Goal: Task Accomplishment & Management: Manage account settings

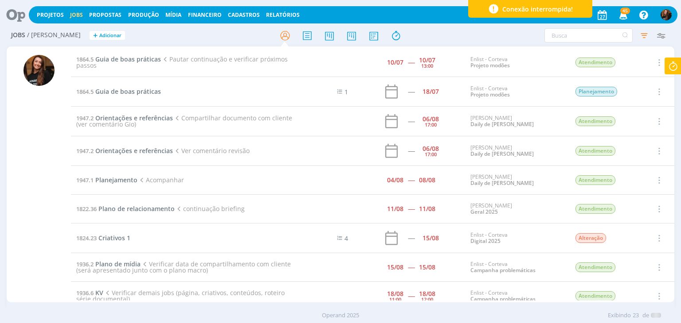
drag, startPoint x: 66, startPoint y: 109, endPoint x: 99, endPoint y: 344, distance: 236.7
click at [99, 323] on html "Projetos Jobs Propostas Produção Mídia Financeiro Cadastros Relatórios 45 Notif…" at bounding box center [340, 161] width 681 height 323
click at [677, 66] on icon at bounding box center [673, 66] width 16 height 17
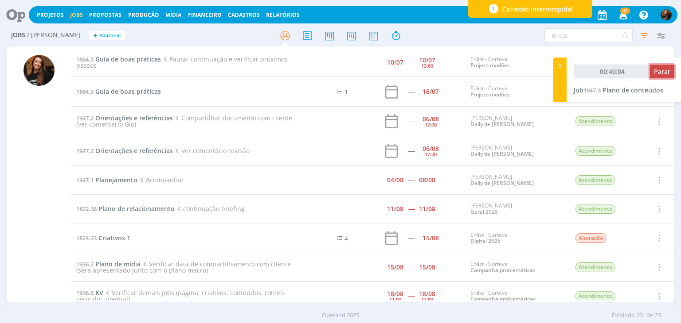
click at [659, 73] on span "Parar" at bounding box center [662, 71] width 16 height 8
type input "00:40:05"
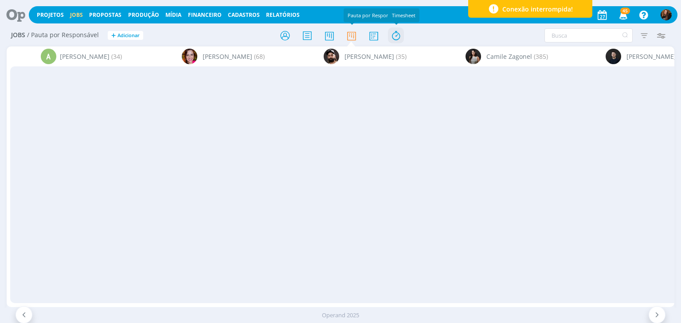
click at [395, 33] on icon at bounding box center [396, 35] width 16 height 17
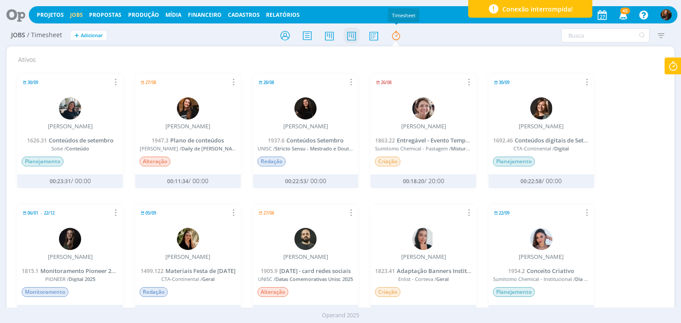
click at [358, 35] on div at bounding box center [340, 35] width 222 height 16
click at [351, 39] on icon at bounding box center [351, 35] width 16 height 17
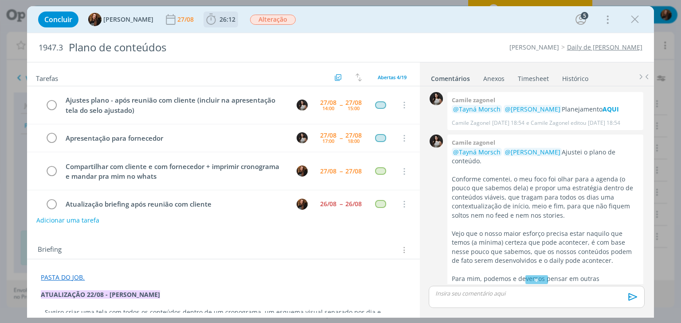
scroll to position [339, 0]
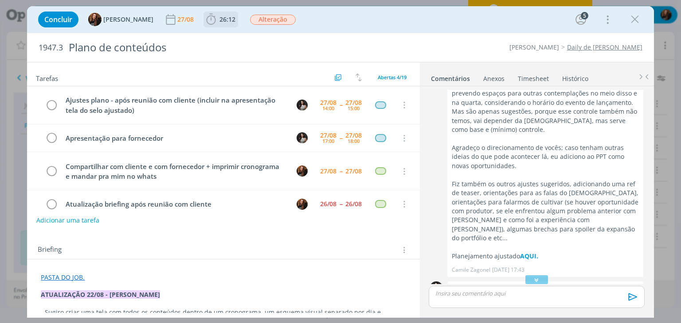
click at [219, 20] on span "26:12" at bounding box center [227, 19] width 16 height 8
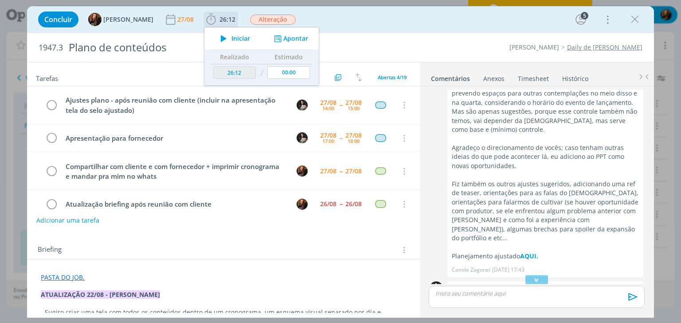
click at [231, 39] on span "Iniciar" at bounding box center [240, 38] width 19 height 6
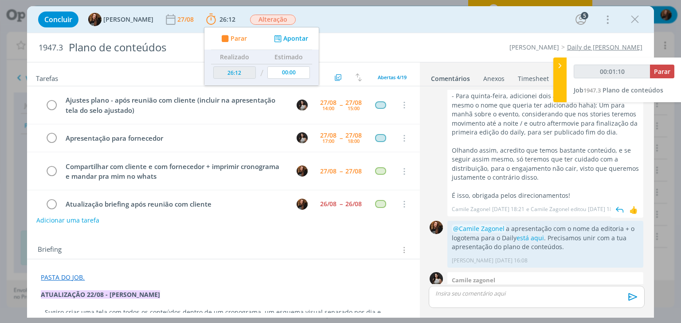
scroll to position [561, 0]
drag, startPoint x: 480, startPoint y: 200, endPoint x: 553, endPoint y: 319, distance: 139.6
click at [491, 229] on div "@Camile Zagonel a apresentação com o nome da editoria + o logotema para o Daily…" at bounding box center [545, 244] width 196 height 47
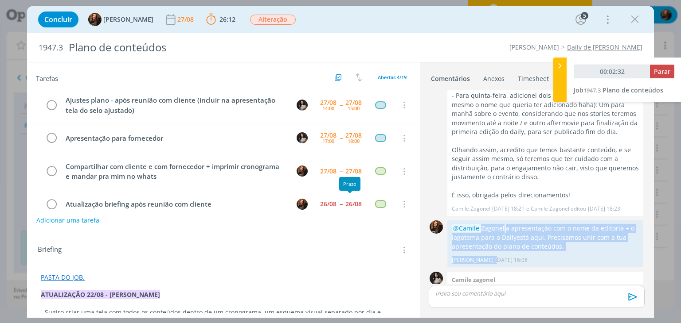
click at [341, 245] on div "Briefing Briefings Predefinidos Versões do Briefing Ver Briefing do Projeto" at bounding box center [224, 251] width 373 height 12
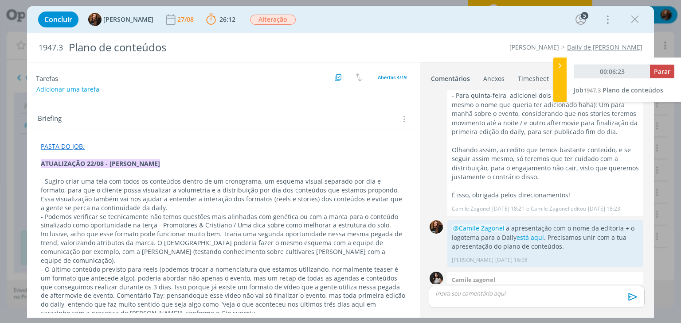
scroll to position [133, 0]
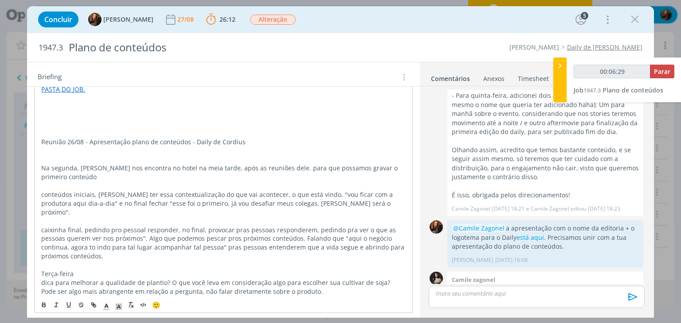
scroll to position [144, 0]
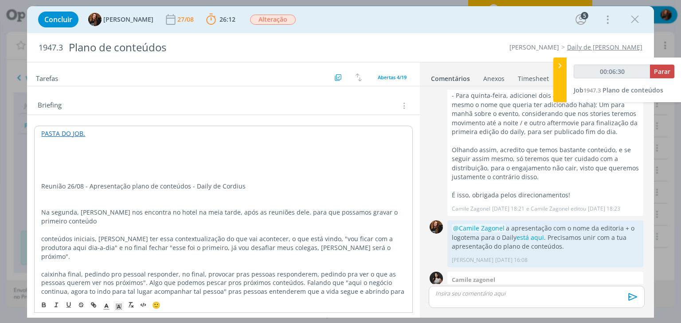
click at [64, 156] on p "dialog" at bounding box center [223, 160] width 364 height 9
type input "00:06:31"
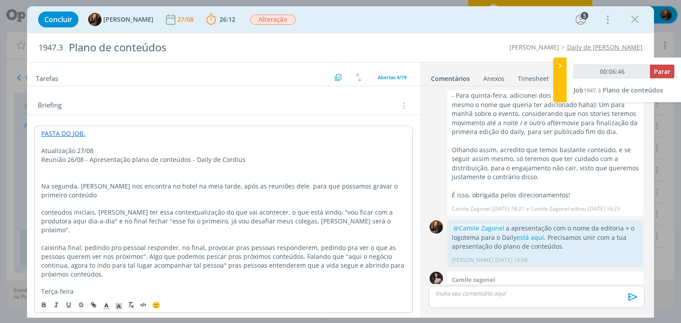
click at [65, 157] on p "Reunião 26/08 - Apresentação plano de conteúdos - Daily de Cordius" at bounding box center [223, 160] width 364 height 9
drag, startPoint x: 65, startPoint y: 158, endPoint x: 92, endPoint y: 163, distance: 27.9
click at [66, 158] on p "Reuniãode apresentação 26/08 - Apresentação plano de conteúdos - Daily de Cordi…" at bounding box center [223, 160] width 364 height 9
click at [113, 161] on p "Reunião de apresentação 26/08 - Apresentação plano de conteúdos - Daily de Cord…" at bounding box center [223, 160] width 364 height 9
drag, startPoint x: 145, startPoint y: 158, endPoint x: 188, endPoint y: 163, distance: 43.3
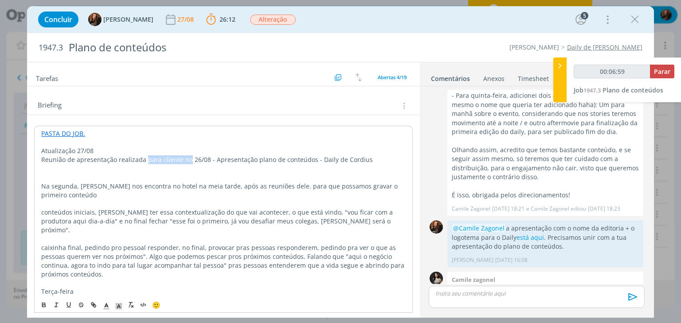
click at [188, 163] on p "Reunião de apresentação realizada para cliente no 26/08 - Apresentação plano de…" at bounding box center [223, 160] width 364 height 9
drag, startPoint x: 218, startPoint y: 159, endPoint x: 390, endPoint y: 157, distance: 172.4
click at [390, 157] on p "Reunião de apresentação realizada com cliente no dia 26/08 - Apresentação plano…" at bounding box center [223, 160] width 364 height 9
click at [43, 183] on p "Na segunda, Cristiano nos encontra no hotel na meia tarde, após as reuniões del…" at bounding box center [223, 191] width 364 height 18
click at [231, 156] on p "Reunião de apresentação realizada com cliente no dia 26/08." at bounding box center [223, 160] width 364 height 9
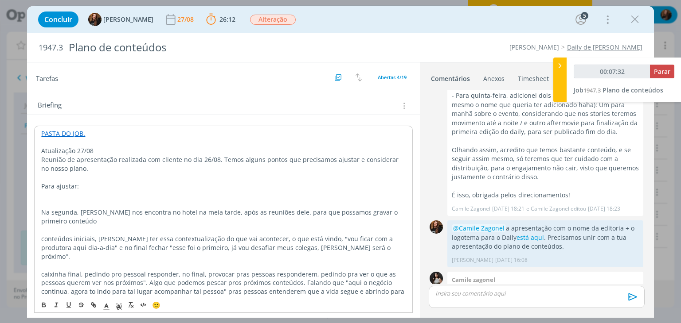
click at [163, 207] on p "dialog" at bounding box center [223, 204] width 364 height 9
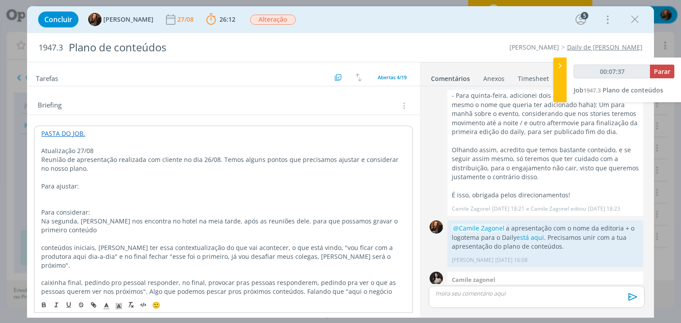
scroll to position [189, 0]
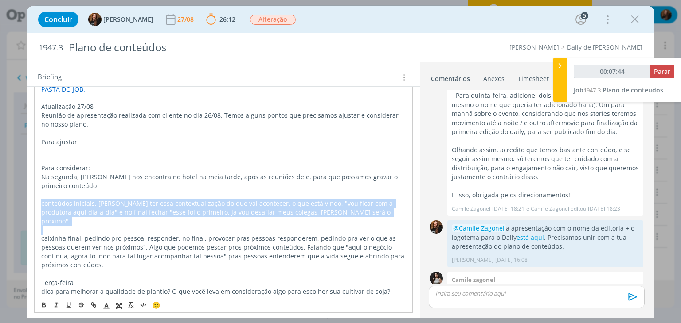
drag, startPoint x: 39, startPoint y: 202, endPoint x: 372, endPoint y: 221, distance: 333.3
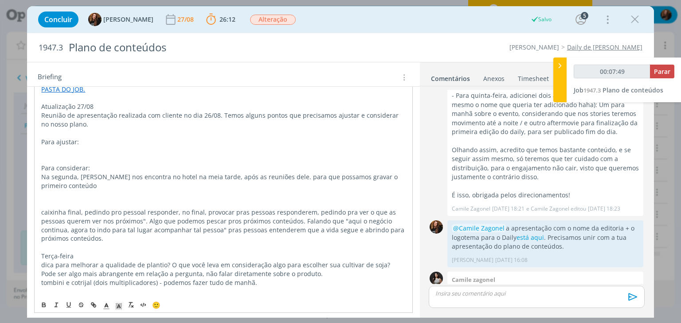
click at [70, 149] on p "dialog" at bounding box center [223, 151] width 364 height 9
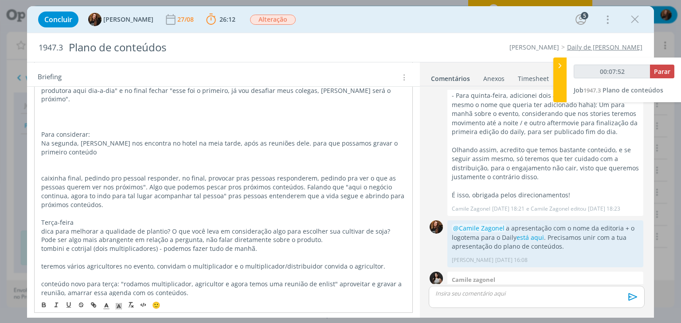
scroll to position [277, 0]
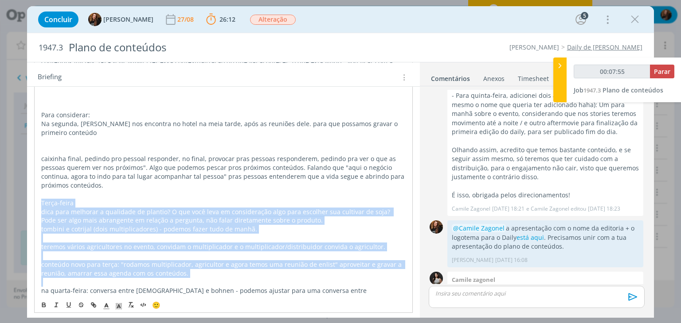
drag, startPoint x: 41, startPoint y: 192, endPoint x: 222, endPoint y: 273, distance: 198.1
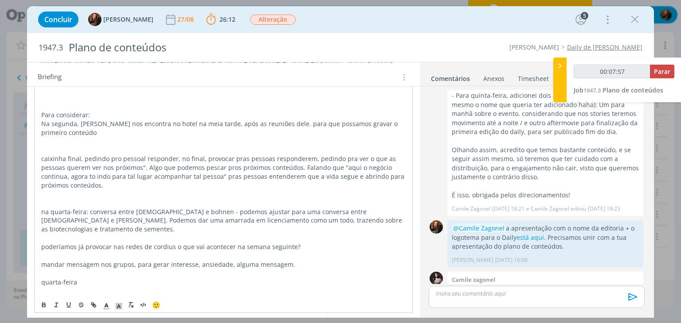
click at [84, 146] on p "dialog" at bounding box center [223, 150] width 364 height 9
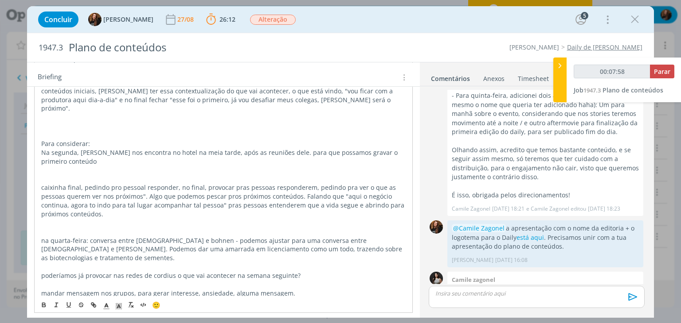
scroll to position [233, 0]
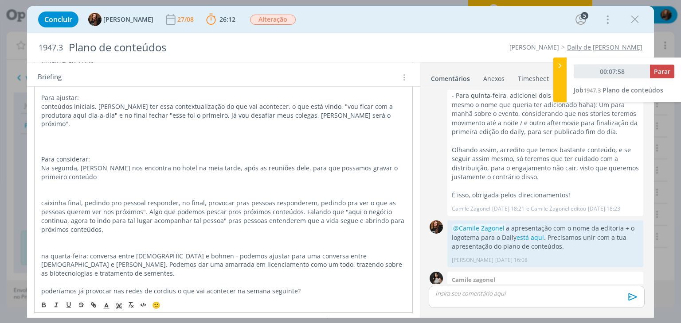
click at [75, 137] on p "dialog" at bounding box center [223, 141] width 364 height 9
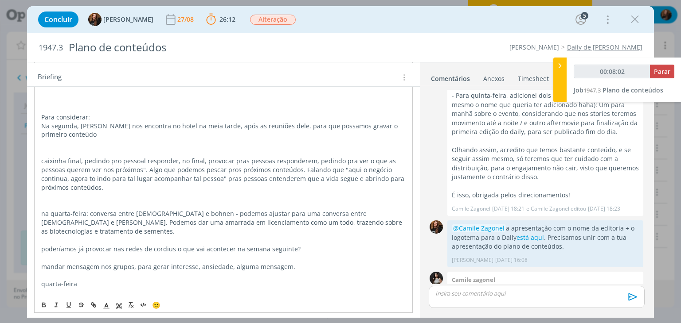
scroll to position [410, 0]
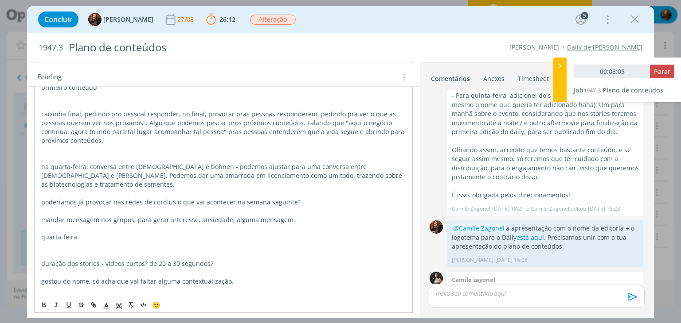
drag, startPoint x: 55, startPoint y: 164, endPoint x: 113, endPoint y: 217, distance: 78.4
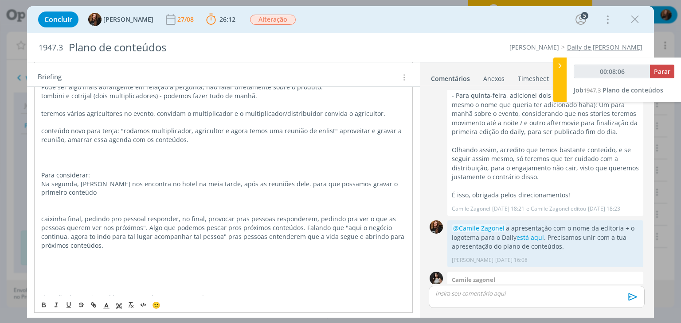
scroll to position [277, 0]
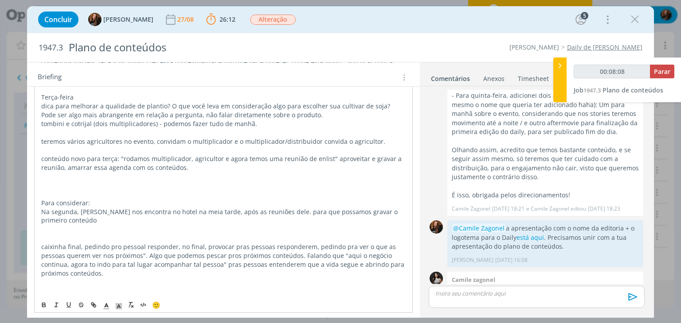
click at [65, 181] on p "dialog" at bounding box center [223, 185] width 364 height 9
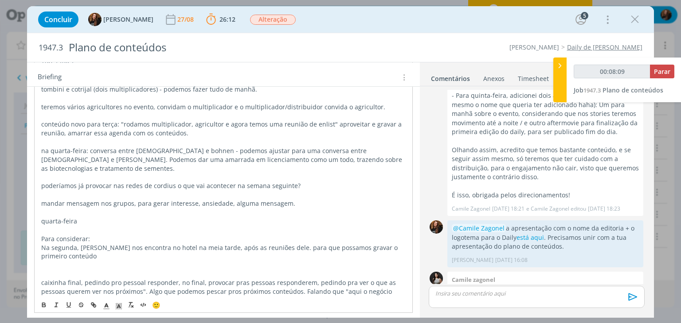
scroll to position [366, 0]
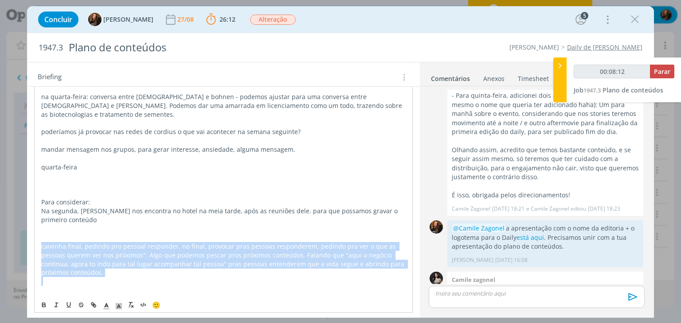
drag, startPoint x: 86, startPoint y: 262, endPoint x: 42, endPoint y: 231, distance: 54.0
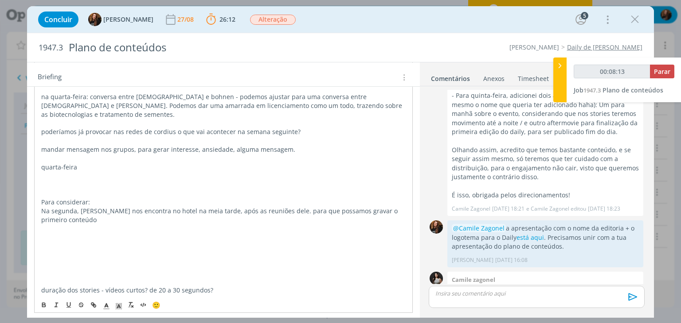
click at [67, 181] on p "dialog" at bounding box center [223, 185] width 364 height 9
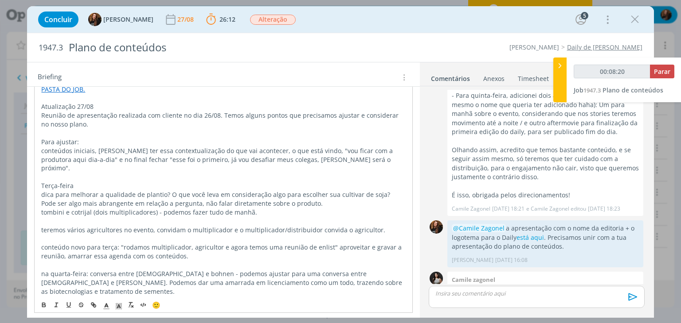
scroll to position [144, 0]
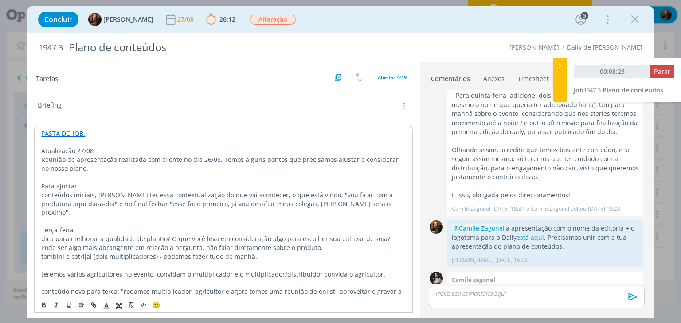
click at [41, 195] on p "conteúdos iniciais, Cristiano ter essa contextualização do que vai acontecer, o…" at bounding box center [223, 204] width 364 height 27
drag, startPoint x: 122, startPoint y: 193, endPoint x: 157, endPoint y: 191, distance: 35.1
click at [157, 191] on p "> Trazer conteúdos iniciais, Cristiano ter essa contextualização do que vai aco…" at bounding box center [223, 204] width 364 height 27
click at [342, 195] on p "> Trazer conteúdos iniciais, importante ter essa contextualização do que vai ac…" at bounding box center [223, 204] width 364 height 27
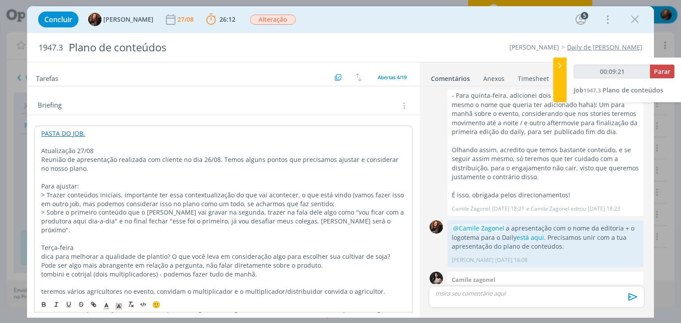
click at [362, 222] on p "> Sobre o primeiro conteúdo que o Cristiano vai gravar na segunda, trazer na fa…" at bounding box center [223, 221] width 364 height 27
drag, startPoint x: 55, startPoint y: 221, endPoint x: 80, endPoint y: 219, distance: 24.9
click at [80, 219] on p "> Sobre o primeiro conteúdo que o Cristiano vai gravar na segunda, trazer na fa…" at bounding box center [223, 221] width 364 height 27
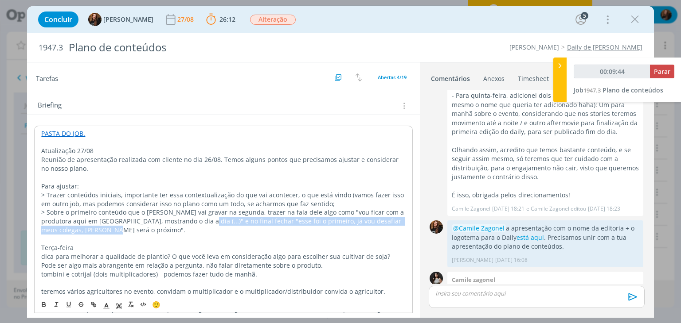
drag, startPoint x: 177, startPoint y: 219, endPoint x: 188, endPoint y: 230, distance: 14.7
click at [188, 230] on p "> Sobre o primeiro conteúdo que o Cristiano vai gravar na segunda, trazer na fa…" at bounding box center [223, 221] width 364 height 27
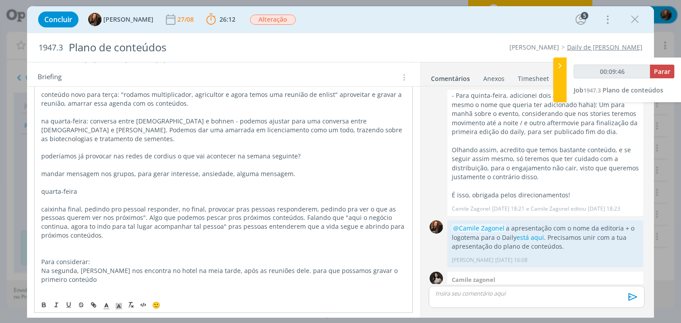
scroll to position [366, 0]
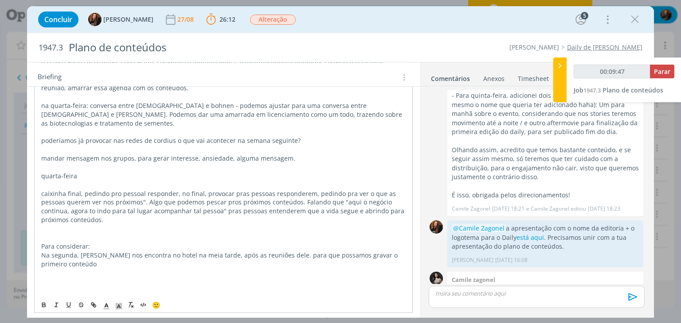
click at [109, 233] on p "dialog" at bounding box center [223, 237] width 364 height 9
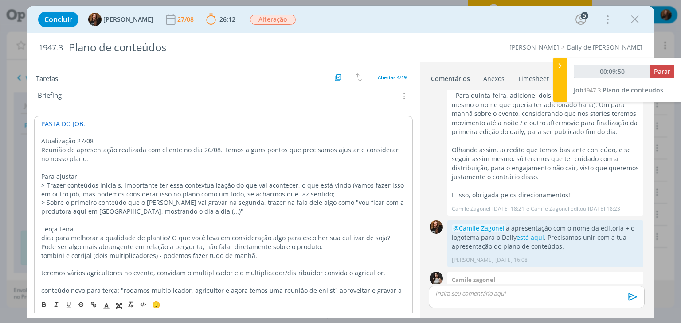
scroll to position [144, 0]
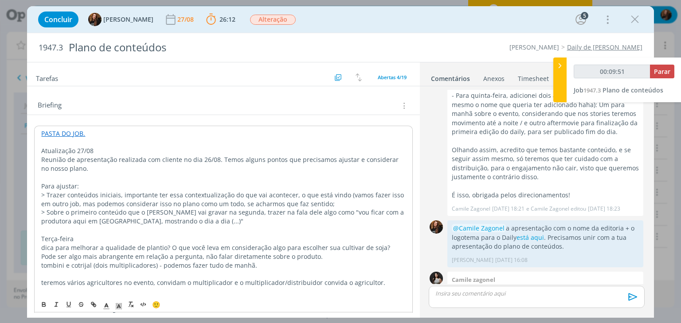
click at [195, 222] on p "> Sobre o primeiro conteúdo que o Cristiano vai gravar na segunda, trazer na fa…" at bounding box center [223, 217] width 364 height 18
click at [58, 230] on p "dialog" at bounding box center [223, 230] width 364 height 9
drag, startPoint x: 39, startPoint y: 243, endPoint x: 37, endPoint y: 236, distance: 7.3
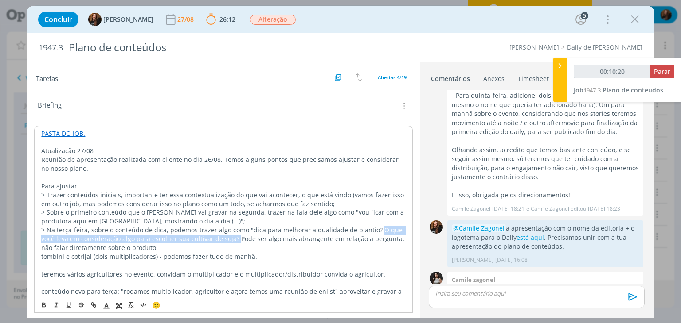
drag, startPoint x: 374, startPoint y: 228, endPoint x: 236, endPoint y: 238, distance: 138.1
click at [236, 238] on p "> Na terça-feira, sobre o conteúdo de dica, podemos trazer algo como "dica para…" at bounding box center [223, 239] width 364 height 27
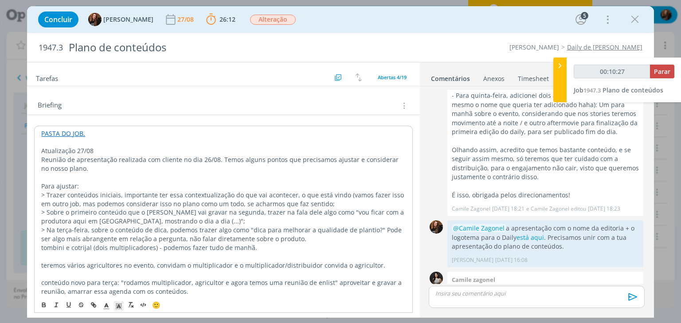
click at [292, 238] on p "> Na terça-feira, sobre o conteúdo de dica, podemos trazer algo como "dica para…" at bounding box center [223, 235] width 364 height 18
drag, startPoint x: 62, startPoint y: 258, endPoint x: 55, endPoint y: 252, distance: 9.4
click at [61, 257] on p "dialog" at bounding box center [223, 257] width 364 height 9
click at [42, 244] on p "tombini e cotrijal (dois multiplicadores) - podemos fazer tudo de manhã." at bounding box center [223, 248] width 364 height 9
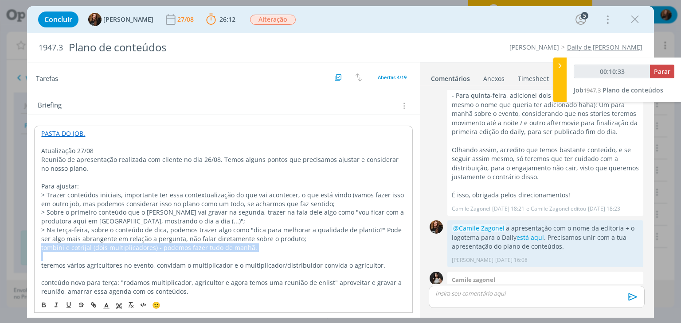
click at [50, 248] on p "tombini e cotrijal (dois multiplicadores) - podemos fazer tudo de manhã." at bounding box center [223, 248] width 364 height 9
click at [83, 272] on p "dialog" at bounding box center [223, 274] width 364 height 9
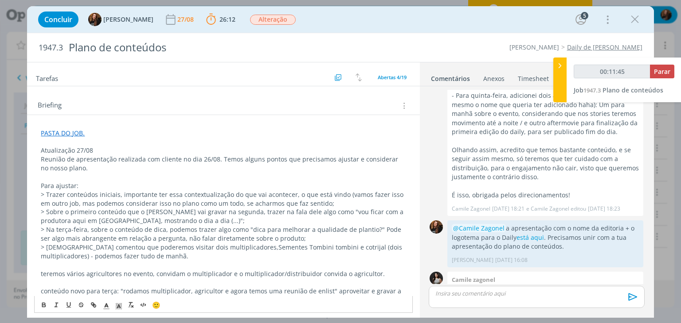
click at [232, 248] on p "> Cristiano comentou que poderemos visitar dois multiplicadores,Sementes Tombin…" at bounding box center [223, 252] width 365 height 18
drag, startPoint x: 315, startPoint y: 247, endPoint x: 294, endPoint y: 253, distance: 22.0
click at [289, 249] on p "> Cristiano comentou que poderemos visitar dois multiplicadores, Sementes Tombi…" at bounding box center [223, 252] width 365 height 18
drag, startPoint x: 298, startPoint y: 248, endPoint x: 296, endPoint y: 261, distance: 13.0
click at [298, 249] on p "> Cristiano comentou que poderemos visitar dois multiplicadores, Sementes Tombi…" at bounding box center [223, 252] width 365 height 18
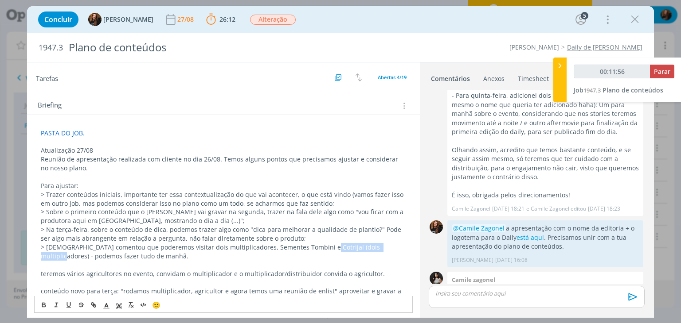
drag, startPoint x: 381, startPoint y: 247, endPoint x: 314, endPoint y: 248, distance: 67.8
click at [314, 248] on p "> Cristiano comentou que poderemos visitar dois multiplicadores, Sementes Tombi…" at bounding box center [223, 252] width 365 height 18
click at [272, 256] on p "> Cristiano comentou que poderemos visitar dois multiplicadores, Sementes Tombi…" at bounding box center [223, 252] width 365 height 18
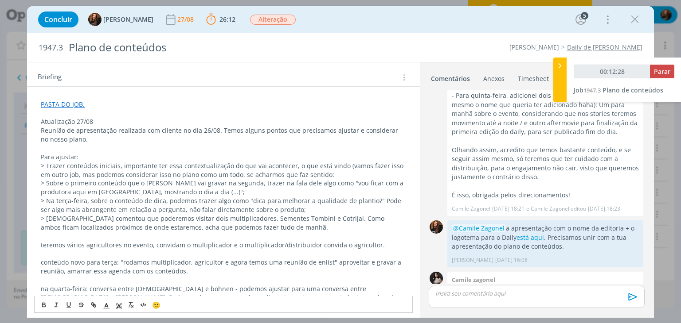
scroll to position [189, 0]
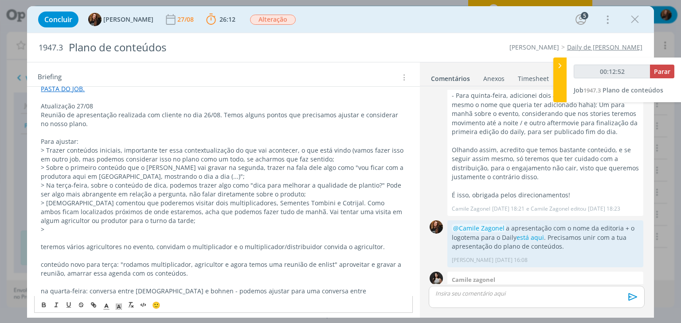
click at [41, 247] on p "teremos vários agricultores no evento, convidam o multiplicador e o multiplicad…" at bounding box center [223, 247] width 365 height 9
click at [43, 248] on p "teremos vários agricultores no evento, convidam o multiplicador e o multiplicad…" at bounding box center [223, 247] width 365 height 9
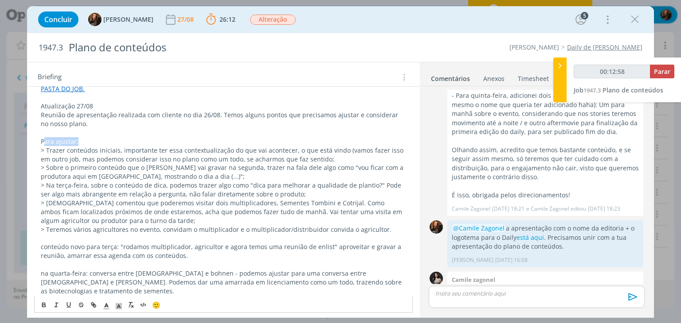
drag, startPoint x: 84, startPoint y: 140, endPoint x: 52, endPoint y: 151, distance: 33.9
click at [45, 143] on p "Para ajustar:" at bounding box center [223, 141] width 365 height 9
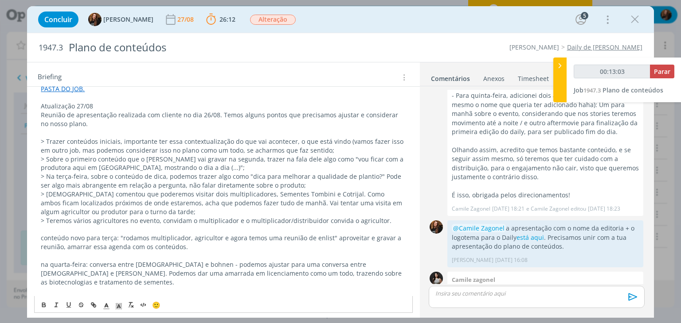
click at [160, 220] on p "> Teremos vários agricultores no evento, convidam o multiplicador e o multiplic…" at bounding box center [223, 221] width 365 height 9
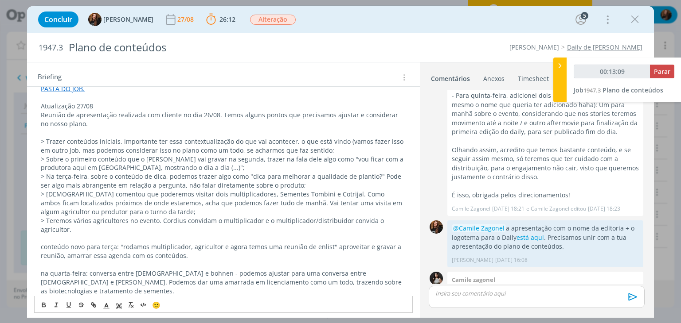
click at [211, 220] on p "> Teremos vários agricultores no evento. Cordius convidam o multiplicador e o m…" at bounding box center [223, 226] width 365 height 18
drag, startPoint x: 397, startPoint y: 220, endPoint x: 400, endPoint y: 233, distance: 12.6
click at [397, 220] on p "> Teremos vários agricultores no evento. Cordius convida o multiplicador e o mu…" at bounding box center [223, 226] width 365 height 18
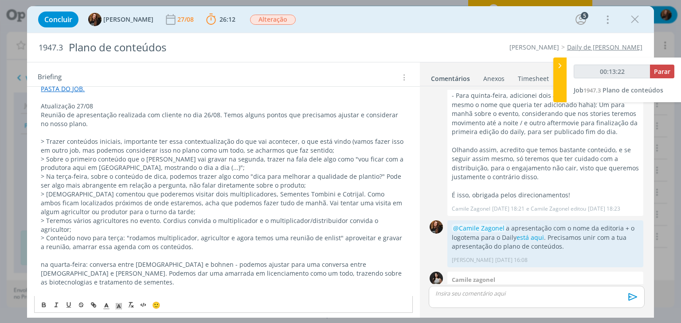
click at [123, 234] on p "> Conteúdo novo para terça: "rodamos multiplicador, agricultor e agora temos um…" at bounding box center [223, 243] width 365 height 18
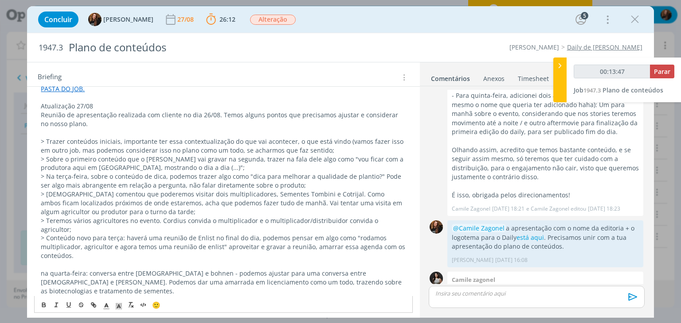
click at [190, 239] on p "> Conteúdo novo para terça: haverá uma reunião de Enlist no final do dia, podem…" at bounding box center [223, 247] width 365 height 27
click at [206, 239] on p "> Conteúdo novo para terça: haverá uma reunião de Enlist no final do dia, podem…" at bounding box center [223, 247] width 365 height 27
click at [296, 237] on p "> Conteúdo novo para terça: haverá uma reunião de Enlist no final do dia, podem…" at bounding box center [223, 247] width 365 height 27
click at [89, 245] on p "> Conteúdo novo para terça: haverá uma reunião de Enlist no final do dia, podem…" at bounding box center [223, 247] width 365 height 27
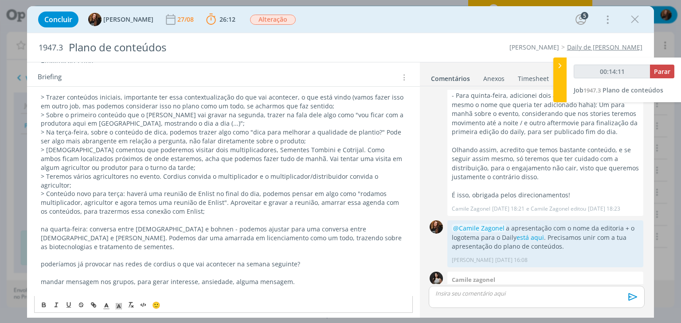
click at [42, 225] on p "na quarta-feira: conversa entre Cristiano e bohnen - podemos ajustar para uma c…" at bounding box center [223, 238] width 365 height 27
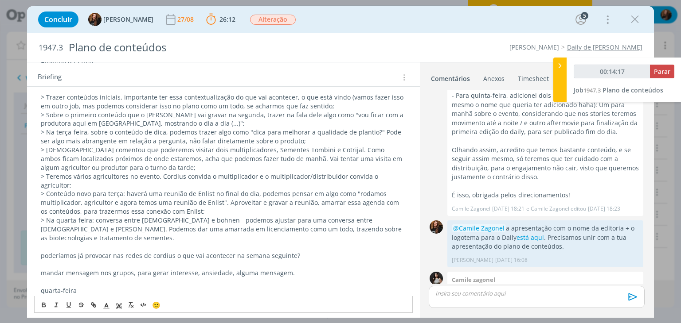
click at [94, 216] on p "> Na quarta-feira: conversa entre Cristiano e bohnen - podemos ajustar para uma…" at bounding box center [223, 229] width 365 height 27
click at [174, 216] on p "> Na quarta-feira: conversa entre Cristiano e bohnen - podemos ajustar para uma…" at bounding box center [223, 229] width 365 height 27
click at [359, 216] on p "> Na quarta-feira: conversa entre Cristiano e Bohnen - podemos ajustar para uma…" at bounding box center [223, 229] width 365 height 27
click at [377, 216] on p "> Na quarta-feira: conversa entre Cristiano e Bohnen - podemos ajustar para uma…" at bounding box center [223, 229] width 365 height 27
click at [148, 226] on p "> Na quarta-feira: conversa entre Cristiano e Bohnen - podemos ajustar para uma…" at bounding box center [223, 229] width 365 height 27
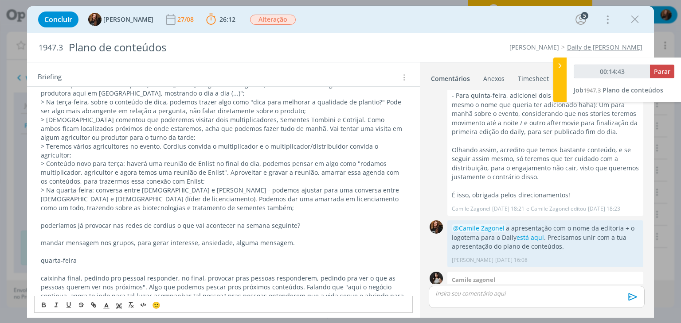
scroll to position [277, 0]
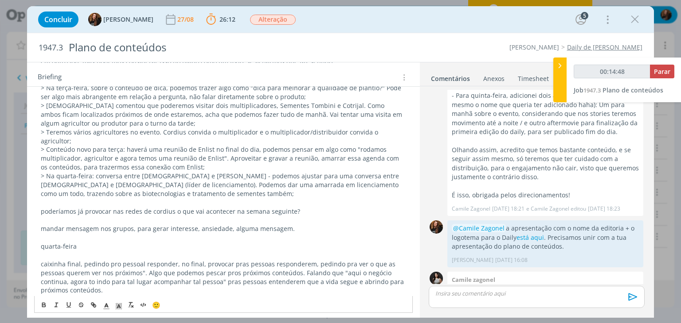
drag, startPoint x: 42, startPoint y: 202, endPoint x: 328, endPoint y: 221, distance: 286.8
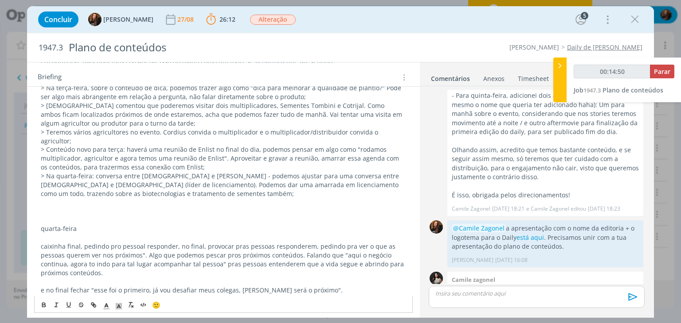
scroll to position [189, 0]
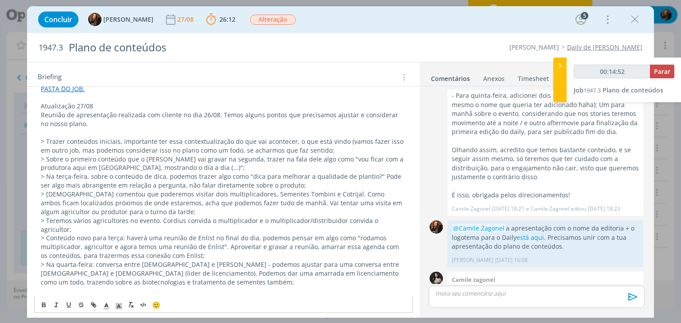
click at [351, 147] on p "> Trazer conteúdos iniciais, importante ter essa contextualização do que vai ac…" at bounding box center [223, 146] width 365 height 18
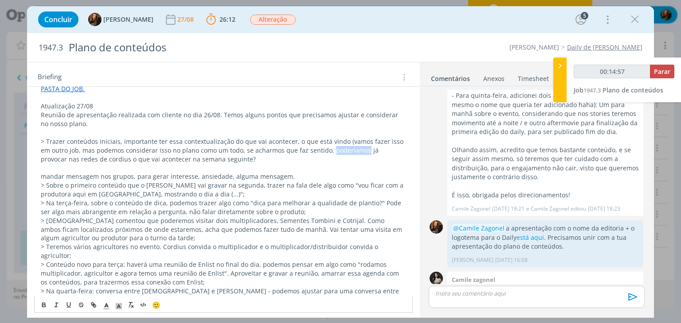
drag, startPoint x: 330, startPoint y: 152, endPoint x: 363, endPoint y: 149, distance: 33.8
click at [363, 149] on p "> Trazer conteúdos iniciais, importante ter essa contextualização do que vai ac…" at bounding box center [223, 150] width 365 height 27
click at [82, 159] on p "> Trazer conteúdos iniciais, importante ter essa contextualização do que vai ac…" at bounding box center [223, 150] width 365 height 27
click at [102, 158] on p "> Trazer conteúdos iniciais, importante ter essa contextualização do que vai ac…" at bounding box center [223, 150] width 365 height 27
click at [262, 159] on p "> Trazer conteúdos iniciais, importante ter essa contextualização do que vai ac…" at bounding box center [223, 150] width 365 height 27
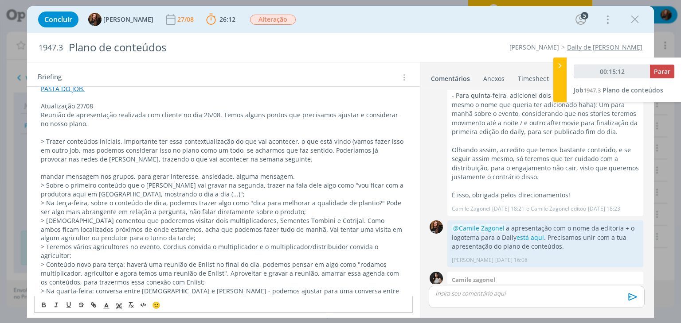
click at [46, 172] on p "mandar mensagem nos grupos, para gerar interesse, ansiedade, alguma mensagem." at bounding box center [223, 176] width 365 height 9
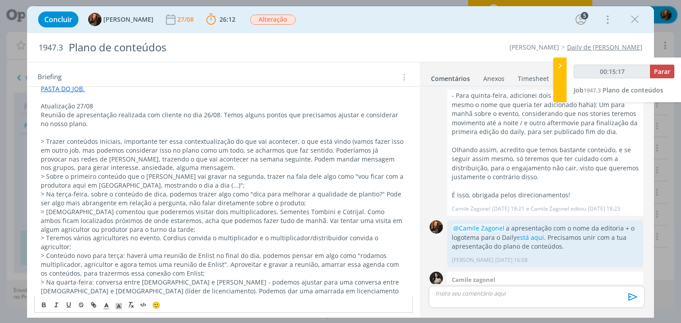
click at [179, 169] on p "> Trazer conteúdos iniciais, importante ter essa contextualização do que vai ac…" at bounding box center [223, 154] width 365 height 35
drag, startPoint x: 179, startPoint y: 169, endPoint x: 100, endPoint y: 166, distance: 79.4
click at [100, 166] on p "> Trazer conteúdos iniciais, importante ter essa contextualização do que vai ac…" at bounding box center [223, 154] width 365 height 35
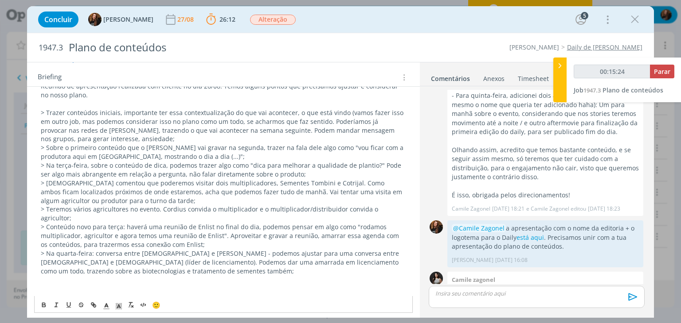
scroll to position [277, 0]
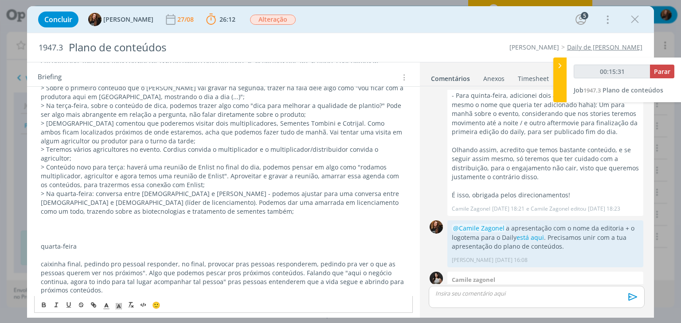
drag, startPoint x: 46, startPoint y: 226, endPoint x: 40, endPoint y: 224, distance: 6.5
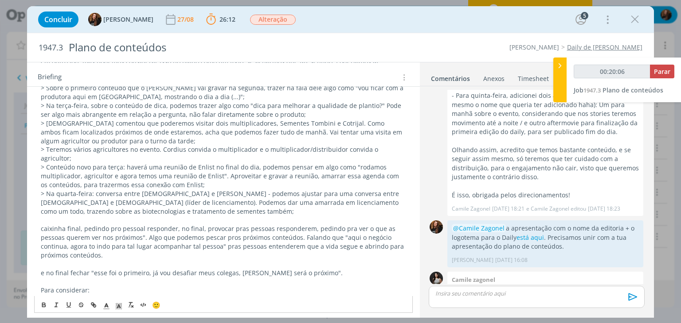
click at [118, 225] on p "caixinha final, pedindo pro pessoal responder, no final, provocar pras pessoas …" at bounding box center [223, 242] width 365 height 35
click at [160, 216] on p "dialog" at bounding box center [223, 220] width 365 height 9
drag, startPoint x: 83, startPoint y: 221, endPoint x: 35, endPoint y: 224, distance: 48.0
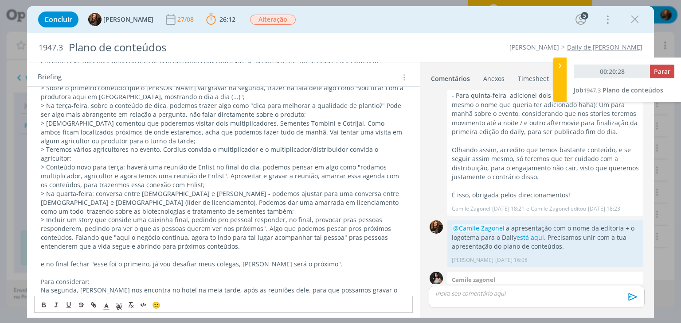
click at [128, 216] on p "> Incluir um story que conside uma caixinha final, pedindo pro pessoal responde…" at bounding box center [223, 233] width 365 height 35
drag, startPoint x: 285, startPoint y: 212, endPoint x: 310, endPoint y: 213, distance: 25.3
click at [310, 216] on p "> Incluir um story que considere uma caixinha final, pedindo pro pessoal respon…" at bounding box center [223, 233] width 365 height 35
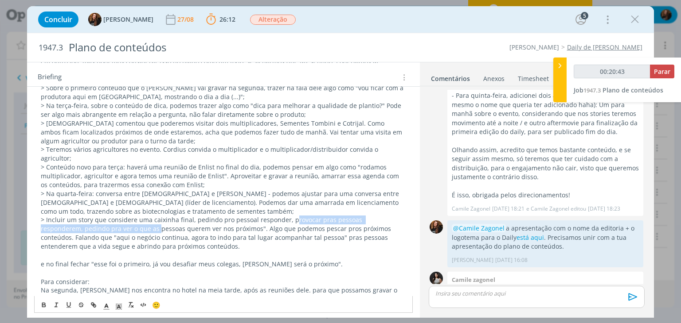
drag, startPoint x: 288, startPoint y: 211, endPoint x: 114, endPoint y: 221, distance: 173.5
click at [114, 221] on p "> Incluir um story que considere uma caixinha final, pedindo pro pessoal respon…" at bounding box center [223, 233] width 365 height 35
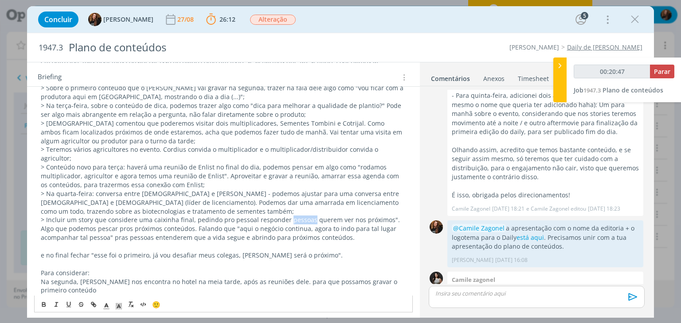
drag, startPoint x: 295, startPoint y: 210, endPoint x: 285, endPoint y: 210, distance: 9.8
click at [285, 216] on p "> Incluir um story que considere uma caixinha final, pedindo pro pessoal respon…" at bounding box center [223, 229] width 365 height 27
click at [379, 216] on p "> Incluir um story que considere uma caixinha final, pedindo pro pessoal respon…" at bounding box center [223, 229] width 365 height 27
click at [181, 218] on p "> Incluir um story que considere uma caixinha final, pedindo pro pessoal respon…" at bounding box center [223, 229] width 365 height 27
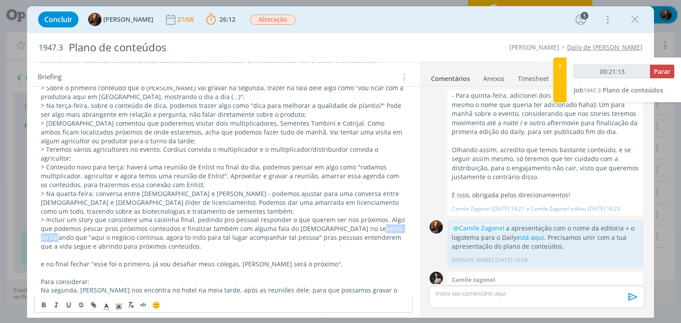
drag, startPoint x: 361, startPoint y: 218, endPoint x: 398, endPoint y: 220, distance: 37.3
click at [398, 220] on p "> Incluir um story que considere uma caixinha final, pedindo pro pessoal respon…" at bounding box center [223, 233] width 365 height 35
drag, startPoint x: 102, startPoint y: 228, endPoint x: 95, endPoint y: 229, distance: 7.6
click at [95, 229] on p "> Incluir um story que considere uma caixinha final, pedindo pro pessoal respon…" at bounding box center [223, 233] width 365 height 35
click at [233, 230] on p "> Incluir um story que considere uma caixinha final, pedindo pro pessoal respon…" at bounding box center [223, 233] width 365 height 35
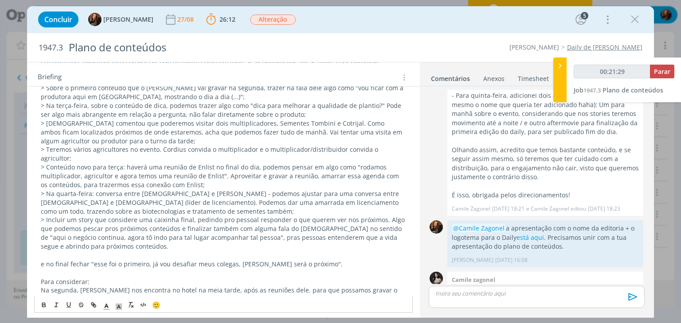
click at [364, 229] on p "> Incluir um story que considere uma caixinha final, pedindo pro pessoal respon…" at bounding box center [223, 233] width 365 height 35
click at [142, 239] on p "> Incluir um story que considere uma caixinha final, pedindo pro pessoal respon…" at bounding box center [223, 233] width 365 height 35
drag, startPoint x: 87, startPoint y: 256, endPoint x: 39, endPoint y: 257, distance: 48.3
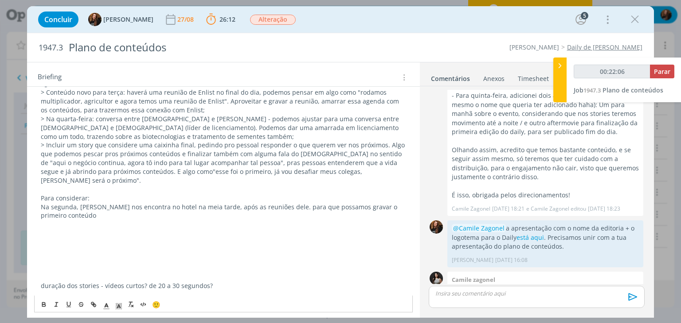
scroll to position [366, 0]
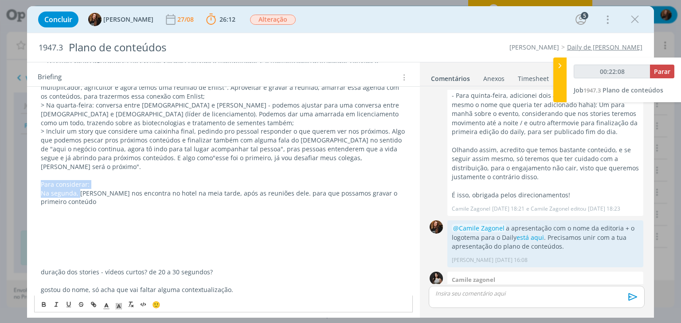
drag, startPoint x: 78, startPoint y: 176, endPoint x: 35, endPoint y: 169, distance: 44.0
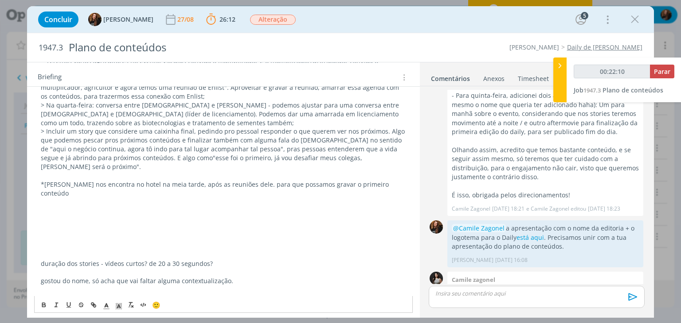
click at [71, 180] on p "*Cristiano nos encontra no hotel na meia tarde, após as reuniões dele. para que…" at bounding box center [223, 189] width 365 height 18
click at [324, 180] on p "*Cristiano confirmou que na segunda nos encontra no hotel na meia tarde, após a…" at bounding box center [223, 189] width 365 height 18
click at [119, 180] on p "*Cristiano confirmou que na segunda nos encontra no hotel na meia tarde, após a…" at bounding box center [223, 189] width 365 height 18
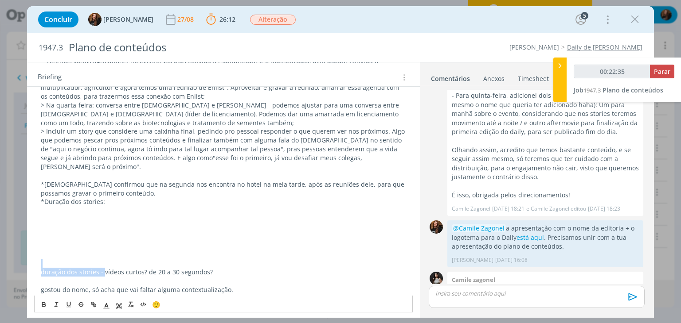
drag, startPoint x: 103, startPoint y: 254, endPoint x: 28, endPoint y: 246, distance: 75.3
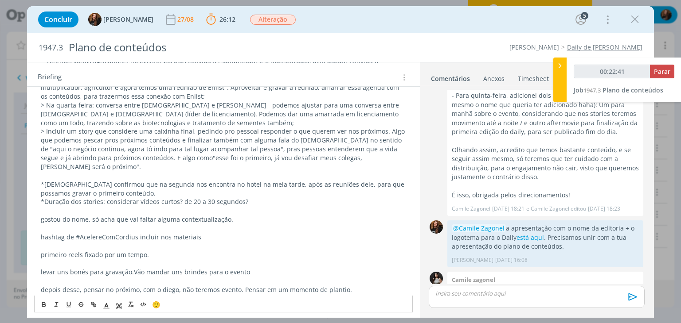
drag, startPoint x: 179, startPoint y: 181, endPoint x: 175, endPoint y: 198, distance: 17.7
click at [179, 198] on p "*Duração dos stories: considerar vídeos curtos? de 20 a 30 segundos?" at bounding box center [223, 202] width 365 height 9
click at [245, 198] on p "*Duração dos stories: considerar vídeos curtos, de 20 a 30 segundos?" at bounding box center [223, 202] width 365 height 9
drag, startPoint x: 39, startPoint y: 201, endPoint x: 41, endPoint y: 206, distance: 5.6
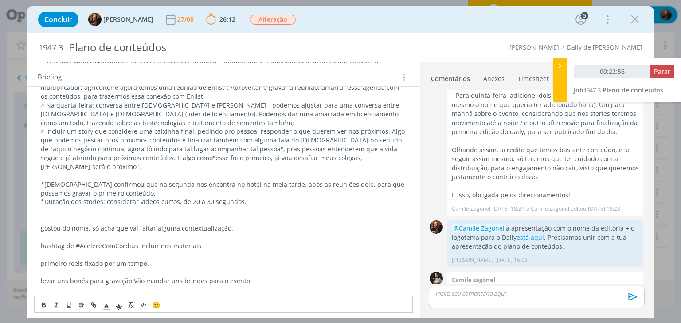
click at [59, 206] on p "dialog" at bounding box center [223, 210] width 365 height 9
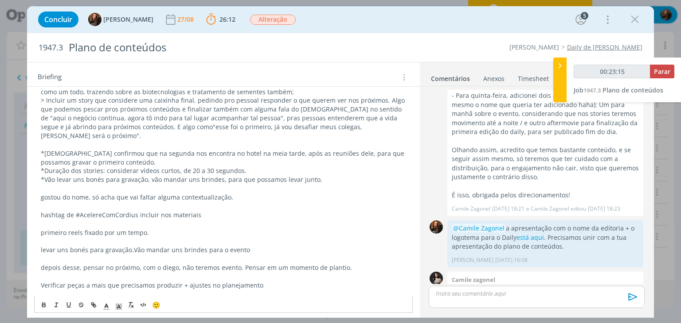
scroll to position [410, 0]
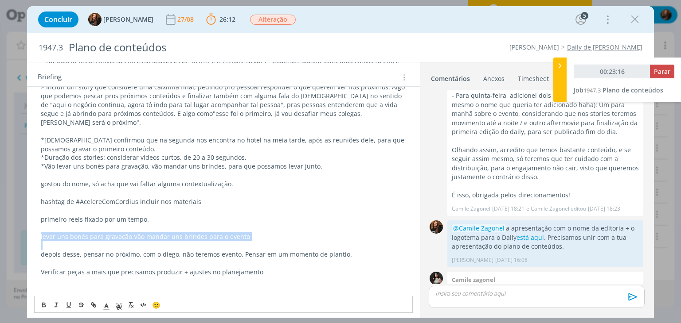
drag, startPoint x: 261, startPoint y: 224, endPoint x: 34, endPoint y: 216, distance: 227.9
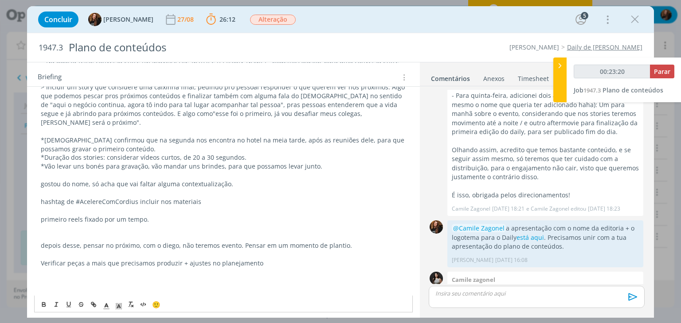
drag, startPoint x: 273, startPoint y: 247, endPoint x: 29, endPoint y: 249, distance: 244.1
click at [51, 171] on p "dialog" at bounding box center [223, 175] width 365 height 9
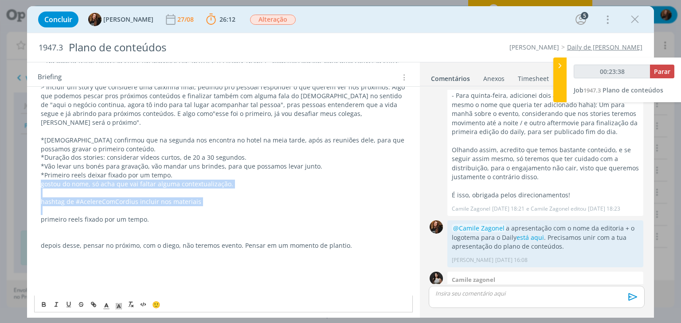
drag, startPoint x: 40, startPoint y: 167, endPoint x: 225, endPoint y: 196, distance: 187.0
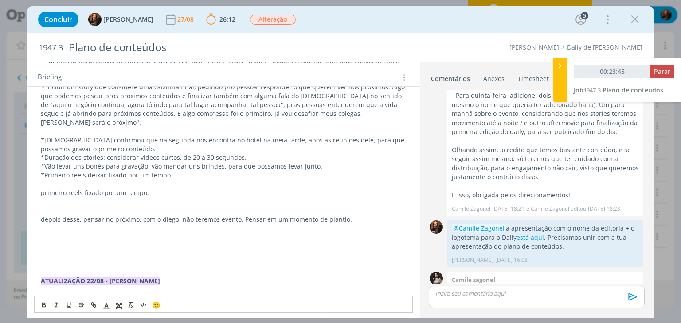
drag, startPoint x: 151, startPoint y: 178, endPoint x: 41, endPoint y: 178, distance: 109.4
click at [41, 189] on p "primeiro reels fixado por um tempo." at bounding box center [223, 193] width 365 height 9
click at [44, 215] on p "depois desse, pensar no próximo, com o diego, não teremos evento. Pensar em um …" at bounding box center [223, 219] width 365 height 9
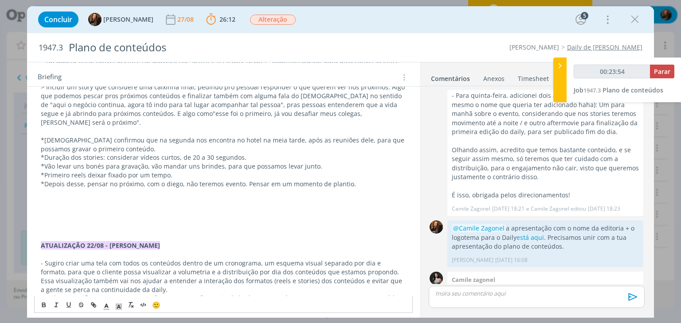
click at [167, 180] on p "*Depois desse, pensar no próximo, com o diego, não teremos evento. Pensar em um…" at bounding box center [223, 184] width 365 height 9
click at [184, 180] on p "*Depois desse, pensar no próximo, com o Diego, não teremos evento. Pensar em um…" at bounding box center [223, 184] width 365 height 9
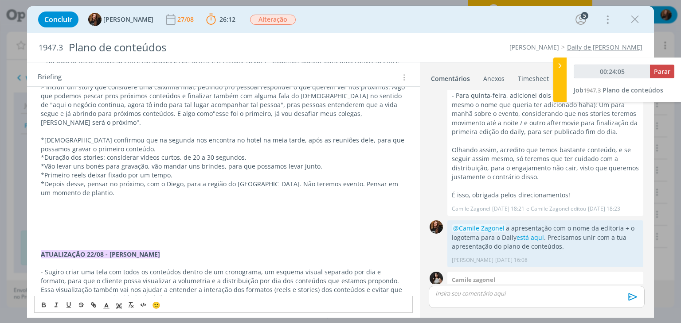
click at [321, 180] on p "*Depois desse, pensar no próximo, com o Diego, para a região do Cerrado. Não te…" at bounding box center [223, 189] width 365 height 18
drag, startPoint x: 200, startPoint y: 180, endPoint x: 48, endPoint y: 176, distance: 152.5
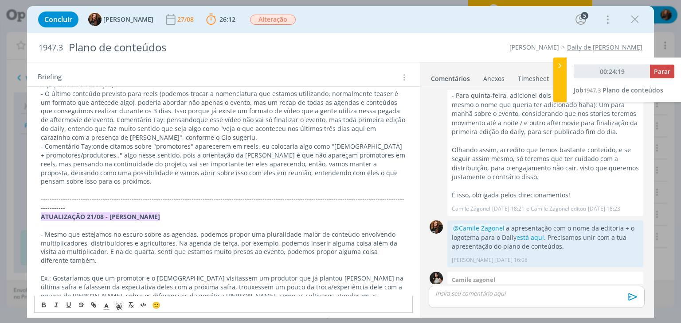
scroll to position [676, 0]
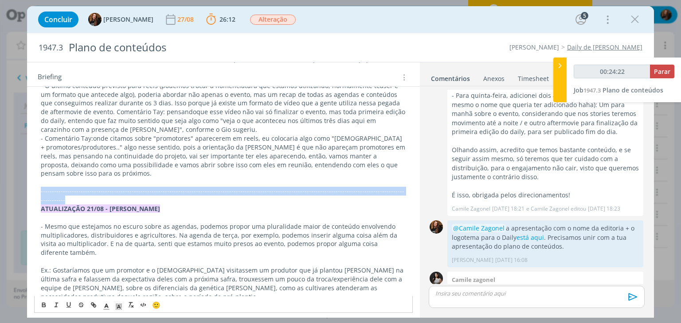
drag, startPoint x: 394, startPoint y: 162, endPoint x: 43, endPoint y: 163, distance: 351.4
click at [41, 187] on p "-------------------------------------------------------------------------------…" at bounding box center [223, 196] width 365 height 18
copy span "-------------------------------------------------------------------------------…"
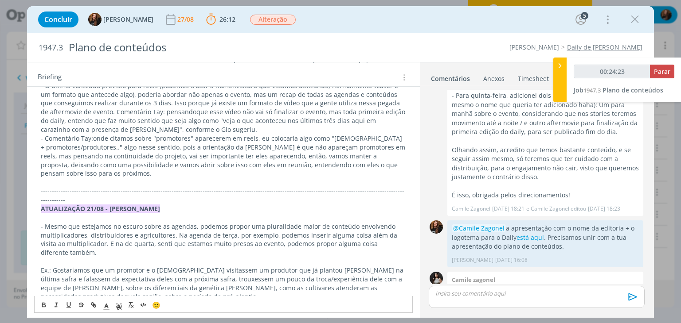
click at [191, 222] on p "- Mesmo que estejamos no escuro sobre as agendas, podemos propor uma pluralidad…" at bounding box center [223, 239] width 365 height 35
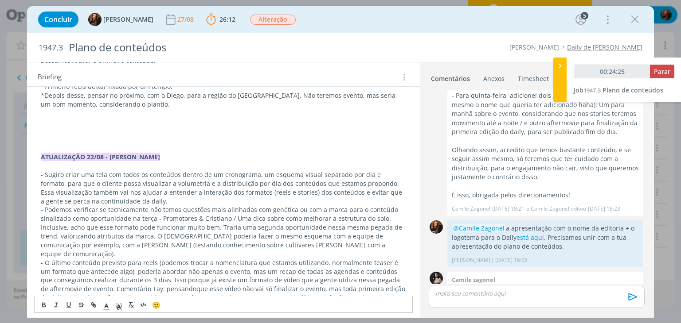
click at [81, 135] on p "dialog" at bounding box center [223, 139] width 365 height 9
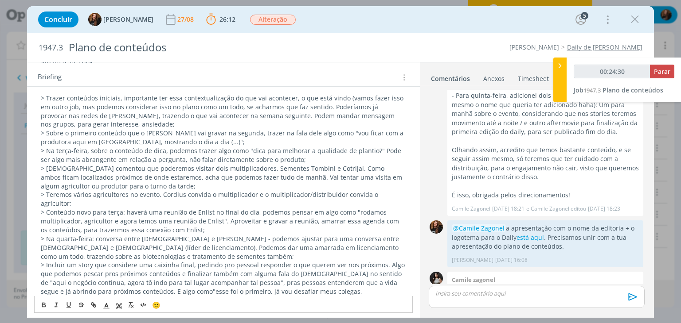
scroll to position [189, 0]
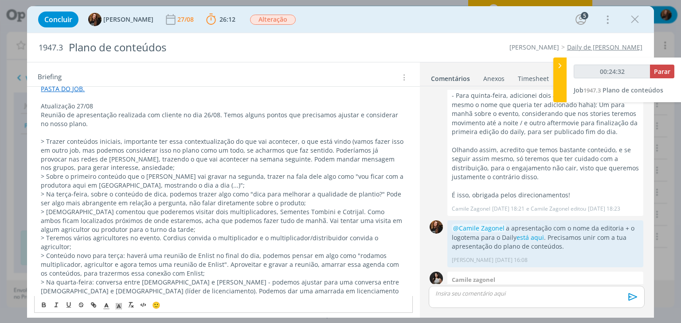
drag, startPoint x: 113, startPoint y: 103, endPoint x: 39, endPoint y: 103, distance: 73.5
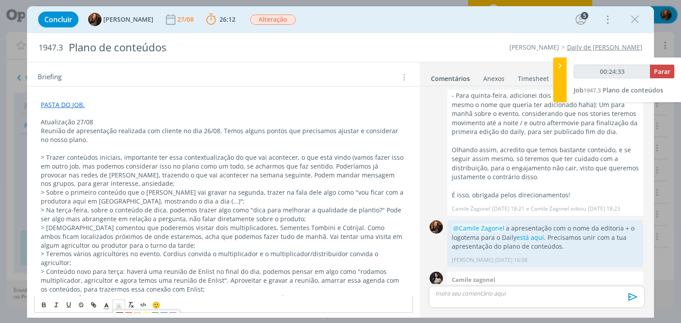
click at [118, 303] on icon "dialog" at bounding box center [119, 307] width 8 height 8
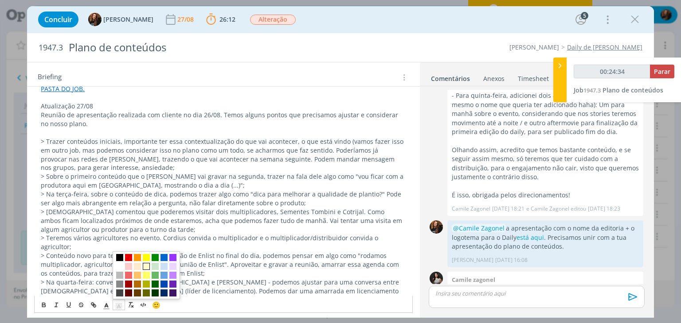
click at [148, 267] on span "dialog" at bounding box center [146, 266] width 7 height 7
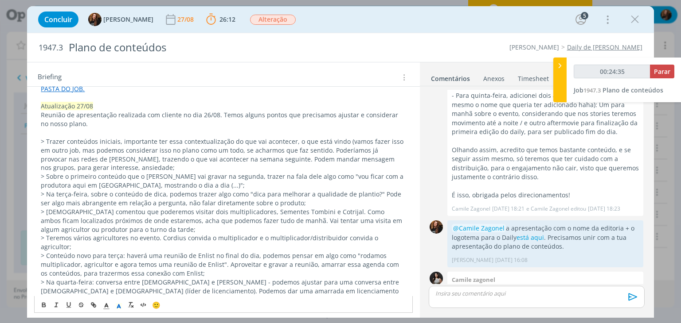
click at [124, 183] on p "> Sobre o primeiro conteúdo que o Cristiano vai gravar na segunda, trazer na fa…" at bounding box center [223, 181] width 365 height 18
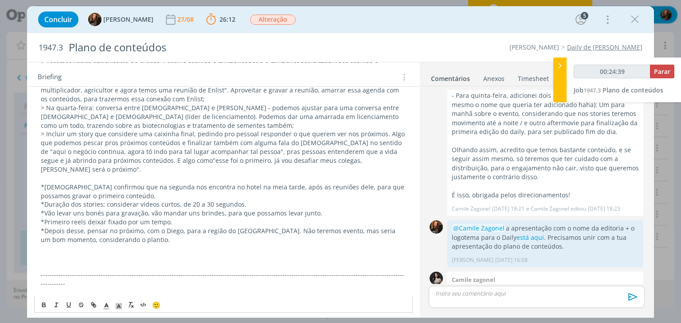
scroll to position [410, 0]
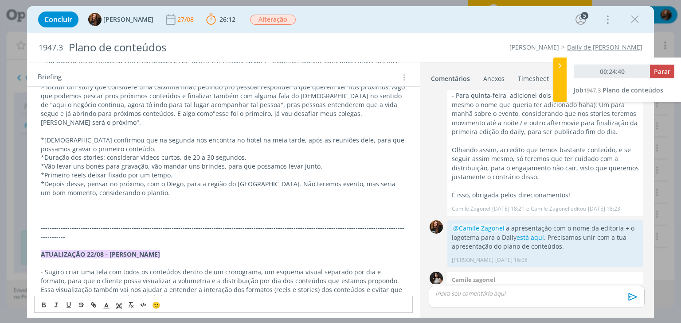
click at [132, 215] on p "dialog" at bounding box center [223, 219] width 365 height 9
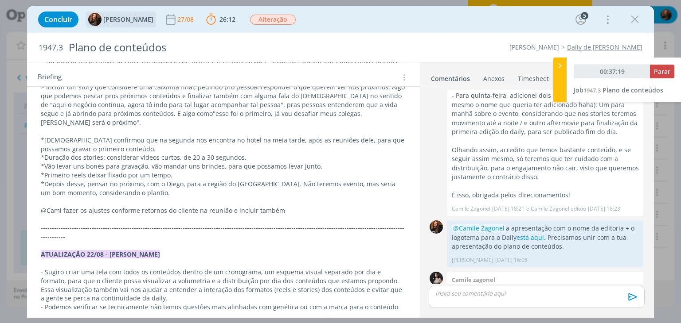
type input "00:38:19"
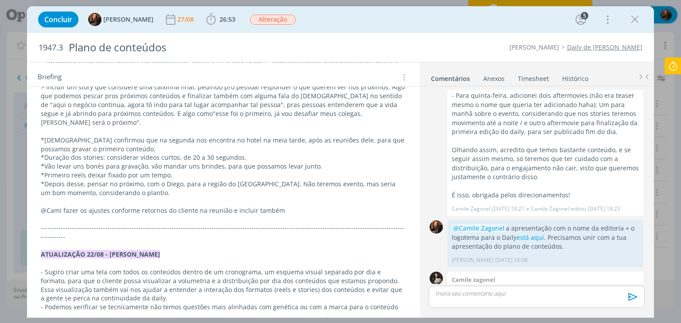
click at [292, 206] on p "@Cami fazer os ajustes conforme retornos do cliente na reunião e incluir também" at bounding box center [223, 210] width 365 height 9
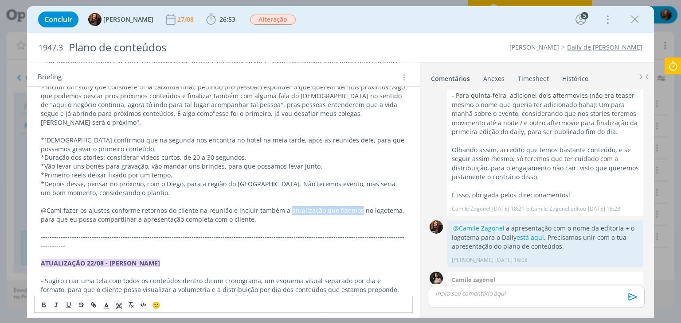
drag, startPoint x: 283, startPoint y: 192, endPoint x: 361, endPoint y: 196, distance: 77.6
click at [352, 206] on p "@Cami fazer os ajustes conforme retornos do cliente na reunião e incluir também…" at bounding box center [223, 215] width 365 height 18
click at [369, 206] on p "@Cami fazer os ajustes conforme retornos do cliente na reunião e incluir também…" at bounding box center [223, 215] width 365 height 18
drag, startPoint x: 364, startPoint y: 192, endPoint x: 390, endPoint y: 192, distance: 25.7
click at [390, 206] on p "@Cami fazer os ajustes conforme retornos do cliente na reunião e incluir também…" at bounding box center [223, 215] width 365 height 18
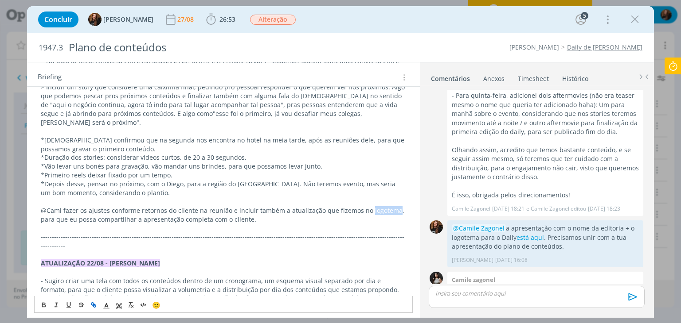
click at [95, 307] on icon "dialog" at bounding box center [94, 306] width 3 height 3
paste input "https://sobeae.sharepoint.com/:f:/s/SOBEAE/Eltm1m-_hihEuMISW2gN14wBlYQqqGUO7K2T…"
type input "https://sobeae.sharepoint.com/:f:/s/SOBEAE/Eltm1m-_hihEuMISW2gN14wBlYQqqGUO7K2T…"
click at [385, 212] on link "dialog" at bounding box center [383, 210] width 25 height 8
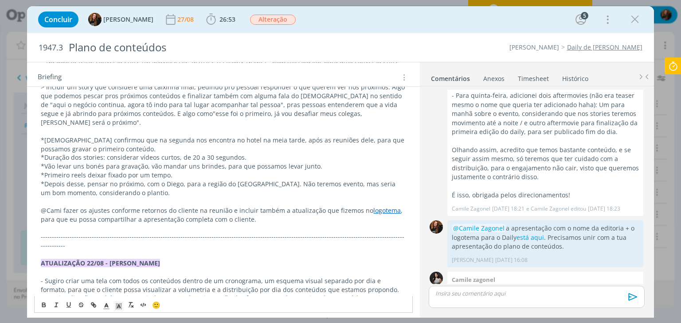
scroll to position [410, 0]
click at [376, 206] on p "@Cami fazer os ajustes conforme retornos do cliente na reunião e incluir também…" at bounding box center [223, 215] width 365 height 18
click at [376, 206] on link "logotema" at bounding box center [386, 210] width 27 height 8
click at [322, 212] on link "https://sobeae.sharepoint.com/:f:/s/SOBEAE/Eltm1m-_hihEuMISW2gN14wBlYQqqGUO7K2T…" at bounding box center [290, 210] width 67 height 12
click at [162, 206] on p "@Cami fazer os ajustes conforme retornos do cliente na reunião e incluir também…" at bounding box center [223, 215] width 365 height 18
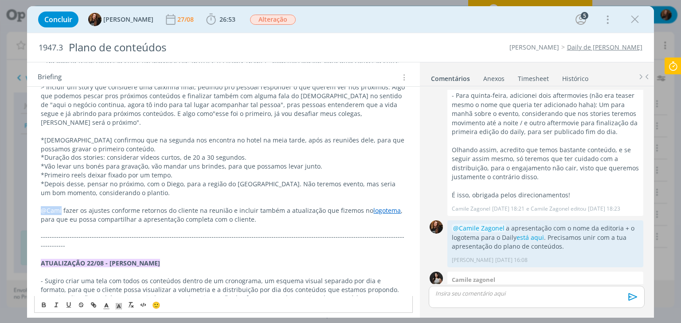
drag, startPoint x: 62, startPoint y: 188, endPoint x: 35, endPoint y: 190, distance: 27.1
click at [42, 303] on icon "dialog" at bounding box center [43, 305] width 7 height 7
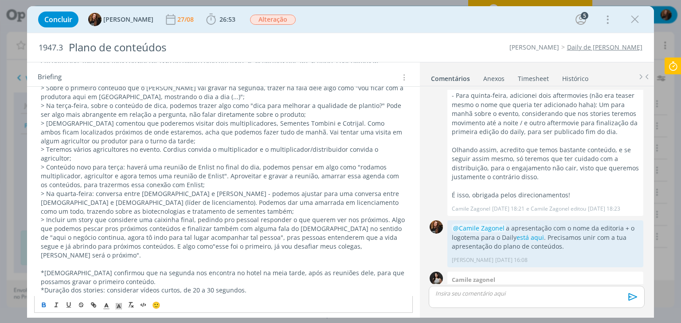
click at [204, 204] on p "> Na quarta-feira: conversa entre Cristiano e Bohnen - podemos ajustar para uma…" at bounding box center [223, 203] width 365 height 27
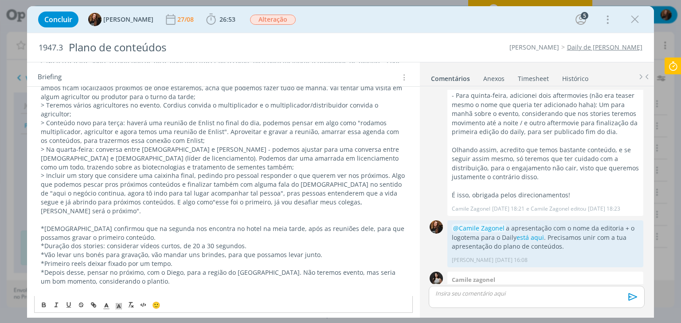
scroll to position [366, 0]
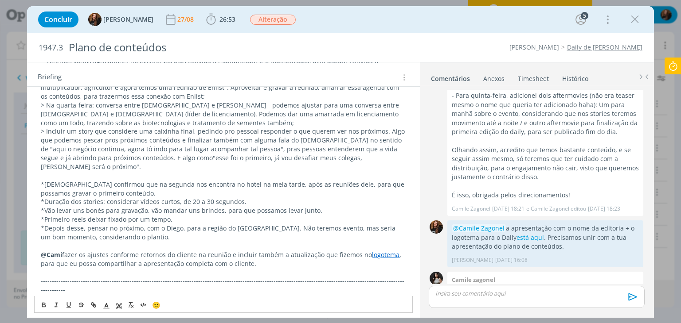
drag, startPoint x: 188, startPoint y: 167, endPoint x: 191, endPoint y: 186, distance: 19.2
click at [188, 180] on p "*Cristiano confirmou que na segunda nos encontra no hotel na meia tarde, após a…" at bounding box center [223, 189] width 365 height 18
click at [396, 251] on p "@Cami fazer os ajustes conforme retornos do cliente na reunião e incluir também…" at bounding box center [223, 260] width 365 height 18
click at [357, 251] on p "@Cami fazer os ajustes conforme retornos do cliente na reunião e incluir também…" at bounding box center [223, 260] width 365 height 18
click at [484, 292] on p "dialog" at bounding box center [536, 294] width 201 height 8
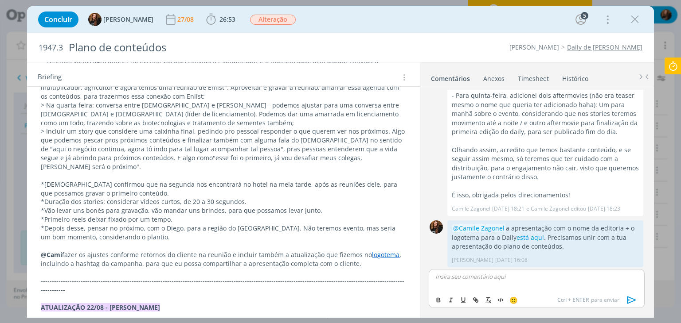
scroll to position [578, 0]
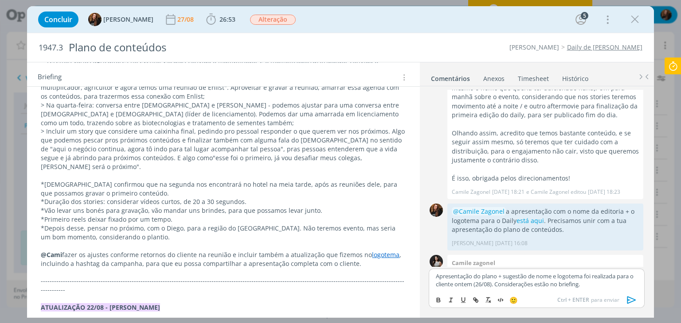
click at [539, 285] on p "Apresentação do plano + sugestão de nome e logotema foi realizada para o client…" at bounding box center [536, 280] width 201 height 16
drag, startPoint x: 632, startPoint y: 300, endPoint x: 560, endPoint y: 317, distance: 74.6
click at [632, 301] on icon "dialog" at bounding box center [631, 300] width 13 height 13
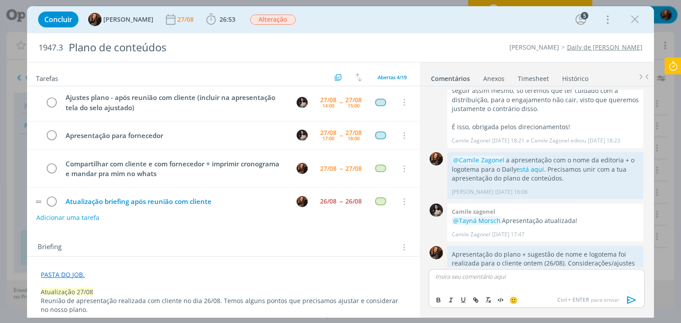
scroll to position [0, 0]
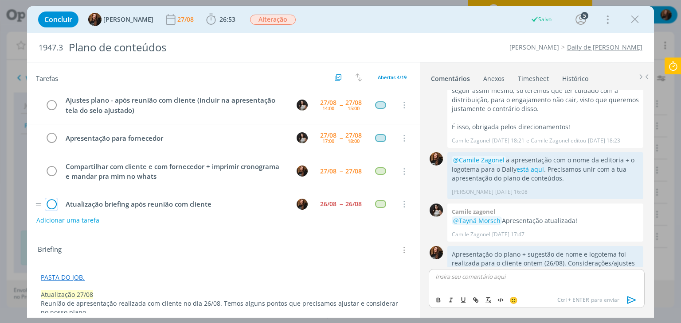
click at [50, 201] on icon "dialog" at bounding box center [51, 204] width 12 height 13
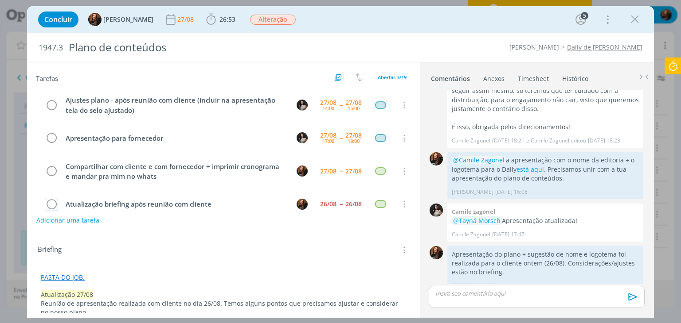
scroll to position [612, 0]
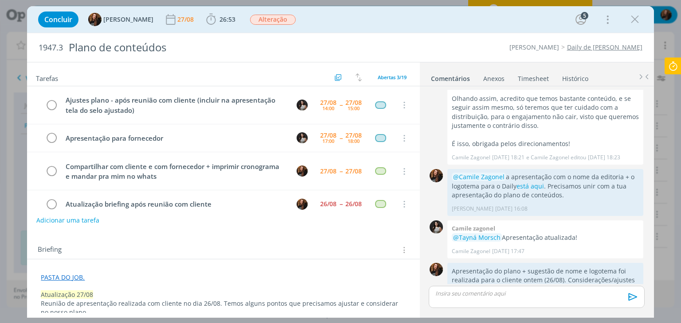
drag, startPoint x: 530, startPoint y: 78, endPoint x: 547, endPoint y: 81, distance: 17.2
click at [530, 77] on link "Timesheet" at bounding box center [533, 76] width 32 height 13
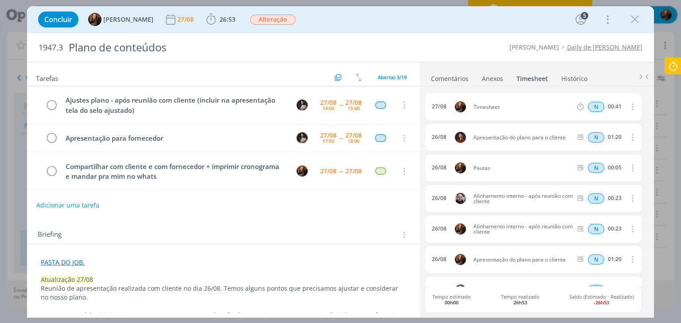
click at [628, 105] on icon "dialog" at bounding box center [631, 106] width 10 height 11
click at [592, 132] on link "Editar" at bounding box center [607, 136] width 70 height 14
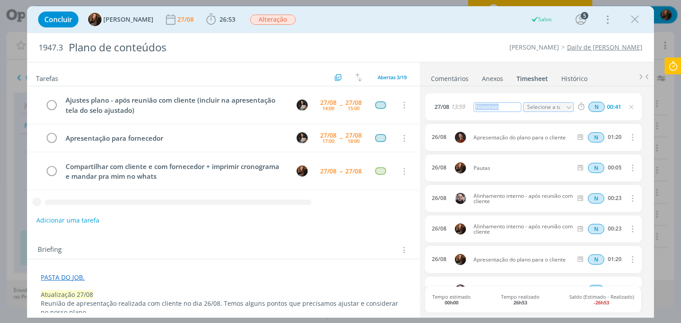
drag, startPoint x: 507, startPoint y: 106, endPoint x: 466, endPoint y: 113, distance: 41.8
click at [466, 113] on div "27/08 13:59 Timesheet Selecione a tarefa N 00:41" at bounding box center [533, 106] width 216 height 27
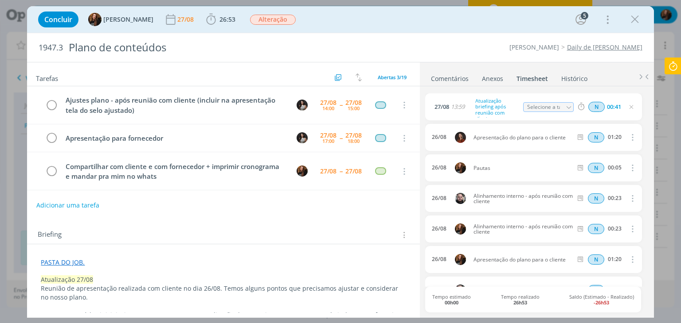
click at [630, 107] on icon "dialog" at bounding box center [630, 107] width 7 height 7
click at [629, 105] on icon "dialog" at bounding box center [630, 107] width 7 height 7
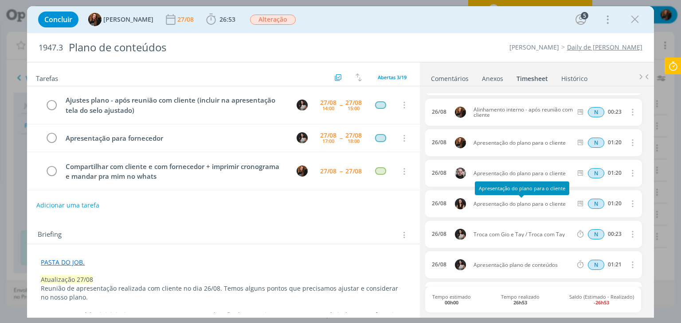
scroll to position [133, 0]
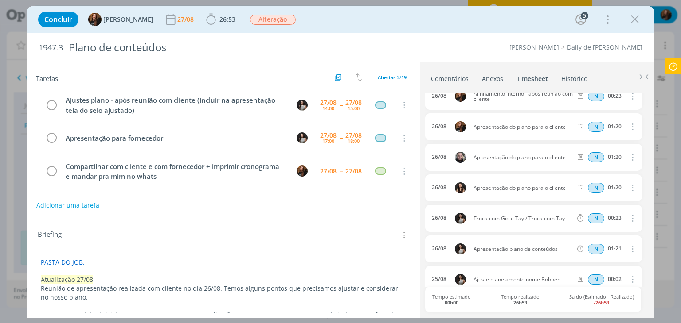
drag, startPoint x: 486, startPoint y: 220, endPoint x: 550, endPoint y: 213, distance: 64.2
click at [550, 213] on div "26/08 Troca com Gio e Tay / Troca com Tay N 00:23 Excluir Editar" at bounding box center [533, 218] width 216 height 27
click at [532, 226] on div "26/08 Troca com Gio e Tay / Troca com Tay N 00:23 Excluir Editar" at bounding box center [533, 218] width 216 height 27
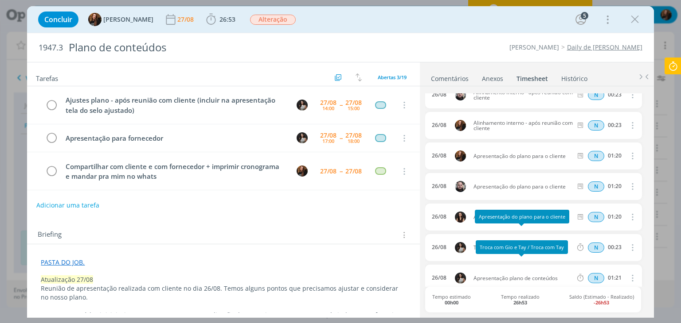
scroll to position [89, 0]
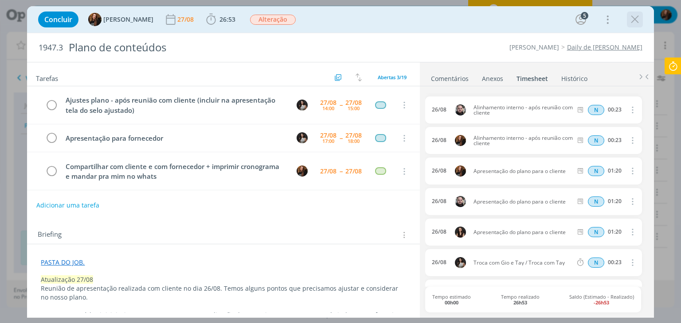
click at [632, 17] on icon "dialog" at bounding box center [634, 19] width 13 height 13
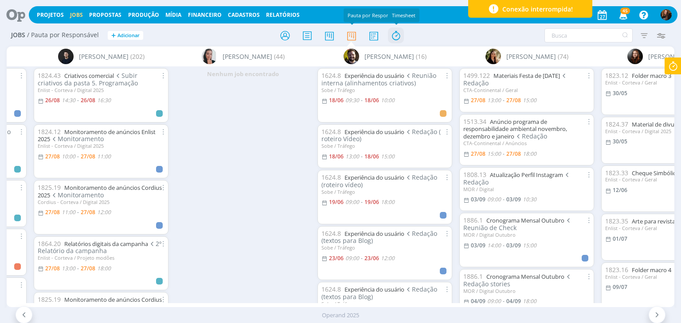
click at [393, 34] on icon at bounding box center [396, 35] width 16 height 17
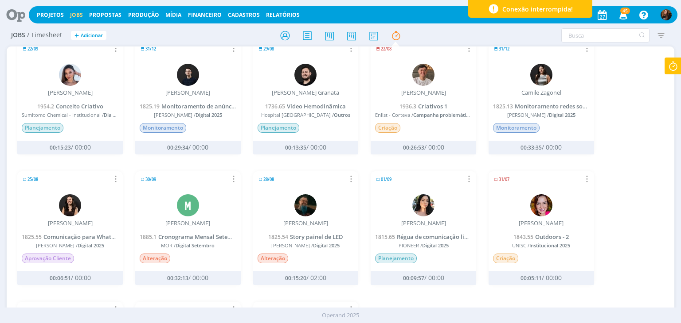
scroll to position [310, 0]
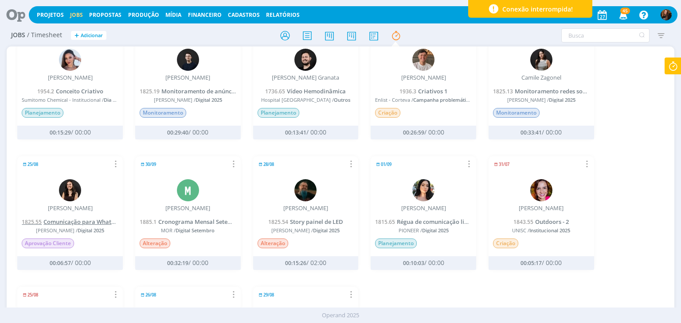
click at [97, 219] on span "Comunicação para WhatsApp - Siga Cordius" at bounding box center [108, 222] width 131 height 8
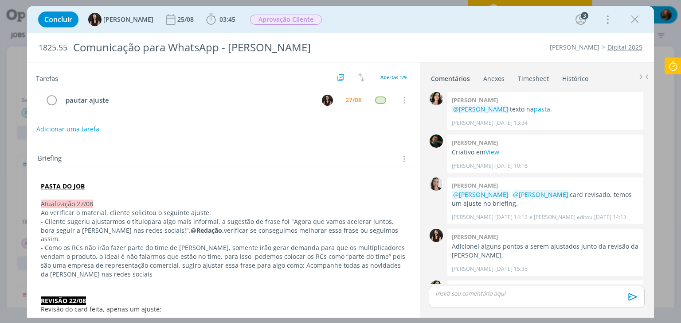
scroll to position [173, 0]
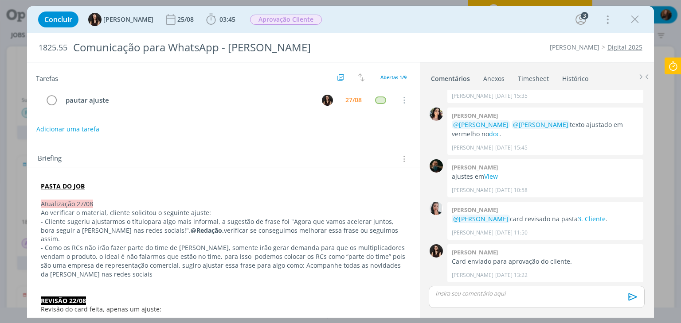
click at [636, 18] on icon "dialog" at bounding box center [634, 19] width 13 height 13
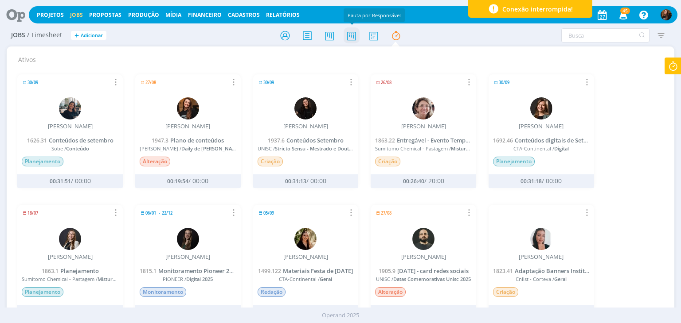
click at [351, 39] on icon at bounding box center [351, 35] width 16 height 17
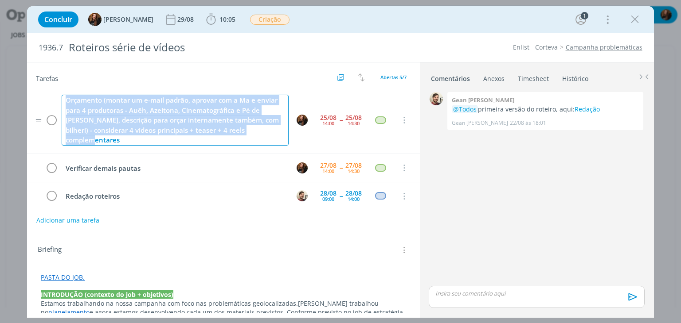
drag, startPoint x: 67, startPoint y: 99, endPoint x: 274, endPoint y: 126, distance: 208.7
click at [274, 126] on div "Orçamento (montar um e-mail padrão, aprovar com a Ma e enviar para 4 produtoras…" at bounding box center [175, 120] width 226 height 51
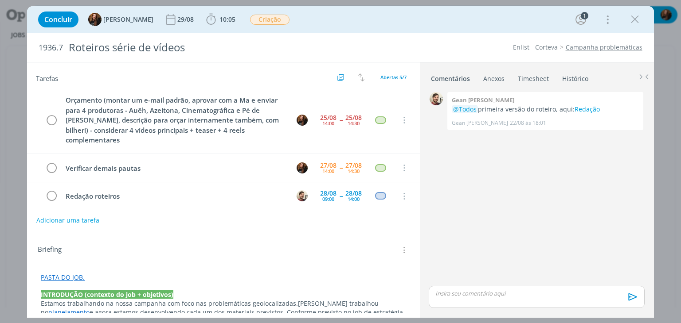
click at [323, 15] on div "Concluir Tayná Morsch 29/08 10:05 Iniciar Apontar Data * 27/08/2025 Horas * 00:…" at bounding box center [340, 19] width 613 height 21
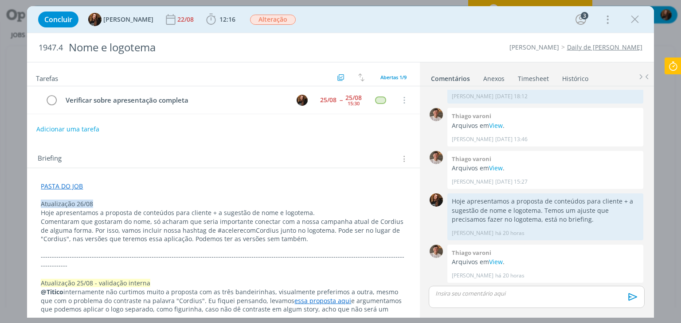
click at [628, 46] on link "Daily de [PERSON_NAME]" at bounding box center [604, 47] width 75 height 8
click at [498, 262] on link "View" at bounding box center [496, 262] width 14 height 8
drag, startPoint x: 451, startPoint y: 210, endPoint x: 537, endPoint y: 211, distance: 85.5
click at [537, 211] on p "Hoje apresentamos a proposta de conteúdos para cliente + a sugestão de nome e l…" at bounding box center [544, 210] width 187 height 27
copy p "sugestão de nome e logotema"
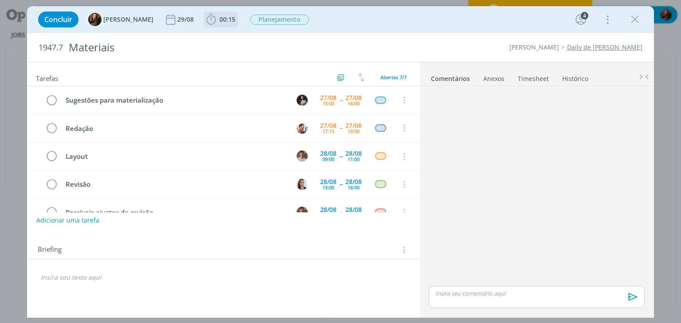
click at [227, 20] on b "00:15" at bounding box center [227, 19] width 19 height 6
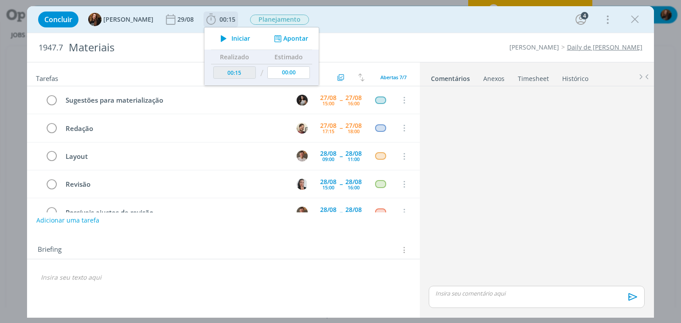
click at [234, 39] on span "Iniciar" at bounding box center [240, 38] width 19 height 6
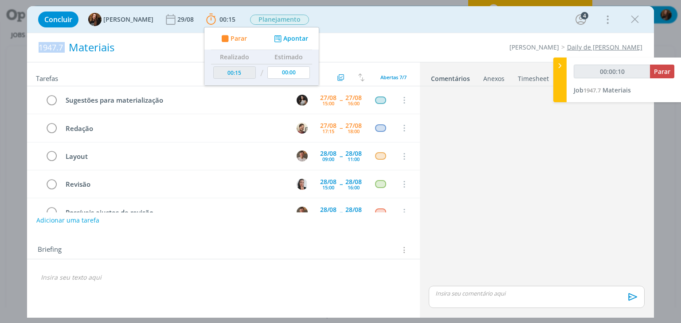
drag, startPoint x: 39, startPoint y: 47, endPoint x: 67, endPoint y: 43, distance: 29.1
click at [67, 43] on h2 "1947.7 Materiais" at bounding box center [213, 47] width 348 height 29
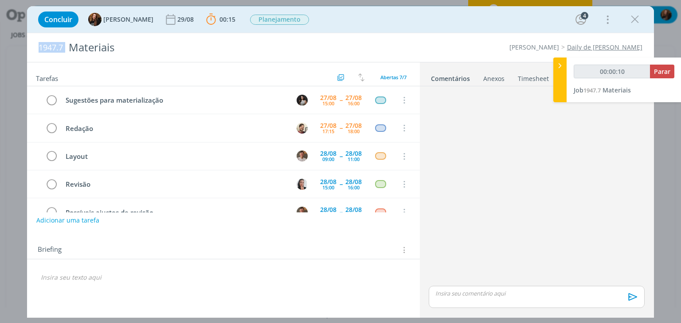
copy span "1947.7"
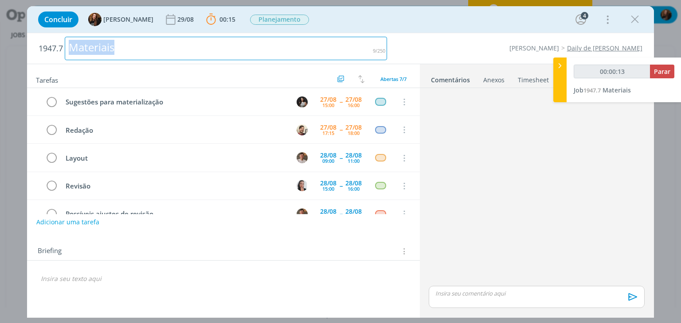
drag, startPoint x: 161, startPoint y: 53, endPoint x: 64, endPoint y: 68, distance: 98.1
click at [64, 68] on div "1947.7 Materiais Cordius - Corteva Daily de Cordius Tarefas Usar Job de templat…" at bounding box center [340, 175] width 626 height 285
copy div "Materiais"
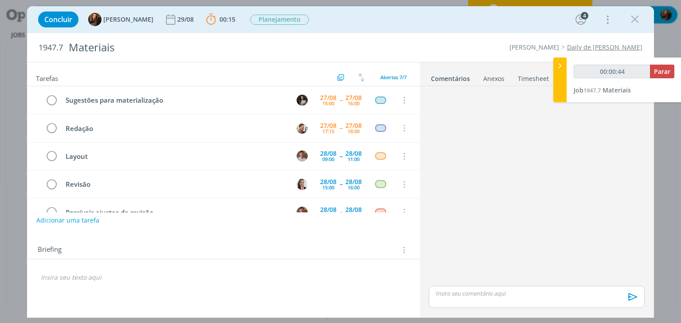
drag, startPoint x: 117, startPoint y: 292, endPoint x: 117, endPoint y: 285, distance: 6.6
click at [117, 288] on div "Tarefas Usar Job de template Criar template a partir deste job Visualizar Templ…" at bounding box center [223, 187] width 392 height 251
type input "00:00:45"
click at [117, 280] on div "dialog" at bounding box center [223, 277] width 378 height 15
drag, startPoint x: 91, startPoint y: 278, endPoint x: 67, endPoint y: 295, distance: 29.3
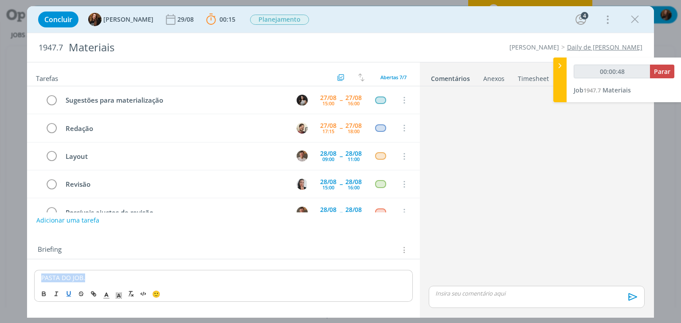
click at [31, 274] on div "PASTA DO JOB. 🙂" at bounding box center [223, 283] width 392 height 47
type input "00:00:49"
click at [93, 296] on icon "dialog" at bounding box center [93, 294] width 7 height 7
type input "PASTA DO JOB."
type input "00:00:50"
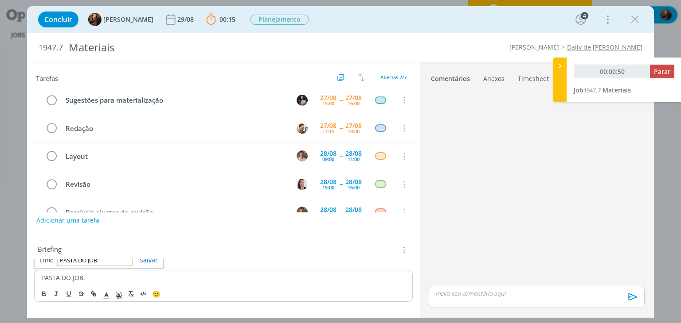
paste input "https://sobeae.sharepoint.com/:f:/s/SOBEAE/EqYq5Uh7shVFqkrZfhLUGeYBk0u9kRbowObA…"
type input "https://sobeae.sharepoint.com/:f:/s/SOBEAE/EqYq5Uh7shVFqkrZfhLUGeYBk0u9kRbowObA…"
click at [151, 262] on link "dialog" at bounding box center [144, 260] width 25 height 8
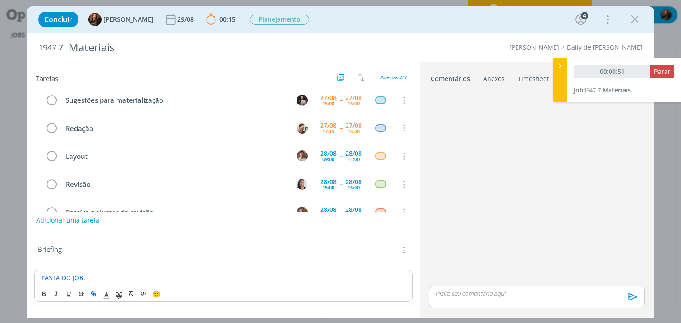
drag, startPoint x: 152, startPoint y: 280, endPoint x: 179, endPoint y: 256, distance: 36.7
click at [152, 280] on p "PASTA DO JOB." at bounding box center [223, 278] width 364 height 9
drag, startPoint x: 198, startPoint y: 241, endPoint x: 202, endPoint y: 245, distance: 5.3
click at [199, 241] on div "Briefing Briefings Predefinidos Versões do Briefing Ver Briefing do Projeto" at bounding box center [223, 248] width 392 height 24
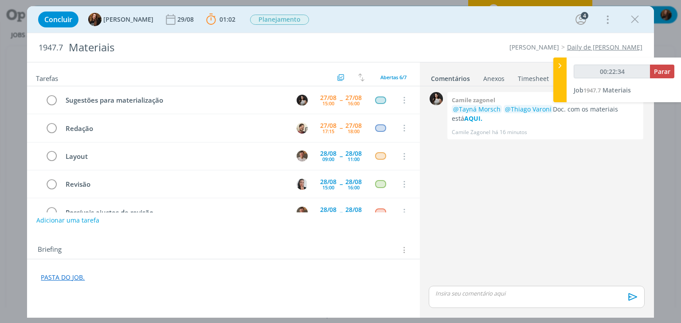
type input "00:22:35"
click at [664, 74] on span "Parar" at bounding box center [662, 71] width 16 height 8
type input "00:25:13"
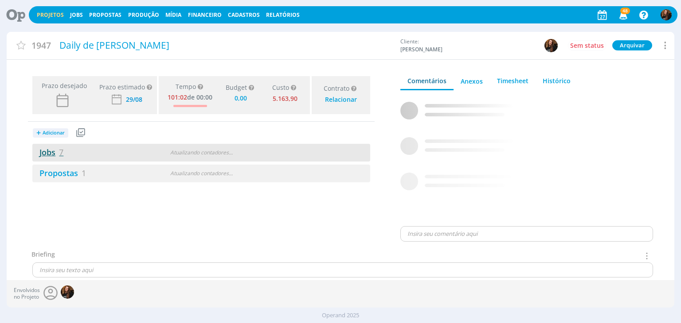
type input "0,00"
click at [51, 152] on link "Jobs 7" at bounding box center [47, 152] width 31 height 11
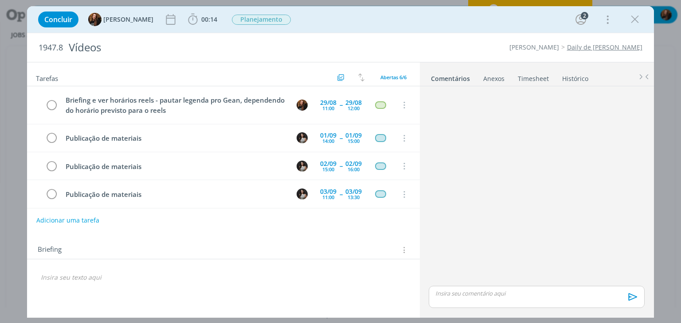
scroll to position [57, 0]
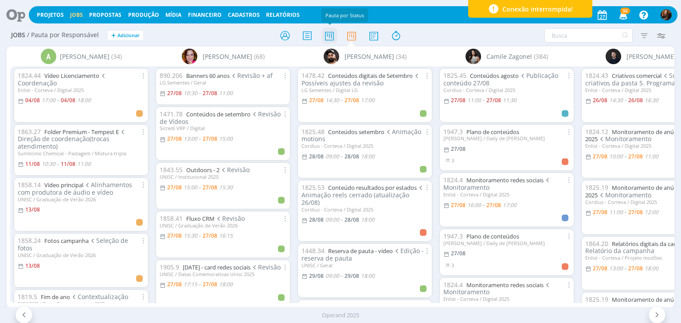
click at [330, 32] on icon at bounding box center [329, 35] width 16 height 17
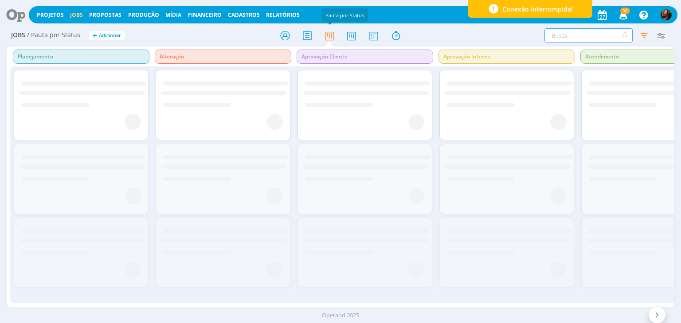
click at [562, 32] on input "text" at bounding box center [588, 35] width 88 height 14
drag, startPoint x: 607, startPoint y: 34, endPoint x: 536, endPoint y: 38, distance: 70.5
click at [536, 36] on div "campanha Filtrar Filtrar Limpar campanha Tipo Apenas Jobs Data Personalizado a …" at bounding box center [563, 35] width 214 height 14
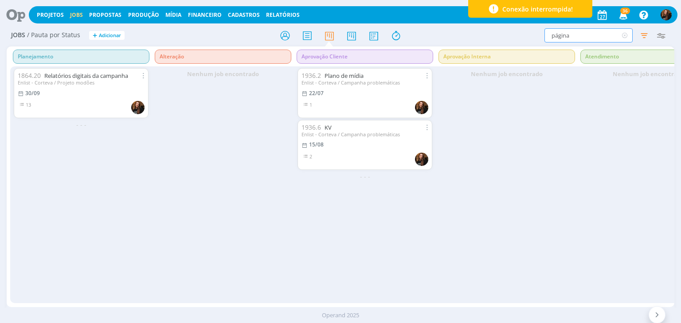
type input "página"
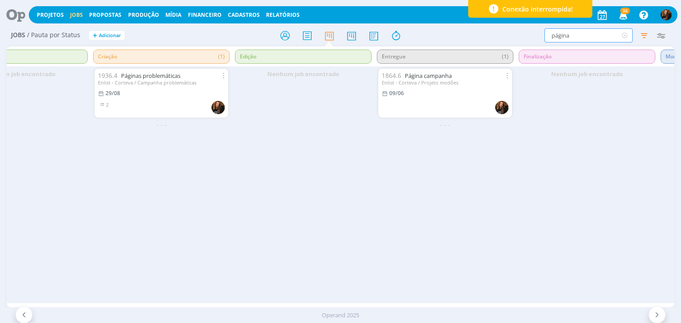
scroll to position [0, 626]
click at [172, 74] on link "Páginas problemáticas" at bounding box center [153, 76] width 59 height 8
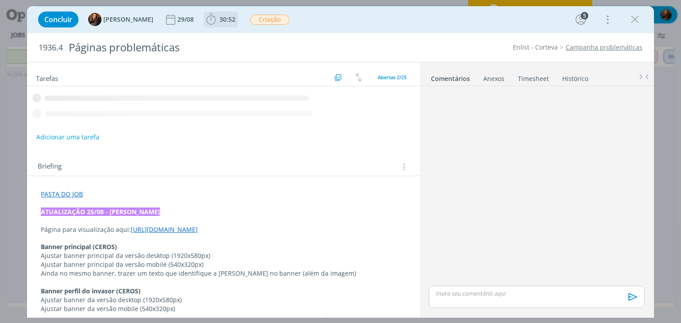
click at [219, 18] on span "30:52" at bounding box center [227, 19] width 16 height 8
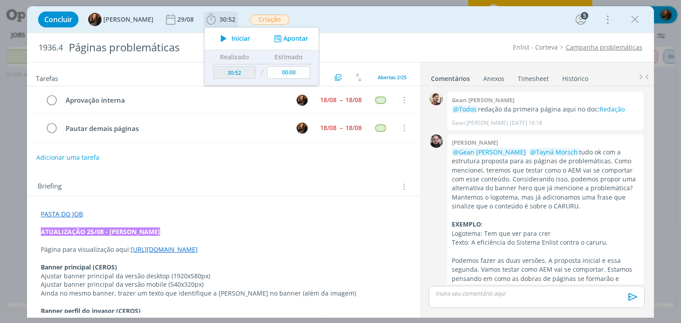
scroll to position [702, 0]
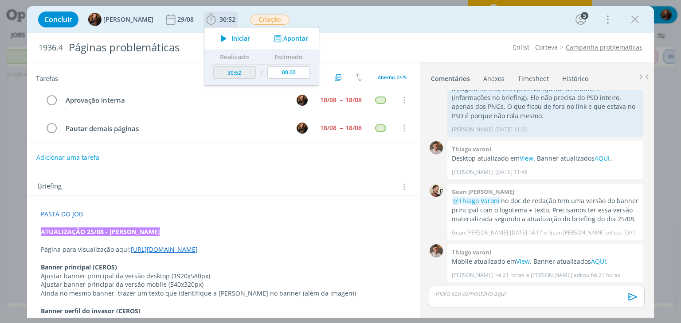
click at [234, 38] on span "Iniciar" at bounding box center [240, 38] width 19 height 6
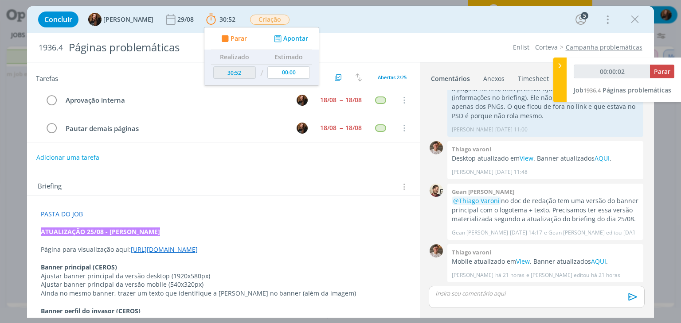
type input "00:00:03"
click at [560, 72] on div at bounding box center [559, 80] width 13 height 45
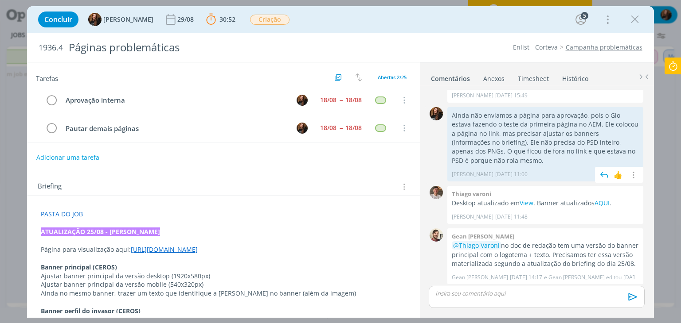
scroll to position [701, 0]
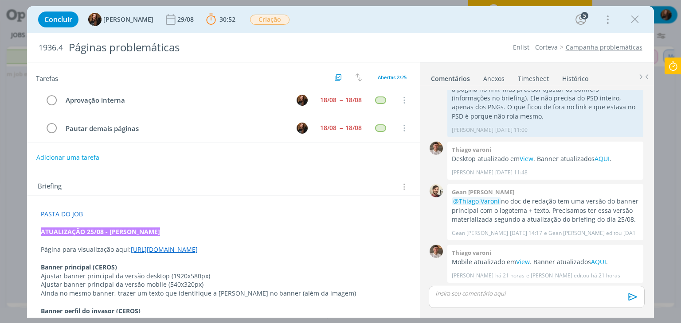
scroll to position [702, 0]
click at [672, 67] on icon at bounding box center [673, 66] width 16 height 17
click at [673, 68] on icon at bounding box center [673, 66] width 16 height 17
click at [668, 61] on icon at bounding box center [673, 66] width 16 height 17
click at [673, 61] on icon at bounding box center [673, 66] width 16 height 17
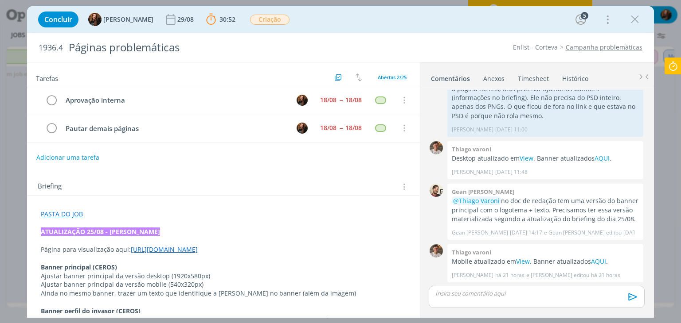
click at [673, 61] on icon at bounding box center [673, 66] width 16 height 17
click at [672, 65] on icon at bounding box center [673, 66] width 16 height 17
click at [673, 68] on icon at bounding box center [673, 66] width 16 height 17
click at [668, 68] on icon at bounding box center [673, 66] width 16 height 17
click at [669, 68] on icon at bounding box center [673, 66] width 16 height 17
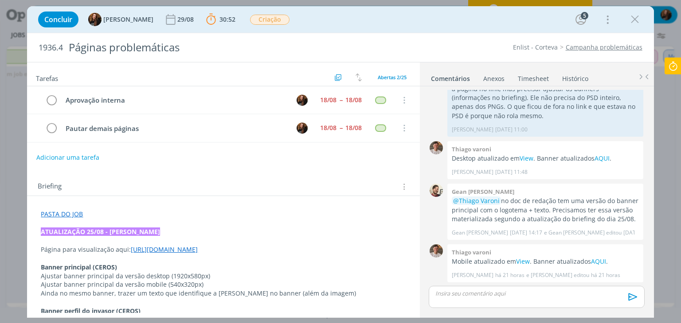
click at [672, 65] on icon at bounding box center [673, 66] width 16 height 17
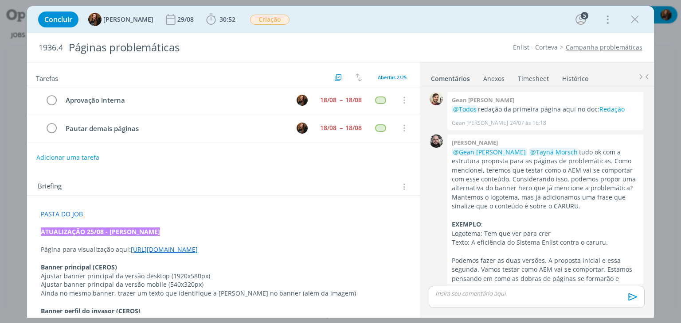
scroll to position [702, 0]
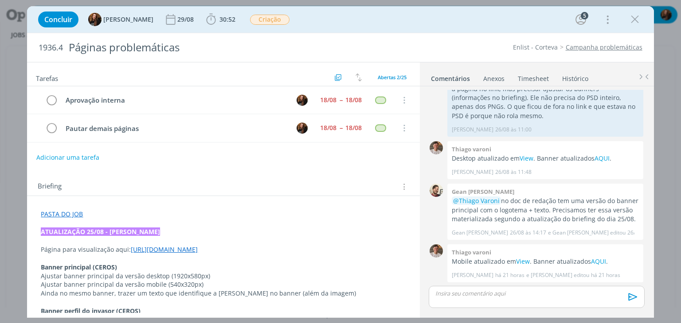
click at [527, 78] on link "Timesheet" at bounding box center [533, 76] width 32 height 13
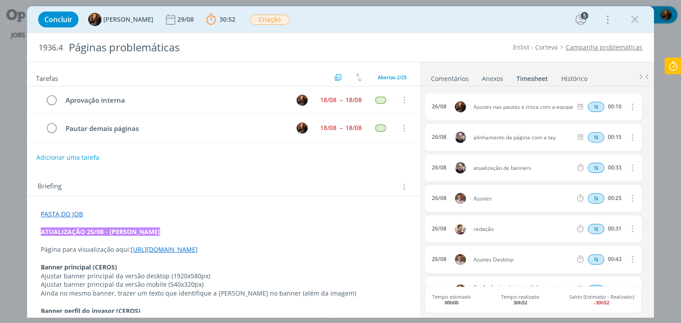
click at [675, 70] on icon at bounding box center [673, 66] width 16 height 17
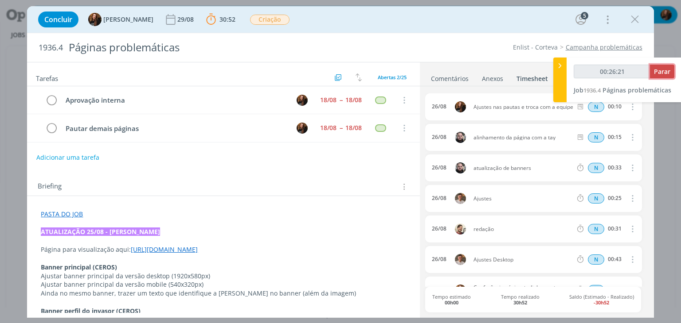
click at [665, 72] on span "Parar" at bounding box center [662, 71] width 16 height 8
click at [661, 68] on span "Parar" at bounding box center [662, 71] width 16 height 8
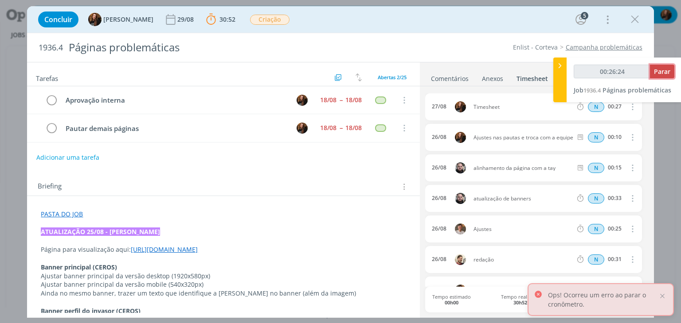
click at [661, 70] on span "Parar" at bounding box center [662, 71] width 16 height 8
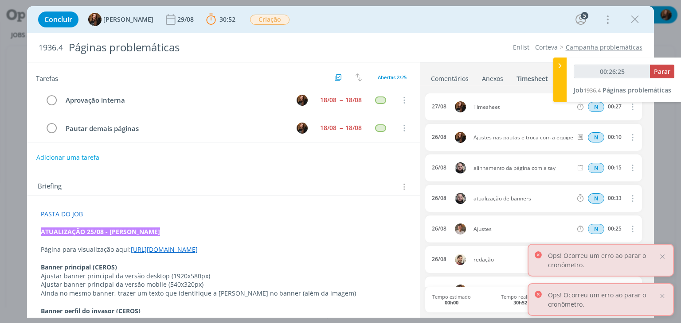
type input "00:27:00"
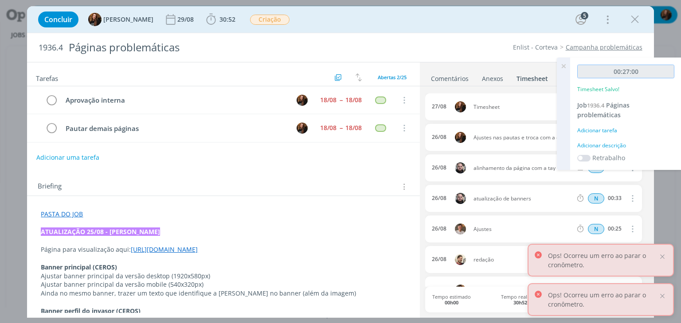
click at [661, 71] on input "00:27:00" at bounding box center [625, 72] width 97 height 14
click at [611, 146] on div "Adicionar descrição" at bounding box center [625, 146] width 97 height 8
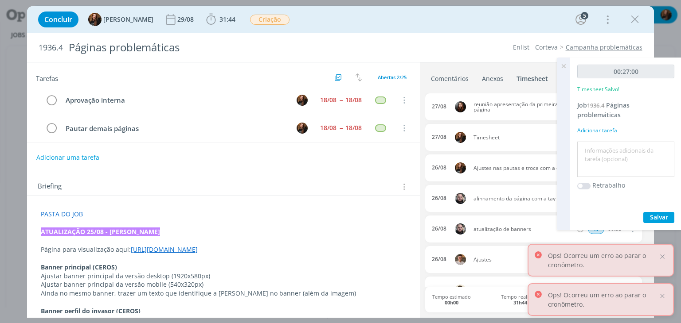
click at [601, 154] on textarea at bounding box center [625, 159] width 93 height 31
type textarea "Reunião de apresentação para cliente - primeira página"
click at [665, 215] on span "Salvar" at bounding box center [659, 217] width 18 height 8
drag, startPoint x: 562, startPoint y: 62, endPoint x: 562, endPoint y: 70, distance: 7.1
click at [562, 63] on icon at bounding box center [563, 66] width 16 height 17
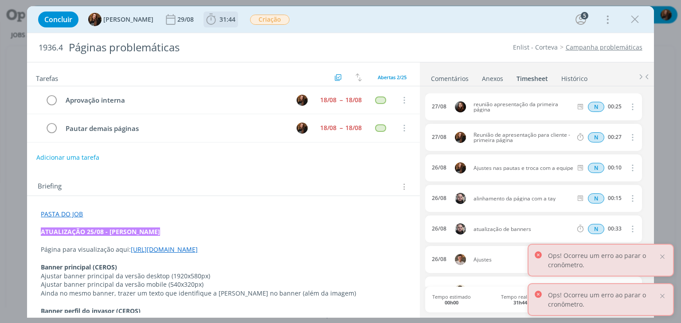
click at [221, 21] on span "31:44" at bounding box center [227, 19] width 16 height 8
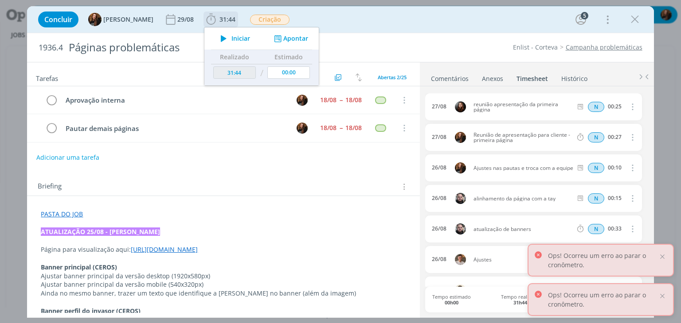
click at [231, 37] on span "Iniciar" at bounding box center [240, 38] width 19 height 6
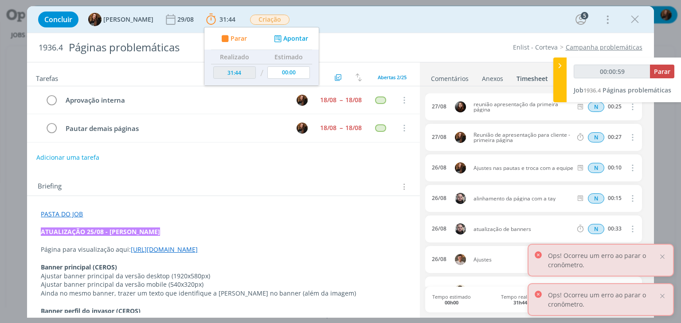
type input "00:01:00"
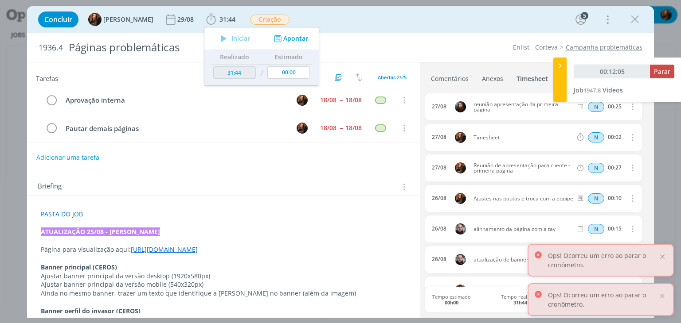
type input "00:12:06"
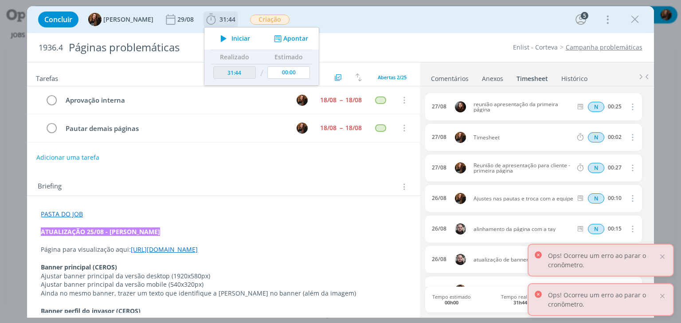
click at [232, 41] on span "Iniciar" at bounding box center [240, 38] width 19 height 6
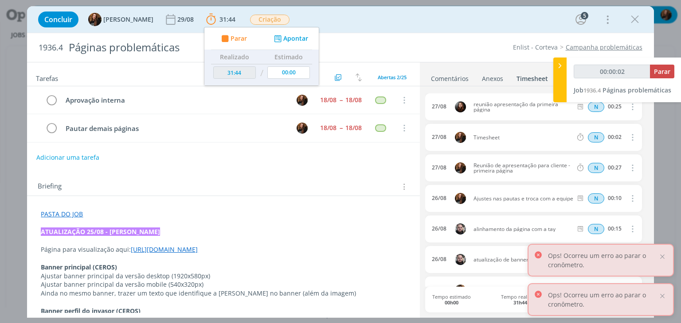
click at [629, 133] on icon "dialog" at bounding box center [631, 137] width 10 height 11
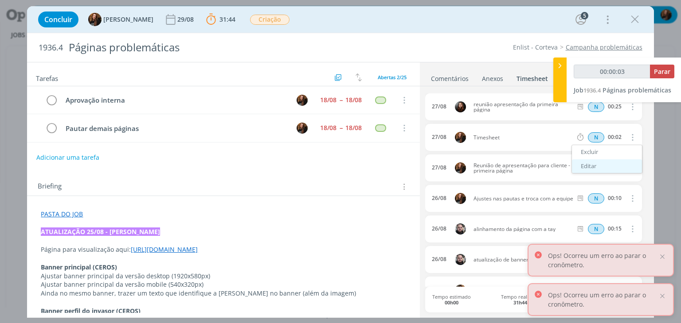
click at [605, 161] on link "Editar" at bounding box center [607, 167] width 70 height 14
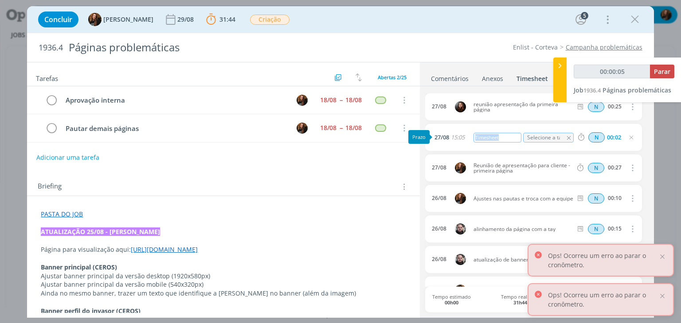
drag, startPoint x: 514, startPoint y: 140, endPoint x: 463, endPoint y: 137, distance: 51.1
click at [463, 137] on div "27/08 15:05 Timesheet Selecione a tarefa N 00:02" at bounding box center [533, 137] width 216 height 27
type input "00:00:06"
drag, startPoint x: 629, startPoint y: 136, endPoint x: 482, endPoint y: 200, distance: 160.9
click at [629, 136] on icon "dialog" at bounding box center [630, 137] width 7 height 7
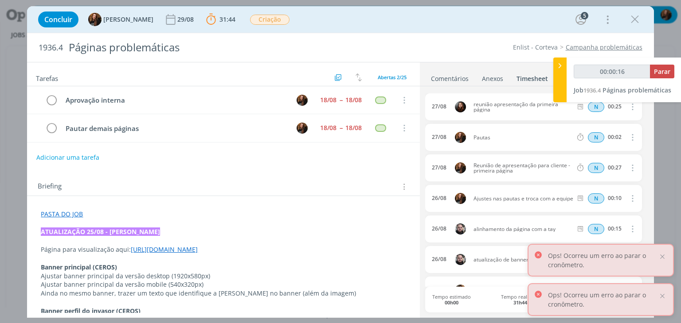
type input "00:00:17"
click at [561, 67] on icon at bounding box center [559, 65] width 9 height 9
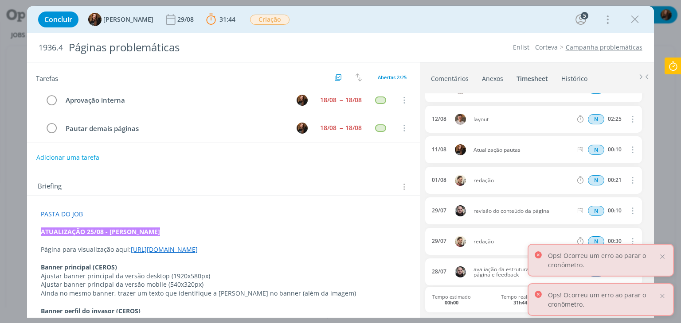
scroll to position [677, 0]
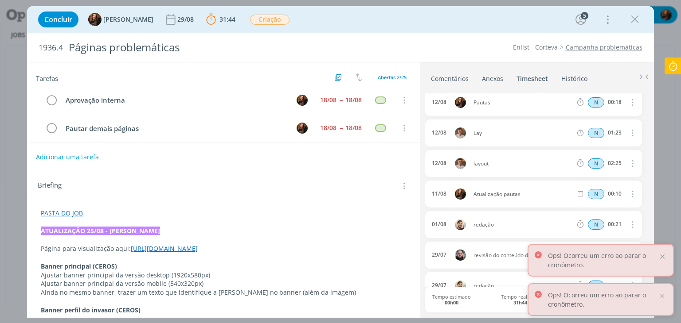
click at [91, 152] on button "Adicionar uma tarefa" at bounding box center [67, 157] width 63 height 15
click at [88, 155] on input "dialog" at bounding box center [165, 156] width 244 height 12
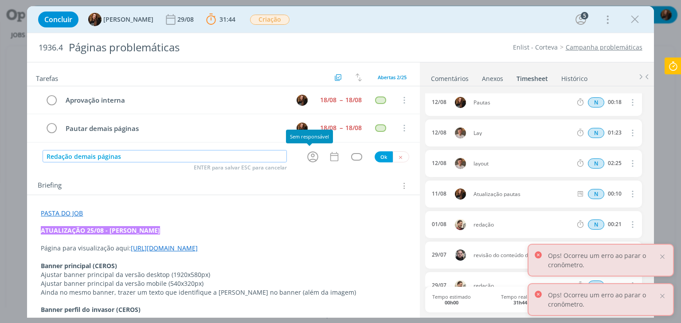
click at [308, 161] on icon "dialog" at bounding box center [313, 157] width 14 height 14
type input "Redação demais páginas"
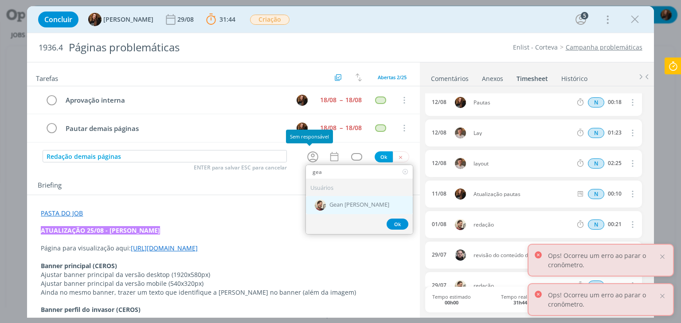
type input "gea"
click at [330, 203] on span "Gean [PERSON_NAME]" at bounding box center [359, 205] width 60 height 7
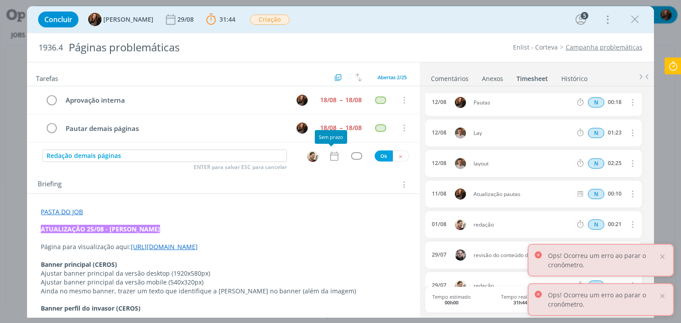
click at [331, 153] on icon "dialog" at bounding box center [334, 157] width 12 height 12
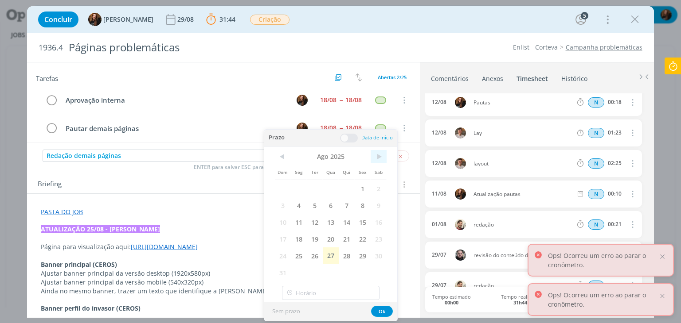
click at [378, 157] on span ">" at bounding box center [378, 156] width 16 height 13
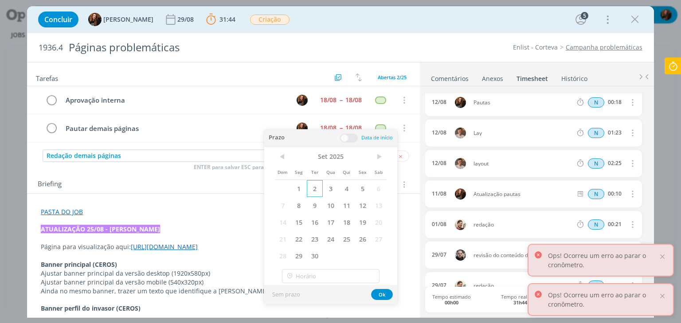
click at [320, 188] on span "2" at bounding box center [315, 188] width 16 height 17
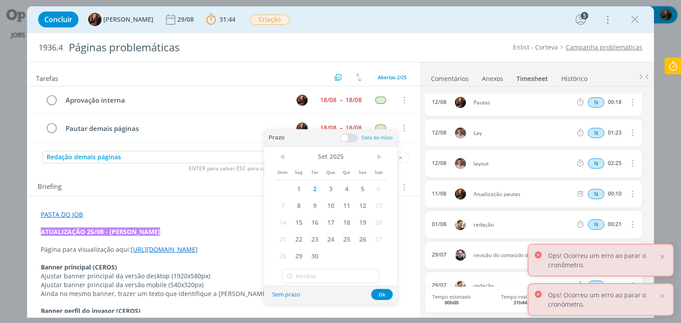
click at [351, 137] on span at bounding box center [349, 138] width 18 height 9
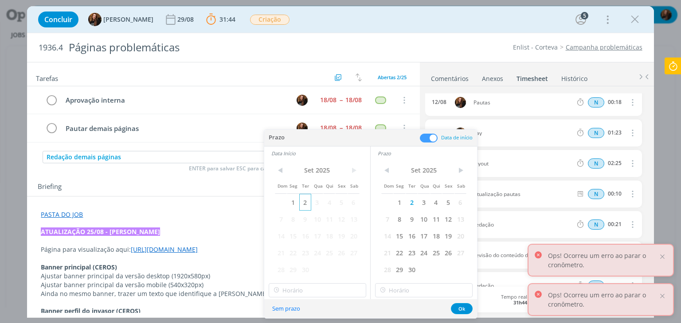
click at [307, 206] on span "2" at bounding box center [305, 202] width 12 height 17
click at [339, 287] on input "16:00" at bounding box center [316, 291] width 97 height 14
click at [319, 257] on div "09:00" at bounding box center [317, 263] width 99 height 16
type input "09:00"
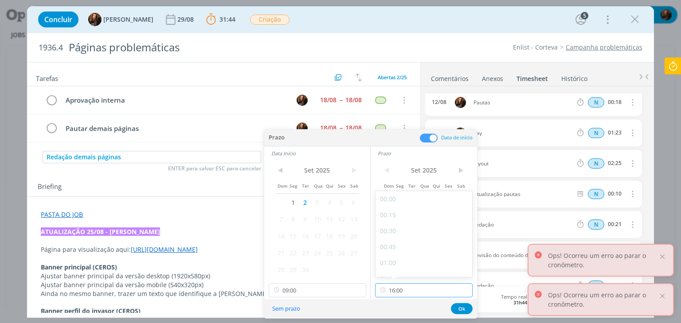
click at [424, 293] on input "16:00" at bounding box center [423, 291] width 97 height 14
click at [416, 215] on div "11:00" at bounding box center [424, 214] width 99 height 16
type input "11:00"
click at [466, 310] on button "Ok" at bounding box center [462, 308] width 22 height 11
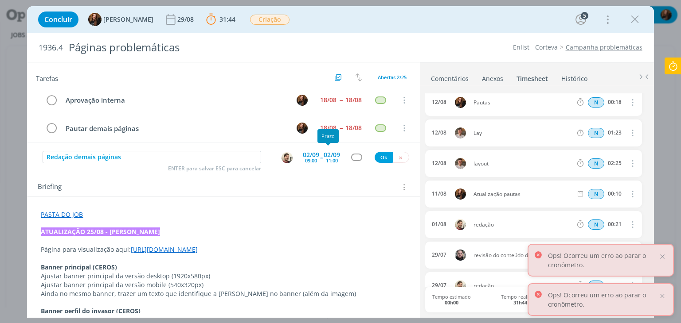
click at [330, 152] on div "02/09" at bounding box center [331, 155] width 16 height 6
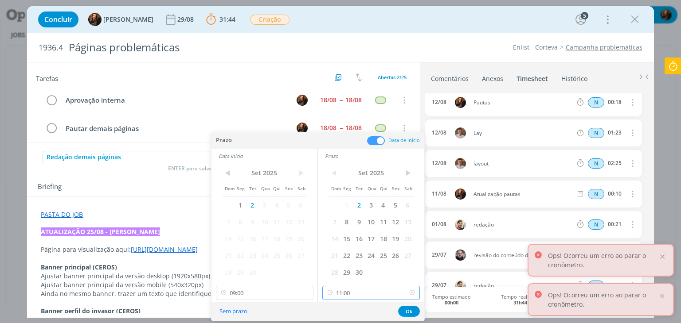
drag, startPoint x: 379, startPoint y: 292, endPoint x: 377, endPoint y: 280, distance: 12.6
click at [379, 292] on input "11:00" at bounding box center [370, 293] width 97 height 14
click at [370, 243] on div "12:00" at bounding box center [372, 245] width 99 height 16
type input "12:00"
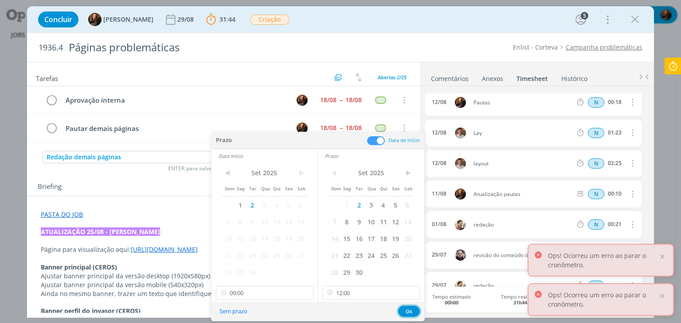
drag, startPoint x: 414, startPoint y: 308, endPoint x: 411, endPoint y: 303, distance: 5.4
click at [414, 307] on button "Ok" at bounding box center [409, 311] width 22 height 11
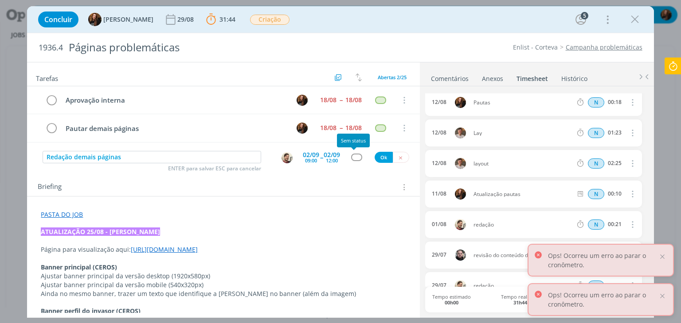
click at [357, 156] on div "dialog" at bounding box center [356, 158] width 11 height 8
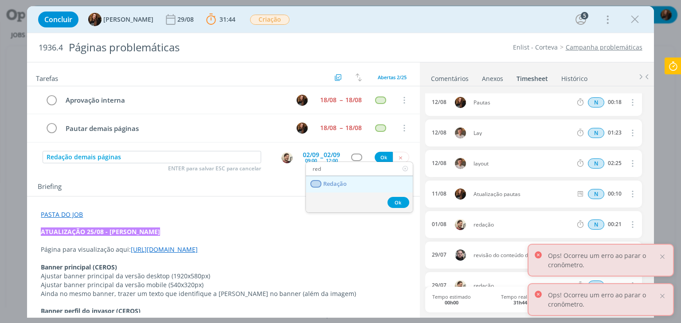
type input "red"
drag, startPoint x: 349, startPoint y: 178, endPoint x: 357, endPoint y: 174, distance: 8.3
click at [350, 178] on link "Redação" at bounding box center [359, 184] width 107 height 16
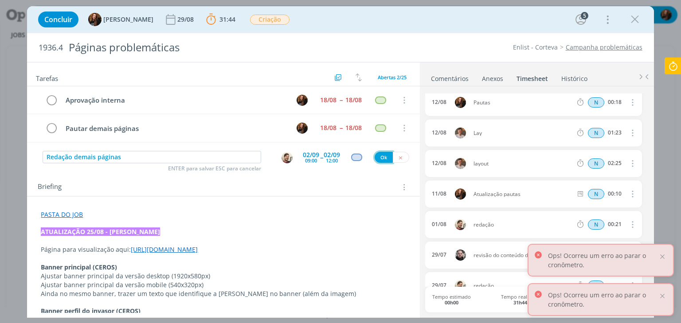
click at [383, 156] on button "Ok" at bounding box center [383, 157] width 18 height 11
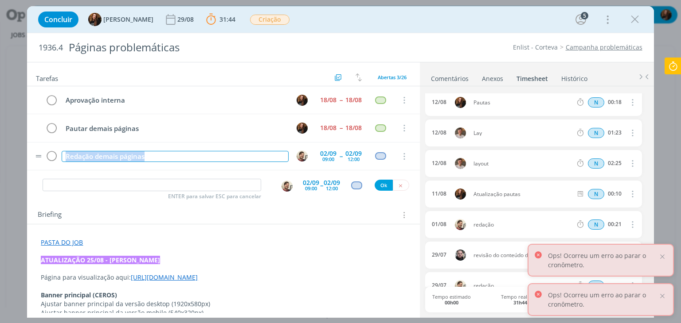
drag, startPoint x: 166, startPoint y: 157, endPoint x: 67, endPoint y: 161, distance: 99.3
click at [62, 160] on td "Redação demais páginas" at bounding box center [173, 156] width 226 height 16
copy div "Redação demais páginas"
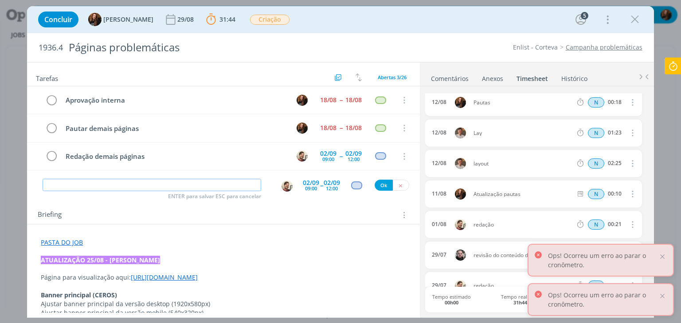
drag, startPoint x: 193, startPoint y: 188, endPoint x: 260, endPoint y: 185, distance: 66.5
click at [195, 188] on input "dialog" at bounding box center [152, 185] width 218 height 12
paste input "Redação demais páginas"
type input "Redação demais páginas"
click at [308, 183] on div "02/09" at bounding box center [311, 183] width 16 height 6
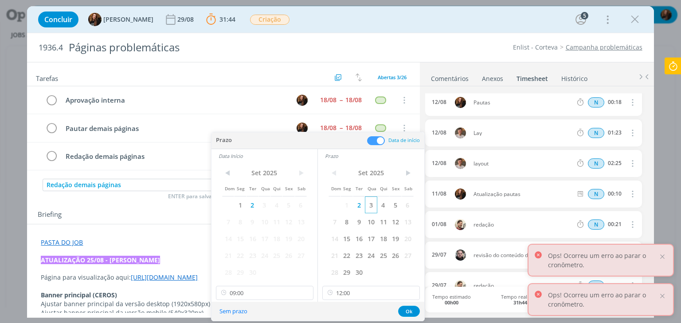
click at [376, 206] on span "3" at bounding box center [371, 205] width 12 height 17
click at [266, 206] on span "3" at bounding box center [264, 205] width 12 height 17
click at [403, 308] on button "Ok" at bounding box center [409, 311] width 22 height 11
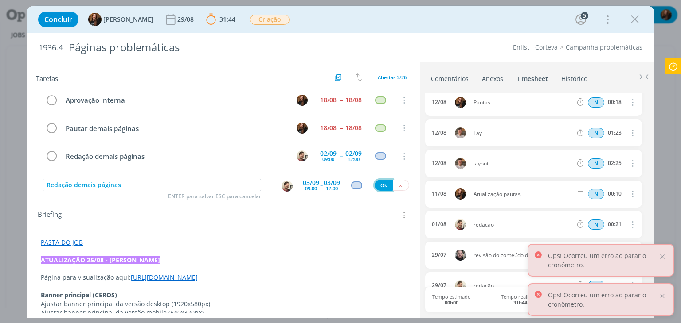
click at [377, 181] on button "Ok" at bounding box center [383, 185] width 18 height 11
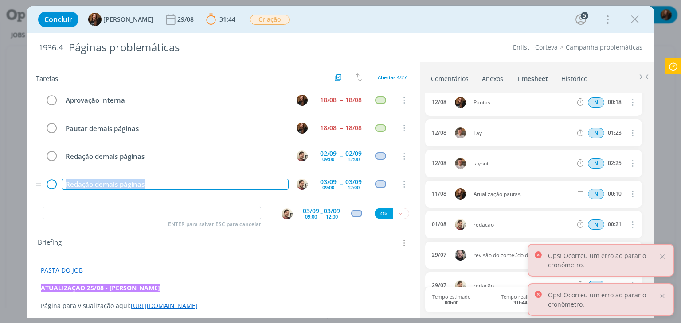
drag, startPoint x: 150, startPoint y: 183, endPoint x: 58, endPoint y: 186, distance: 91.8
click at [58, 186] on tr "Redação demais páginas 03/09 09:00 -- 03/09 12:00 Cancelar" at bounding box center [223, 185] width 392 height 28
copy div "Redação demais páginas"
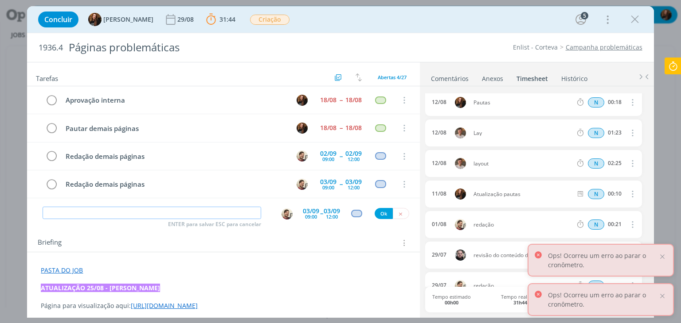
click at [196, 214] on input "dialog" at bounding box center [152, 213] width 218 height 12
paste input "Redação demais páginas"
type input "Redação demais páginas"
click at [307, 210] on div "03/09" at bounding box center [311, 211] width 16 height 6
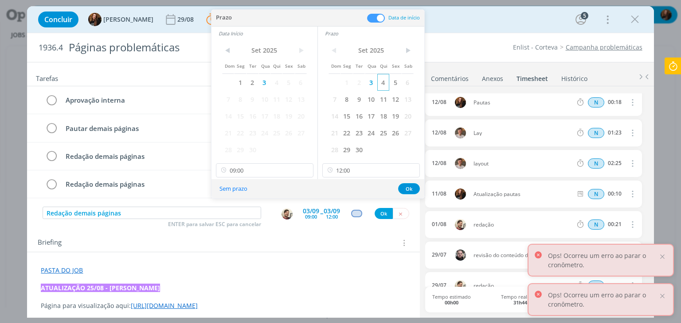
click at [381, 78] on span "4" at bounding box center [383, 82] width 12 height 17
click at [277, 79] on span "4" at bounding box center [276, 82] width 12 height 17
drag, startPoint x: 272, startPoint y: 176, endPoint x: 274, endPoint y: 160, distance: 16.5
click at [272, 176] on input "09:00" at bounding box center [264, 170] width 97 height 14
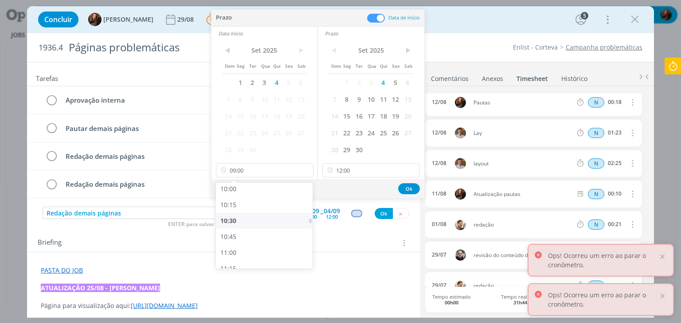
click at [248, 222] on div "10:30" at bounding box center [265, 221] width 99 height 16
type input "10:30"
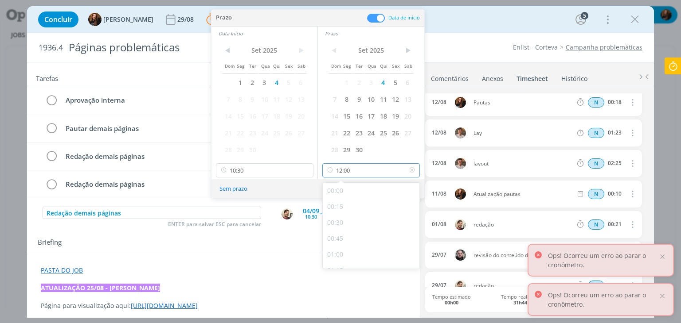
click at [373, 176] on input "12:00" at bounding box center [370, 170] width 97 height 14
click at [360, 236] on div "14:30" at bounding box center [372, 241] width 99 height 16
type input "14:30"
click at [399, 190] on button "Ok" at bounding box center [409, 188] width 22 height 11
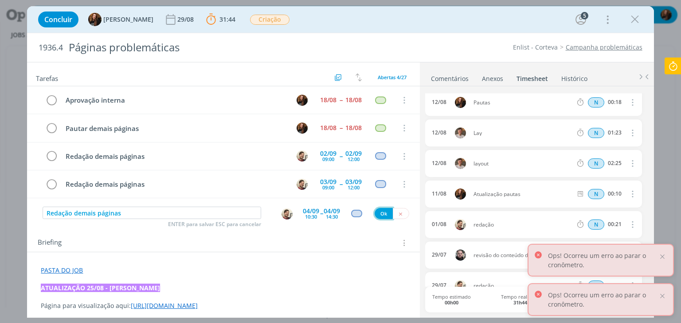
click at [376, 213] on button "Ok" at bounding box center [383, 213] width 18 height 11
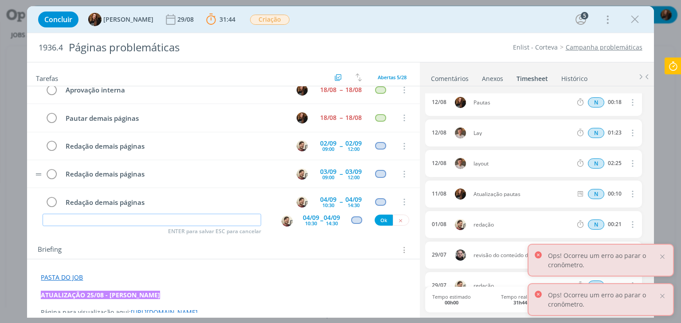
scroll to position [19, 0]
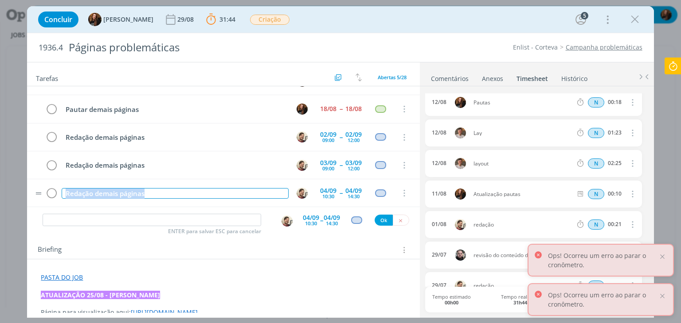
drag, startPoint x: 164, startPoint y: 190, endPoint x: 62, endPoint y: 197, distance: 101.7
click at [62, 197] on td "Redação demais páginas" at bounding box center [173, 194] width 226 height 16
copy div "Redação demais páginas"
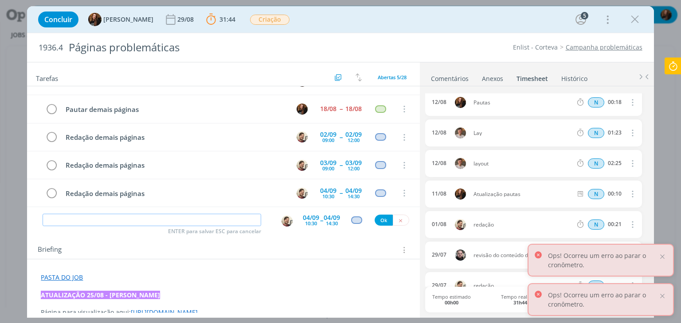
click at [146, 216] on input "dialog" at bounding box center [152, 220] width 218 height 12
paste input "Redação demais páginas"
type input "Redação demais páginas"
click at [310, 215] on div "04/09" at bounding box center [311, 218] width 16 height 6
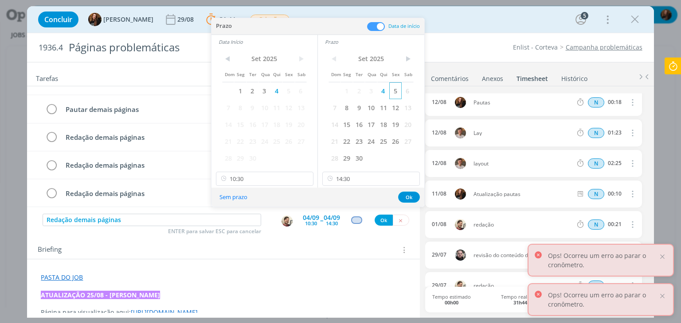
click at [395, 90] on span "5" at bounding box center [395, 90] width 12 height 17
click at [285, 94] on span "5" at bounding box center [288, 90] width 12 height 17
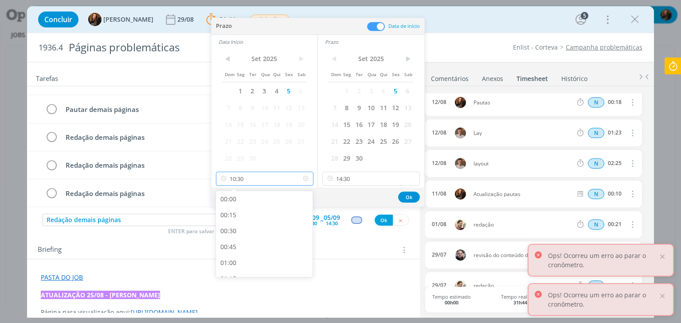
click at [272, 179] on input "10:30" at bounding box center [264, 179] width 97 height 14
click at [252, 249] on div "13:00" at bounding box center [265, 249] width 99 height 16
type input "13:00"
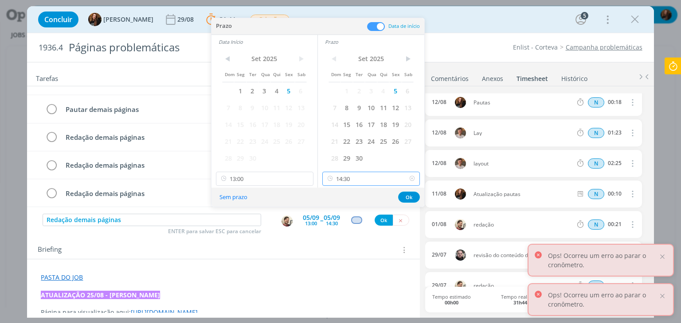
click at [368, 179] on input "14:30" at bounding box center [370, 179] width 97 height 14
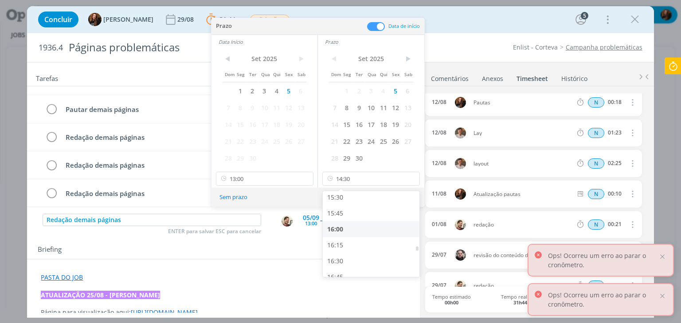
click at [371, 229] on div "16:00" at bounding box center [372, 230] width 99 height 16
type input "16:00"
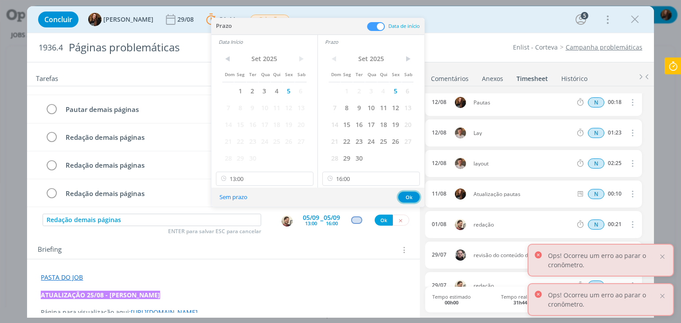
click at [404, 199] on button "Ok" at bounding box center [409, 197] width 22 height 11
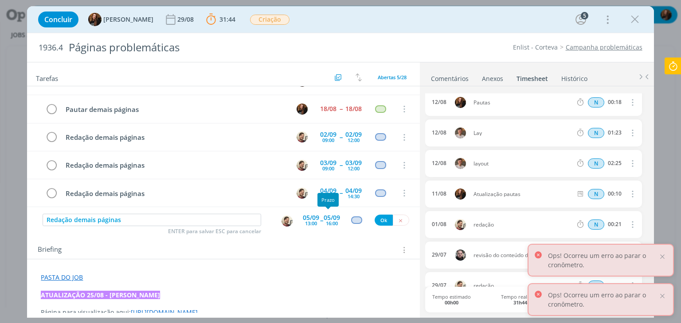
click at [328, 222] on div "16:00" at bounding box center [332, 223] width 12 height 5
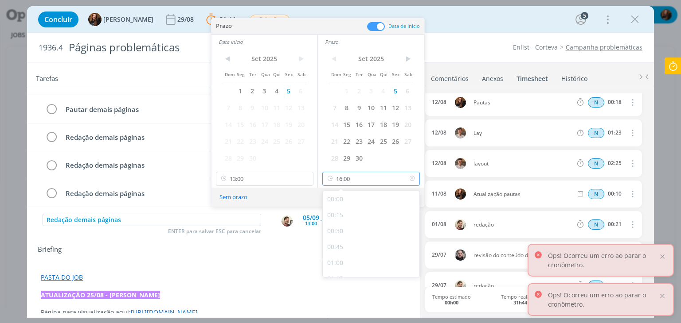
click at [362, 179] on input "16:00" at bounding box center [370, 179] width 97 height 14
click at [362, 202] on div "15:00" at bounding box center [372, 203] width 99 height 16
type input "15:00"
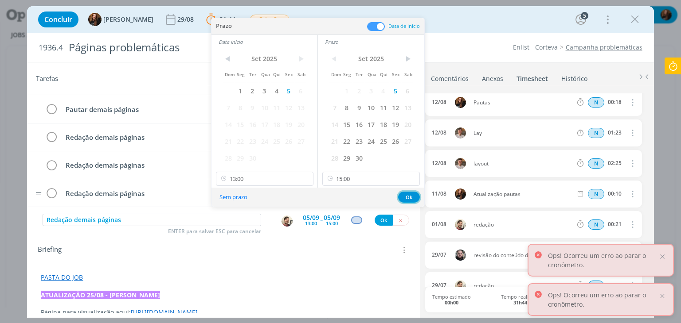
drag, startPoint x: 406, startPoint y: 192, endPoint x: 401, endPoint y: 202, distance: 10.7
click at [406, 193] on button "Ok" at bounding box center [409, 197] width 22 height 11
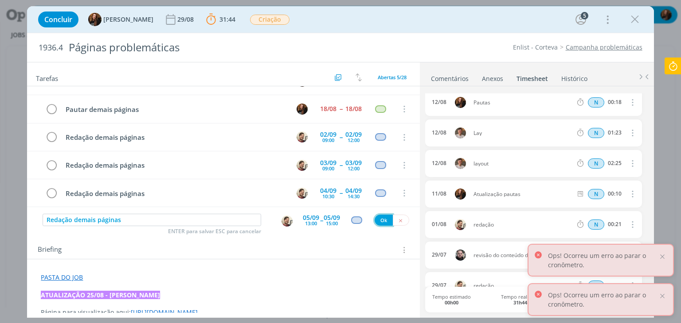
click at [377, 220] on button "Ok" at bounding box center [383, 220] width 18 height 11
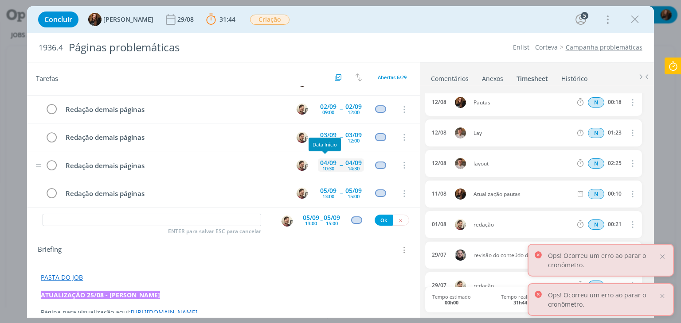
click at [323, 166] on div "10:30" at bounding box center [328, 168] width 12 height 5
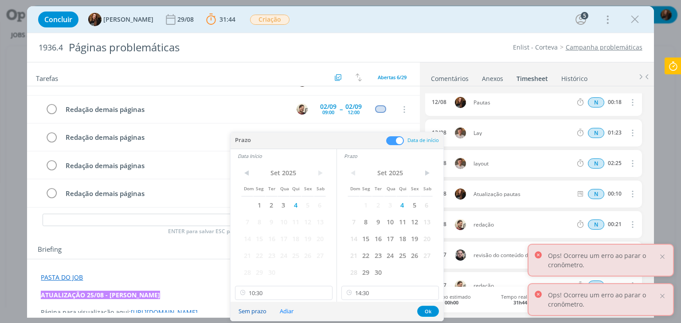
click at [262, 311] on button "Sem prazo" at bounding box center [252, 312] width 39 height 12
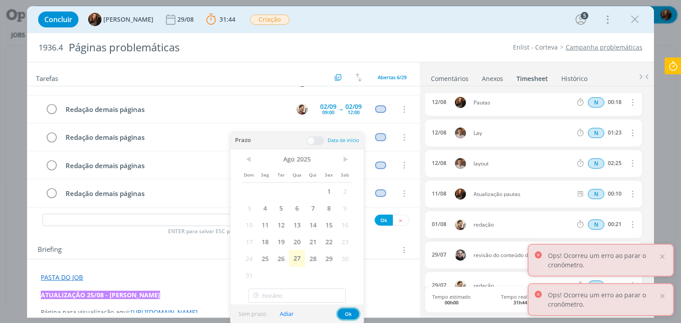
click at [345, 315] on button "Ok" at bounding box center [348, 314] width 22 height 11
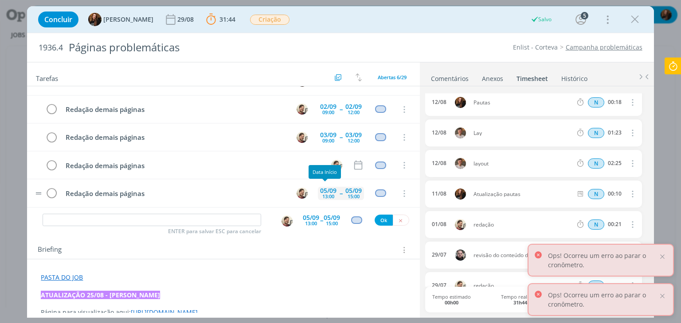
click at [321, 190] on div "05/09" at bounding box center [328, 191] width 16 height 6
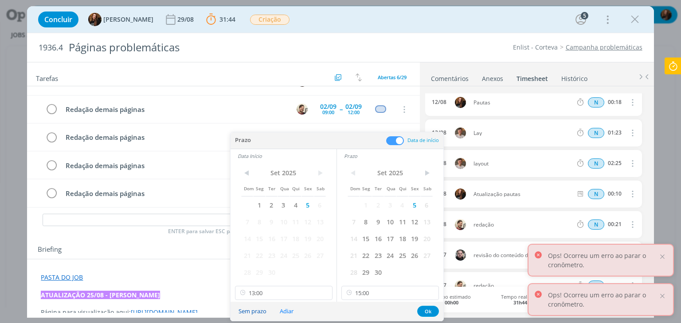
click at [263, 312] on button "Sem prazo" at bounding box center [252, 312] width 39 height 12
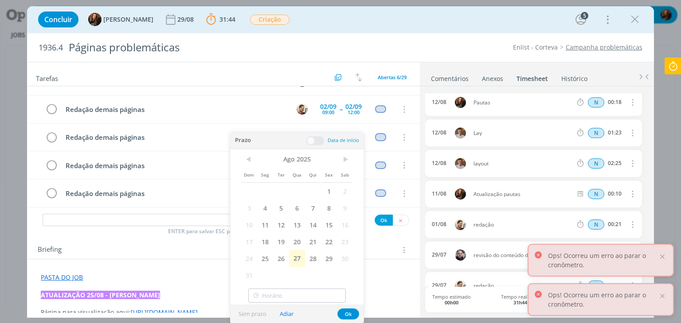
type input "13:00"
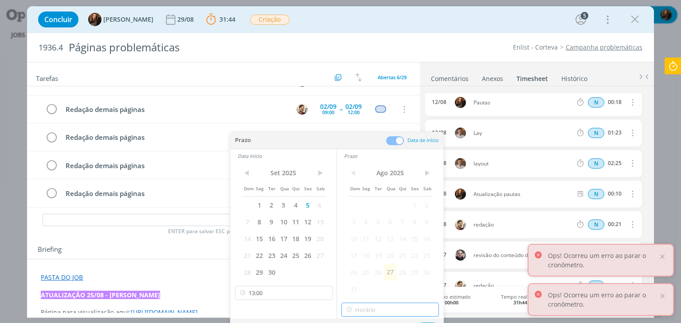
type input "16:00"
click at [350, 314] on div "16:00" at bounding box center [389, 310] width 97 height 14
type input "13:00"
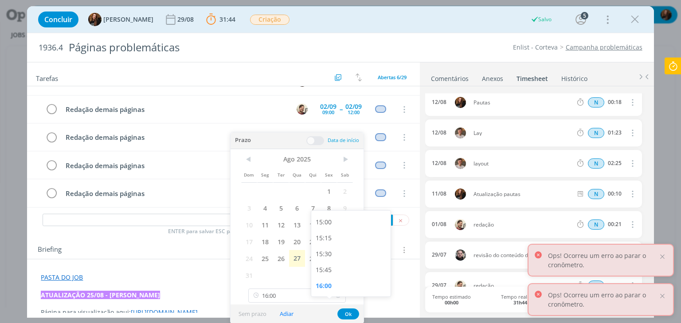
click at [340, 297] on icon at bounding box center [337, 296] width 11 height 14
click at [349, 313] on button "Ok" at bounding box center [348, 314] width 22 height 11
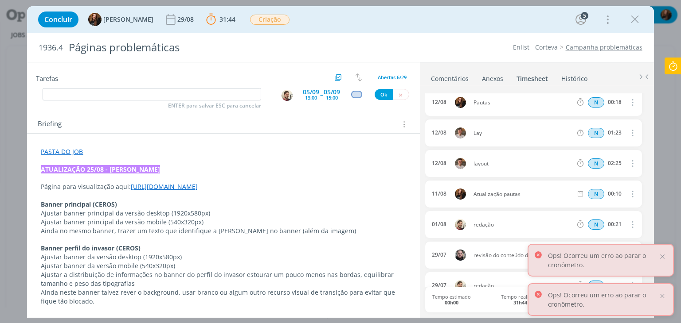
scroll to position [133, 0]
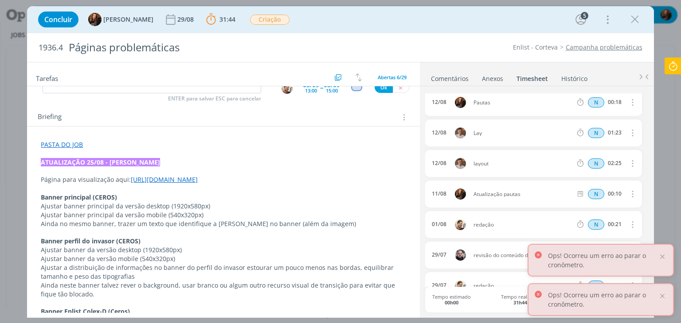
click at [43, 165] on strong "ATUALIZAÇÃO 25/08 - GIO SOUZA" at bounding box center [100, 162] width 119 height 8
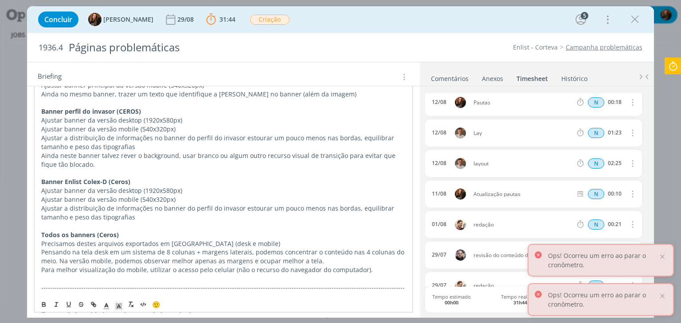
scroll to position [443, 0]
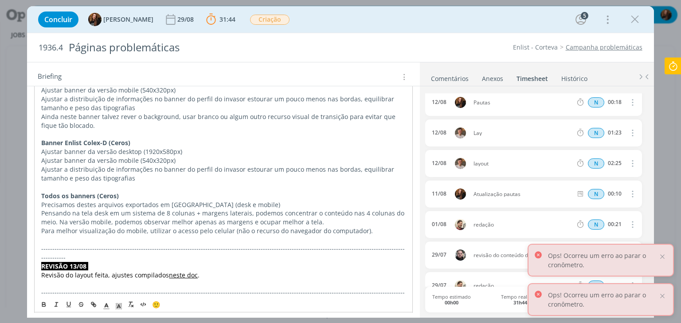
drag, startPoint x: 453, startPoint y: 75, endPoint x: 307, endPoint y: 201, distance: 192.2
click at [453, 75] on link "Comentários" at bounding box center [449, 76] width 39 height 13
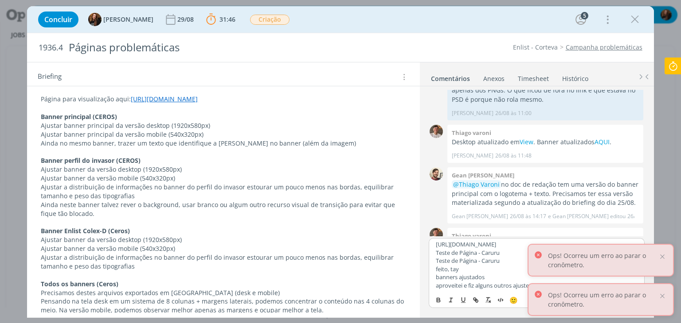
scroll to position [0, 0]
click at [663, 255] on div at bounding box center [662, 257] width 8 height 8
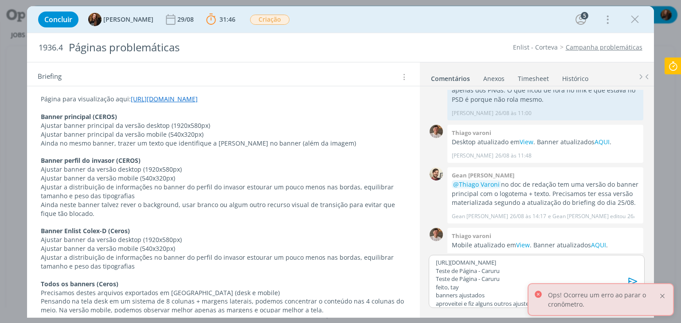
click at [663, 296] on div at bounding box center [662, 296] width 8 height 8
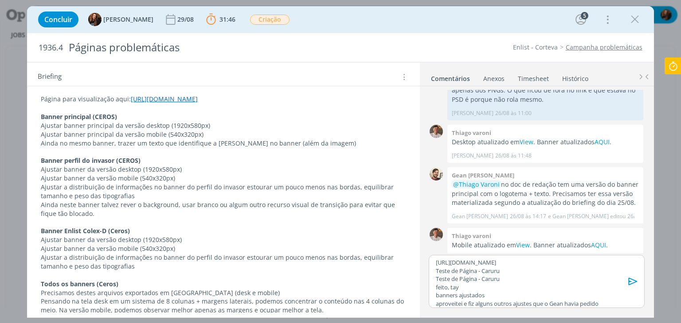
drag, startPoint x: 436, startPoint y: 269, endPoint x: 439, endPoint y: 300, distance: 30.7
click at [436, 269] on p "Teste de Página - Caruru" at bounding box center [536, 271] width 201 height 8
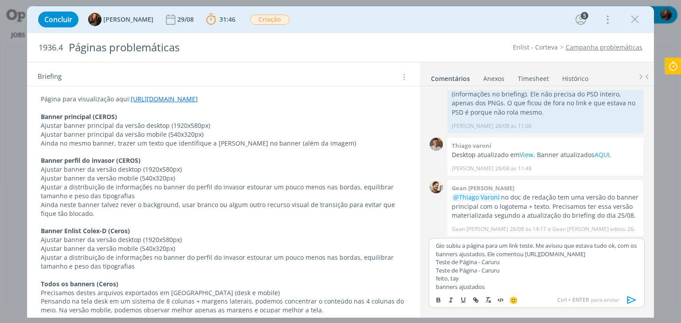
drag, startPoint x: 535, startPoint y: 253, endPoint x: 543, endPoint y: 260, distance: 10.0
click at [543, 258] on p "Gio subiu a página para um link teste. Me avisou que estava tudo ok, com os ban…" at bounding box center [536, 250] width 201 height 16
drag, startPoint x: 510, startPoint y: 245, endPoint x: 519, endPoint y: 246, distance: 8.9
click at [519, 246] on p "Gio subiu a página para um link teste. Me avisou que estava tudo ok, com os ban…" at bounding box center [536, 250] width 201 height 16
click at [476, 304] on button "dialog" at bounding box center [476, 300] width 12 height 11
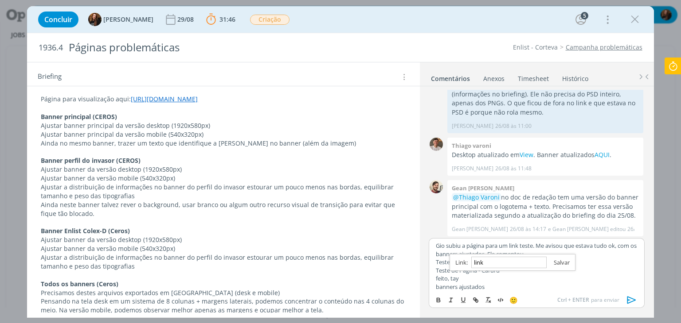
paste input "https://www.enlist.com/br/daninhas-caruru.html"
type input "https://www.enlist.com/br/daninhas-caruru.html"
click at [562, 262] on link "dialog" at bounding box center [557, 263] width 23 height 8
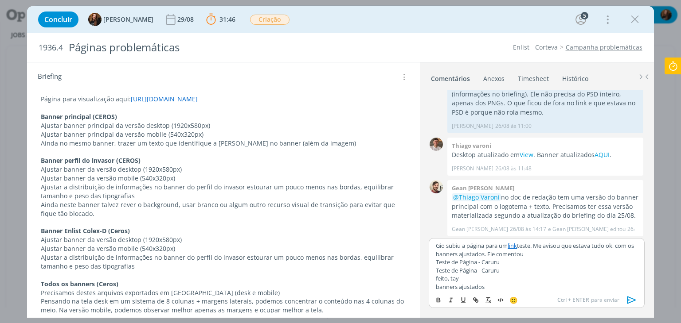
click at [532, 279] on p "feito, tay" at bounding box center [536, 279] width 201 height 8
click at [513, 247] on link "link" at bounding box center [511, 246] width 9 height 8
click at [510, 263] on link "https://www.enlist.com/br/daninhas-caruru.html" at bounding box center [486, 263] width 60 height 12
click at [619, 249] on p "Gio subiu a página para um link teste. Me avisou que estava tudo ok, com os ban…" at bounding box center [536, 250] width 201 height 16
drag, startPoint x: 477, startPoint y: 281, endPoint x: 436, endPoint y: 269, distance: 42.9
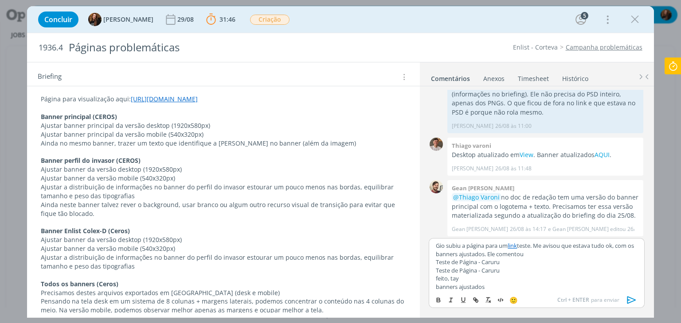
click at [436, 267] on div "Gio subiu a página para um link teste. Me avisou que estava tudo ok, com os ban…" at bounding box center [535, 264] width 215 height 53
drag, startPoint x: 494, startPoint y: 279, endPoint x: 441, endPoint y: 268, distance: 53.4
click at [432, 263] on div "Gio subiu a página para um link teste. Me avisou que estava tudo ok, com os ban…" at bounding box center [535, 264] width 215 height 53
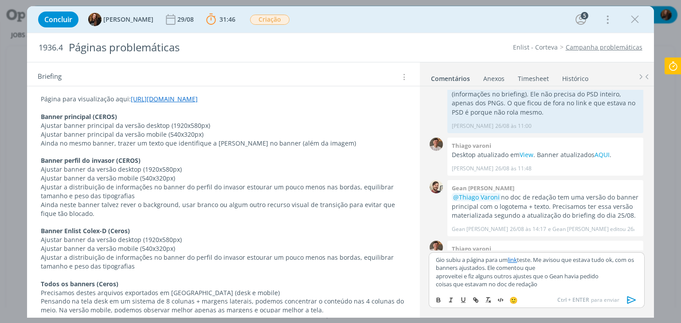
click at [434, 275] on div "Gio subiu a página para um link teste. Me avisou que estava tudo ok, com os ban…" at bounding box center [535, 272] width 215 height 39
click at [572, 266] on p "Gio subiu a página para um link teste. Me avisou que estava tudo ok, com os ban…" at bounding box center [536, 268] width 201 height 24
click at [586, 267] on p "Gio subiu a página para um link teste. Me avisou que estava tudo ok, com os ban…" at bounding box center [536, 268] width 201 height 24
click at [434, 285] on div "Gio subiu a página para um link teste. Me avisou que estava tudo ok, com os ban…" at bounding box center [535, 272] width 215 height 39
drag, startPoint x: 593, startPoint y: 274, endPoint x: 563, endPoint y: 281, distance: 30.9
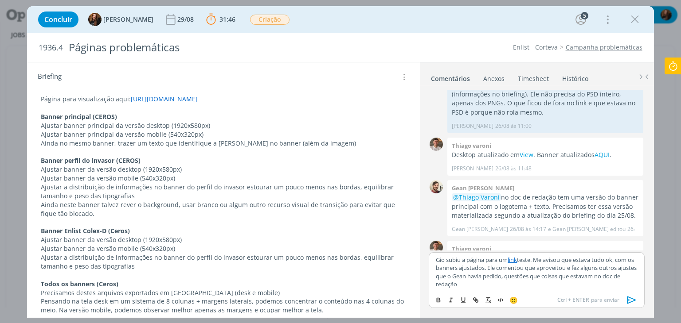
click at [563, 281] on p "Gio subiu a página para um link teste. Me avisou que estava tudo ok, com os ban…" at bounding box center [536, 272] width 201 height 33
click at [565, 275] on p "Gio subiu a página para um link teste. Me avisou que estava tudo ok, com os ban…" at bounding box center [536, 272] width 201 height 33
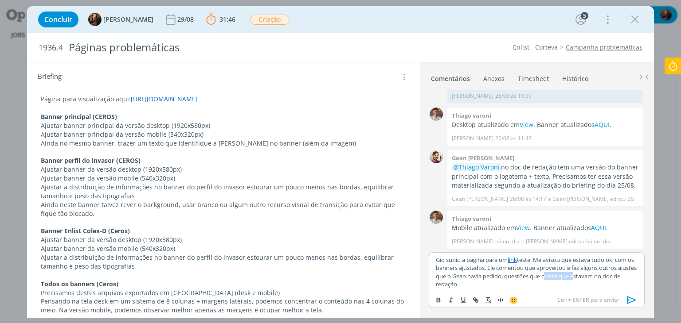
drag, startPoint x: 564, startPoint y: 279, endPoint x: 595, endPoint y: 278, distance: 31.0
click at [595, 278] on p "Gio subiu a página para um link teste. Me avisou que estava tudo ok, com os ban…" at bounding box center [536, 272] width 201 height 33
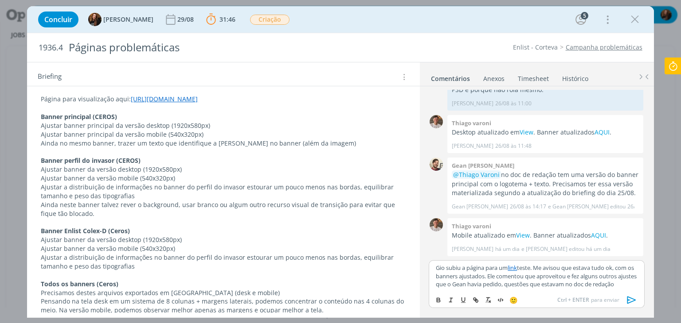
click at [537, 291] on div "Gio subiu a página para um link teste. Me avisou que estava tudo ok, com os ban…" at bounding box center [535, 276] width 215 height 31
click at [632, 302] on icon "dialog" at bounding box center [630, 301] width 9 height 8
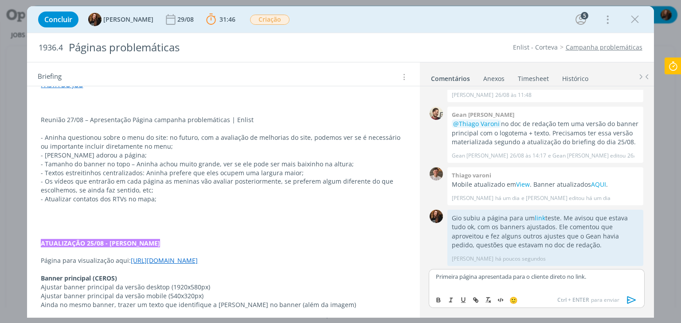
scroll to position [177, 0]
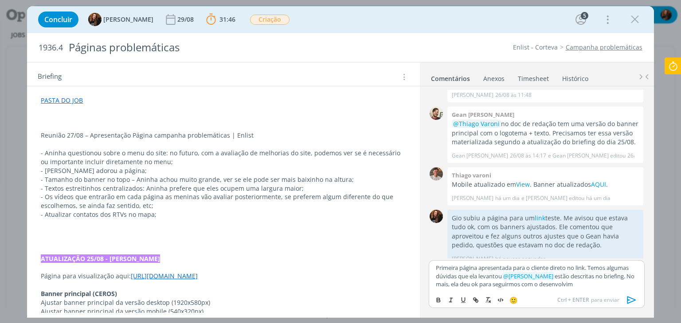
click at [452, 284] on p "Primeira página apresentada para o cliente direto no link. Temos algumas dúvida…" at bounding box center [536, 276] width 201 height 24
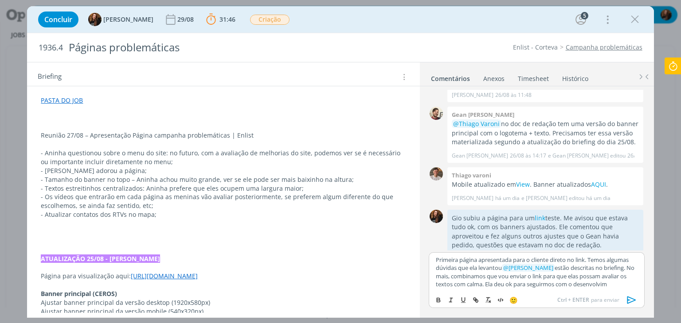
click at [516, 259] on p "Primeira página apresentada para o cliente direto no link. Temos algumas dúvida…" at bounding box center [536, 272] width 201 height 33
click at [585, 261] on p "Primeira página apresentada em reunião para o cliente direto no link. Temos alg…" at bounding box center [536, 272] width 201 height 33
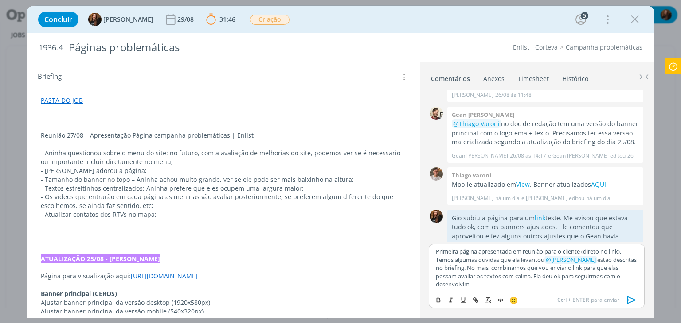
click at [505, 280] on p "Primeira página apresentada em reunião para o cliente (direto no link). Temos a…" at bounding box center [536, 268] width 201 height 41
click at [587, 267] on p "Primeira página apresentada em reunião para o cliente (direto no link). Temos a…" at bounding box center [536, 268] width 201 height 41
click at [506, 279] on p "Primeira página apresentada em reunião para o cliente (direto no link). Temos a…" at bounding box center [536, 268] width 201 height 41
click at [494, 269] on p "Primeira página apresentada em reunião para o cliente (direto no link). Temos a…" at bounding box center [536, 268] width 201 height 41
click at [534, 278] on p "Primeira página apresentada em reunião para o cliente (direto no link). Temos a…" at bounding box center [536, 268] width 201 height 41
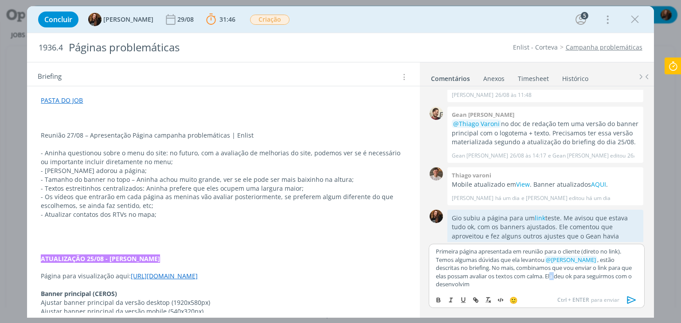
click at [532, 277] on p "Primeira página apresentada em reunião para o cliente (direto no link). Temos a…" at bounding box center [536, 268] width 201 height 41
click at [526, 277] on p "Primeira página apresentada em reunião para o cliente (direto no link). Temos a…" at bounding box center [536, 268] width 201 height 41
click at [531, 277] on p "Primeira página apresentada em reunião para o cliente (direto no link). Temos a…" at bounding box center [536, 268] width 201 height 41
click at [519, 286] on p "Primeira página apresentada em reunião para o cliente (direto no link). Temos a…" at bounding box center [536, 268] width 201 height 41
click at [562, 251] on p "Primeira página apresentada em reunião para o cliente (direto no link). Temos a…" at bounding box center [536, 268] width 201 height 41
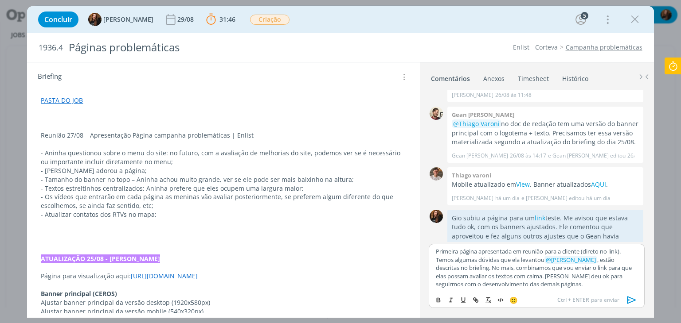
click at [554, 290] on div "Primeira página apresentada em reunião para a cliente (direto no link). Temos a…" at bounding box center [535, 267] width 215 height 47
click at [631, 296] on icon "dialog" at bounding box center [631, 300] width 13 height 13
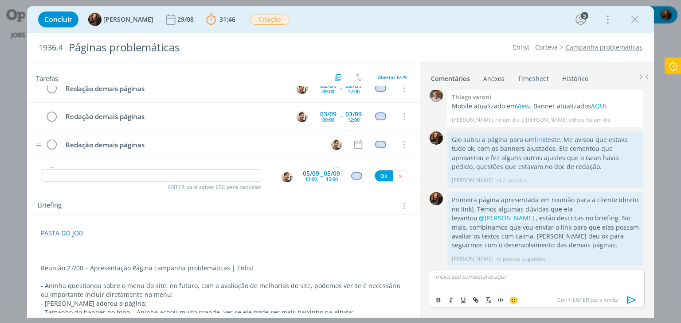
scroll to position [3, 0]
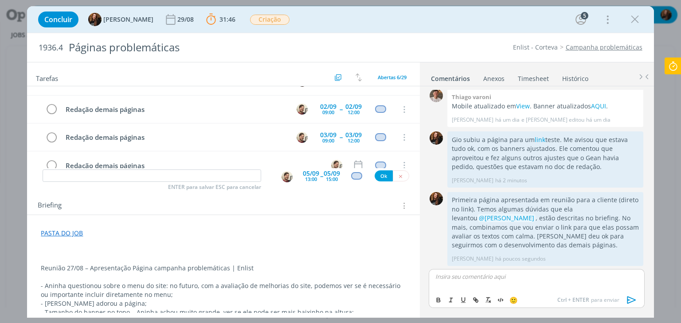
click at [675, 66] on icon at bounding box center [673, 66] width 16 height 17
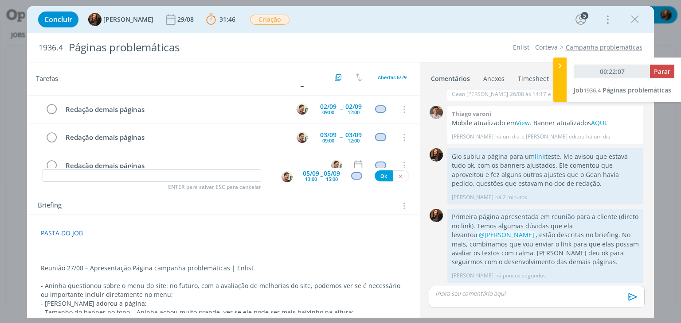
type input "00:22:08"
click at [560, 68] on icon at bounding box center [559, 65] width 9 height 9
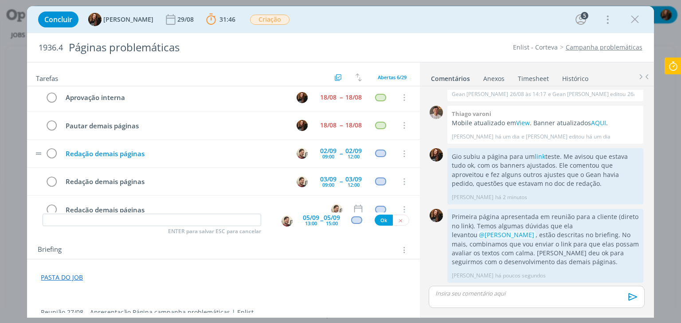
scroll to position [0, 0]
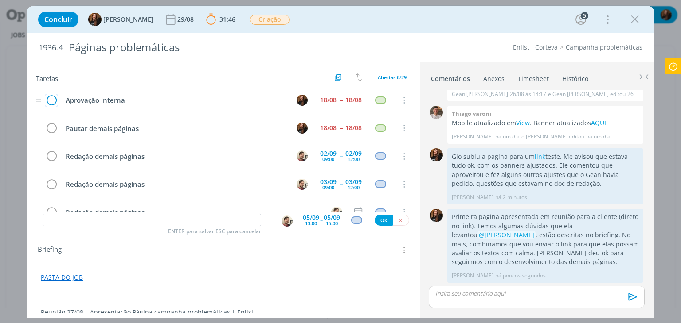
click at [51, 98] on icon "dialog" at bounding box center [51, 100] width 12 height 13
click at [50, 98] on icon "dialog" at bounding box center [51, 100] width 12 height 13
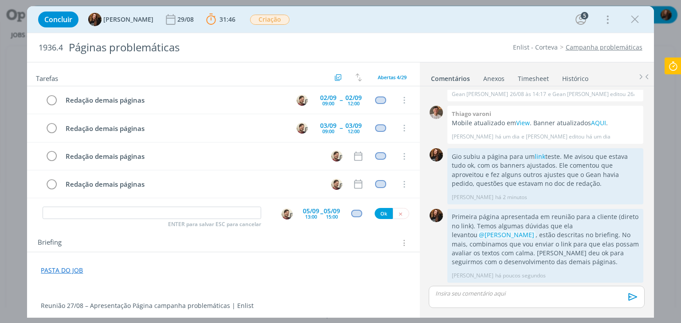
click at [537, 78] on link "Timesheet" at bounding box center [533, 76] width 32 height 13
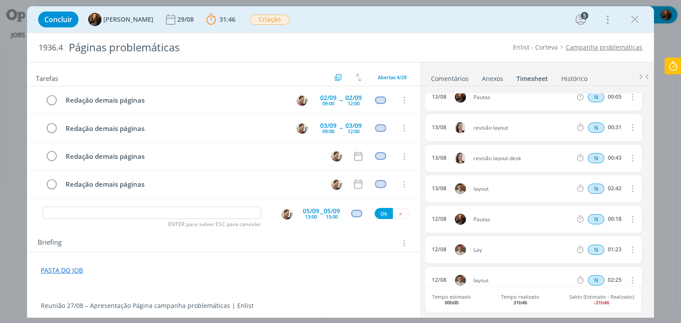
scroll to position [544, 0]
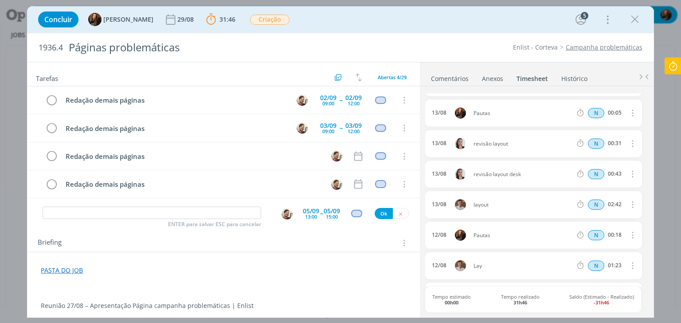
click at [458, 77] on link "Comentários" at bounding box center [449, 76] width 39 height 13
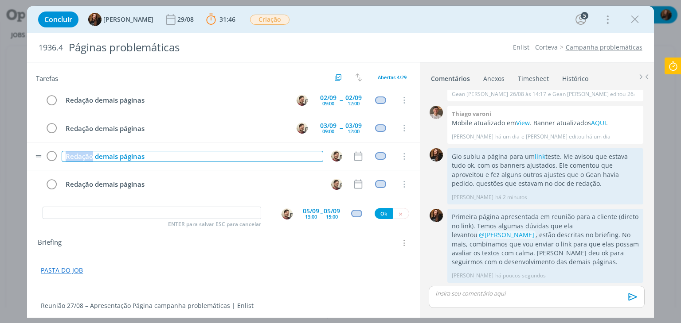
drag, startPoint x: 91, startPoint y: 155, endPoint x: 65, endPoint y: 158, distance: 26.4
click at [65, 158] on div "Redação demais páginas" at bounding box center [192, 156] width 261 height 11
click at [332, 153] on img "dialog" at bounding box center [336, 156] width 11 height 11
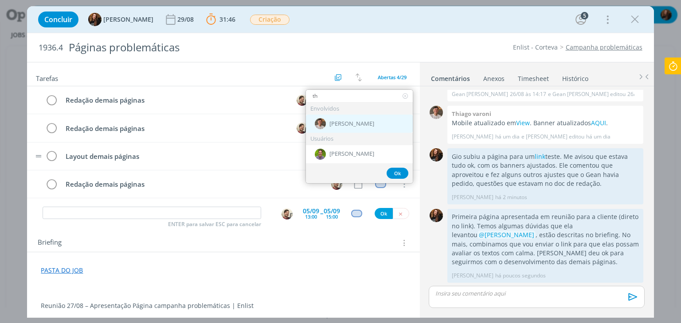
type input "th"
click at [347, 119] on div "[PERSON_NAME]" at bounding box center [359, 124] width 107 height 18
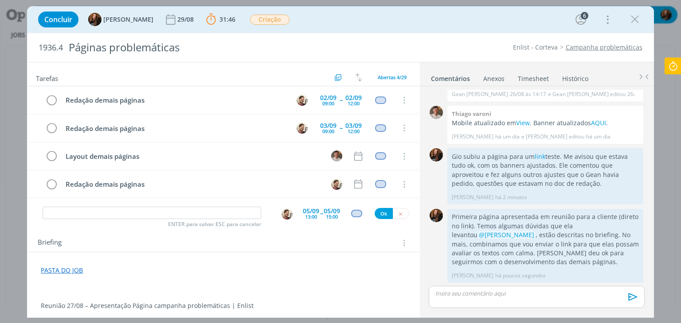
click at [535, 79] on link "Timesheet" at bounding box center [533, 76] width 32 height 13
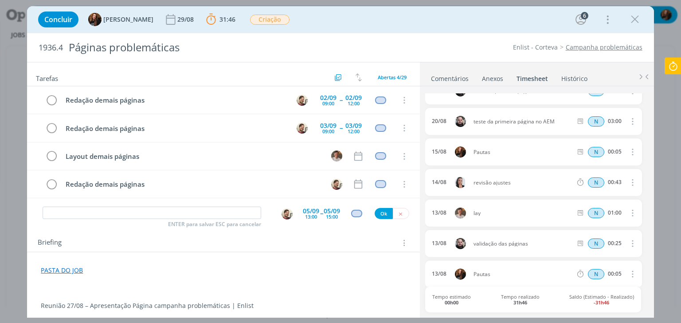
scroll to position [367, 0]
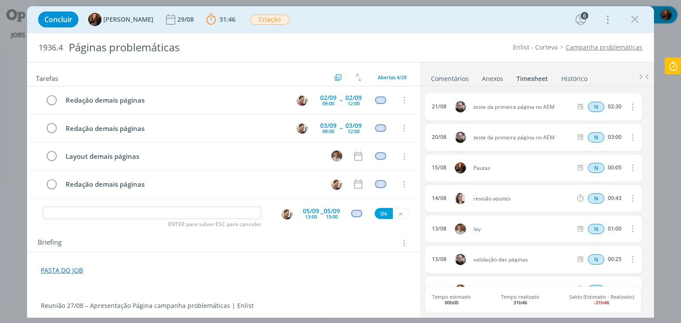
click at [672, 66] on icon at bounding box center [673, 66] width 16 height 17
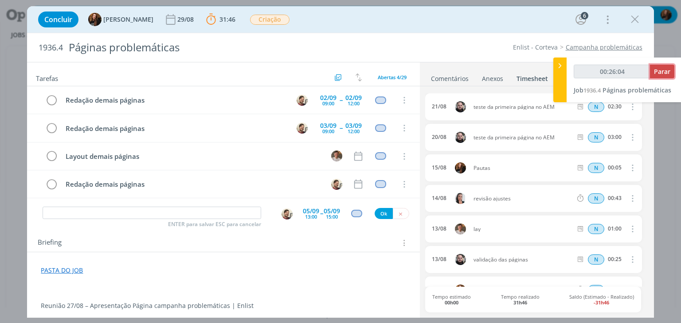
click at [661, 71] on span "Parar" at bounding box center [662, 71] width 16 height 8
click at [664, 70] on span "Parar" at bounding box center [662, 71] width 16 height 8
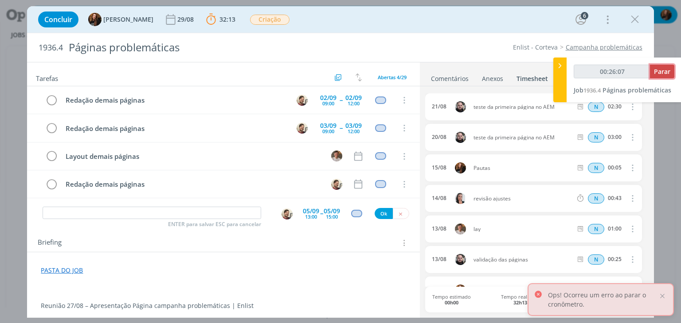
click at [665, 71] on span "Parar" at bounding box center [662, 71] width 16 height 8
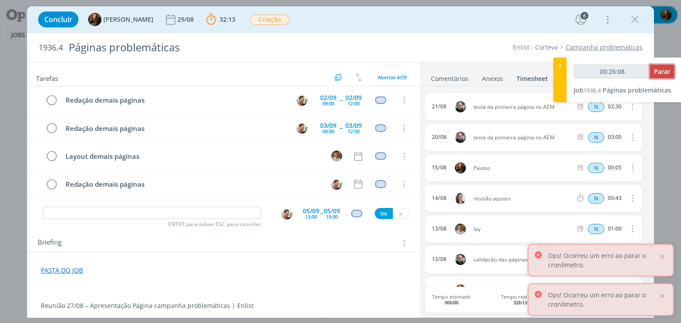
click at [665, 71] on span "Parar" at bounding box center [662, 71] width 16 height 8
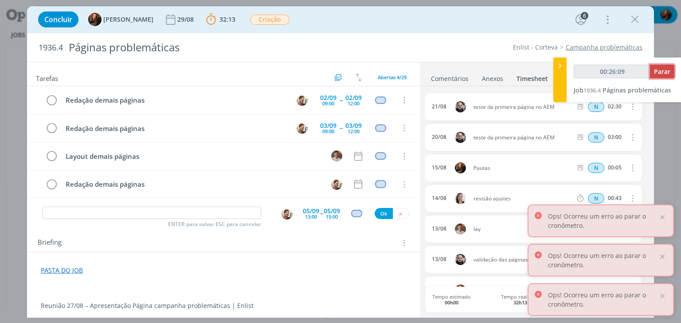
click at [665, 73] on span "Parar" at bounding box center [662, 71] width 16 height 8
type input "00:27:00"
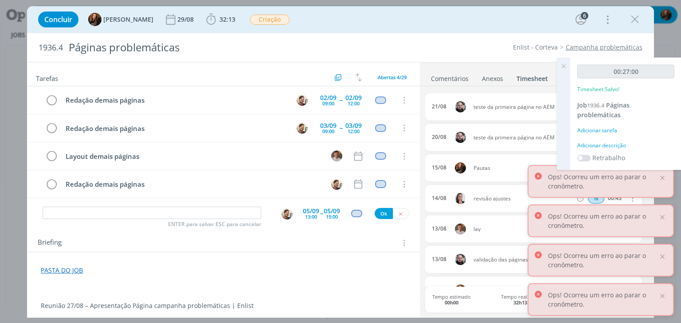
click at [607, 146] on div "Adicionar descrição" at bounding box center [625, 146] width 97 height 8
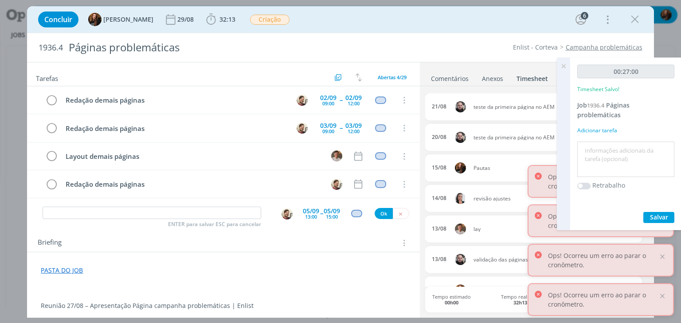
click at [607, 146] on textarea at bounding box center [625, 159] width 93 height 31
type textarea "Atualização comentário + pautas + briefing"
click at [658, 218] on span "Salvar" at bounding box center [659, 217] width 18 height 8
click at [566, 66] on icon at bounding box center [563, 66] width 16 height 17
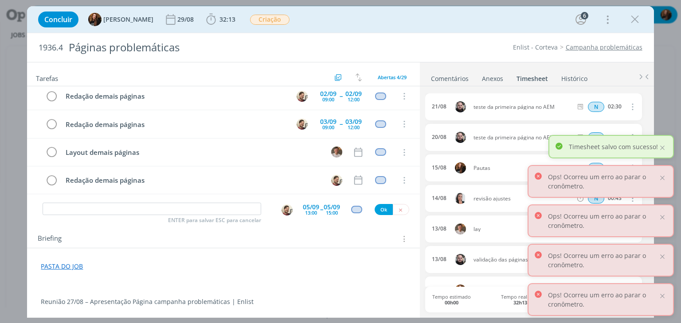
scroll to position [0, 0]
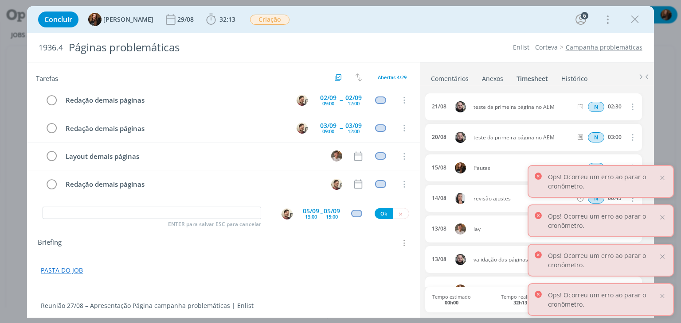
click at [227, 27] on div "Concluir Tayná Morsch 29/08 32:13 Iniciar Apontar Data * 27/08/2025 Horas * 00:…" at bounding box center [340, 19] width 613 height 21
click at [225, 22] on span "32:13" at bounding box center [227, 19] width 16 height 8
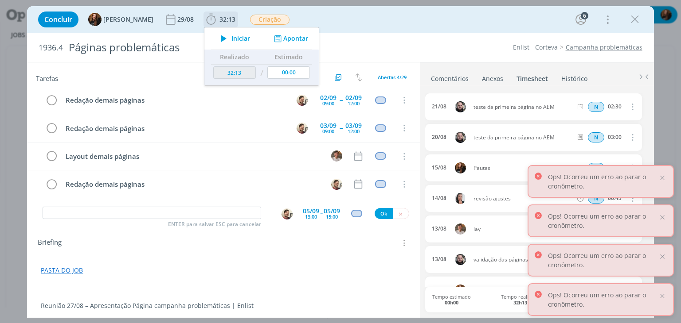
click at [231, 35] on span "Iniciar" at bounding box center [240, 38] width 19 height 6
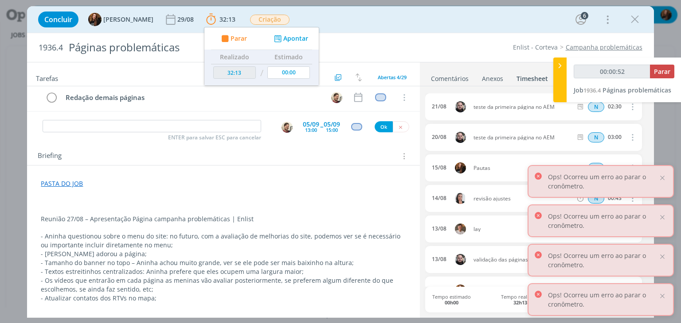
scroll to position [89, 0]
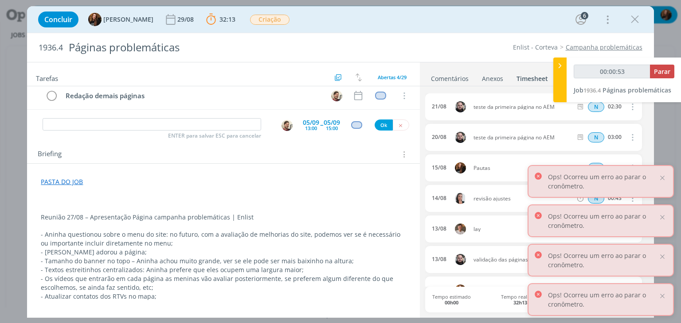
click at [41, 216] on p "Reunião 27/08 – Apresentação Página campanha problemáticas | Enlist" at bounding box center [223, 217] width 365 height 9
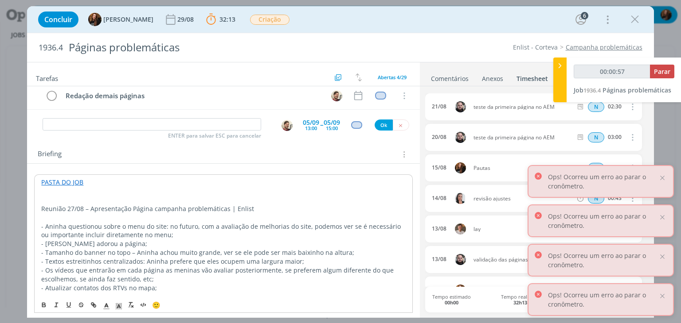
type input "00:00:58"
drag, startPoint x: 107, startPoint y: 192, endPoint x: 64, endPoint y: 207, distance: 45.7
click at [61, 211] on p "Reunião 27/08 – Apresentação Página campanha problemáticas | Enlist" at bounding box center [223, 209] width 364 height 9
drag, startPoint x: 40, startPoint y: 197, endPoint x: 100, endPoint y: 200, distance: 59.4
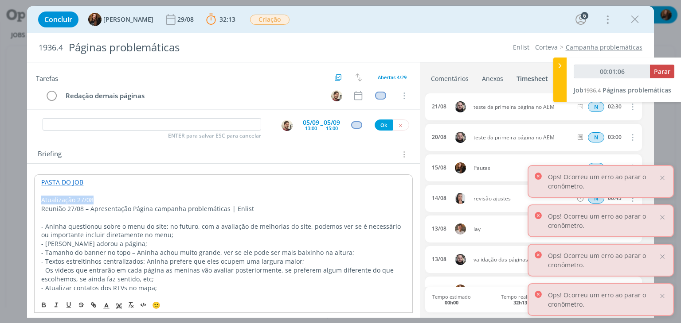
click at [115, 305] on icon "dialog" at bounding box center [119, 307] width 8 height 8
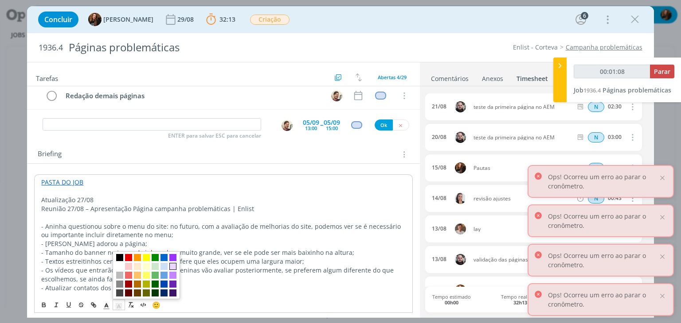
drag, startPoint x: 172, startPoint y: 266, endPoint x: 136, endPoint y: 245, distance: 41.9
click at [172, 266] on span "dialog" at bounding box center [172, 266] width 7 height 7
click at [126, 241] on p "- Aninha adorou a página;" at bounding box center [223, 244] width 364 height 9
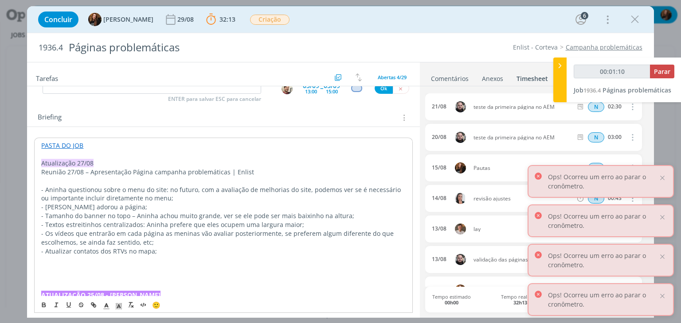
scroll to position [177, 0]
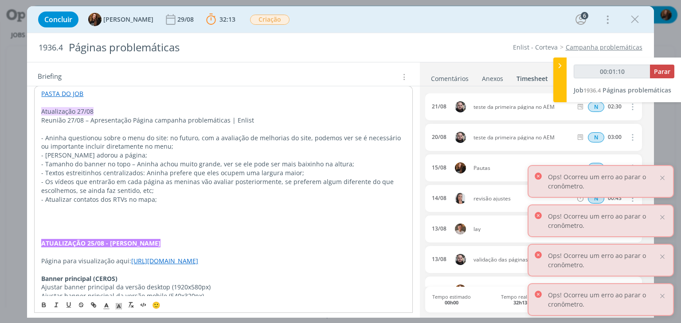
click at [217, 210] on p "dialog" at bounding box center [223, 208] width 364 height 9
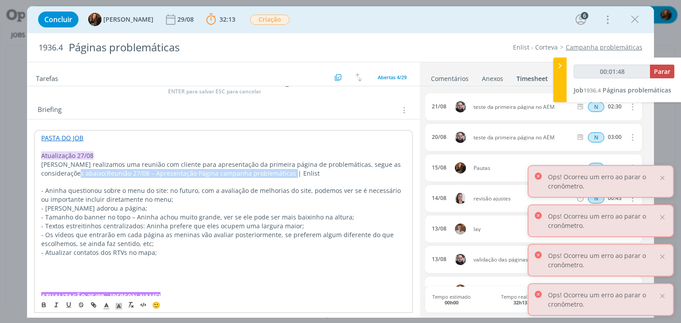
drag, startPoint x: 305, startPoint y: 171, endPoint x: 66, endPoint y: 172, distance: 239.7
click at [65, 172] on p "Hoje realizamos uma reunião com cliente para apresentação da primeira página de…" at bounding box center [223, 169] width 364 height 18
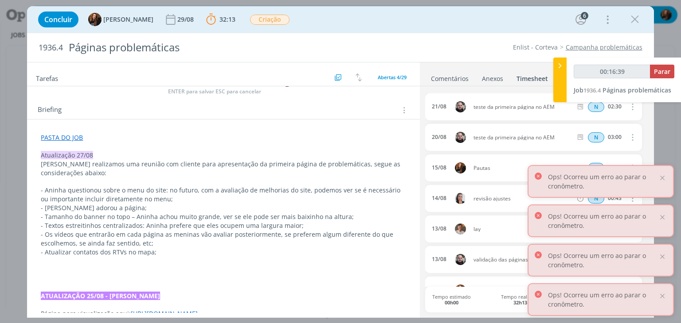
type input "00:16:41"
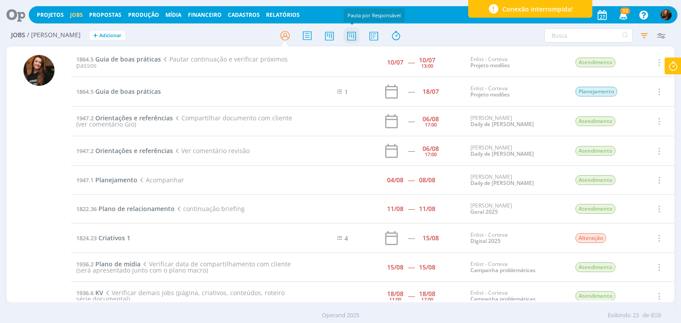
drag, startPoint x: 0, startPoint y: 0, endPoint x: 355, endPoint y: 33, distance: 356.4
click at [355, 33] on icon at bounding box center [351, 35] width 16 height 17
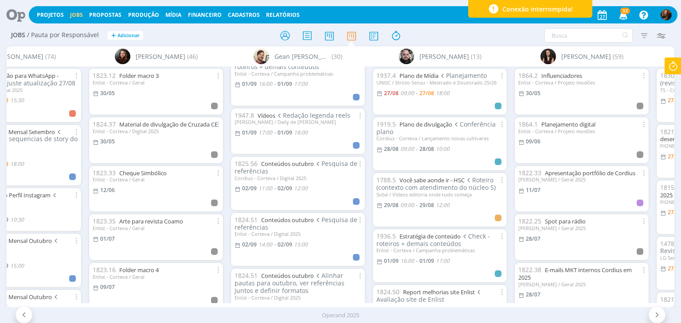
scroll to position [975, 0]
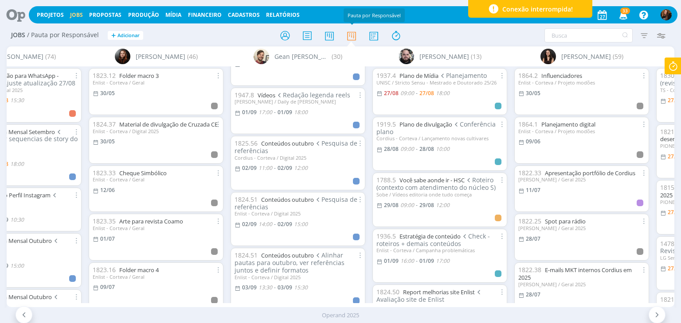
click at [679, 64] on icon at bounding box center [673, 66] width 16 height 17
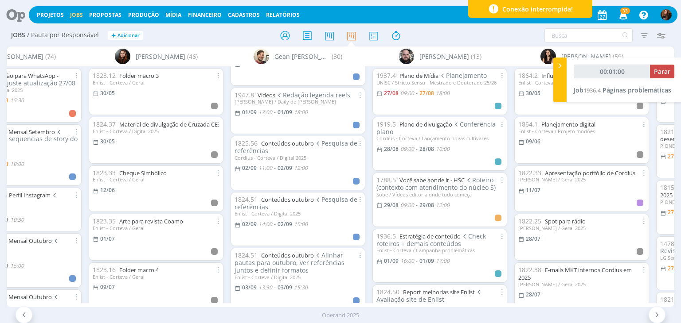
type input "00:01:01"
click at [656, 74] on span "Parar" at bounding box center [662, 71] width 16 height 8
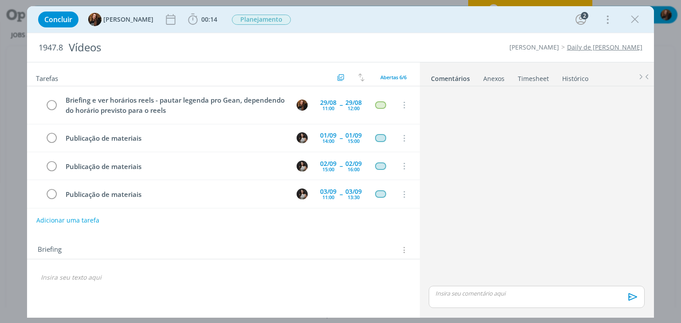
click at [206, 13] on span "00:14" at bounding box center [202, 19] width 33 height 13
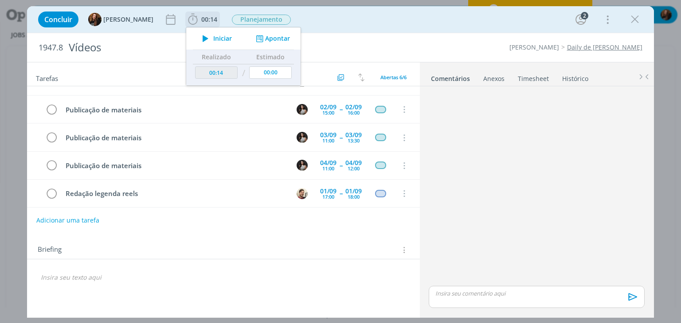
click at [213, 40] on span "Iniciar" at bounding box center [222, 38] width 19 height 6
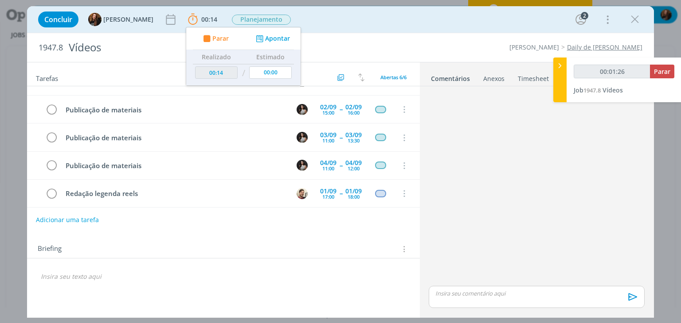
click at [83, 220] on button "Adicionar uma tarefa" at bounding box center [67, 220] width 63 height 15
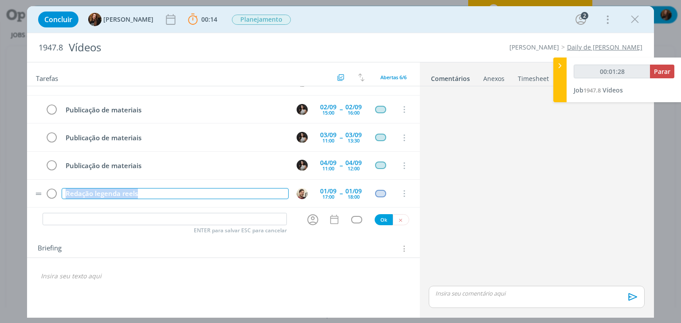
drag, startPoint x: 152, startPoint y: 190, endPoint x: 64, endPoint y: 195, distance: 87.9
click at [64, 195] on div "Redação legenda reels" at bounding box center [175, 193] width 226 height 11
copy div "Redação legenda reels"
type input "00:01:29"
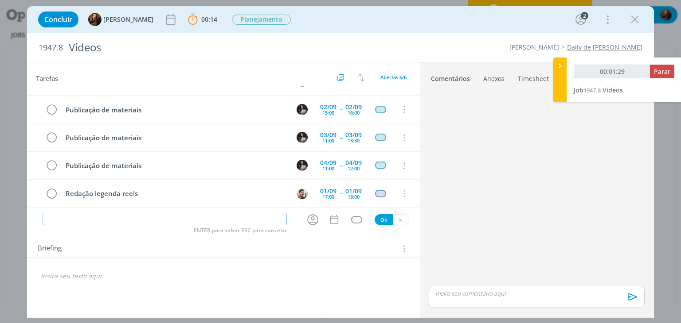
click at [156, 220] on input "dialog" at bounding box center [165, 219] width 244 height 12
paste input "Redação legenda reels"
type input "Redação legenda reels"
type input "00:01:31"
click at [316, 221] on icon "dialog" at bounding box center [313, 220] width 14 height 14
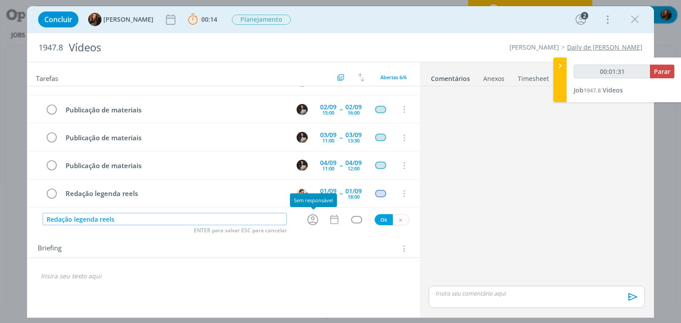
type input "Redação legenda reels"
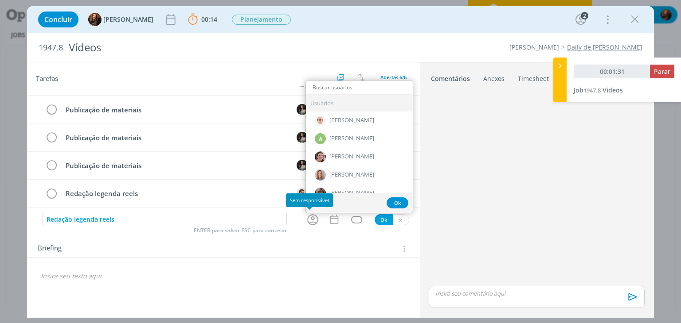
type input "00:01:32"
type input "ge"
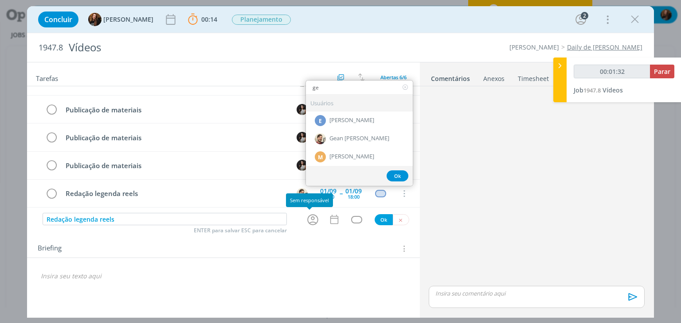
type input "00:01:33"
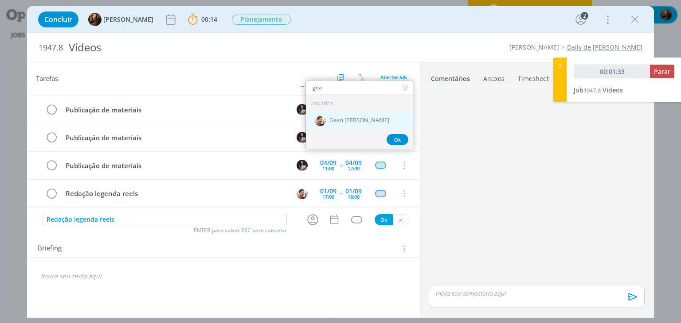
type input "gea"
click at [354, 119] on span "Gean [PERSON_NAME]" at bounding box center [359, 120] width 60 height 7
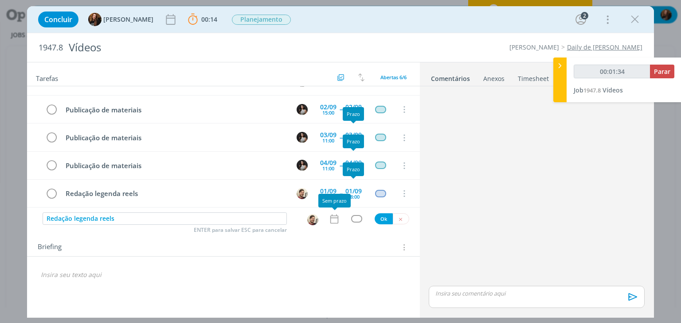
click at [338, 216] on icon "dialog" at bounding box center [334, 218] width 8 height 9
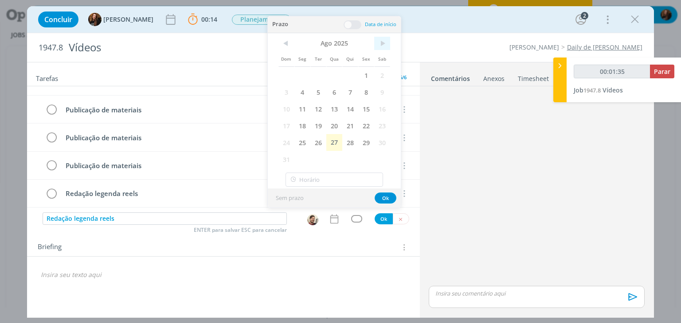
click at [379, 43] on span ">" at bounding box center [382, 43] width 16 height 13
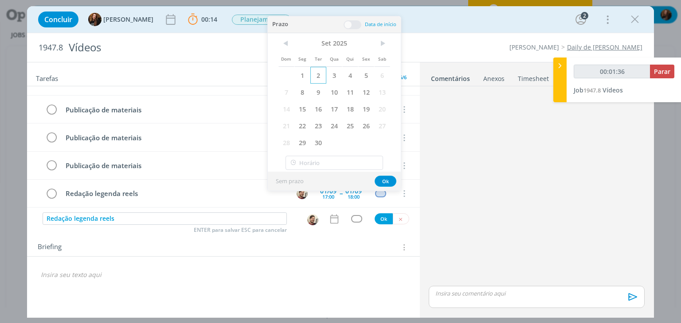
click at [319, 73] on span "2" at bounding box center [318, 75] width 16 height 17
click at [346, 25] on span at bounding box center [352, 24] width 18 height 9
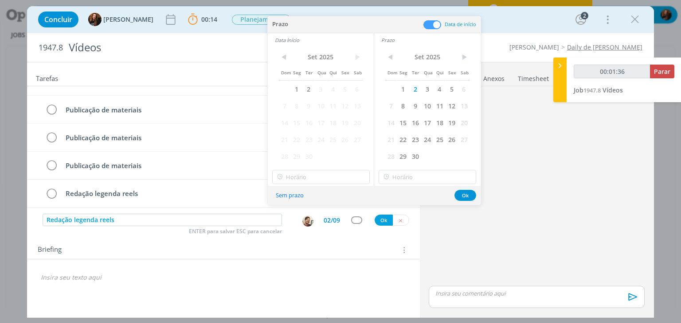
type input "00:01:37"
click at [310, 89] on span "2" at bounding box center [309, 89] width 12 height 17
type input "16:00"
click at [306, 176] on input "16:00" at bounding box center [320, 177] width 97 height 14
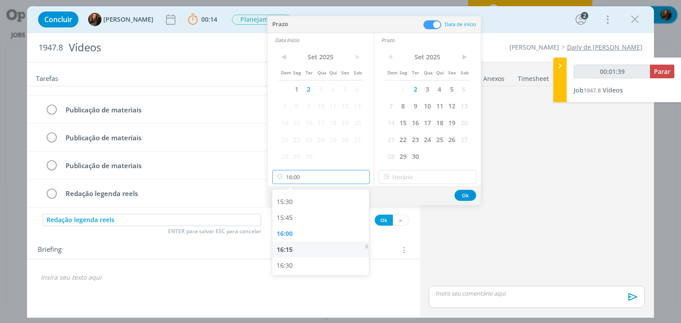
scroll to position [998, 0]
type input "00:01:41"
click at [311, 245] on div "16:30" at bounding box center [321, 253] width 99 height 16
type input "16:30"
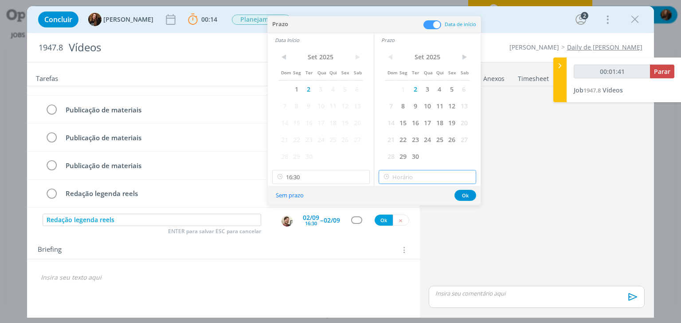
type input "16:30"
click at [448, 175] on input "16:30" at bounding box center [426, 177] width 97 height 14
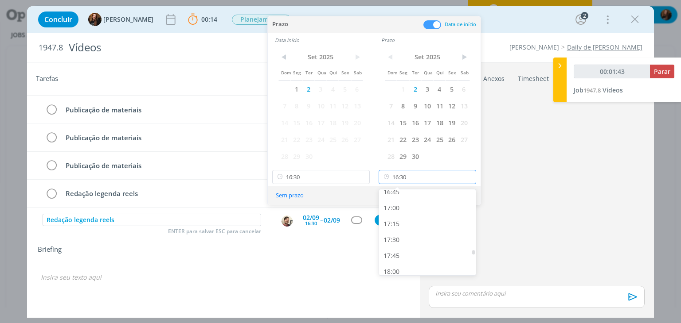
type input "00:01:44"
click at [415, 229] on div "18:00" at bounding box center [428, 228] width 99 height 16
type input "18:00"
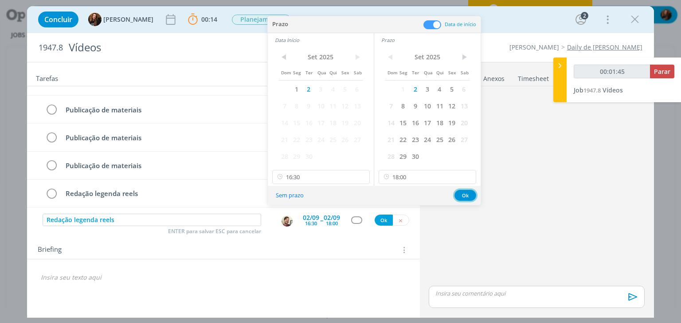
drag, startPoint x: 464, startPoint y: 196, endPoint x: 431, endPoint y: 209, distance: 35.9
click at [463, 197] on button "Ok" at bounding box center [465, 195] width 22 height 11
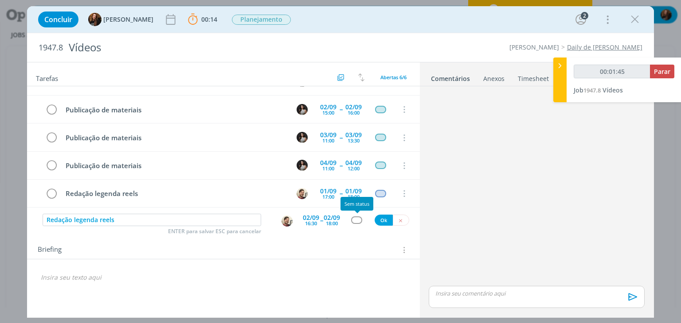
click at [358, 220] on div "dialog" at bounding box center [356, 221] width 11 height 8
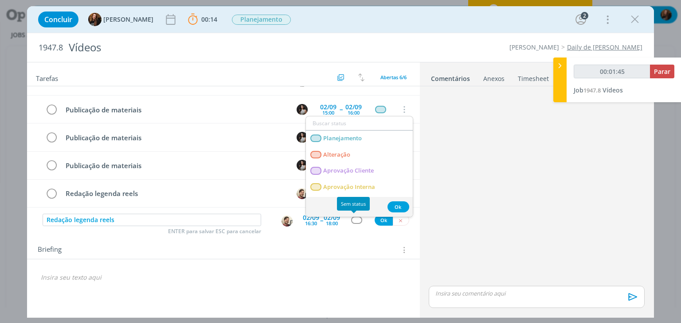
type input "00:01:46"
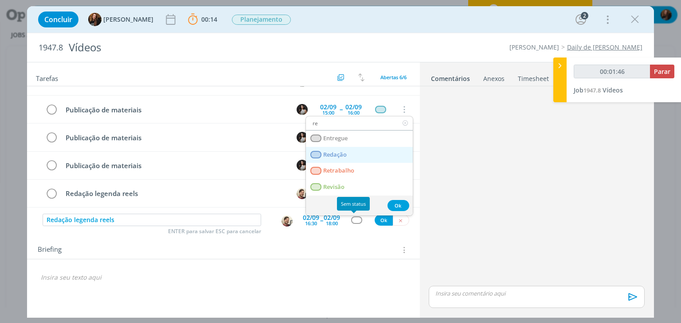
type input "red"
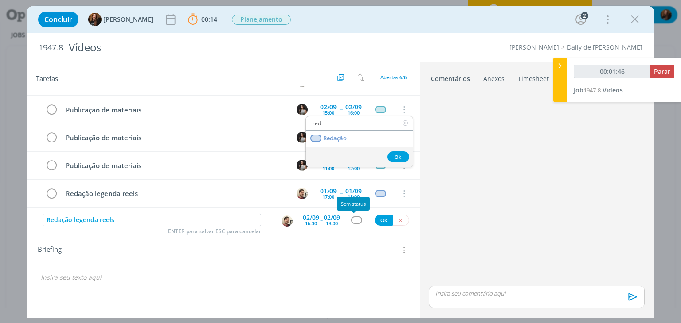
type input "00:01:47"
type input "red"
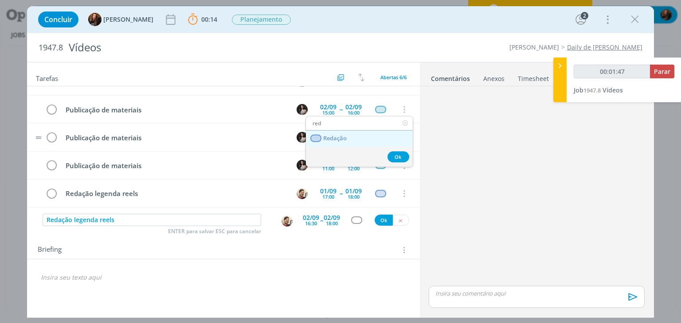
drag, startPoint x: 352, startPoint y: 133, endPoint x: 354, endPoint y: 140, distance: 7.6
click at [352, 133] on link "Redação" at bounding box center [359, 139] width 107 height 16
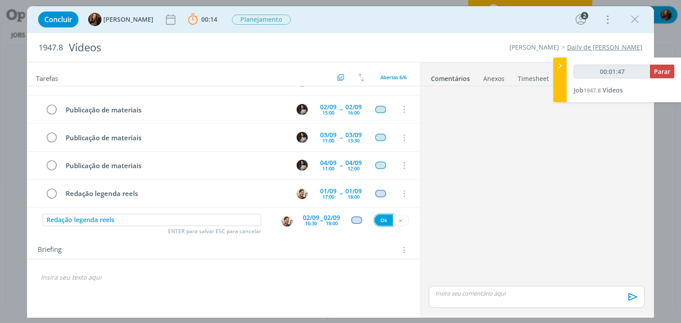
type input "00:01:48"
click at [385, 221] on button "Ok" at bounding box center [383, 220] width 18 height 11
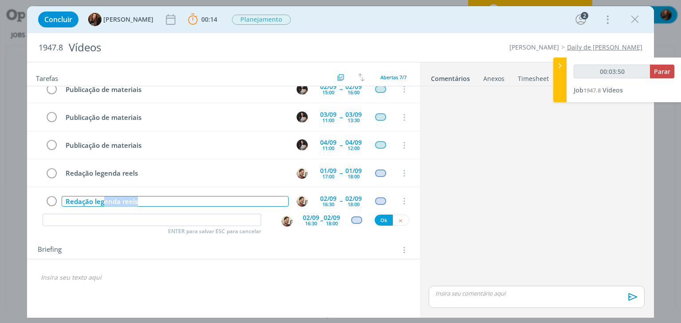
scroll to position [85, 0]
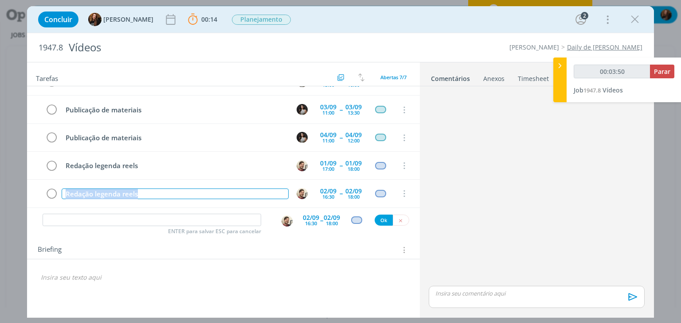
drag, startPoint x: 138, startPoint y: 202, endPoint x: 63, endPoint y: 206, distance: 75.0
click at [63, 206] on div "Briefing e ver horários reels - pautar legenda pro Gean, dependendo do horário …" at bounding box center [223, 149] width 392 height 126
copy div "Redação legenda reels"
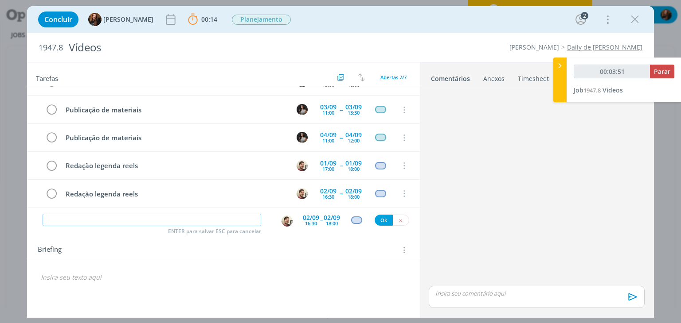
type input "00:03:52"
click at [250, 217] on input "dialog" at bounding box center [152, 220] width 218 height 12
paste input "Redação legenda reels"
type input "Redação legenda reels"
click at [311, 216] on div "02/09" at bounding box center [311, 218] width 16 height 6
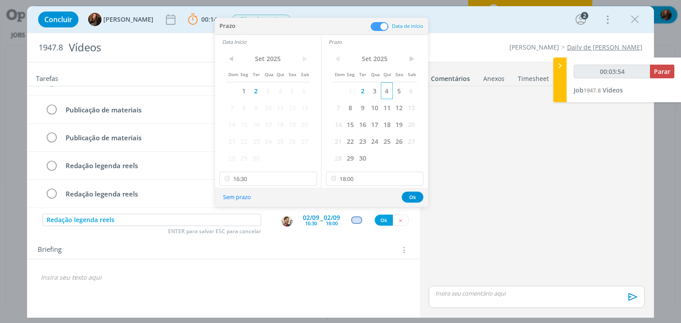
click at [381, 93] on span "4" at bounding box center [387, 90] width 12 height 17
click at [376, 90] on span "3" at bounding box center [374, 90] width 12 height 17
click at [271, 91] on span "3" at bounding box center [268, 90] width 12 height 17
click at [260, 182] on input "16:30" at bounding box center [267, 179] width 97 height 14
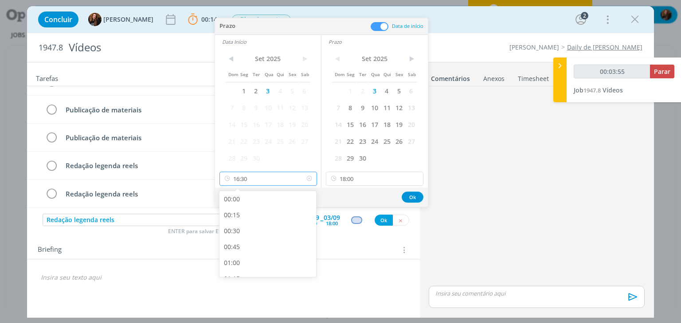
type input "00:03:56"
click at [250, 211] on div "15:45" at bounding box center [268, 219] width 99 height 16
type input "15:45"
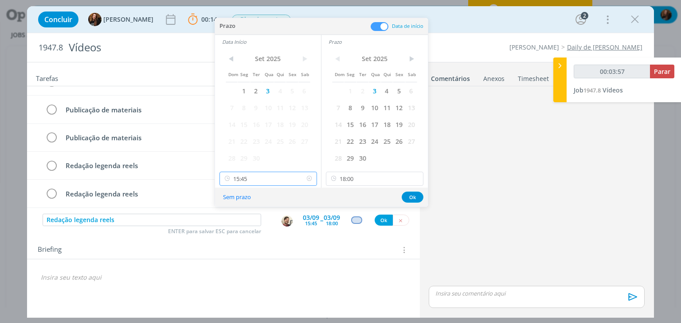
click at [266, 178] on input "15:45" at bounding box center [267, 179] width 97 height 14
type input "00:03:58"
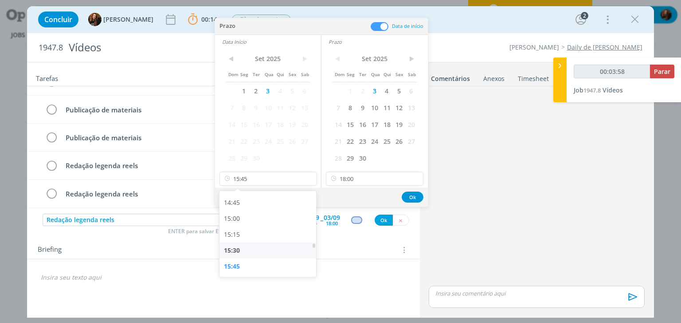
drag, startPoint x: 249, startPoint y: 245, endPoint x: 384, endPoint y: 173, distance: 152.8
click at [249, 245] on div "15:30" at bounding box center [268, 251] width 99 height 16
type input "15:30"
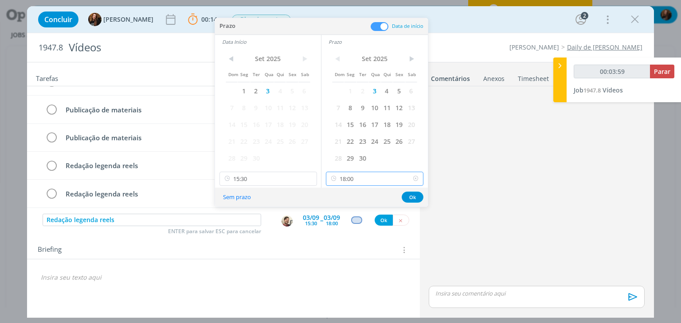
click at [397, 174] on input "18:00" at bounding box center [374, 179] width 97 height 14
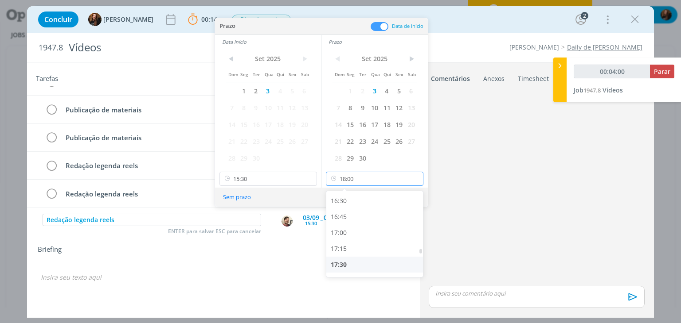
scroll to position [1037, 0]
type input "00:04:01"
drag, startPoint x: 376, startPoint y: 217, endPoint x: 381, endPoint y: 214, distance: 5.6
click at [377, 217] on div "16:30" at bounding box center [375, 215] width 99 height 16
type input "16:30"
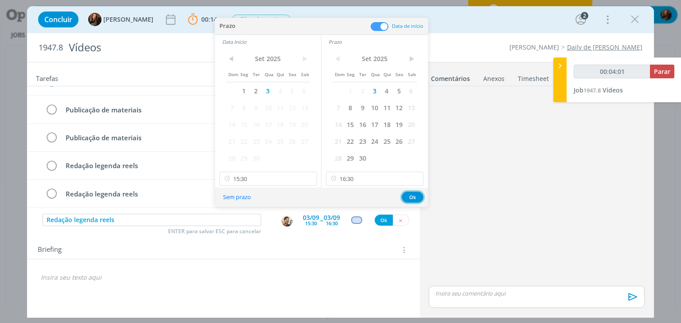
drag, startPoint x: 409, startPoint y: 196, endPoint x: 385, endPoint y: 210, distance: 28.8
click at [409, 195] on button "Ok" at bounding box center [412, 197] width 22 height 11
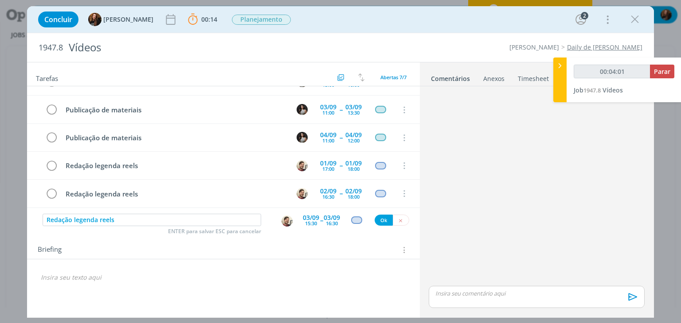
type input "00:04:02"
click at [379, 219] on button "Ok" at bounding box center [383, 220] width 18 height 11
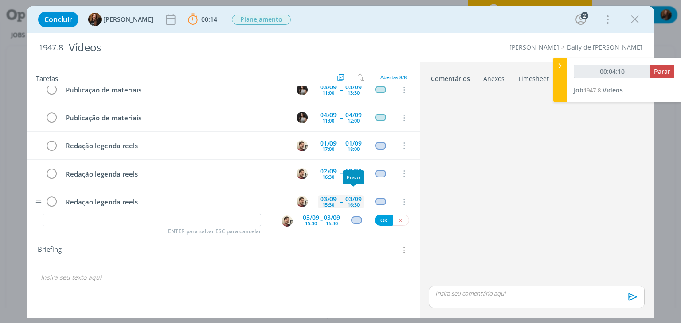
click at [352, 202] on div "16:30" at bounding box center [353, 204] width 12 height 5
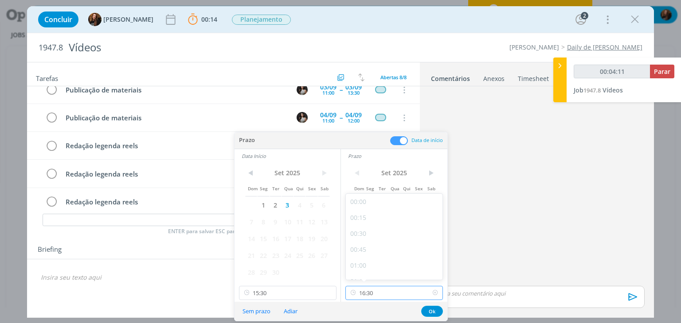
click at [388, 288] on input "16:30" at bounding box center [393, 293] width 97 height 14
type input "00:04:13"
click at [389, 252] on div "17:00" at bounding box center [395, 257] width 99 height 16
type input "17:00"
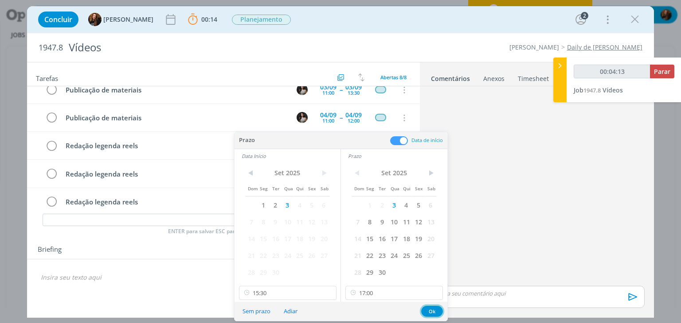
click at [429, 311] on button "Ok" at bounding box center [432, 311] width 22 height 11
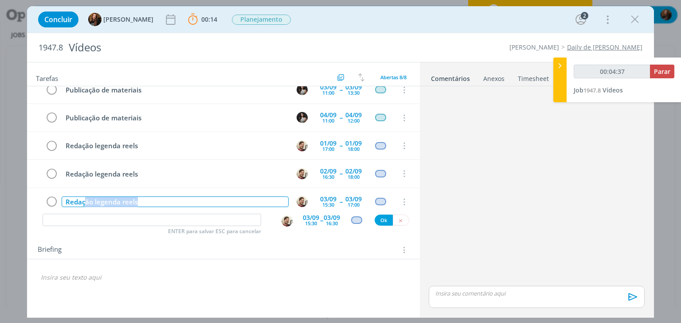
scroll to position [112, 0]
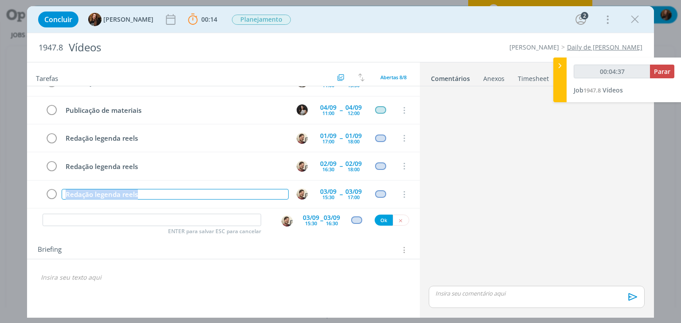
drag, startPoint x: 156, startPoint y: 199, endPoint x: 61, endPoint y: 207, distance: 95.6
click at [61, 207] on div "Briefing e ver horários reels - pautar legenda pro Gean, dependendo do horário …" at bounding box center [223, 149] width 392 height 126
type input "00:04:38"
copy div "Redação legenda reels"
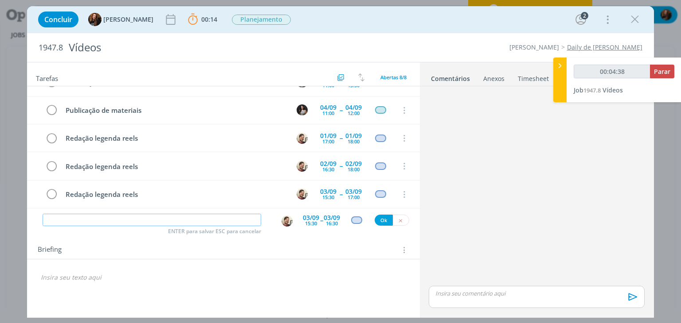
drag, startPoint x: 174, startPoint y: 217, endPoint x: 266, endPoint y: 232, distance: 93.4
click at [176, 218] on input "dialog" at bounding box center [152, 220] width 218 height 12
paste input "Redação legenda reels"
type input "Redação legenda reels"
type input "00:04:39"
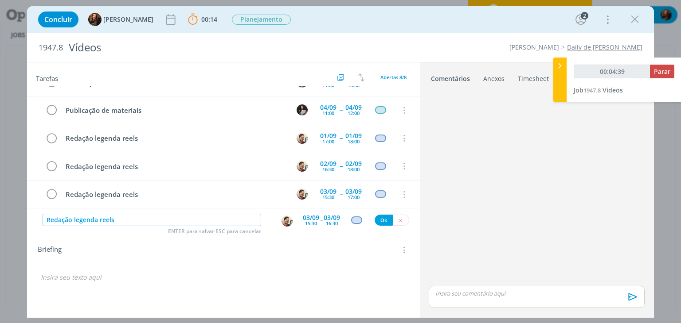
type input "Redação legenda reels"
click at [314, 221] on div "15:30" at bounding box center [311, 223] width 12 height 5
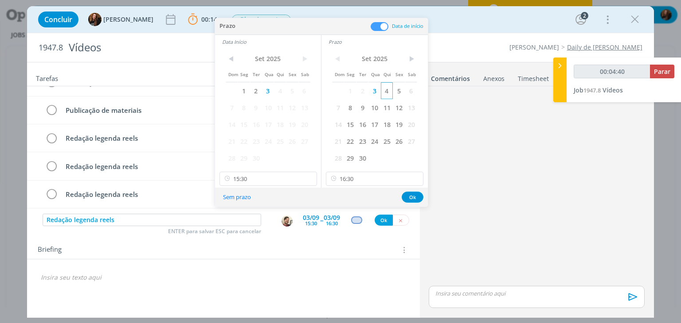
click at [381, 93] on span "4" at bounding box center [387, 90] width 12 height 17
click at [280, 91] on span "4" at bounding box center [280, 90] width 12 height 17
click at [269, 178] on input "15:30" at bounding box center [267, 179] width 97 height 14
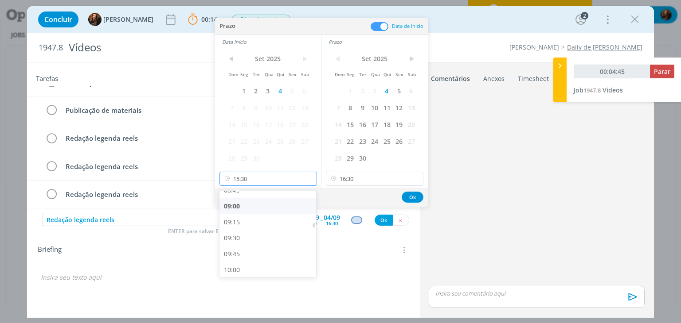
scroll to position [567, 0]
type input "00:04:46"
drag, startPoint x: 248, startPoint y: 237, endPoint x: 400, endPoint y: 177, distance: 163.6
click at [249, 237] on div "09:30" at bounding box center [268, 238] width 99 height 16
type input "09:30"
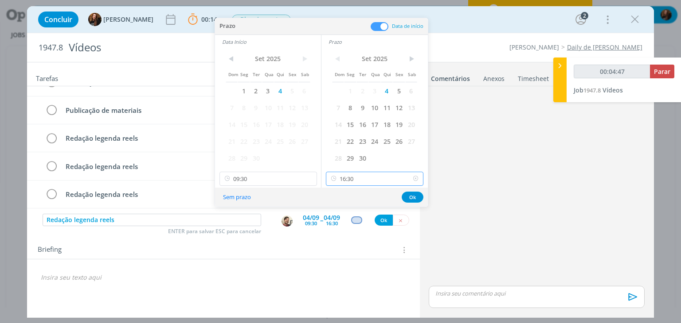
click at [370, 174] on input "16:30" at bounding box center [374, 179] width 97 height 14
type input "00:04:49"
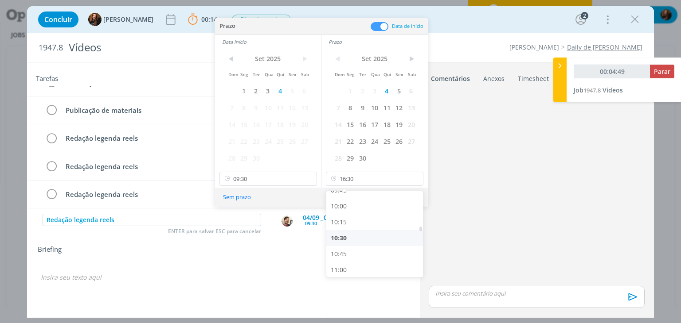
click at [362, 233] on div "10:30" at bounding box center [375, 238] width 99 height 16
type input "10:30"
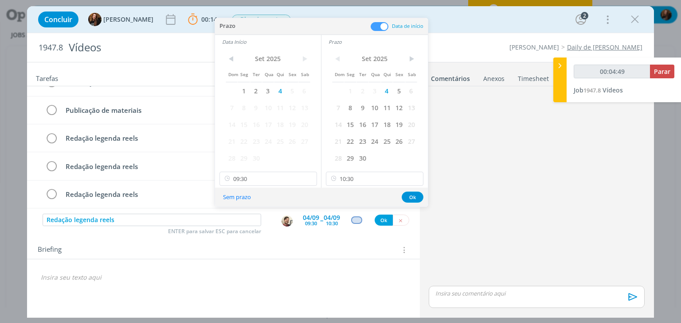
type input "00:04:50"
click at [407, 198] on button "Ok" at bounding box center [412, 197] width 22 height 11
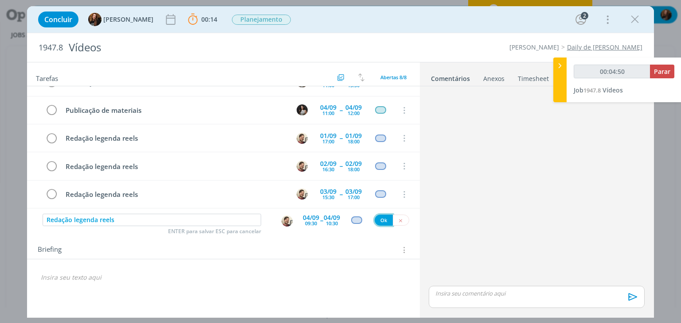
drag, startPoint x: 377, startPoint y: 220, endPoint x: 348, endPoint y: 241, distance: 36.4
click at [377, 220] on button "Ok" at bounding box center [383, 220] width 18 height 11
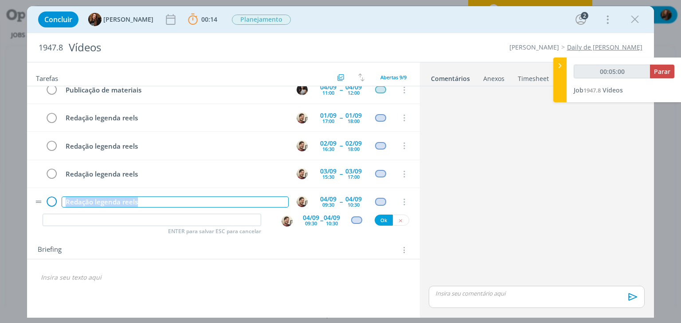
scroll to position [134, 0]
drag, startPoint x: 153, startPoint y: 200, endPoint x: 55, endPoint y: 203, distance: 98.4
click at [55, 203] on tr "Redação legenda reels 04/09 09:30 -- 04/09 10:30 Cancelar" at bounding box center [223, 201] width 392 height 28
type input "00:05:01"
copy div "Redação legenda reels"
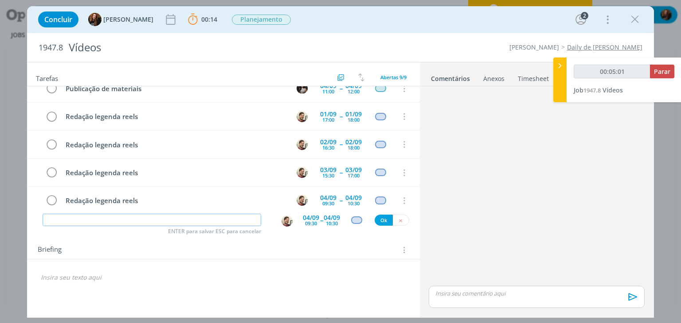
drag, startPoint x: 220, startPoint y: 218, endPoint x: 308, endPoint y: 219, distance: 88.6
click at [222, 219] on input "dialog" at bounding box center [152, 220] width 218 height 12
paste input "Redação legenda reels"
type input "Redação legenda reels"
type input "00:05:02"
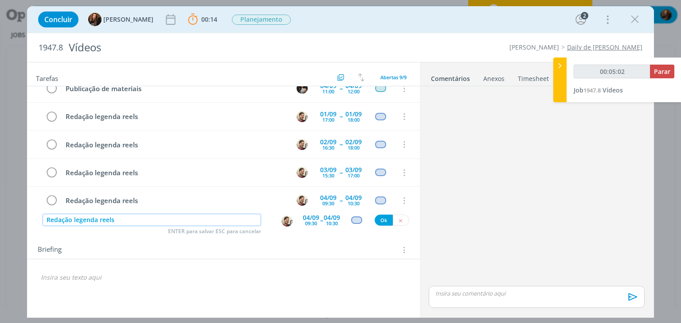
type input "Redação legenda reels"
click at [310, 218] on div "04/09" at bounding box center [311, 218] width 16 height 6
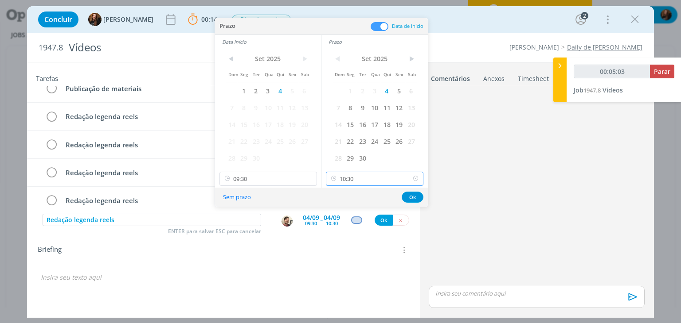
click at [381, 183] on input "10:30" at bounding box center [374, 179] width 97 height 14
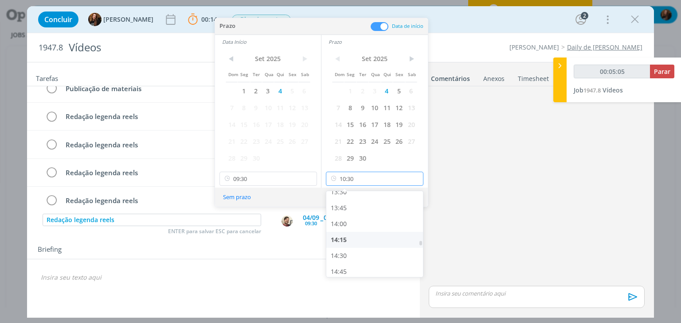
scroll to position [913, 0]
type input "00:05:07"
click at [367, 230] on div "15:30" at bounding box center [375, 231] width 99 height 16
type input "15:30"
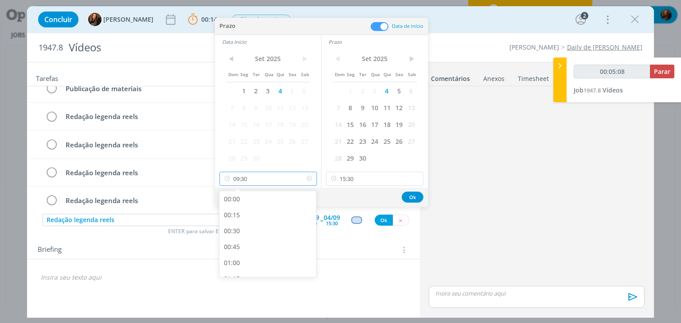
click at [289, 175] on input "09:30" at bounding box center [267, 179] width 97 height 14
type input "00:05:11"
click at [269, 224] on div "14:30" at bounding box center [268, 231] width 99 height 16
type input "14:30"
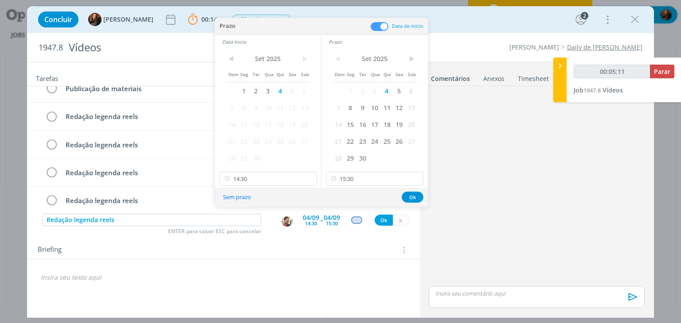
type input "00:05:12"
click at [420, 199] on button "Ok" at bounding box center [412, 197] width 22 height 11
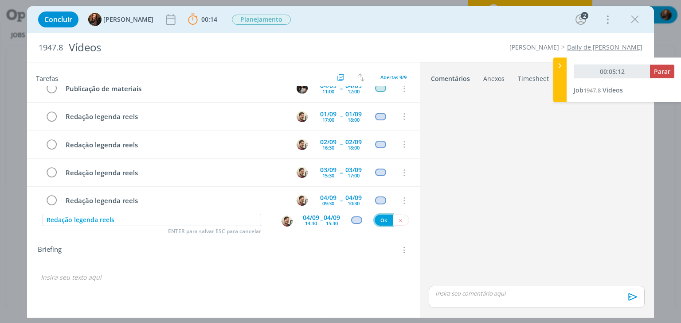
click at [380, 218] on button "Ok" at bounding box center [383, 220] width 18 height 11
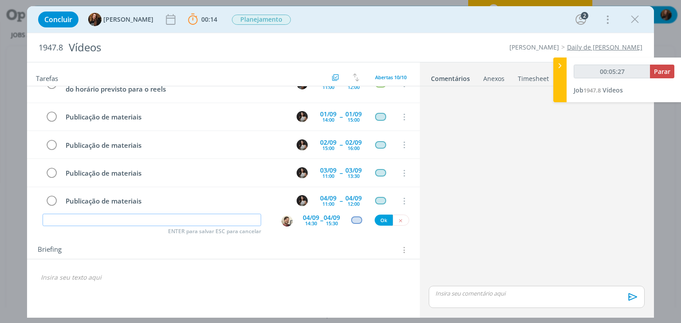
scroll to position [0, 0]
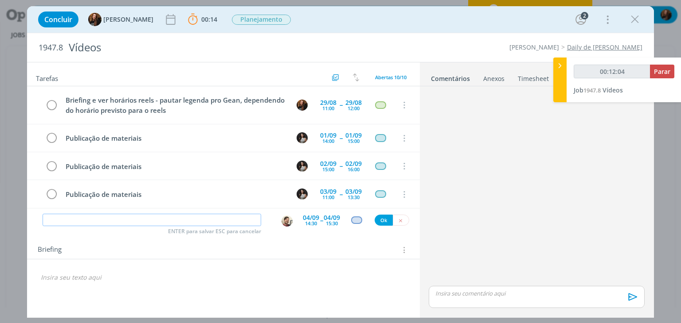
type input "00:12:05"
click at [670, 70] on button "Parar" at bounding box center [662, 72] width 24 height 14
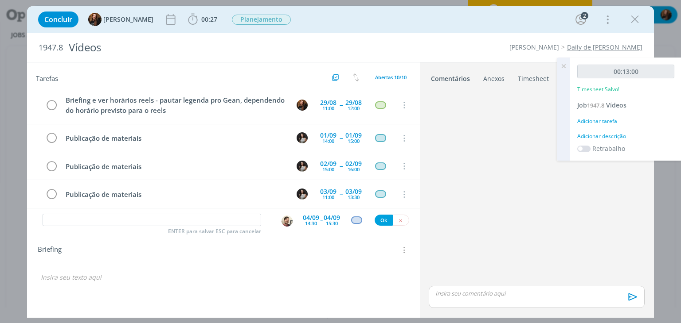
click at [611, 136] on div "Adicionar descrição" at bounding box center [625, 136] width 97 height 8
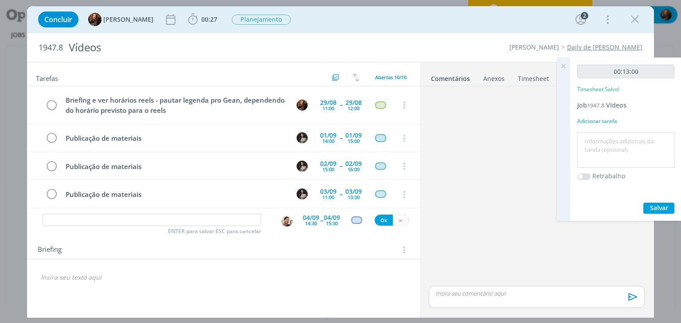
click at [608, 137] on textarea at bounding box center [625, 150] width 93 height 31
type textarea "Pautas"
click at [657, 215] on div "00:13:00 Timesheet Salvo! Job 1947.8 Vídeos Adicionar tarefa Pautas Retrabalho …" at bounding box center [625, 139] width 111 height 163
click at [659, 213] on button "Salvar" at bounding box center [658, 208] width 31 height 11
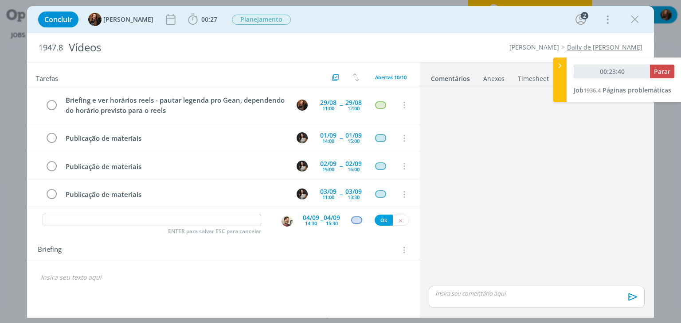
type input "00:24:40"
type input "00:12:10"
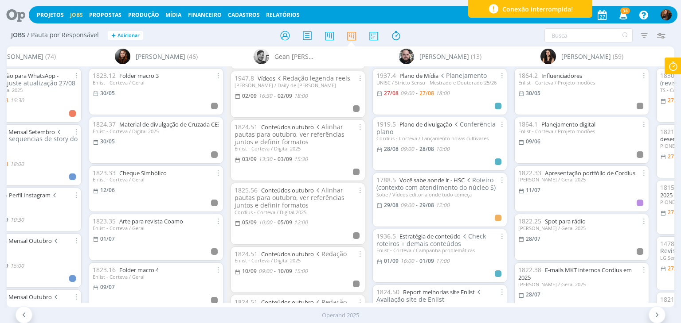
scroll to position [1152, 0]
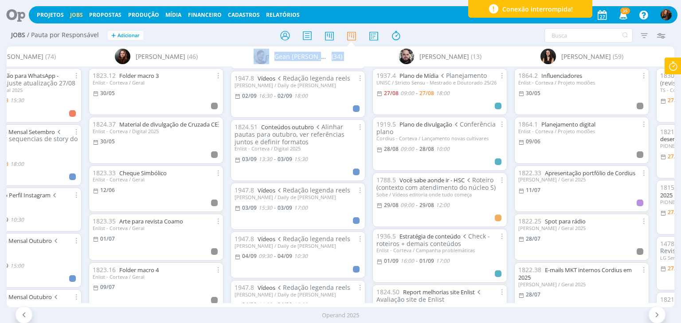
drag, startPoint x: 241, startPoint y: 307, endPoint x: 145, endPoint y: 307, distance: 96.1
click at [145, 307] on div "A [PERSON_NAME] (34) [PERSON_NAME] (68) [PERSON_NAME] (34) [PERSON_NAME] (384) …" at bounding box center [340, 187] width 667 height 281
click at [153, 311] on div "Operand 2025" at bounding box center [340, 315] width 681 height 9
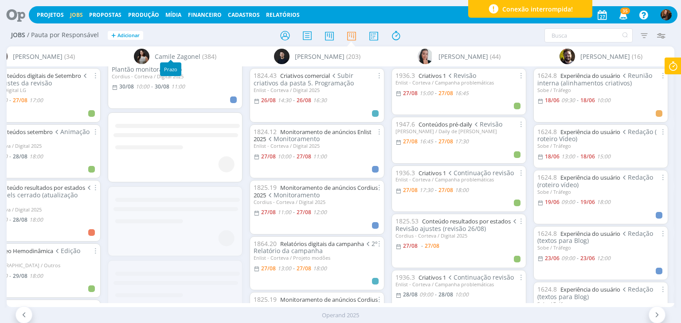
scroll to position [1124, 0]
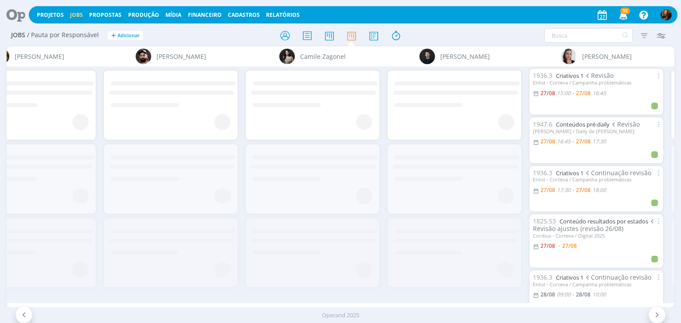
scroll to position [0, 198]
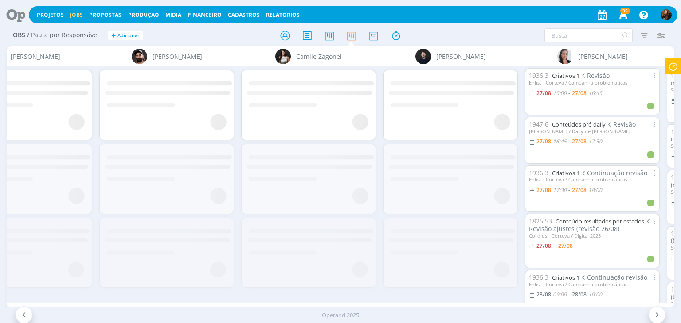
click at [386, 270] on icon at bounding box center [450, 253] width 134 height 62
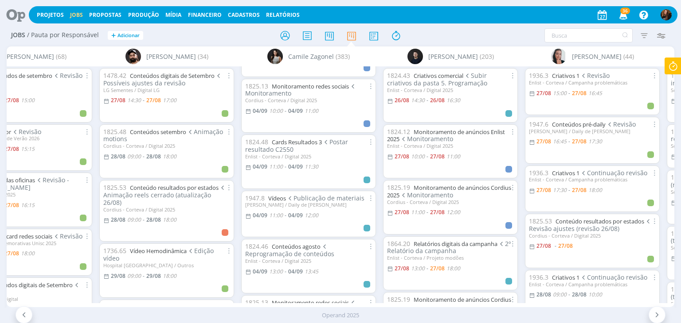
scroll to position [2481, 0]
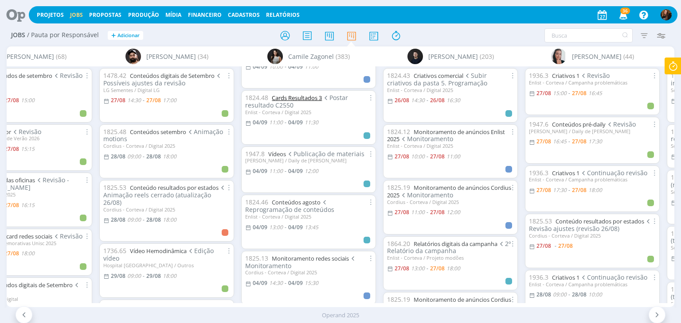
click at [301, 96] on link "Cards Resultados 3" at bounding box center [297, 98] width 50 height 8
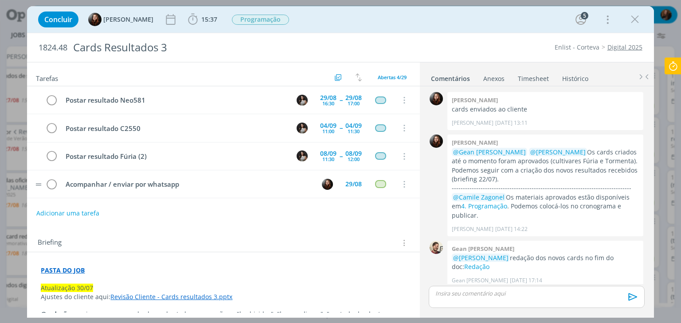
scroll to position [1043, 0]
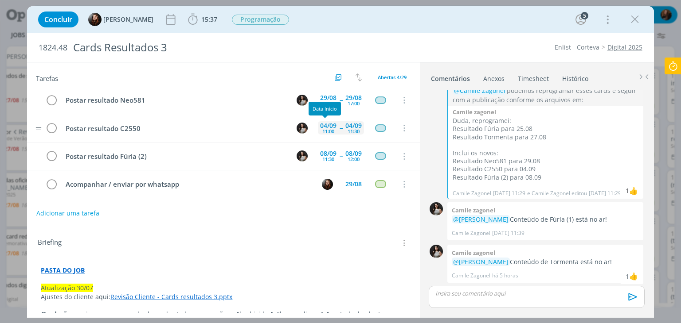
click at [326, 129] on div "11:00" at bounding box center [328, 131] width 12 height 5
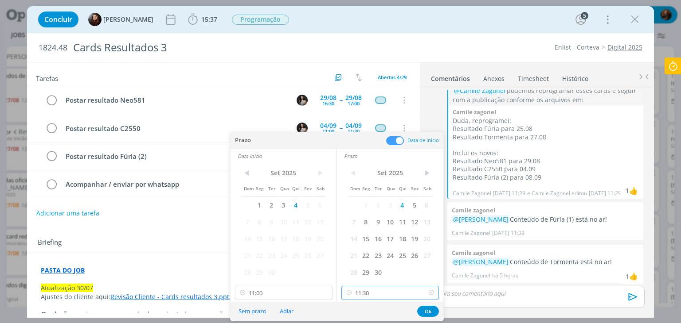
click at [387, 287] on input "11:30" at bounding box center [389, 293] width 97 height 14
click at [372, 267] on div "14:15" at bounding box center [391, 268] width 99 height 16
type input "14:15"
click at [279, 293] on input "11:00" at bounding box center [283, 293] width 97 height 14
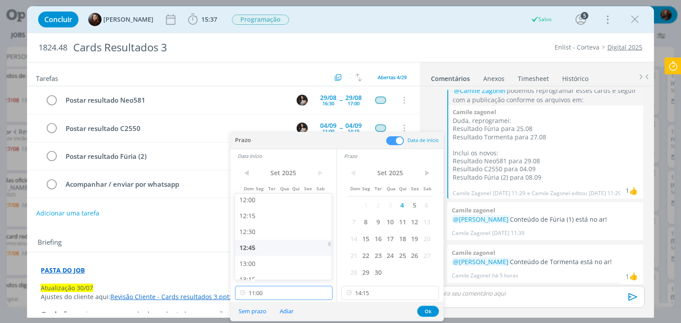
scroll to position [856, 0]
drag, startPoint x: 266, startPoint y: 221, endPoint x: 328, endPoint y: 245, distance: 66.9
click at [266, 222] on div "13:45" at bounding box center [284, 223] width 99 height 16
type input "13:45"
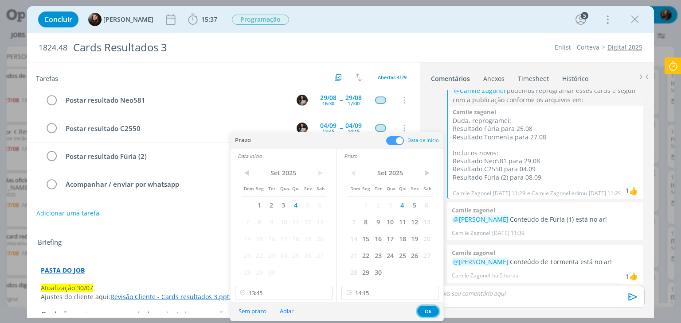
click at [421, 310] on button "Ok" at bounding box center [428, 311] width 22 height 11
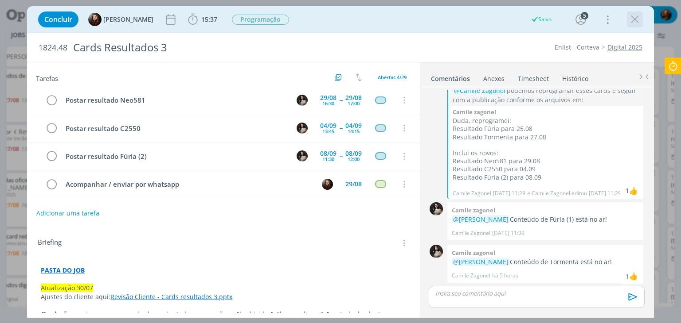
click at [634, 23] on icon "dialog" at bounding box center [634, 19] width 13 height 13
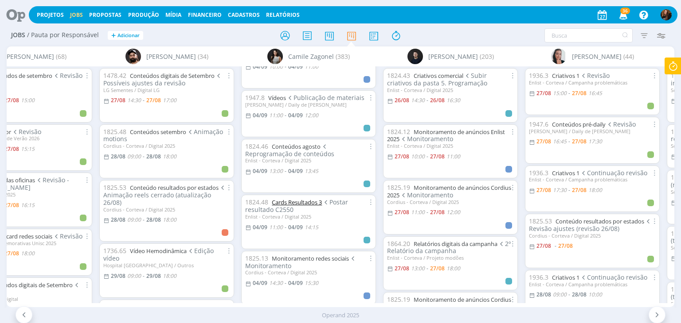
click at [306, 200] on link "Cards Resultados 3" at bounding box center [297, 202] width 50 height 8
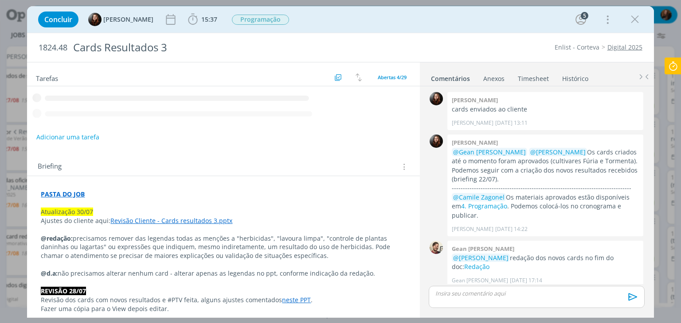
scroll to position [1043, 0]
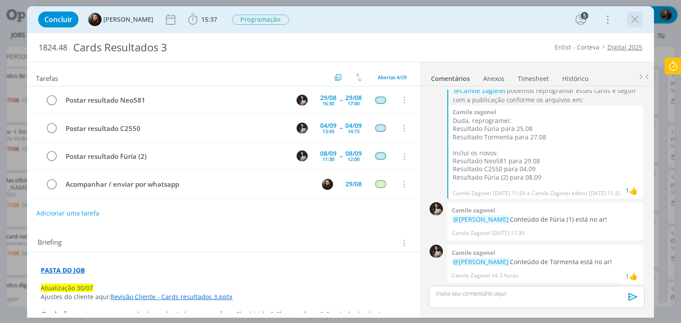
click at [630, 23] on icon "dialog" at bounding box center [634, 19] width 13 height 13
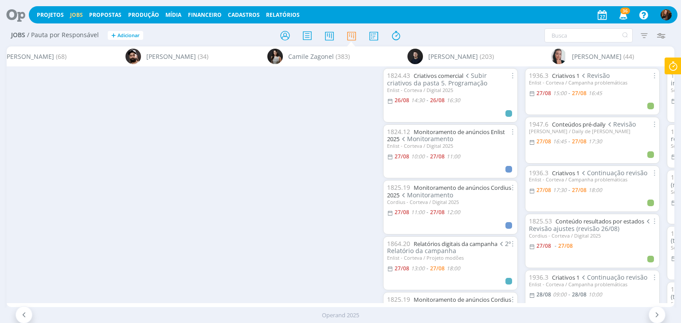
scroll to position [0, 642]
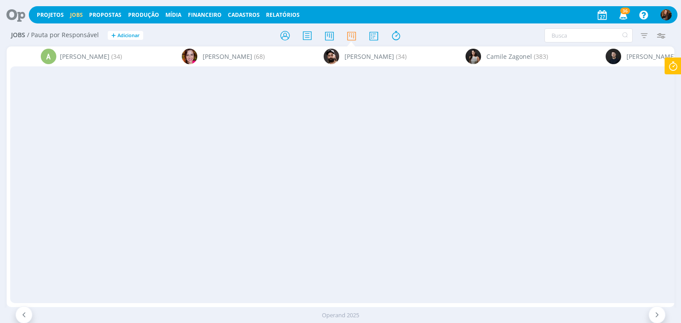
scroll to position [0, 880]
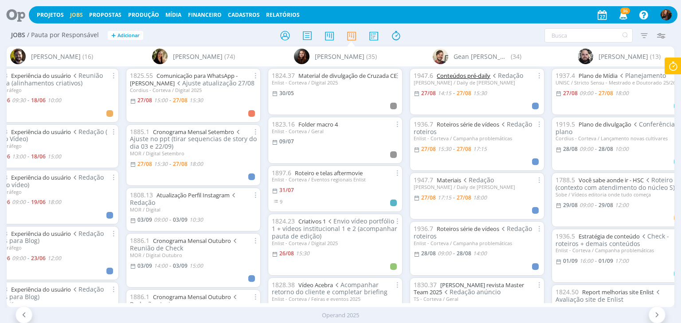
click at [467, 74] on link "Conteúdos pré-daily" at bounding box center [463, 76] width 54 height 8
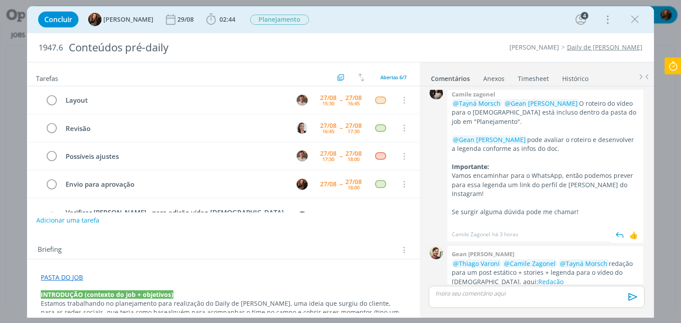
scroll to position [96, 0]
click at [534, 74] on link "Timesheet" at bounding box center [533, 76] width 32 height 13
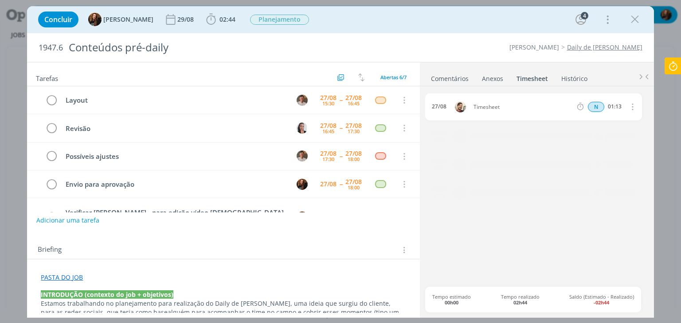
click at [456, 80] on link "Comentários" at bounding box center [449, 76] width 39 height 13
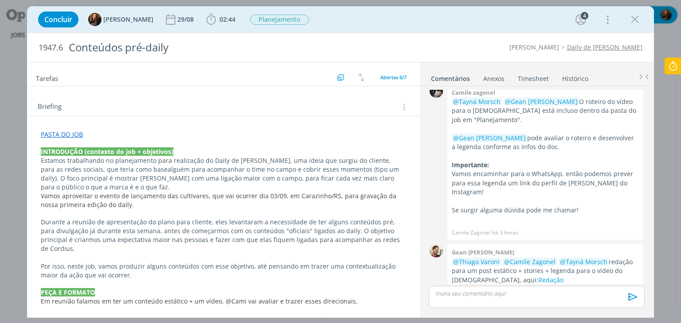
scroll to position [132, 0]
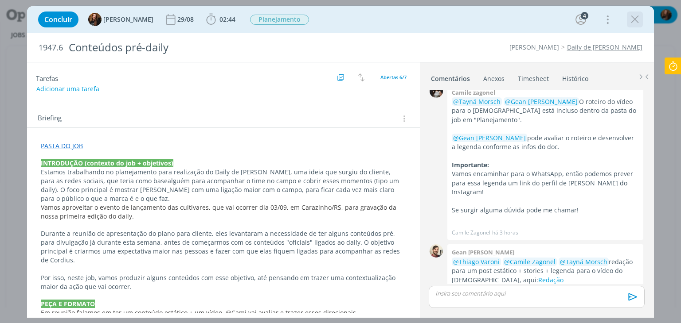
click at [636, 16] on icon "dialog" at bounding box center [634, 19] width 13 height 13
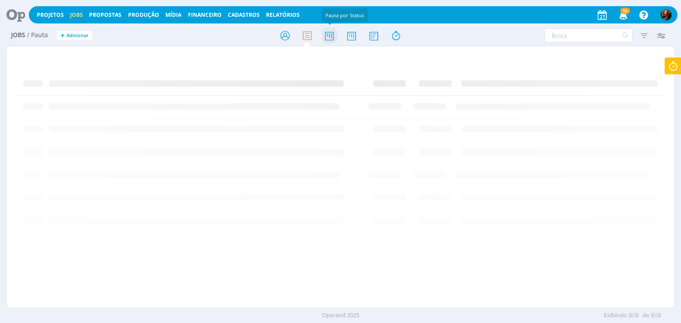
click at [331, 34] on icon at bounding box center [329, 35] width 16 height 17
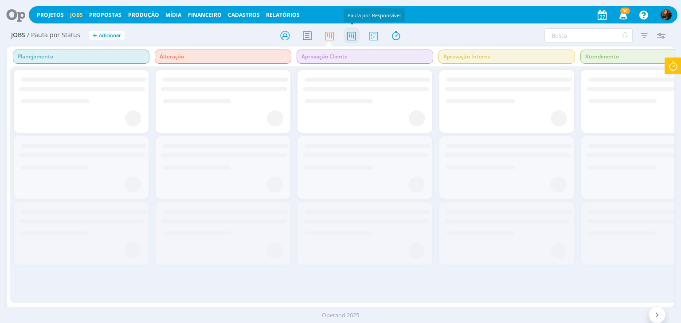
click at [354, 35] on icon at bounding box center [351, 35] width 16 height 17
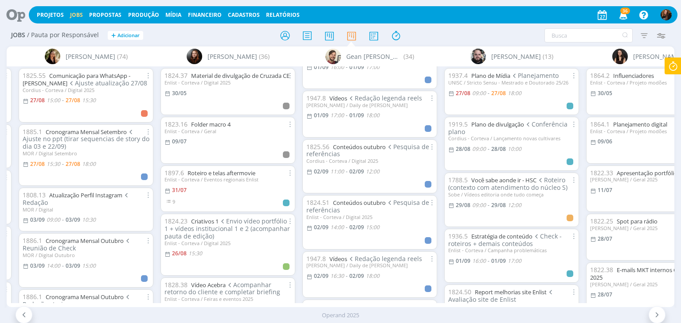
scroll to position [986, 0]
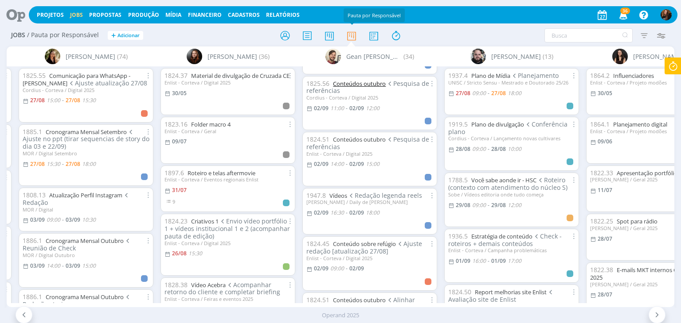
click at [371, 80] on link "Conteúdos outubro" at bounding box center [359, 84] width 53 height 8
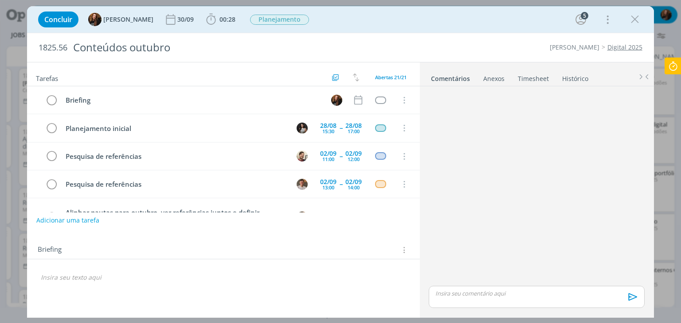
scroll to position [27, 0]
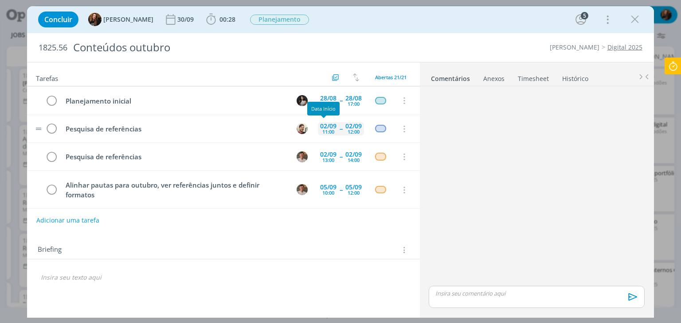
click at [323, 126] on div "02/09" at bounding box center [328, 126] width 16 height 6
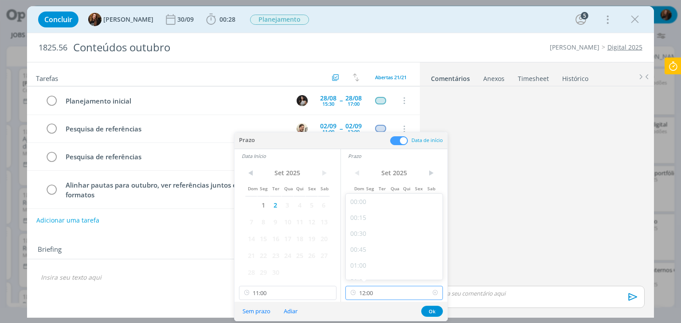
click at [393, 295] on input "12:00" at bounding box center [393, 293] width 97 height 14
click at [381, 266] on div "14:00" at bounding box center [395, 264] width 99 height 16
type input "14:00"
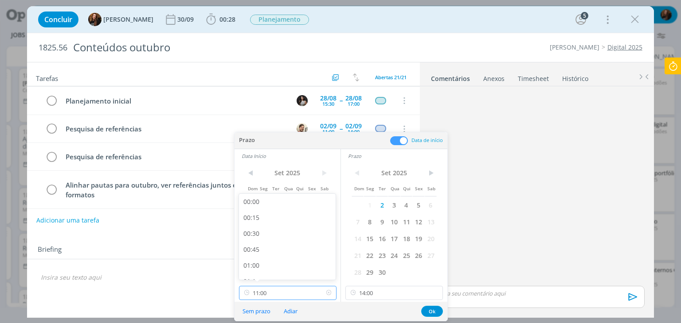
click at [311, 289] on input "11:00" at bounding box center [287, 293] width 97 height 14
drag, startPoint x: 277, startPoint y: 262, endPoint x: 451, endPoint y: 276, distance: 174.7
click at [277, 262] on div "13:00" at bounding box center [288, 264] width 99 height 16
type input "13:00"
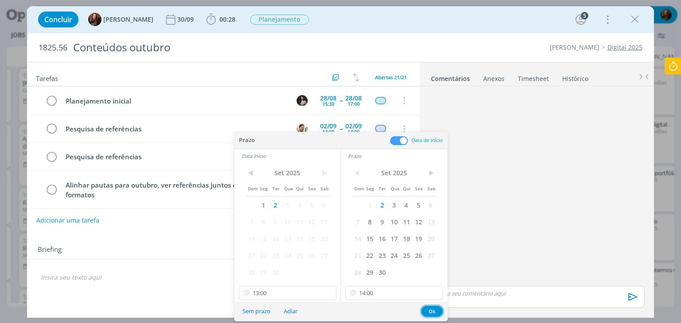
click at [429, 309] on button "Ok" at bounding box center [432, 311] width 22 height 11
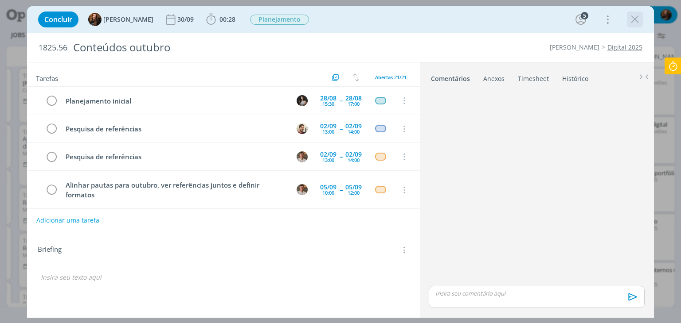
click at [633, 23] on icon "dialog" at bounding box center [634, 19] width 13 height 13
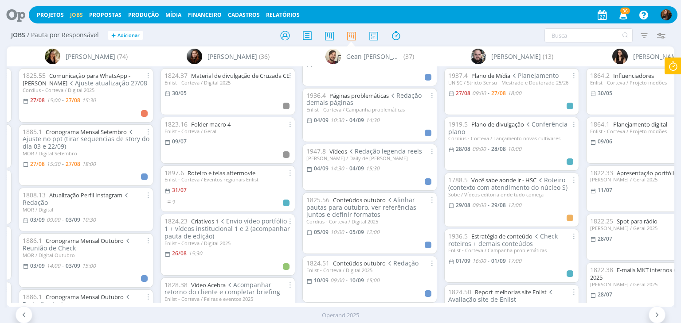
scroll to position [1508, 0]
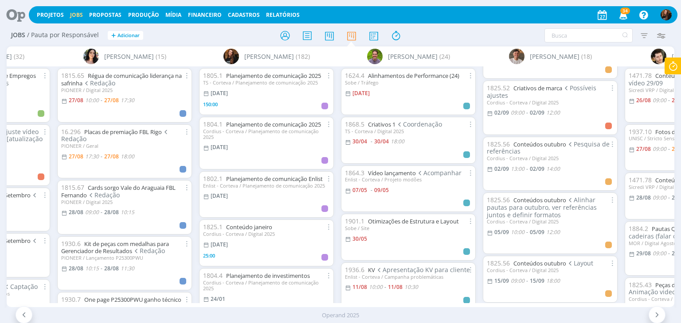
scroll to position [576, 0]
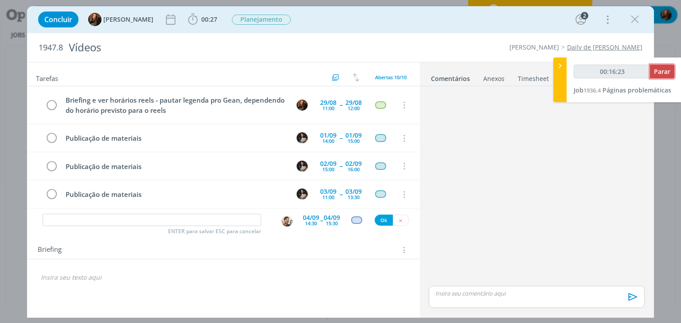
click at [666, 69] on span "Parar" at bounding box center [662, 71] width 16 height 8
type input "00:18:00"
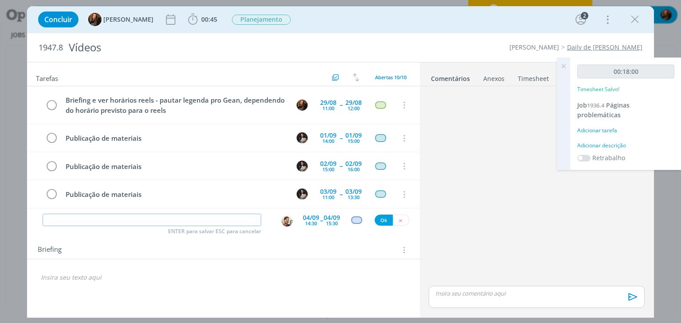
click at [179, 218] on input "dialog" at bounding box center [152, 220] width 218 height 12
type input "'"
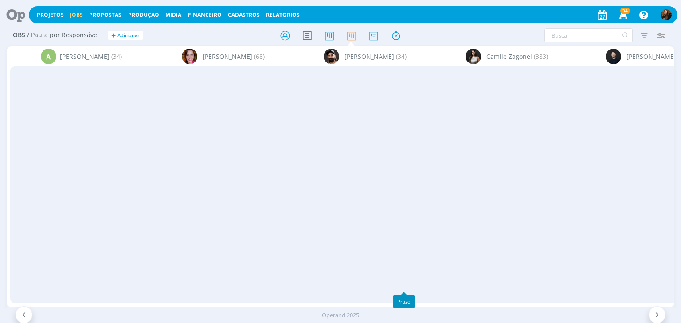
scroll to position [576, 0]
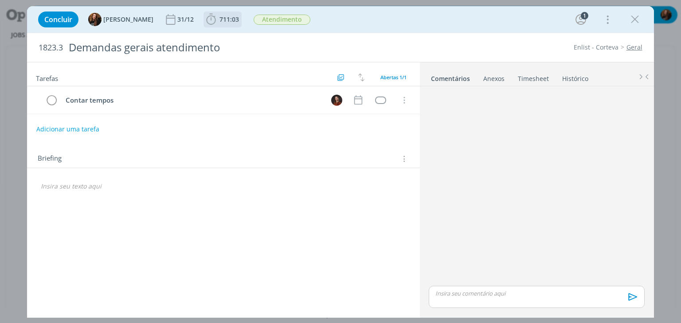
click at [228, 21] on span "711:03" at bounding box center [228, 19] width 19 height 8
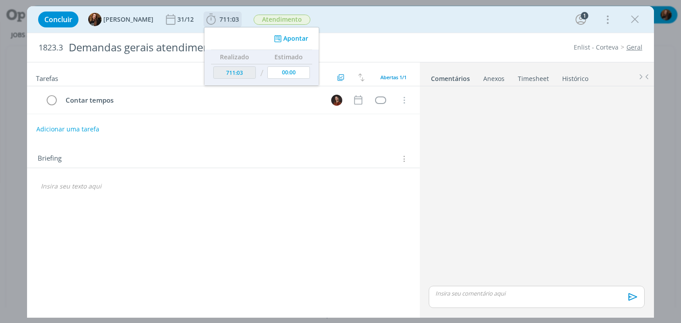
click at [294, 38] on button "Apontar" at bounding box center [290, 38] width 37 height 9
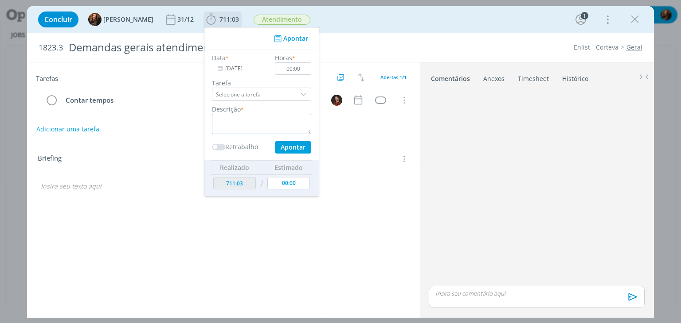
click at [237, 125] on textarea "dialog" at bounding box center [261, 124] width 99 height 20
type textarea "Conferência anúncios"
click at [298, 66] on input "00:00" at bounding box center [293, 68] width 36 height 12
type input "00:30"
click at [271, 119] on textarea "Conferência anúncios" at bounding box center [261, 124] width 99 height 20
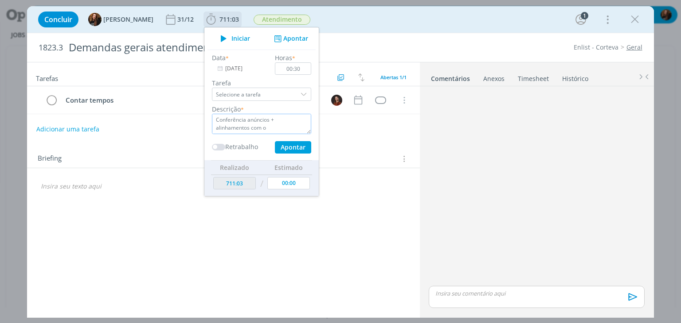
type textarea "Conferência anúncios + alinhamentos com o [PERSON_NAME] e Duda"
click at [288, 146] on button "Apontar" at bounding box center [293, 147] width 36 height 12
type input "711:33"
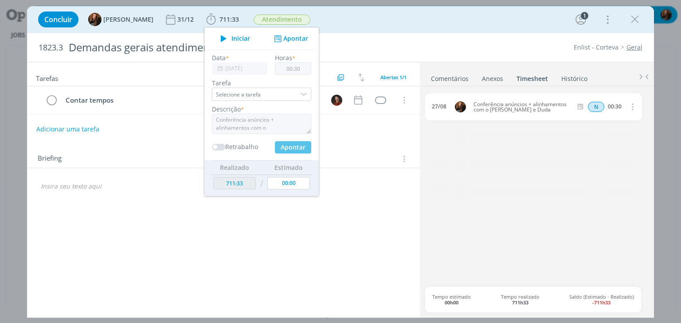
type input "00:00"
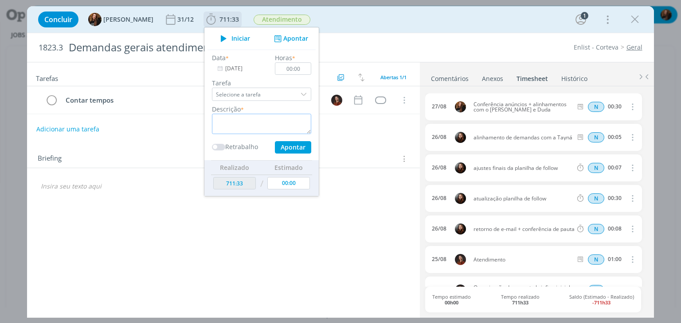
click at [245, 128] on textarea "dialog" at bounding box center [261, 124] width 99 height 20
type textarea "Conferência planilha de follow"
click at [297, 64] on input "00:00" at bounding box center [293, 68] width 36 height 12
type input "00:15"
click at [224, 66] on input "[DATE]" at bounding box center [239, 68] width 55 height 12
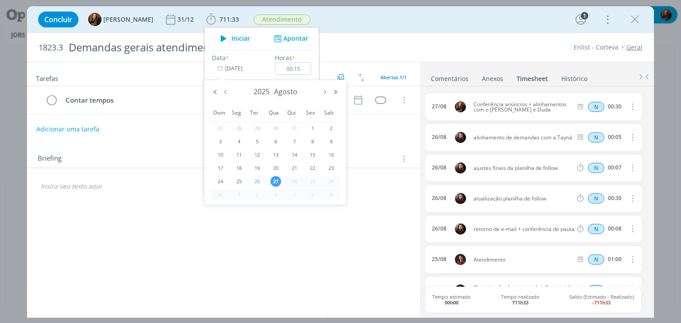
click at [254, 181] on span "26" at bounding box center [257, 181] width 11 height 11
type input "26/08/2025"
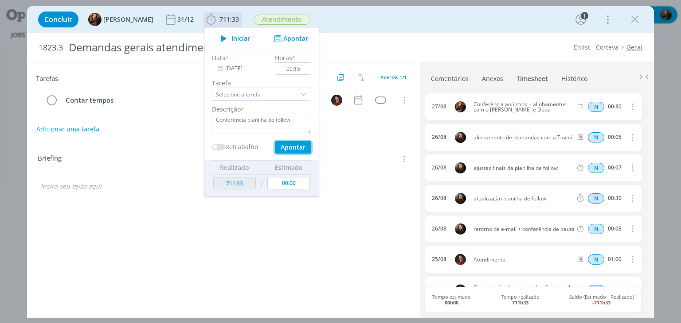
click at [287, 146] on button "Apontar" at bounding box center [293, 147] width 36 height 12
type input "711:48"
type input "[DATE]"
type input "00:00"
click at [352, 226] on div "Tarefas Usar Job de template Criar template a partir deste job Visualizar Templ…" at bounding box center [223, 187] width 392 height 251
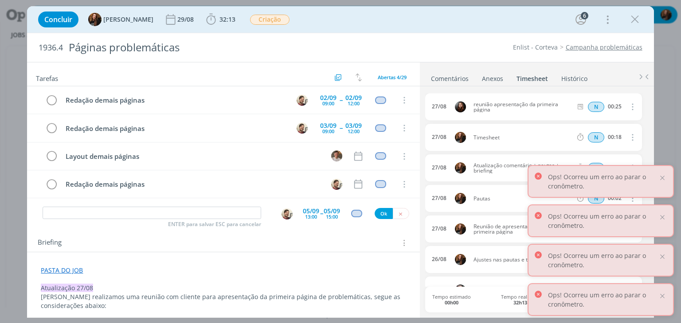
scroll to position [428, 0]
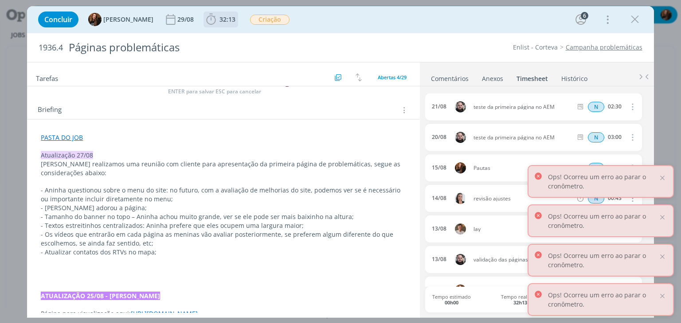
click at [224, 23] on span "32:13" at bounding box center [220, 19] width 33 height 13
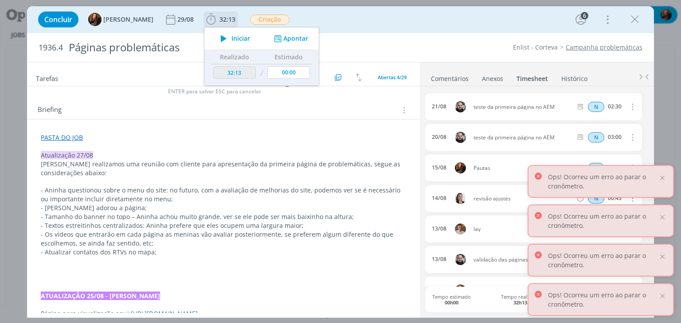
click at [231, 39] on span "Iniciar" at bounding box center [240, 38] width 19 height 6
click at [663, 182] on div "Ops! Ocorreu um erro ao parar o cronômetro." at bounding box center [600, 181] width 146 height 33
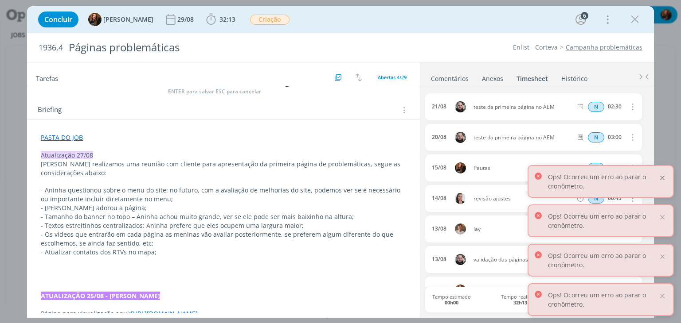
click at [663, 178] on div at bounding box center [662, 178] width 8 height 8
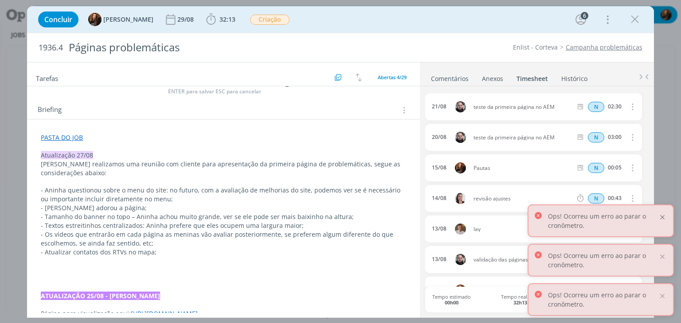
click at [663, 216] on div at bounding box center [662, 218] width 8 height 8
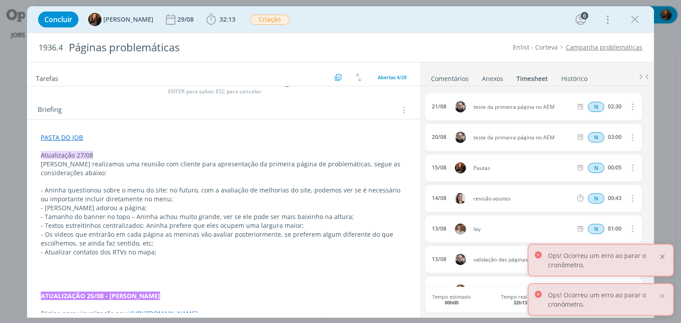
click at [665, 257] on div at bounding box center [662, 257] width 8 height 8
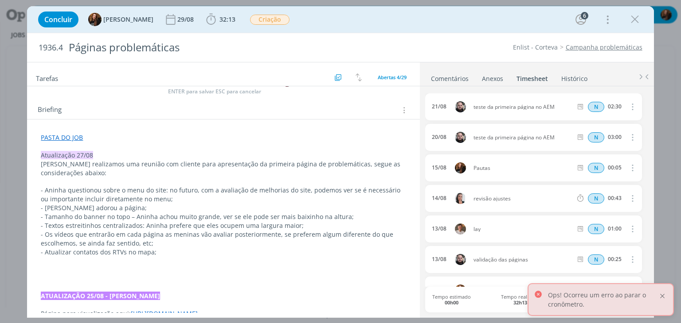
click at [665, 298] on div at bounding box center [662, 296] width 8 height 8
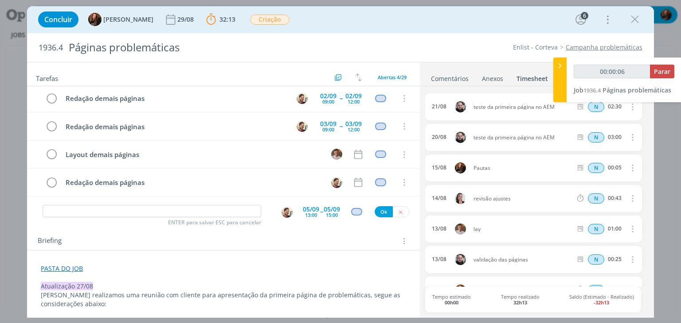
scroll to position [0, 0]
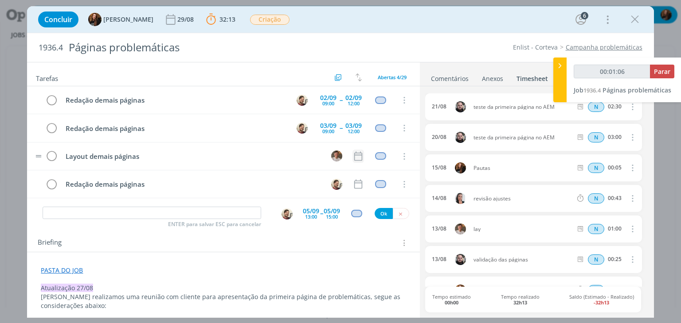
click at [354, 154] on icon "dialog" at bounding box center [358, 156] width 8 height 9
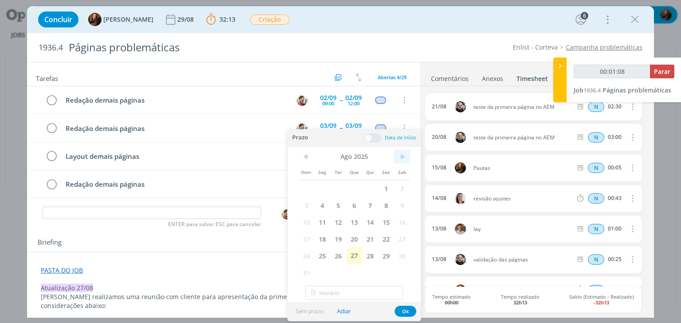
click at [397, 158] on span ">" at bounding box center [402, 156] width 16 height 13
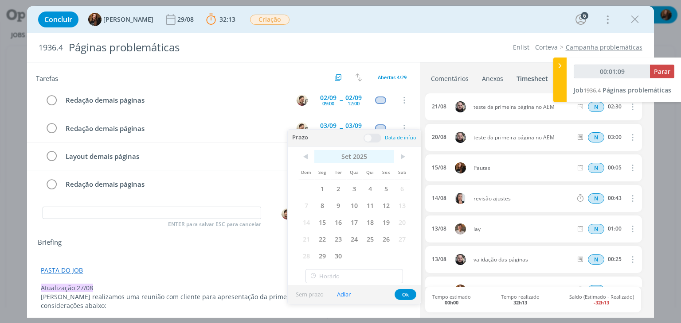
drag, startPoint x: 355, startPoint y: 184, endPoint x: 369, endPoint y: 153, distance: 33.9
click at [356, 185] on span "3" at bounding box center [354, 188] width 16 height 17
click at [374, 134] on span at bounding box center [372, 138] width 18 height 9
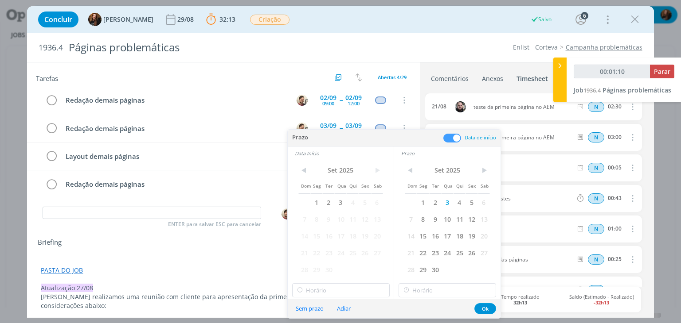
click at [346, 202] on span "4" at bounding box center [352, 202] width 12 height 17
click at [344, 202] on span "3" at bounding box center [341, 202] width 12 height 17
type input "00:01:11"
type input "17:00"
click at [345, 292] on input "17:00" at bounding box center [340, 291] width 97 height 14
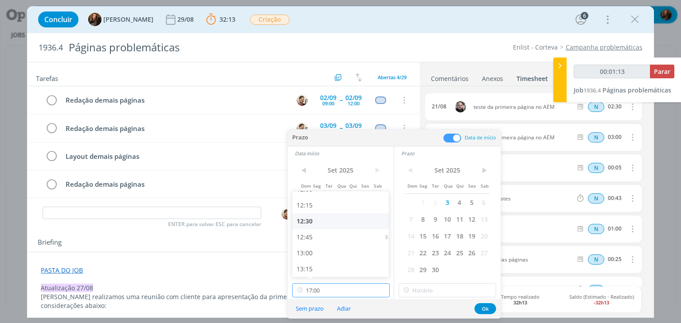
type input "00:01:14"
click at [329, 236] on div "13:00" at bounding box center [341, 233] width 99 height 16
type input "13:00"
type input "00:01:15"
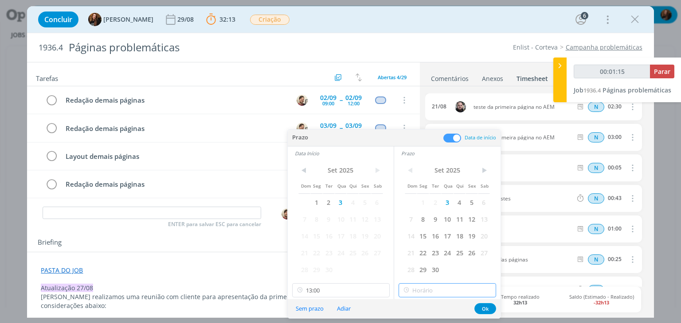
type input "17:00"
click at [451, 288] on input "17:00" at bounding box center [446, 291] width 97 height 14
type input "00:01:16"
click at [438, 239] on div "18:00" at bounding box center [448, 242] width 99 height 16
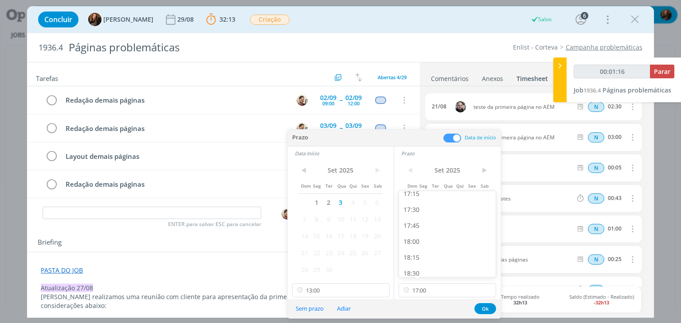
type input "18:00"
click at [483, 305] on button "Ok" at bounding box center [485, 308] width 22 height 11
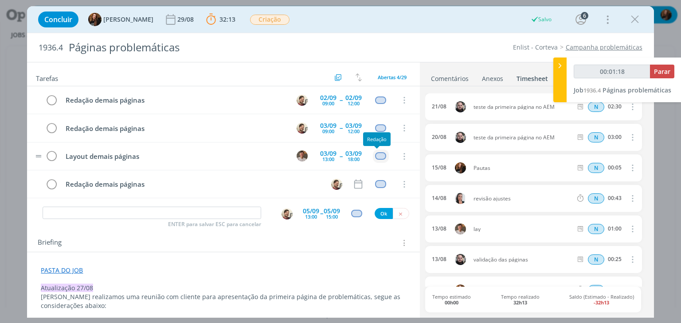
click at [375, 155] on div "dialog" at bounding box center [380, 156] width 11 height 8
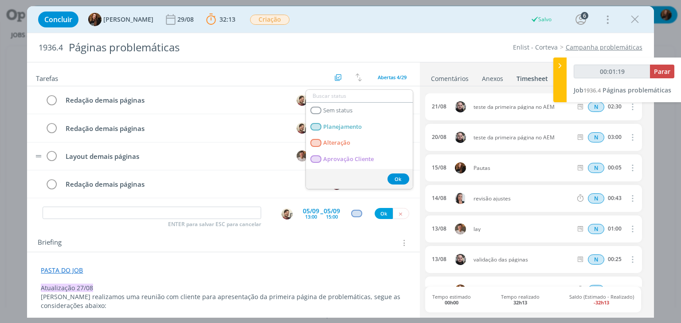
type input "00:01:20"
type input "cr"
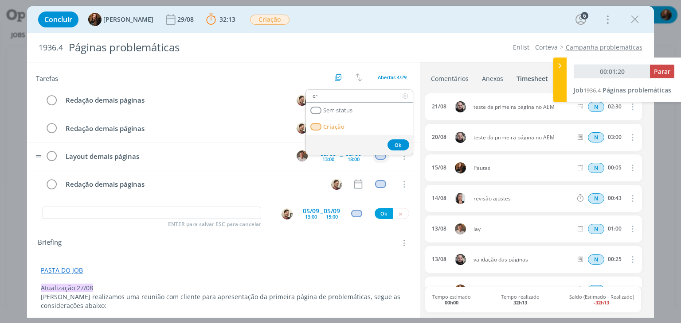
type input "00:01:21"
type input "cr"
drag, startPoint x: 349, startPoint y: 127, endPoint x: 356, endPoint y: 155, distance: 29.2
click at [349, 127] on link "Criação" at bounding box center [359, 127] width 107 height 16
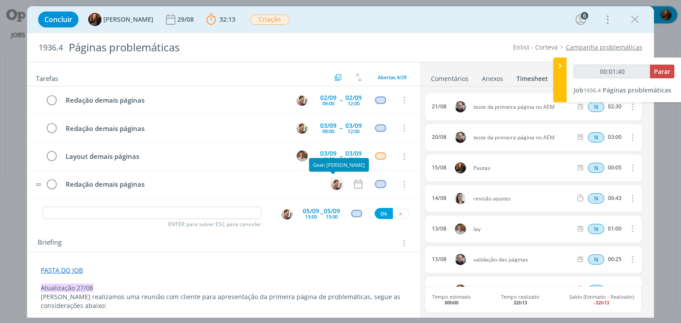
click at [331, 183] on img "dialog" at bounding box center [336, 184] width 11 height 11
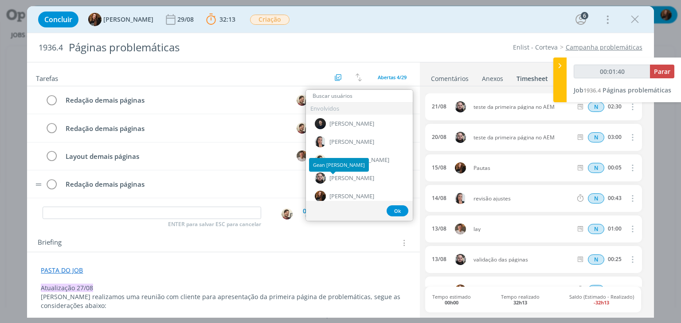
type input "00:01:41"
type input "th"
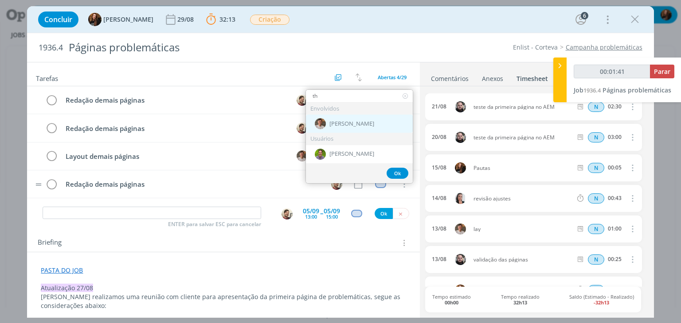
type input "00:01:42"
type input "th"
click at [347, 126] on span "[PERSON_NAME]" at bounding box center [351, 124] width 45 height 7
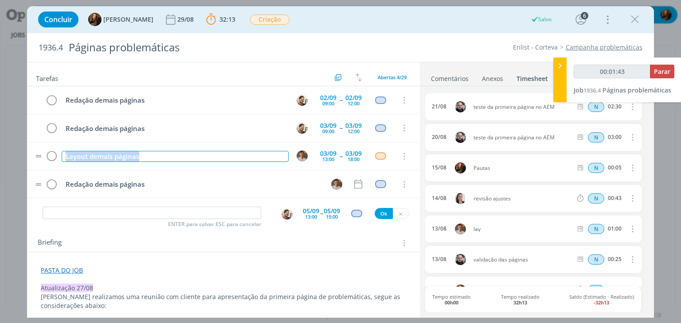
drag, startPoint x: 179, startPoint y: 155, endPoint x: 62, endPoint y: 165, distance: 117.0
click at [61, 165] on tr "Layout demais páginas 03/09 13:00 -- 03/09 18:00 Cancelar" at bounding box center [223, 157] width 392 height 28
copy div "Layout demais páginas"
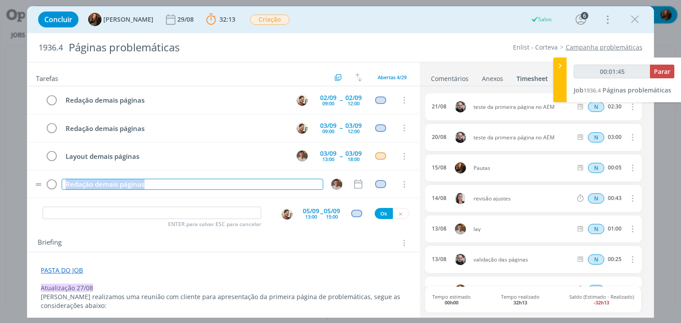
drag, startPoint x: 164, startPoint y: 180, endPoint x: 59, endPoint y: 195, distance: 105.7
click at [59, 195] on tr "Redação demais páginas Cancelar" at bounding box center [223, 185] width 392 height 28
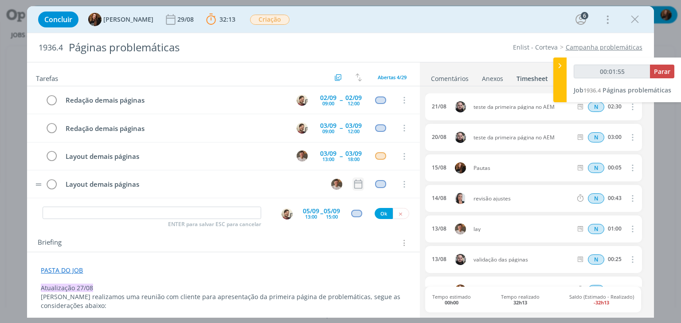
click at [357, 185] on icon "dialog" at bounding box center [358, 185] width 12 height 12
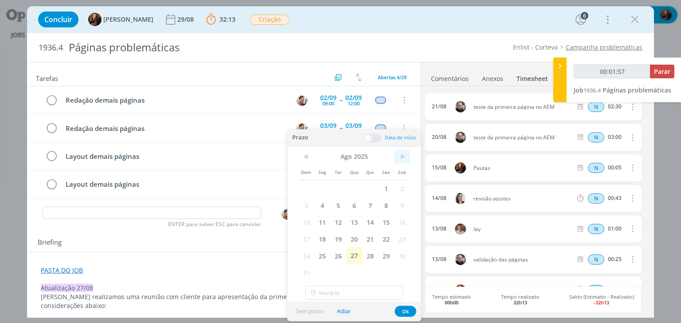
click at [400, 158] on span ">" at bounding box center [402, 156] width 16 height 13
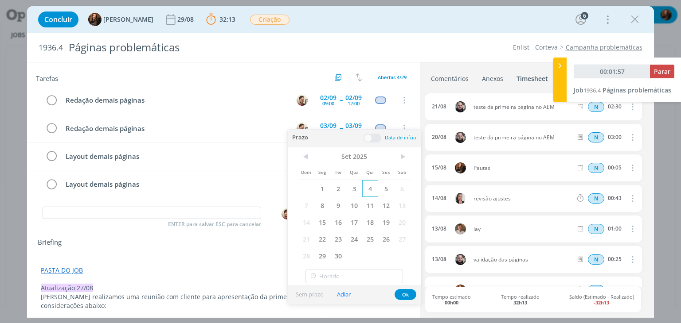
click at [369, 194] on span "4" at bounding box center [370, 188] width 16 height 17
click at [374, 137] on span at bounding box center [372, 138] width 18 height 9
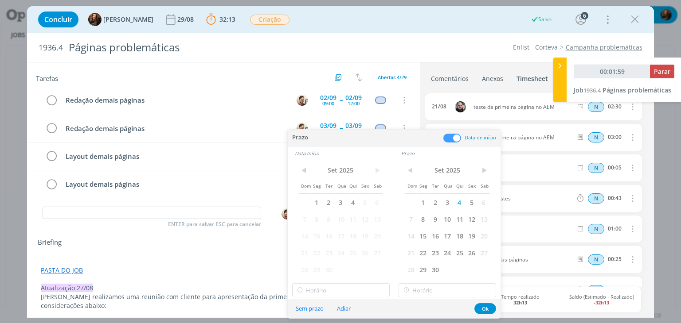
drag, startPoint x: 354, startPoint y: 202, endPoint x: 379, endPoint y: 298, distance: 98.8
click at [354, 202] on span "4" at bounding box center [352, 202] width 12 height 17
type input "00:02:00"
type input "17:00"
click at [362, 290] on input "17:00" at bounding box center [340, 291] width 97 height 14
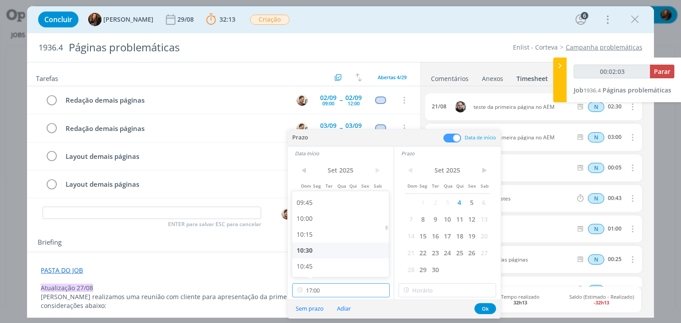
scroll to position [574, 0]
type input "00:02:05"
drag, startPoint x: 334, startPoint y: 204, endPoint x: 339, endPoint y: 207, distance: 5.7
click at [335, 204] on div "09:00" at bounding box center [341, 199] width 99 height 16
type input "09:00"
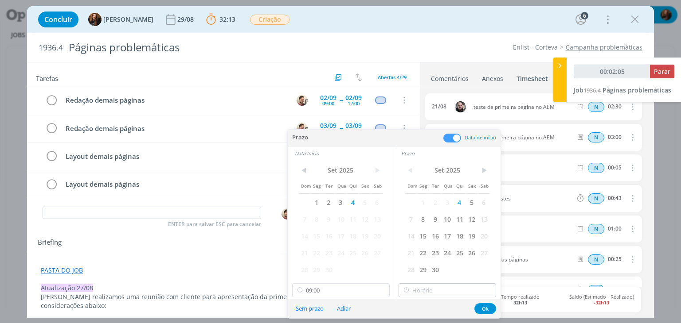
type input "00:02:06"
type input "17:00"
click at [450, 288] on input "17:00" at bounding box center [446, 291] width 97 height 14
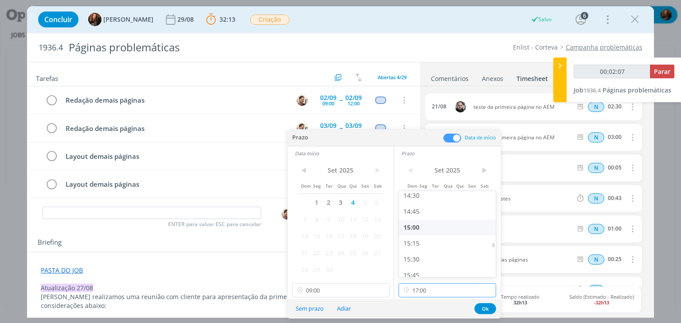
type input "00:02:08"
drag, startPoint x: 438, startPoint y: 201, endPoint x: 470, endPoint y: 264, distance: 70.9
click at [438, 201] on div "14:30" at bounding box center [448, 196] width 99 height 16
type input "14:30"
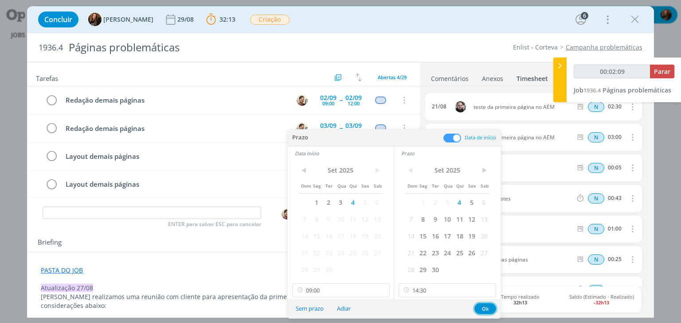
click at [491, 307] on button "Ok" at bounding box center [485, 308] width 22 height 11
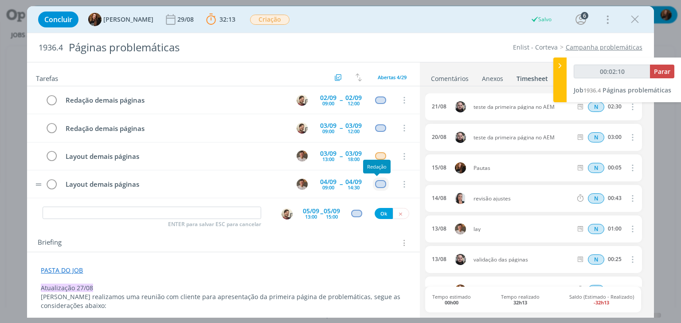
click at [381, 180] on div "dialog" at bounding box center [380, 184] width 11 height 8
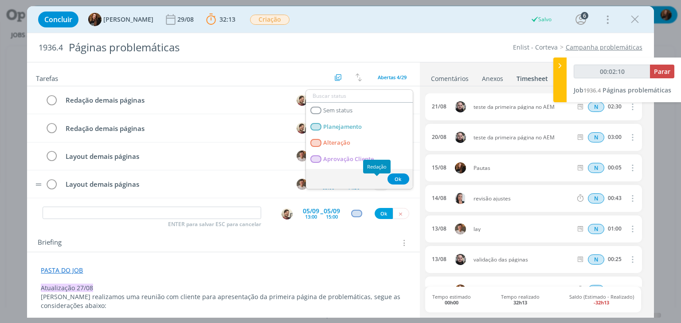
type input "00:02:11"
type input "cr"
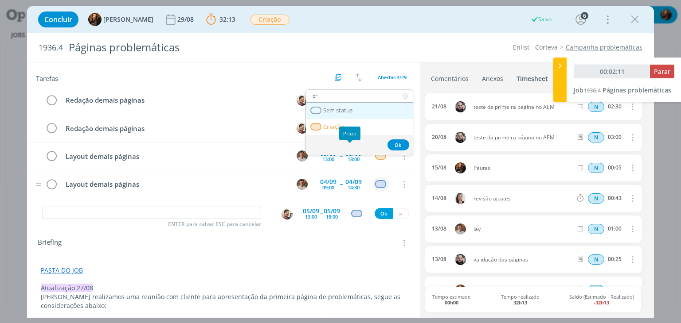
type input "00:02:12"
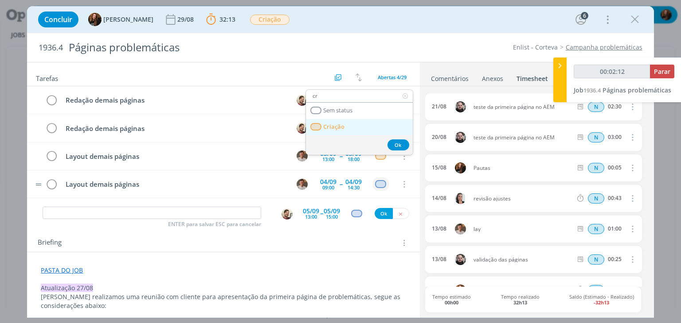
type input "cr"
drag, startPoint x: 336, startPoint y: 123, endPoint x: 340, endPoint y: 154, distance: 31.8
click at [336, 124] on span "Criação" at bounding box center [333, 127] width 21 height 7
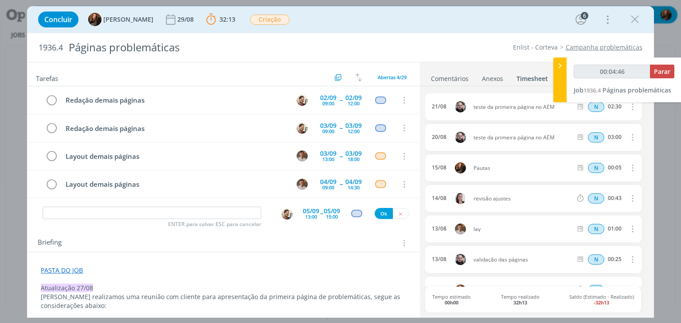
type input "00:04:47"
type input "00:04:50"
click at [195, 207] on input "dialog" at bounding box center [152, 213] width 218 height 12
type input "R"
type input "00:04:51"
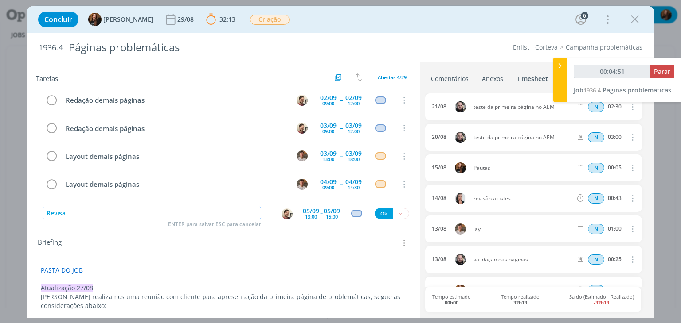
type input "Revis"
type input "00:04:53"
type input "Revisão demais p"
type input "00:04:54"
type input "Revisão demais páginas"
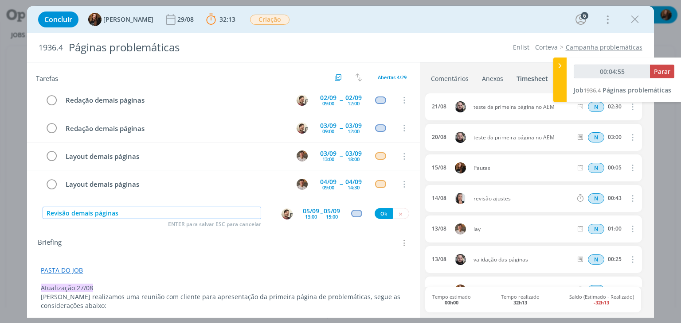
type input "00:04:56"
click at [285, 215] on img "dialog" at bounding box center [286, 214] width 11 height 11
type input "Revisão demais páginas"
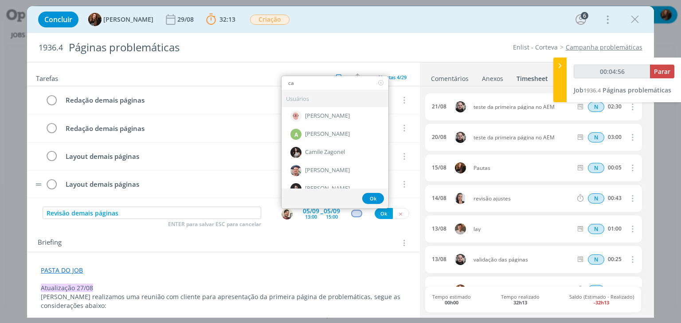
type input "car"
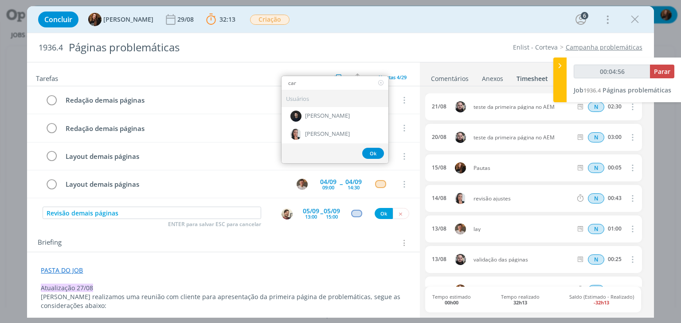
type input "00:04:57"
type input "car"
click at [326, 137] on div "[PERSON_NAME]" at bounding box center [334, 134] width 107 height 18
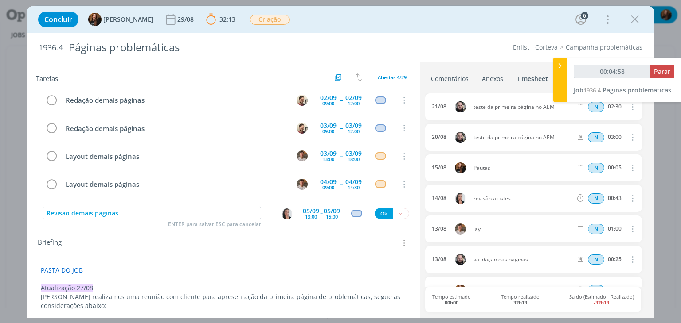
click at [308, 214] on div "13:00" at bounding box center [311, 216] width 12 height 5
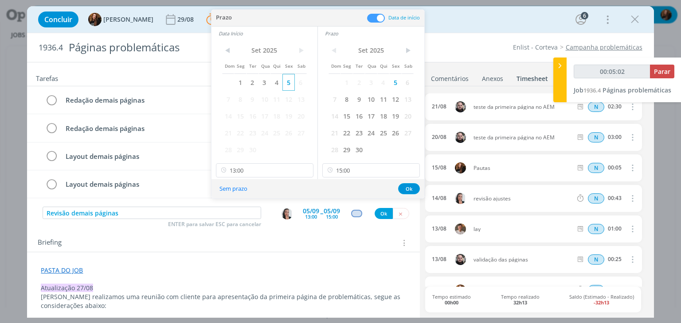
drag, startPoint x: 271, startPoint y: 82, endPoint x: 284, endPoint y: 84, distance: 12.5
click at [272, 82] on span "4" at bounding box center [276, 82] width 12 height 17
click at [386, 85] on span "4" at bounding box center [383, 82] width 12 height 17
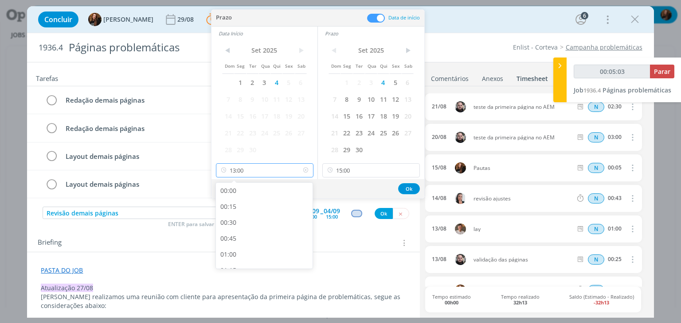
click at [258, 176] on input "13:00" at bounding box center [264, 170] width 97 height 14
click at [372, 168] on input "15:00" at bounding box center [370, 170] width 97 height 14
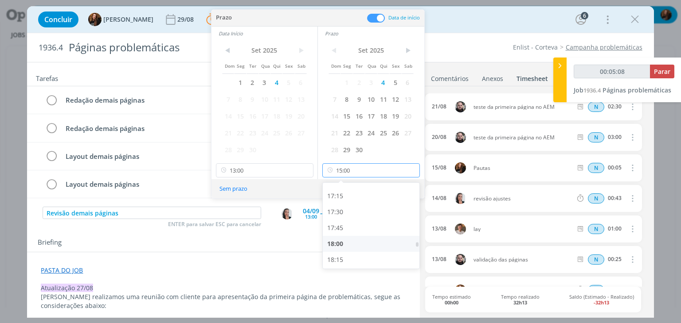
scroll to position [1111, 0]
type input "00:05:09"
click at [359, 226] on div "18:00" at bounding box center [372, 228] width 99 height 16
type input "18:00"
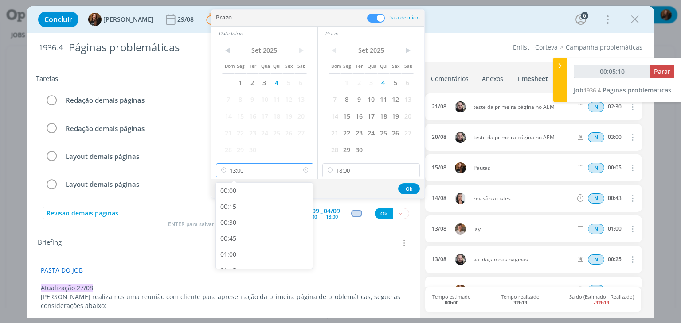
drag, startPoint x: 272, startPoint y: 171, endPoint x: 274, endPoint y: 208, distance: 37.3
click at [272, 171] on input "13:00" at bounding box center [264, 170] width 97 height 14
type input "00:05:11"
click at [268, 208] on div "15:00" at bounding box center [265, 209] width 99 height 16
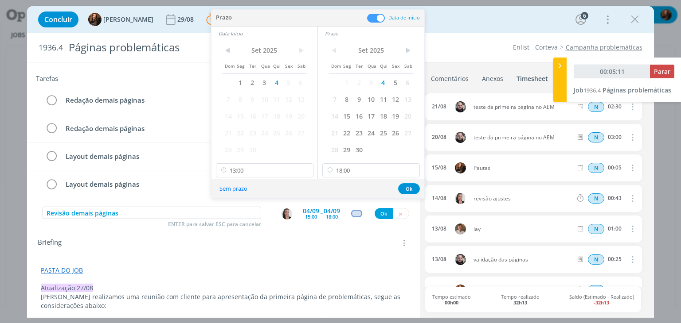
type input "15:00"
click at [410, 188] on button "Ok" at bounding box center [409, 188] width 22 height 11
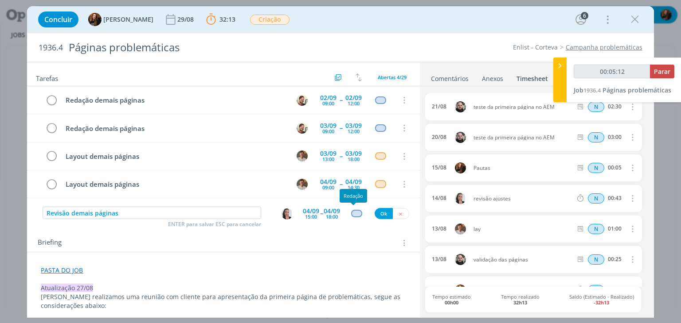
type input "00:05:13"
click at [354, 215] on div "dialog" at bounding box center [356, 214] width 11 height 8
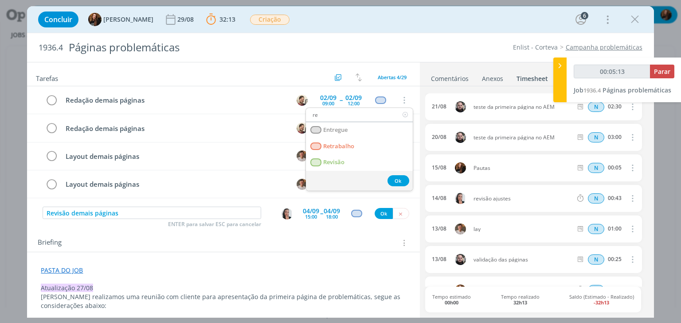
type input "rev"
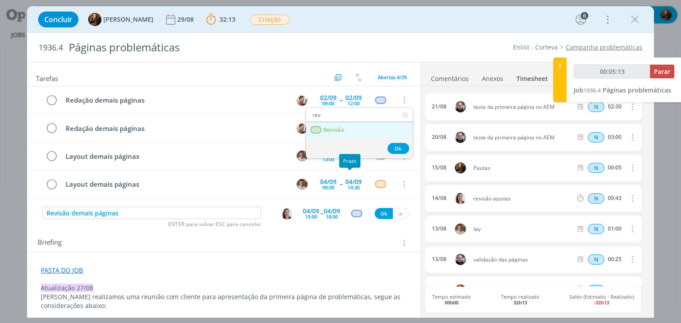
type input "00:05:14"
type input "rev"
click at [336, 130] on span "Revisão" at bounding box center [333, 130] width 21 height 7
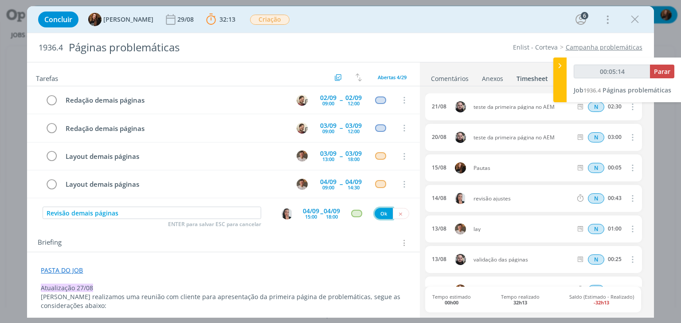
type input "00:05:15"
drag, startPoint x: 376, startPoint y: 211, endPoint x: 347, endPoint y: 229, distance: 34.0
click at [377, 211] on button "Ok" at bounding box center [383, 213] width 18 height 11
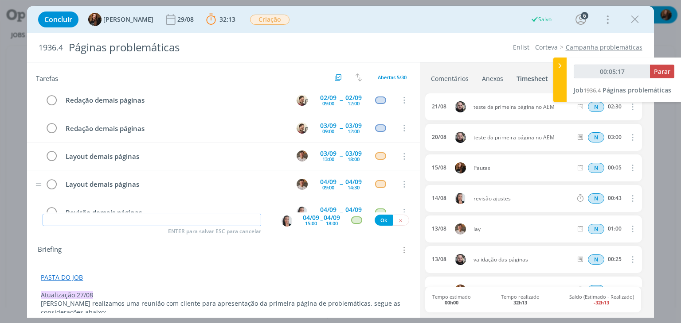
scroll to position [19, 0]
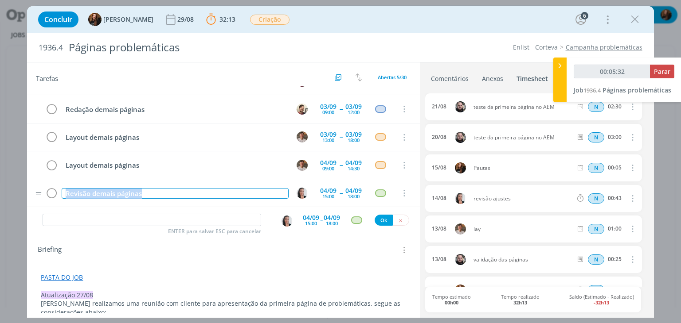
drag, startPoint x: 161, startPoint y: 187, endPoint x: 60, endPoint y: 193, distance: 101.2
click at [60, 193] on td "Revisão demais páginas" at bounding box center [173, 194] width 226 height 16
type input "00:05:33"
copy div "Revisão demais páginas"
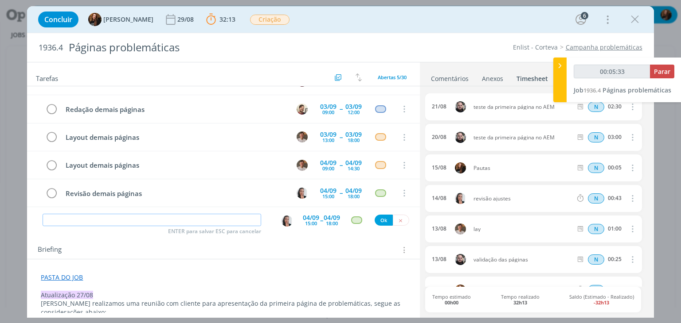
click at [125, 218] on input "dialog" at bounding box center [152, 220] width 218 height 12
paste input "Revisão demais páginas"
type input "Revisão demais páginas"
type input "00:05:34"
type input "Revisão demais páginas ("
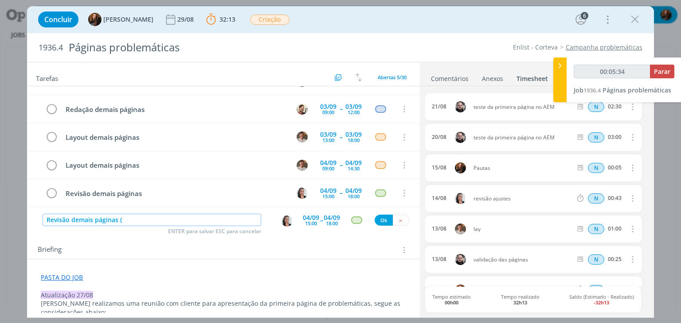
type input "00:05:35"
type input "Revisão demais páginas (+"
type input "00:05:36"
type input "Revisão demais páginas (+ tempo"
type input "00:05:37"
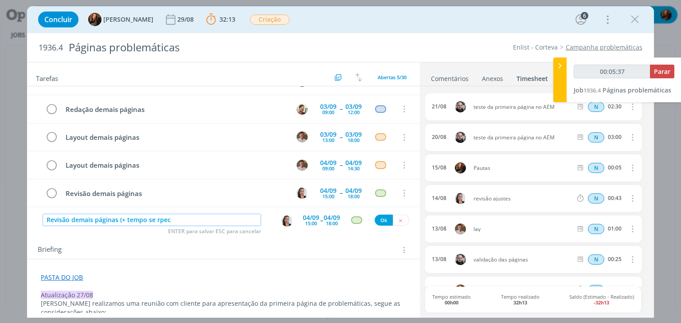
type input "Revisão demais páginas (+ tempo se rpeci"
type input "00:05:38"
type input "Revisão demais páginas (+ tempo se p"
type input "00:05:39"
type input "Revisão demais páginas (+ tempo se precisar"
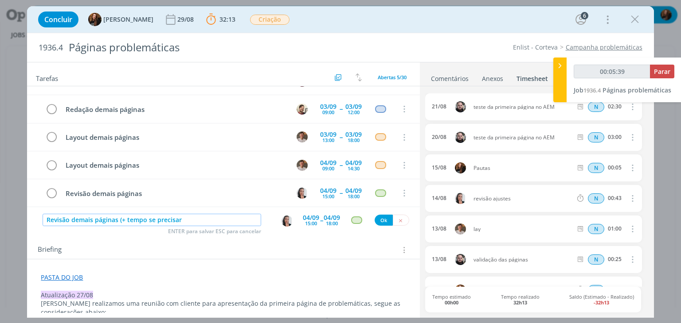
type input "00:05:40"
type input "Revisão demais páginas (+ tempo se precisar)"
type input "00:05:41"
type input "Revisão demais páginas (+ tempo se precisar)"
click at [307, 217] on div "04/09" at bounding box center [311, 218] width 16 height 6
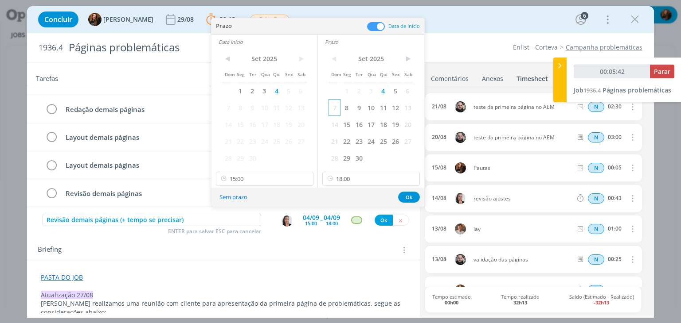
click at [400, 93] on span "5" at bounding box center [395, 90] width 12 height 17
drag, startPoint x: 285, startPoint y: 90, endPoint x: 288, endPoint y: 96, distance: 6.6
click at [285, 89] on span "5" at bounding box center [288, 90] width 12 height 17
click at [279, 183] on input "15:00" at bounding box center [264, 179] width 97 height 14
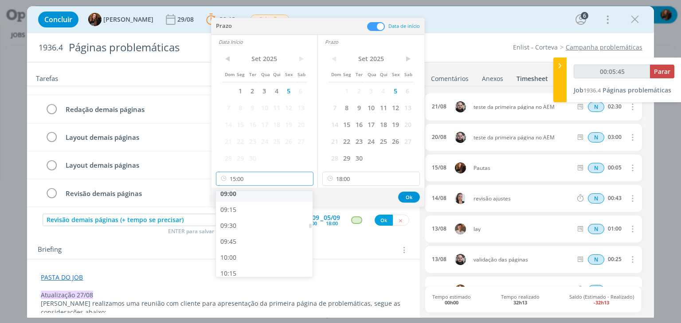
type input "00:05:46"
click at [268, 195] on div "09:00" at bounding box center [265, 194] width 99 height 16
type input "09:00"
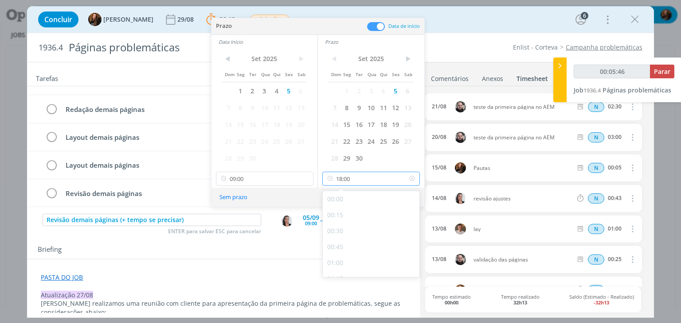
click at [391, 179] on input "18:00" at bounding box center [370, 179] width 97 height 14
type input "00:05:51"
click at [374, 229] on div "10:30" at bounding box center [372, 231] width 99 height 16
type input "10:30"
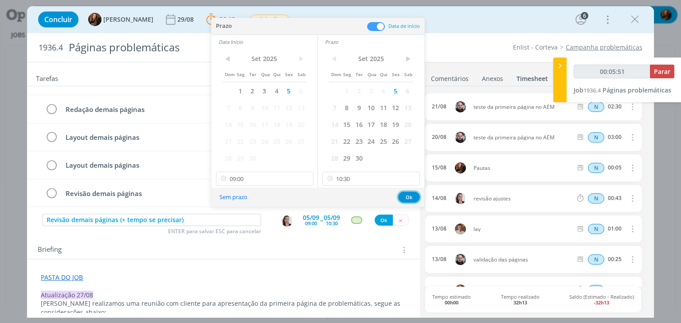
type input "00:05:53"
click at [407, 199] on button "Ok" at bounding box center [409, 197] width 22 height 11
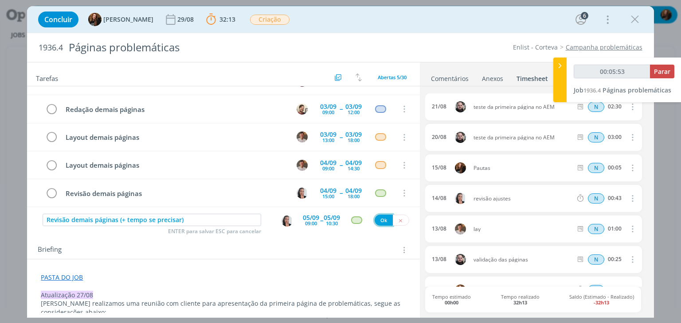
click at [382, 223] on button "Ok" at bounding box center [383, 220] width 18 height 11
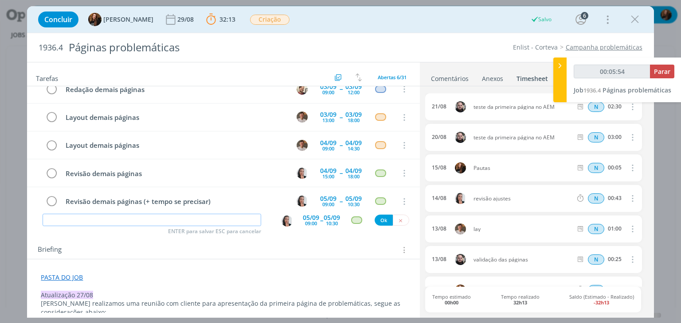
type input "00:05:55"
type input "P"
type input "00:05:56"
type input "Possíveis"
type input "00:05:57"
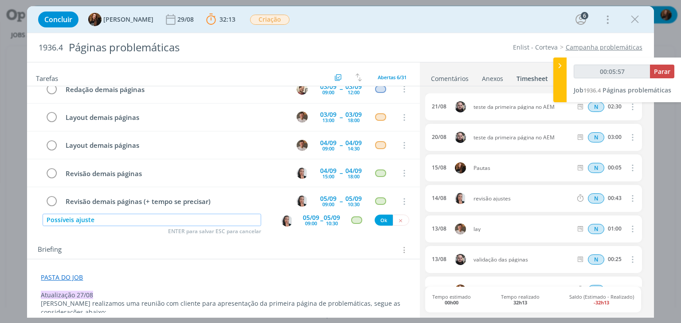
type input "Possíveis ajustes"
type input "00:05:58"
type input "Possíveis ajustes de revi"
type input "00:05:59"
type input "Possíveis ajustes de revisão"
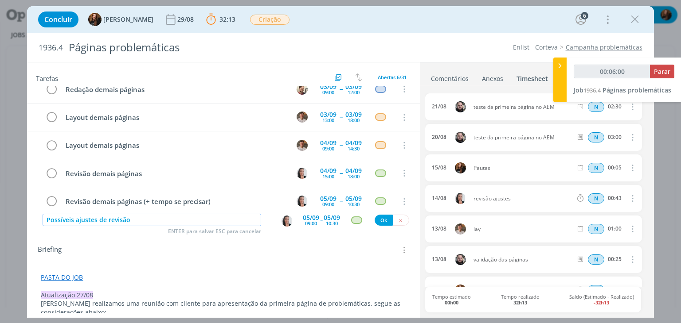
type input "00:06:01"
type input "Possíveis ajustes de revisão"
type input "00:06:32"
click at [287, 218] on img "dialog" at bounding box center [286, 221] width 11 height 11
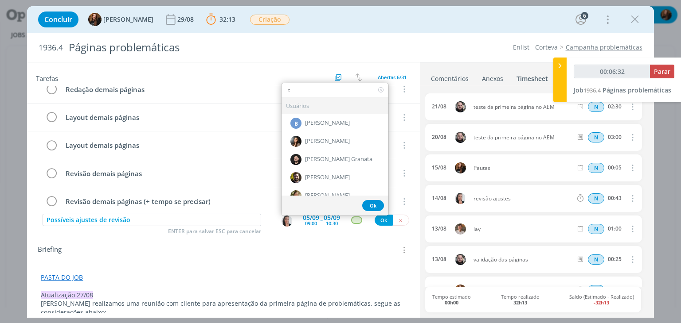
type input "th"
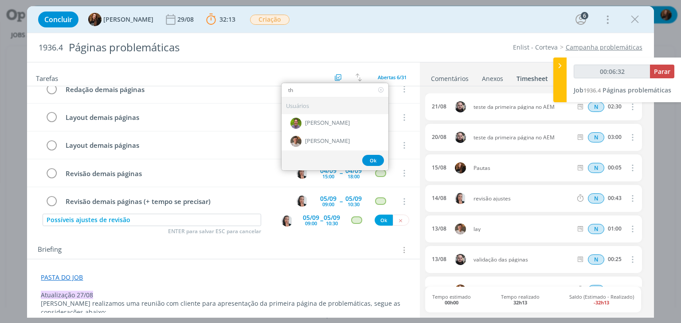
type input "00:06:33"
type input "th"
click at [325, 138] on span "[PERSON_NAME]" at bounding box center [327, 141] width 45 height 7
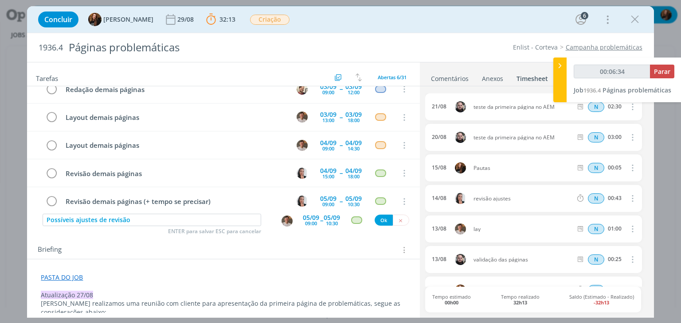
click at [305, 222] on div "09:00" at bounding box center [311, 223] width 12 height 5
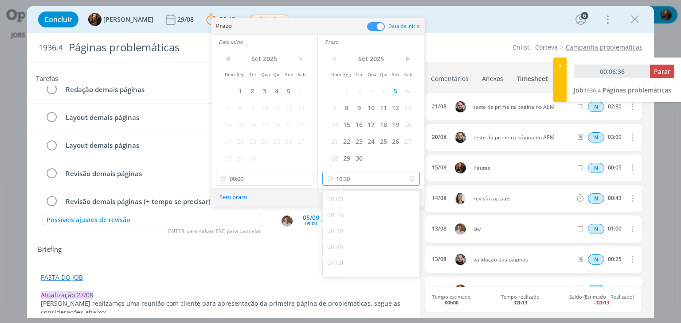
click at [381, 178] on input "10:30" at bounding box center [370, 179] width 97 height 14
type input "00:06:39"
click at [369, 241] on div "15:00" at bounding box center [372, 244] width 99 height 16
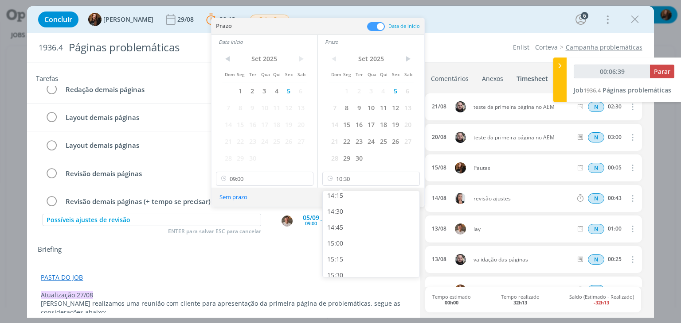
type input "15:00"
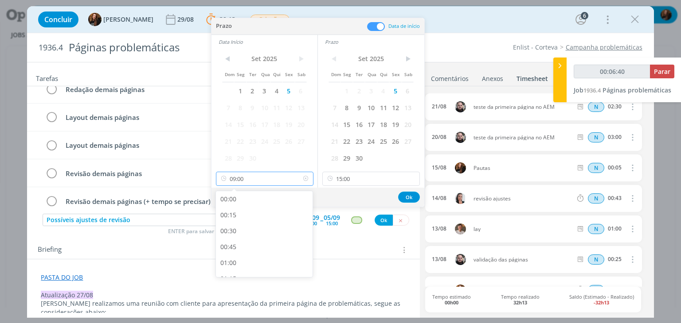
click at [280, 177] on input "09:00" at bounding box center [264, 179] width 97 height 14
type input "00:06:43"
click at [242, 251] on div "13:00" at bounding box center [265, 256] width 99 height 16
type input "13:00"
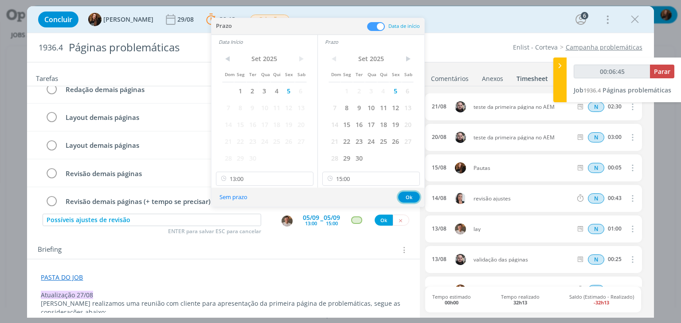
click at [409, 196] on button "Ok" at bounding box center [409, 197] width 22 height 11
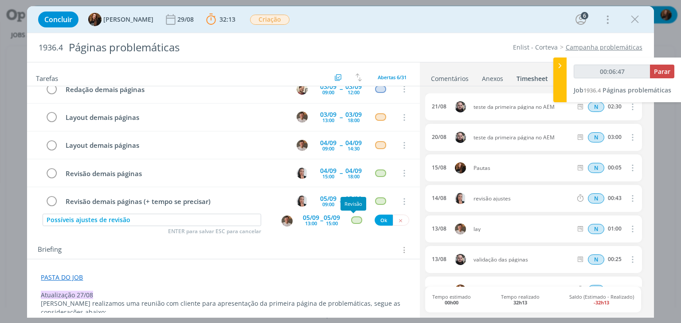
click at [353, 219] on div "dialog" at bounding box center [356, 221] width 11 height 8
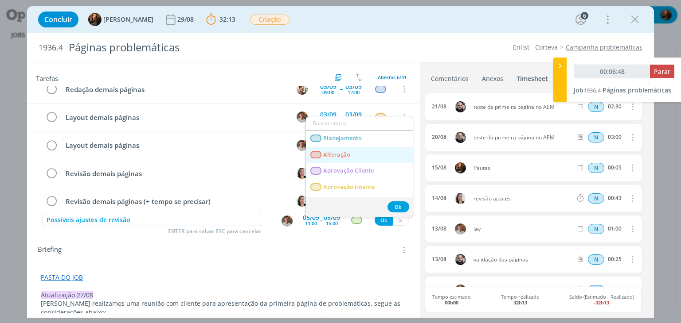
click at [367, 158] on link "Alteração" at bounding box center [359, 155] width 107 height 16
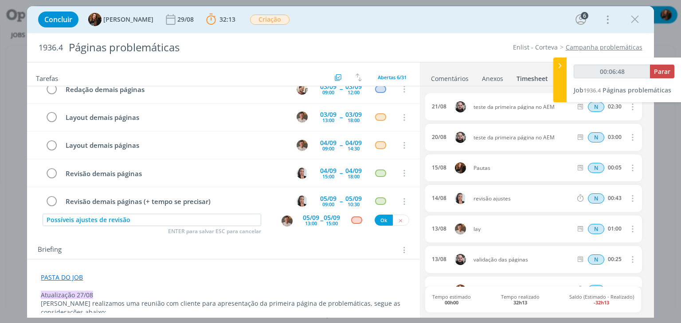
type input "00:06:49"
click at [374, 222] on button "Ok" at bounding box center [383, 220] width 18 height 11
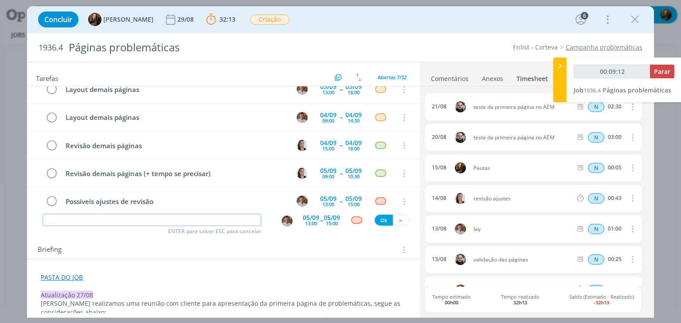
click at [179, 218] on input "dialog" at bounding box center [152, 220] width 218 height 12
type input "00:09:13"
type input "Revid"
type input "00:09:14"
type input "Revi"
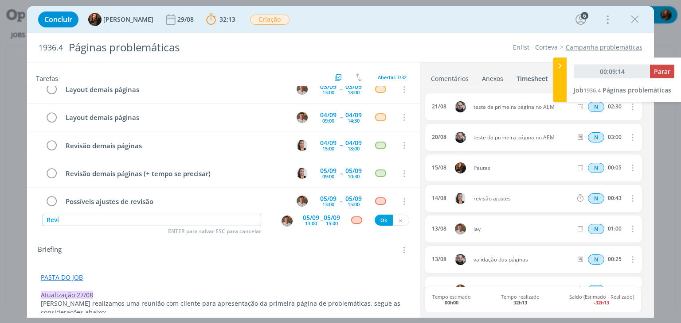
type input "00:09:15"
type input "Revid~s"
type input "00:09:16"
type input "Revis"
type input "00:09:17"
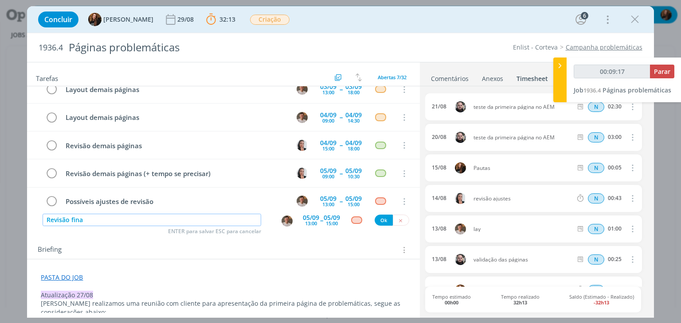
type input "Revisão final"
type input "00:09:18"
type input "Revisão final - ajusrte"
type input "00:09:19"
type input "Revisão final - ajusrtes"
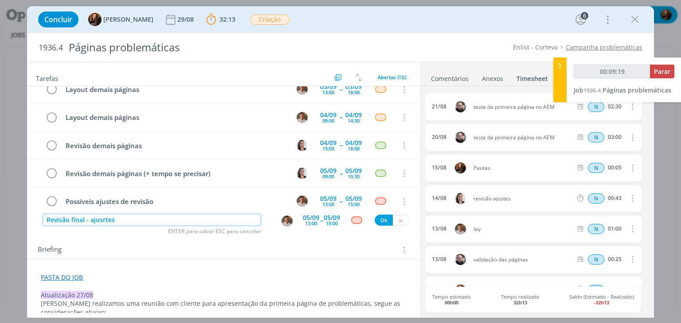
type input "00:09:20"
type input "Revisão final - ajuste"
type input "00:09:21"
type input "Revisão final - ajustes feitos"
type input "00:09:23"
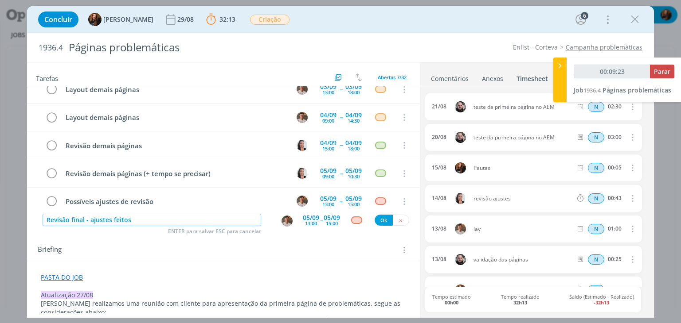
click at [287, 221] on img "dialog" at bounding box center [286, 221] width 11 height 11
type input "Revisão final - ajustes feitos"
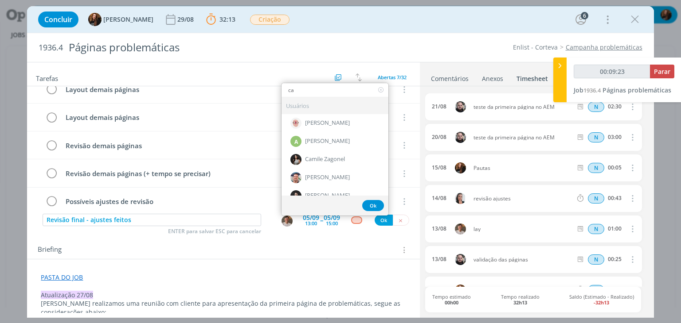
type input "car"
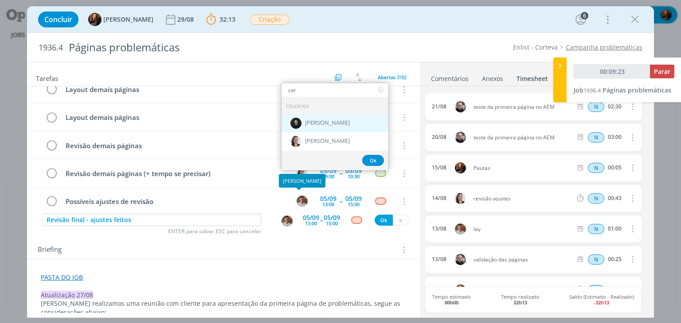
type input "00:09:24"
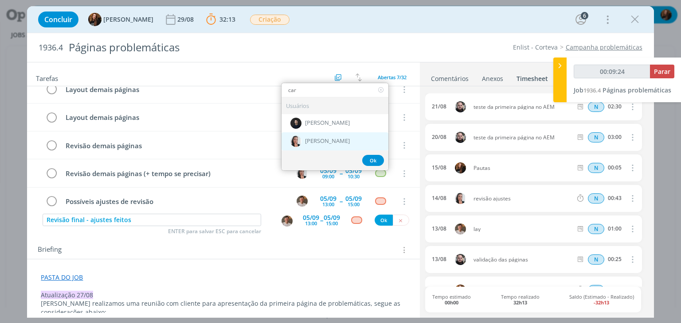
type input "car"
click at [333, 133] on div "[PERSON_NAME]" at bounding box center [334, 141] width 107 height 18
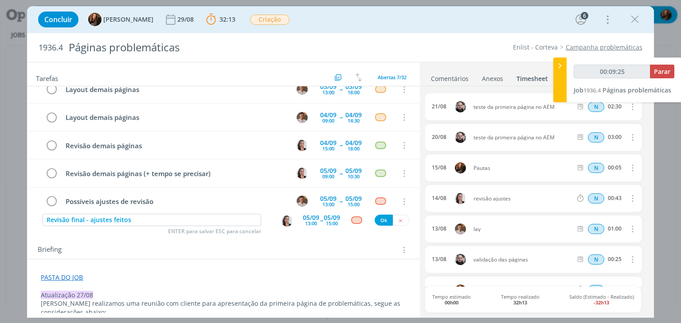
click at [306, 224] on div "13:00" at bounding box center [311, 223] width 12 height 5
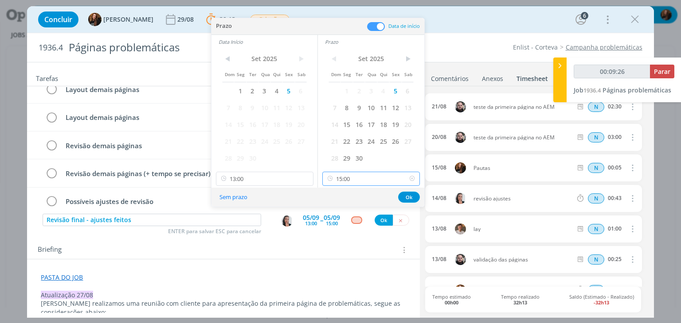
click at [385, 179] on input "15:00" at bounding box center [370, 179] width 97 height 14
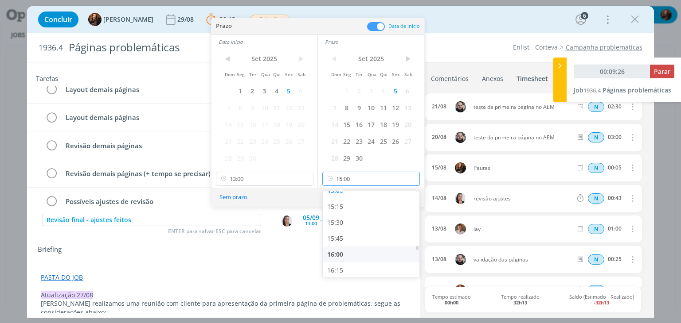
scroll to position [978, 0]
type input "00:09:28"
click at [367, 249] on div "16:45" at bounding box center [372, 245] width 99 height 16
type input "16:45"
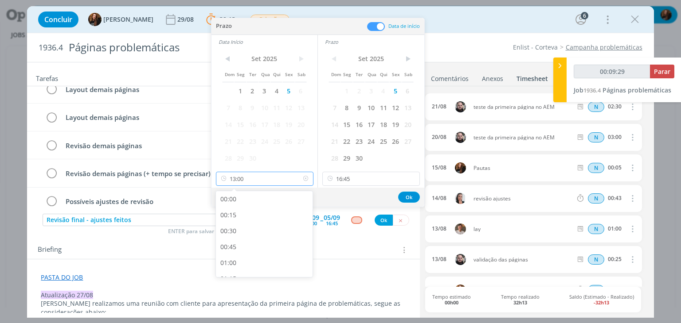
click at [269, 173] on input "13:00" at bounding box center [264, 179] width 97 height 14
type input "00:09:31"
click at [255, 218] on div "15:00" at bounding box center [265, 217] width 99 height 16
type input "15:00"
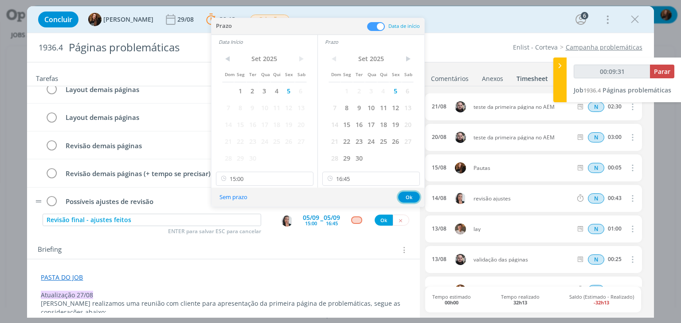
drag, startPoint x: 408, startPoint y: 194, endPoint x: 393, endPoint y: 201, distance: 16.6
click at [408, 194] on button "Ok" at bounding box center [409, 197] width 22 height 11
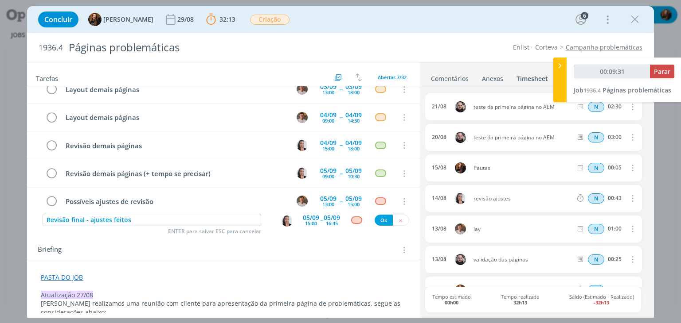
type input "00:09:32"
click at [352, 220] on div "dialog" at bounding box center [356, 221] width 11 height 8
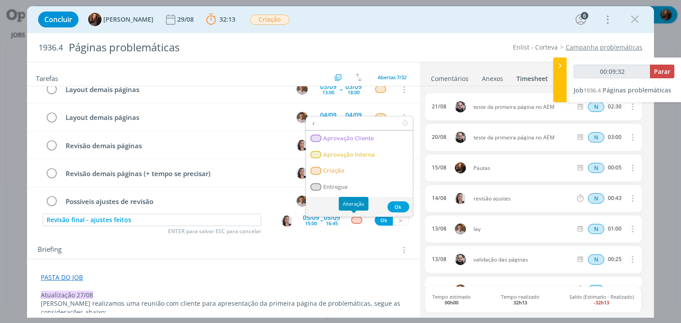
type input "re"
type input "00:09:33"
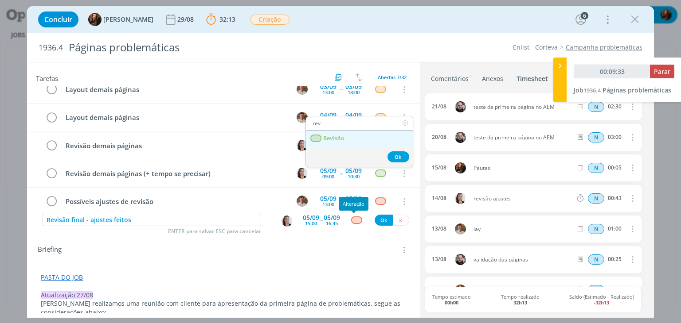
type input "rev"
click at [361, 133] on link "Revisão" at bounding box center [359, 139] width 107 height 16
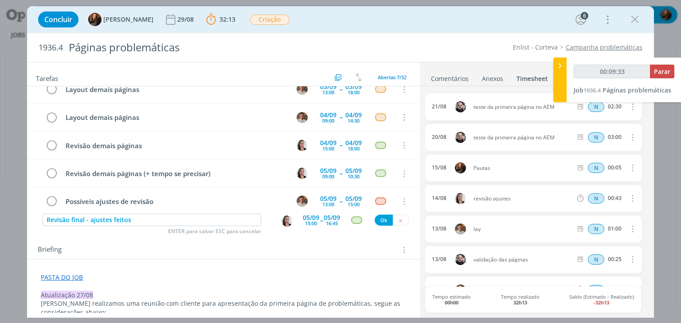
type input "00:09:34"
click at [378, 220] on button "Ok" at bounding box center [383, 220] width 18 height 11
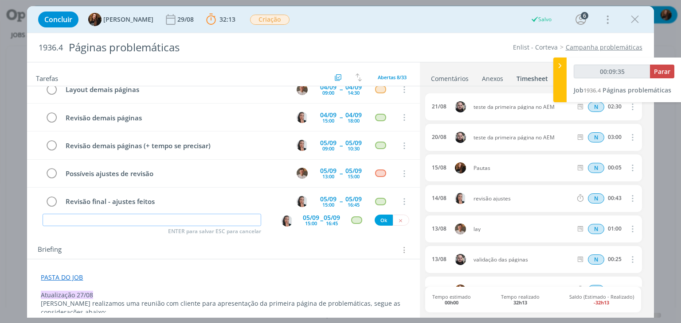
type input "00:09:36"
type input "E"
type input "00:09:37"
type input "Envio"
type input "00:09:38"
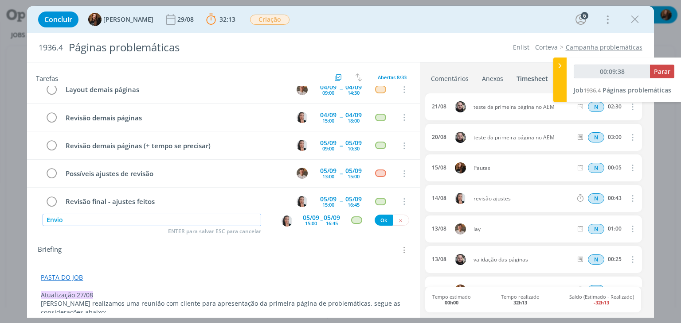
click at [284, 219] on img "dialog" at bounding box center [286, 221] width 11 height 11
type input "Envio"
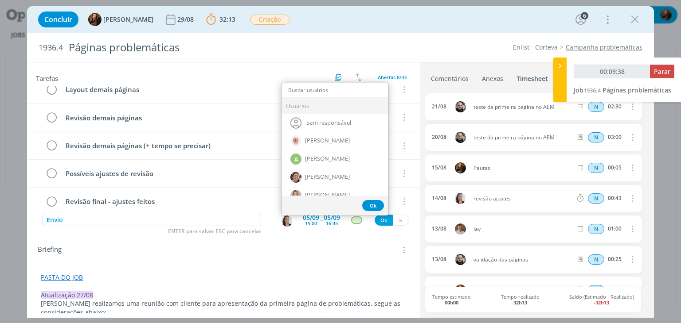
type input "00:09:39"
type input "tay"
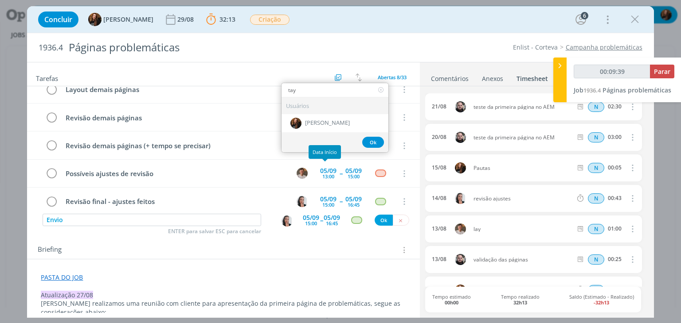
type input "00:09:40"
type input "tay"
click at [325, 120] on span "[PERSON_NAME]" at bounding box center [327, 123] width 45 height 7
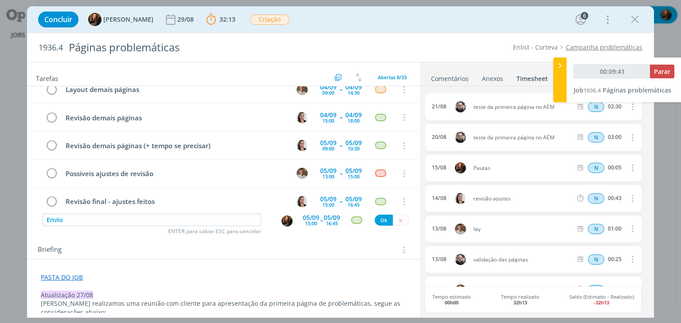
click at [308, 221] on div "15:00" at bounding box center [311, 223] width 12 height 5
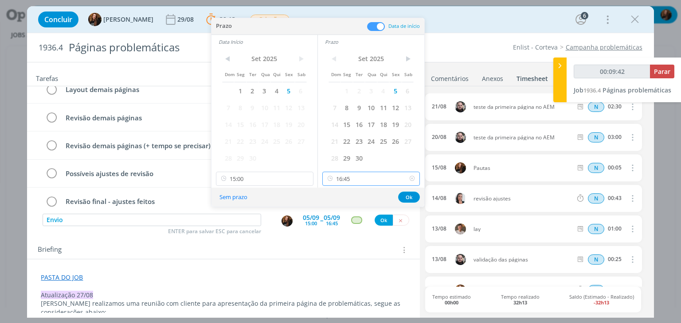
click at [373, 178] on input "16:45" at bounding box center [370, 179] width 97 height 14
type input "00:09:43"
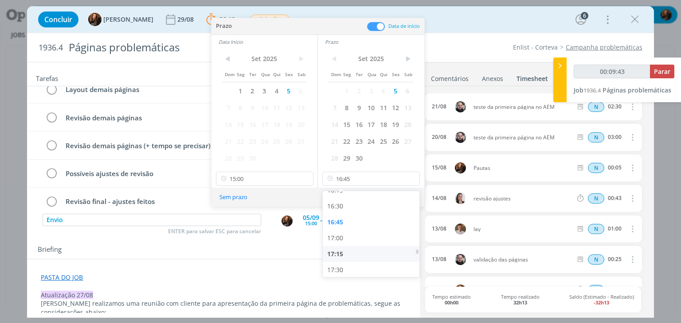
click at [369, 249] on div "17:15" at bounding box center [372, 254] width 99 height 16
type input "17:15"
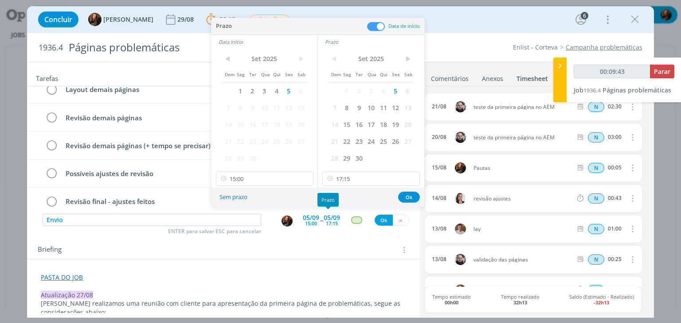
type input "00:09:44"
click at [305, 178] on icon at bounding box center [305, 179] width 11 height 14
click at [417, 195] on button "Ok" at bounding box center [409, 197] width 22 height 11
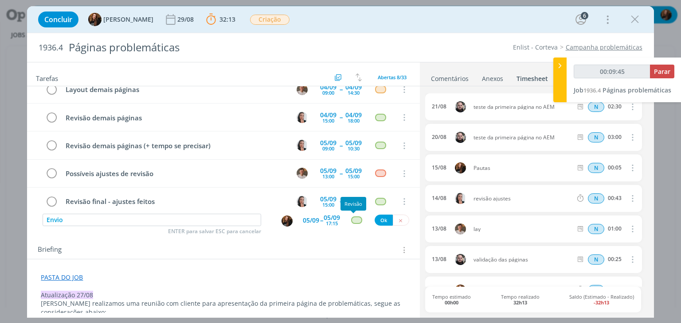
type input "00:09:46"
click at [354, 222] on div "dialog" at bounding box center [356, 221] width 11 height 8
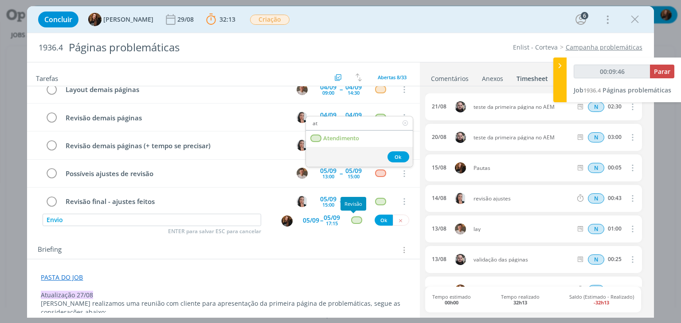
type input "ate"
type input "00:09:47"
type input "ate"
click at [350, 137] on span "Atendimento" at bounding box center [341, 138] width 36 height 7
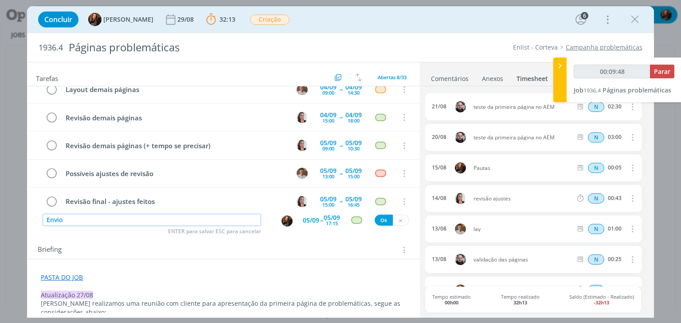
click at [163, 218] on input "Envio" at bounding box center [152, 220] width 218 height 12
type input "00:09:49"
type input "Envio e veri"
type input "00:09:50"
type input "Envio e verificar co"
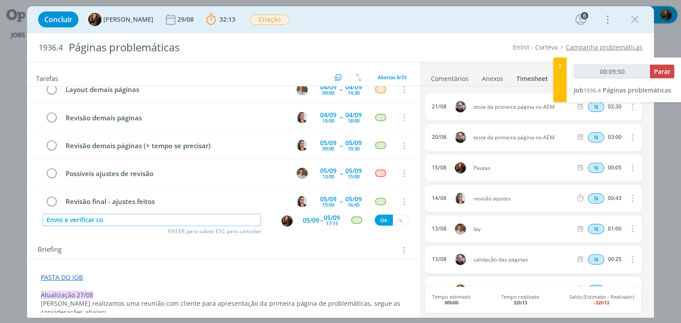
type input "00:09:51"
type input "Envio e verificar com o Gio s"
type input "00:09:53"
type input "Envio e verificar com o Gio se ele não"
type input "00:09:54"
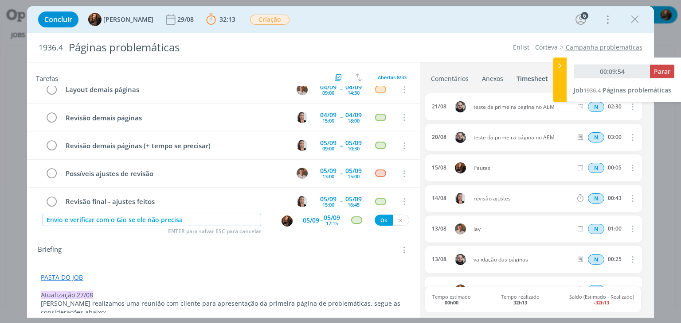
type input "Envio e verificar com o Gio se ele não precisa"
type input "00:09:55"
type input "Envio e verificar com o Gio se ele não precisa testar a"
type input "00:09:56"
type input "Envio e verificar com o Gio se ele não precisa testar algo ante"
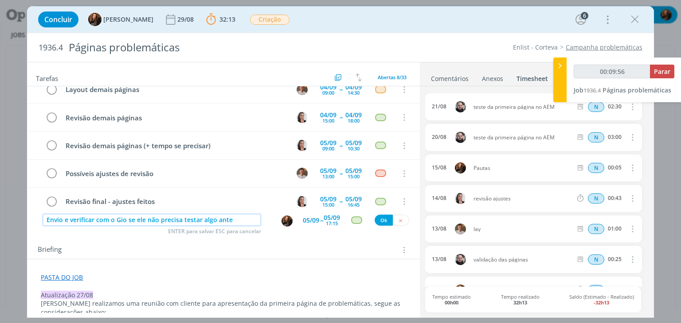
type input "00:09:57"
type input "Envio e verificar com o Gio se ele não precisa testar algo antes"
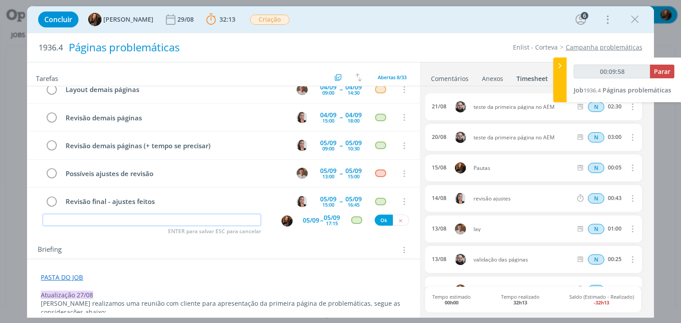
scroll to position [122, 0]
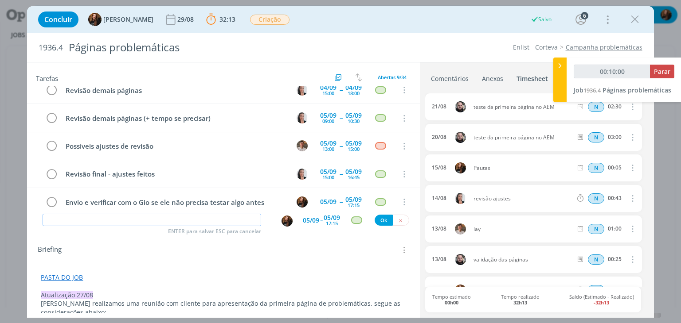
click at [198, 220] on input "dialog" at bounding box center [152, 220] width 218 height 12
type input "00:10:02"
type input "Acom"
type input "00:10:03"
type input "Acompanhar p"
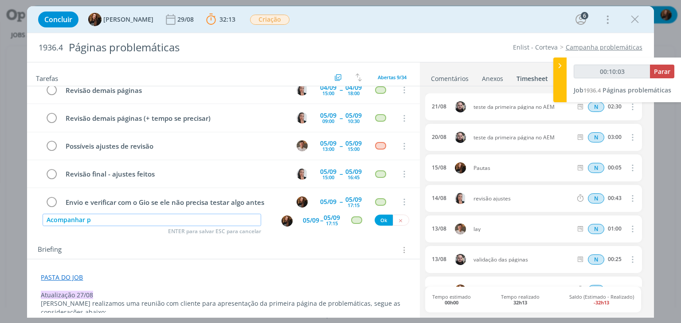
type input "00:10:04"
type input "Acompanhar pautas"
type input "00:10:05"
type input "Acompanhar pautas"
click at [308, 215] on div "05/09" at bounding box center [311, 221] width 16 height 16
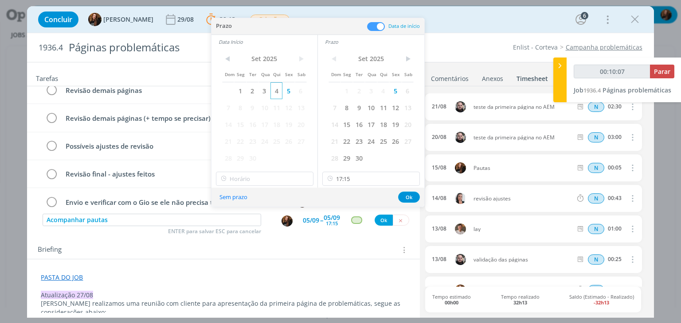
click at [276, 94] on span "4" at bounding box center [276, 90] width 12 height 17
drag, startPoint x: 383, startPoint y: 88, endPoint x: 385, endPoint y: 93, distance: 5.6
click at [383, 88] on span "4" at bounding box center [383, 90] width 12 height 17
click at [407, 195] on button "Ok" at bounding box center [409, 197] width 22 height 11
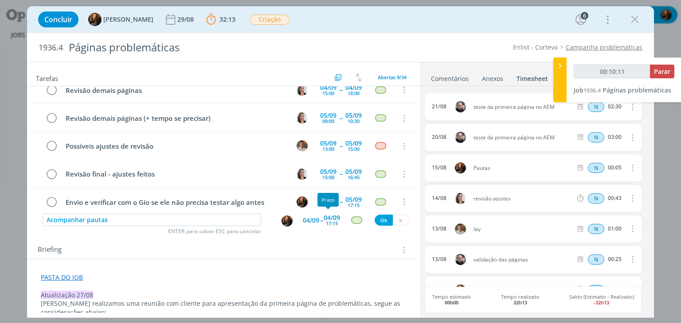
click at [326, 222] on div "17:15" at bounding box center [332, 223] width 12 height 5
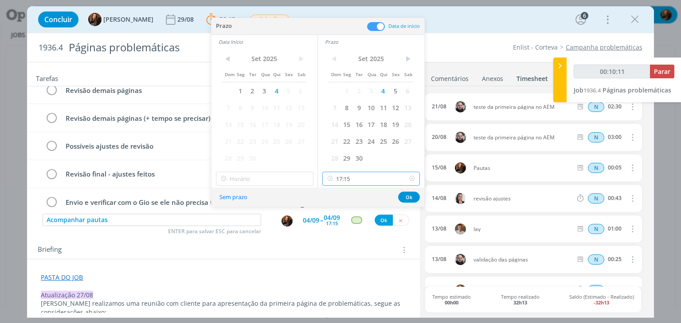
click at [368, 176] on input "17:15" at bounding box center [370, 179] width 97 height 14
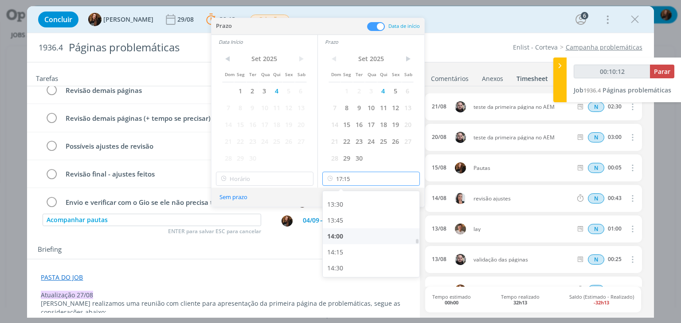
type input "00:10:13"
click at [361, 248] on div "14:15" at bounding box center [372, 253] width 99 height 16
type input "14:15"
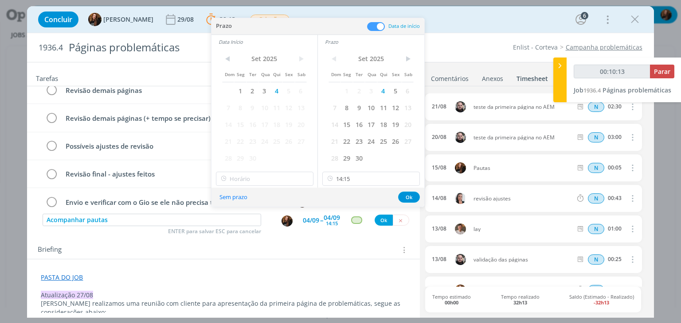
type input "00:10:14"
click at [406, 194] on button "Ok" at bounding box center [409, 197] width 22 height 11
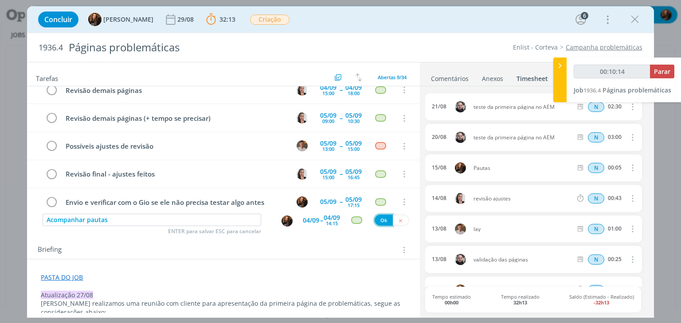
click at [377, 221] on button "Ok" at bounding box center [383, 220] width 18 height 11
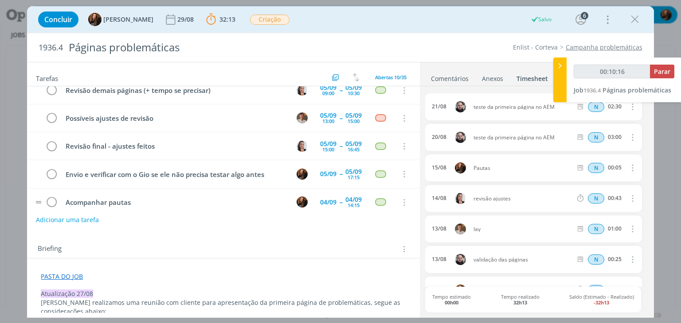
type input "00:10:17"
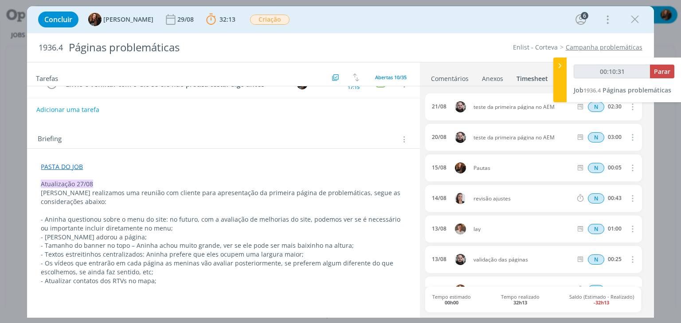
scroll to position [133, 0]
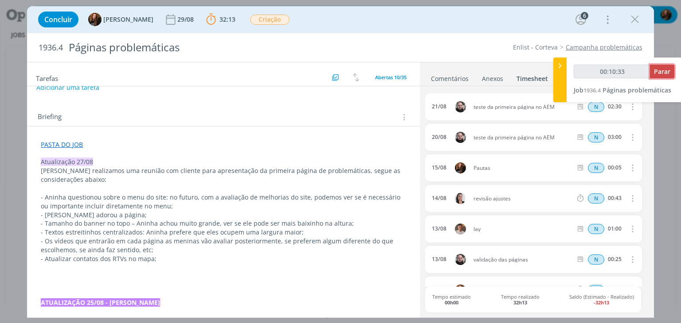
click at [662, 71] on span "Parar" at bounding box center [662, 71] width 16 height 8
type input "00:11:00"
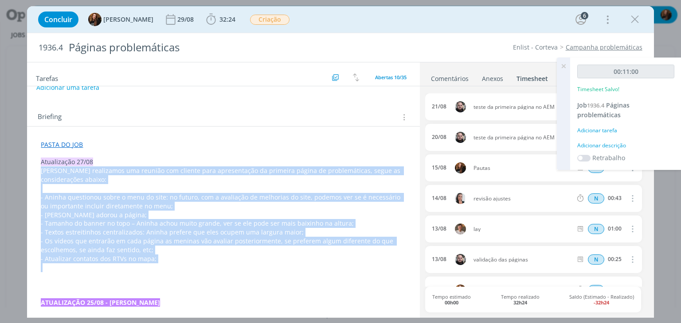
drag, startPoint x: 172, startPoint y: 268, endPoint x: 36, endPoint y: 175, distance: 164.4
copy div "Hoje realizamos uma reunião com cliente para apresentação da primeira página de…"
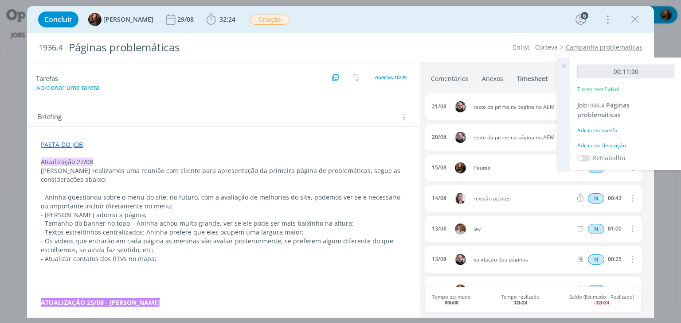
click at [564, 62] on icon at bounding box center [563, 66] width 16 height 17
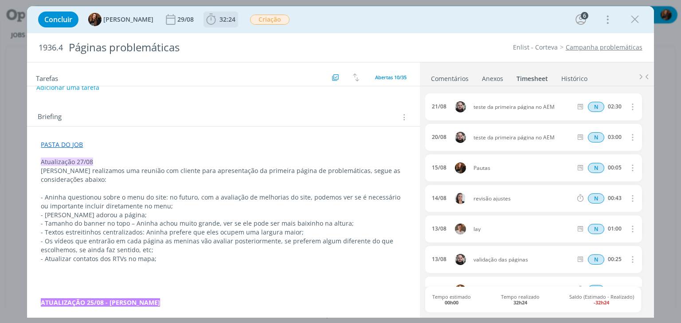
click at [206, 12] on button "32:24" at bounding box center [221, 19] width 34 height 14
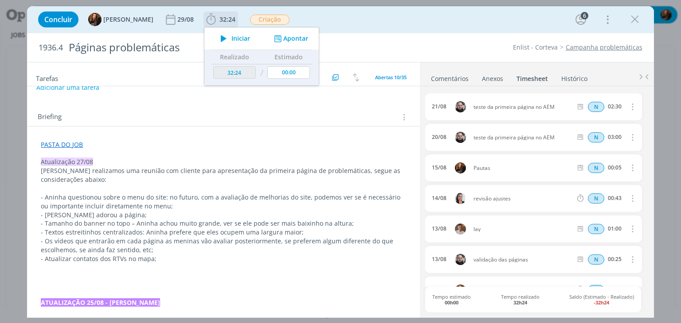
click at [238, 35] on span "Iniciar" at bounding box center [240, 38] width 19 height 6
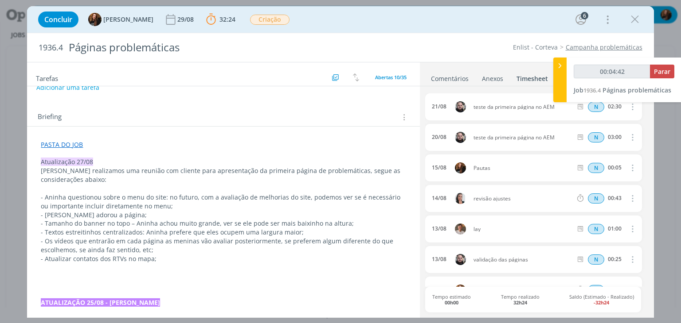
click at [94, 189] on p "dialog" at bounding box center [223, 188] width 365 height 9
type input "00:04:43"
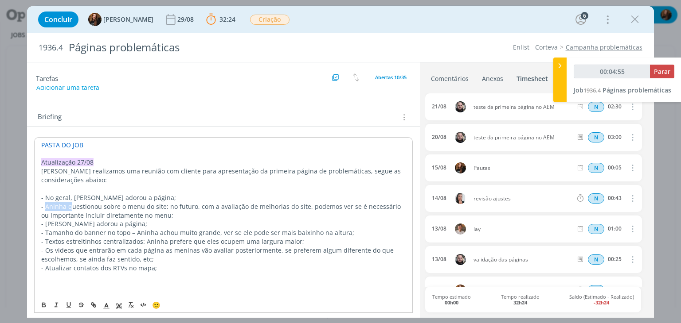
drag, startPoint x: 70, startPoint y: 206, endPoint x: 45, endPoint y: 205, distance: 24.8
click at [45, 205] on p "- Aninha questionou sobre o menu do site: no futuro, com a avaliação de melhori…" at bounding box center [223, 211] width 364 height 18
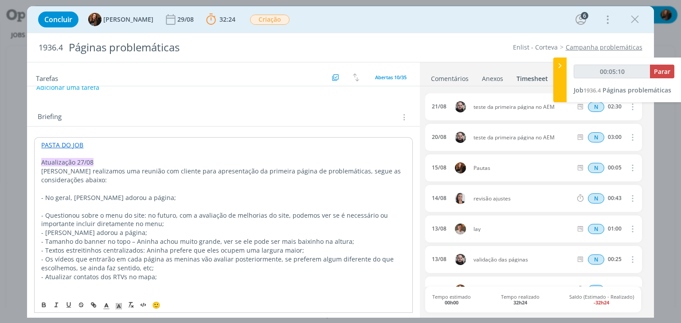
drag, startPoint x: 39, startPoint y: 241, endPoint x: 355, endPoint y: 237, distance: 315.5
click at [114, 203] on p "dialog" at bounding box center [223, 206] width 364 height 9
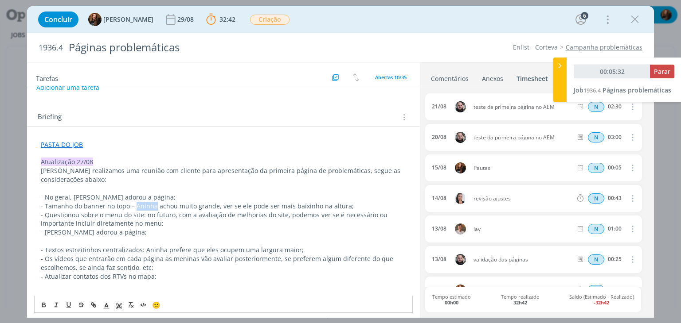
drag, startPoint x: 135, startPoint y: 207, endPoint x: 154, endPoint y: 206, distance: 19.1
click at [154, 206] on span "- Tamanho do banner no topo – Aninha achou muito grande, ver se ele pode ser ma…" at bounding box center [197, 206] width 313 height 8
click at [226, 204] on span "- Tamanho do banner no topo – cliente achou muito grande, ver se ele pode ser m…" at bounding box center [196, 206] width 311 height 8
click at [362, 205] on p "- Tamanho do banner no topo – cliente achou muito grande, verificar se ele pode…" at bounding box center [223, 206] width 365 height 9
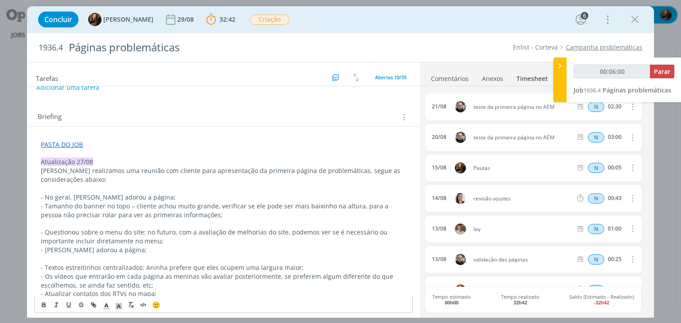
drag, startPoint x: 314, startPoint y: 267, endPoint x: 37, endPoint y: 262, distance: 277.0
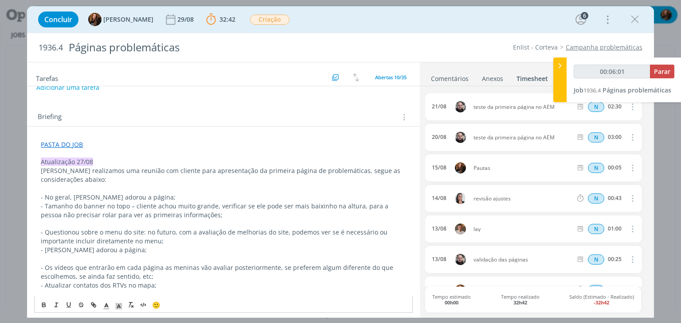
click at [61, 222] on p "dialog" at bounding box center [223, 223] width 365 height 9
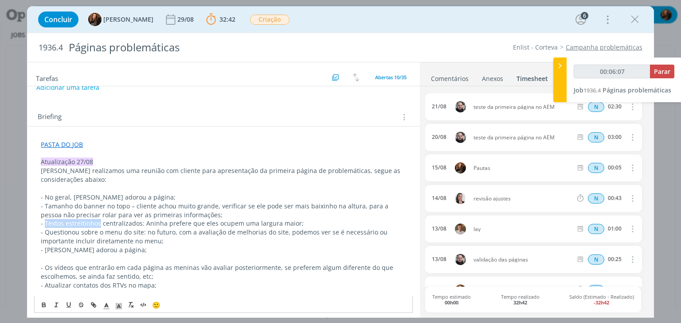
drag, startPoint x: 44, startPoint y: 222, endPoint x: 98, endPoint y: 223, distance: 54.1
click at [98, 223] on span "- Textos estreitinhos centralizados: Aninha prefere que eles ocupem uma largura…" at bounding box center [172, 223] width 263 height 8
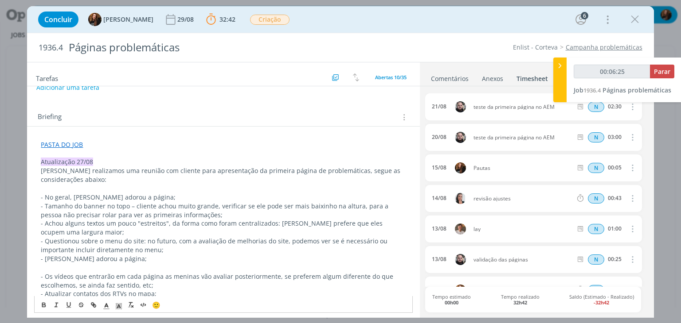
click at [275, 223] on span "- Achou alguns textos um pouco "estreitos", da forma como foram centralizados: …" at bounding box center [212, 227] width 343 height 17
drag, startPoint x: 344, startPoint y: 224, endPoint x: 272, endPoint y: 223, distance: 71.3
click at [272, 223] on span "- Achou alguns textos um pouco "estreitos", da forma como foram centralizados: …" at bounding box center [212, 227] width 343 height 17
click at [106, 230] on p "- Achou alguns textos um pouco "estreitos", da forma como foram centralizados. …" at bounding box center [223, 228] width 365 height 18
click at [109, 233] on p "- Achou alguns textos um pouco "estreitos", da forma como foram centralizados. …" at bounding box center [223, 228] width 365 height 18
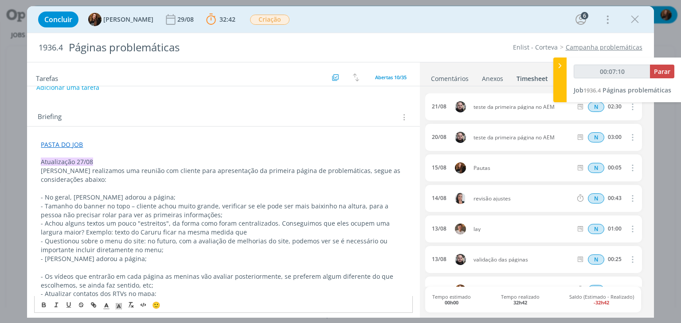
click at [238, 232] on p "- Achou alguns textos um pouco "estreitos", da forma como foram centralizados. …" at bounding box center [223, 228] width 365 height 18
click at [233, 232] on span "- Achou alguns textos um pouco "estreitos", da forma como foram centralizados. …" at bounding box center [216, 227] width 350 height 17
click at [258, 234] on span "- Achou alguns textos um pouco "estreitos", da forma como foram centralizados. …" at bounding box center [216, 227] width 350 height 17
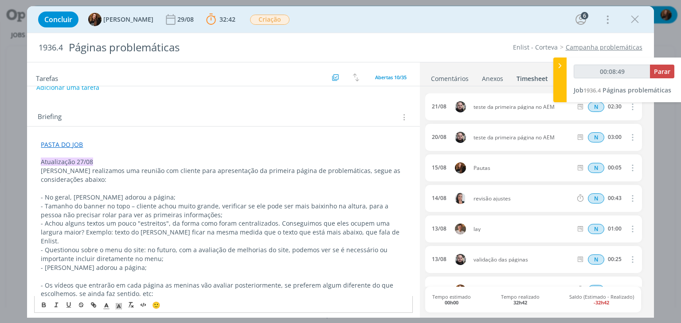
click at [148, 249] on p "- Questionou sobre o menu do site: no futuro, com a avaliação de melhorias do s…" at bounding box center [223, 255] width 365 height 18
drag, startPoint x: 129, startPoint y: 264, endPoint x: 37, endPoint y: 258, distance: 91.9
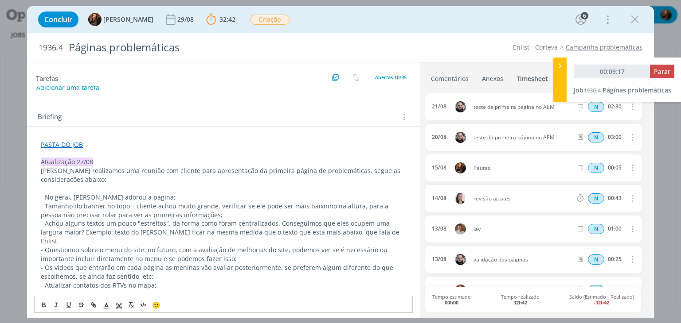
click at [45, 264] on p "- Os vídeos que entrarão em cada página as meninas vão avaliar posteriormente, …" at bounding box center [223, 273] width 365 height 18
click at [159, 264] on p "- Os vídeos que entrarão em cada página as meninas vão avaliar posteriormente, …" at bounding box center [223, 273] width 365 height 18
click at [144, 268] on p "- Os vídeos que entrarão em cada página, as meninas vão avaliar posteriormente,…" at bounding box center [223, 273] width 365 height 18
click at [164, 268] on p "- Os vídeos que entrarão em cada página, as meninas vão avaliar posteriormente,…" at bounding box center [223, 273] width 365 height 18
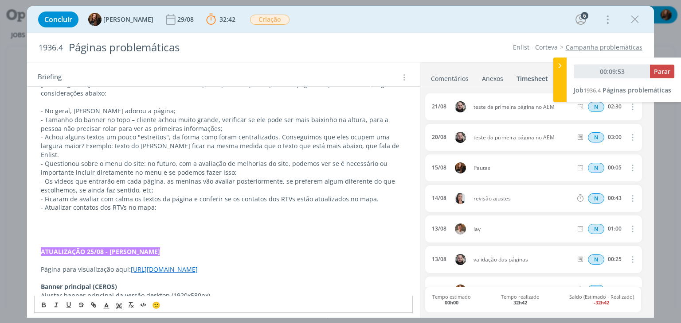
scroll to position [222, 0]
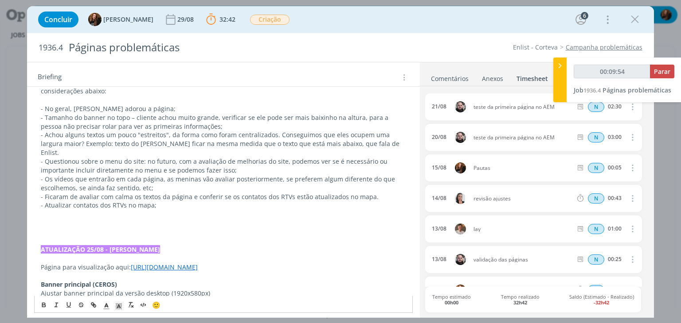
drag, startPoint x: 167, startPoint y: 197, endPoint x: 37, endPoint y: 201, distance: 130.3
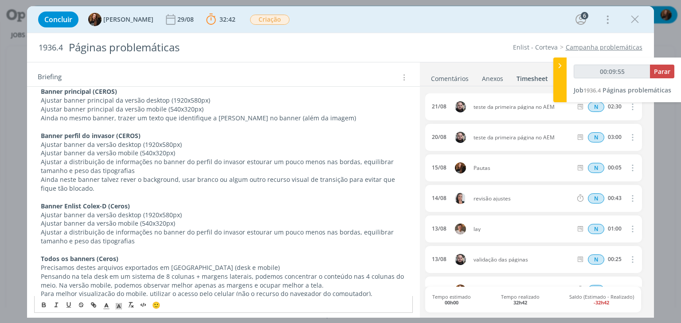
scroll to position [443, 0]
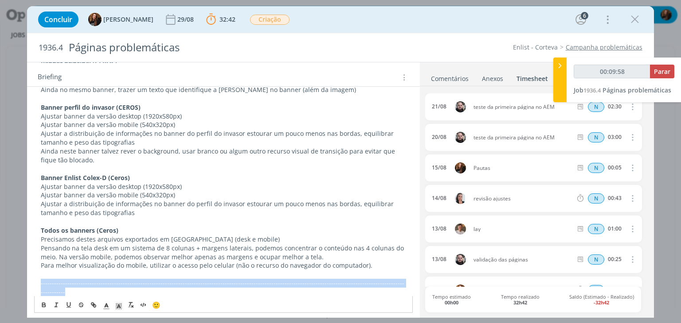
drag, startPoint x: 392, startPoint y: 276, endPoint x: 38, endPoint y: 272, distance: 354.5
click at [38, 272] on div "PASTA DO JOB Atualização 27/08 Hoje realizamos uma reunião com cliente para apr…" at bounding box center [223, 248] width 378 height 843
copy span "-------------------------------------------------------------------------------…"
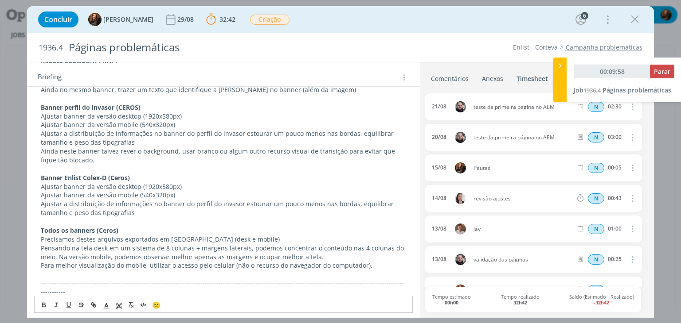
click at [232, 191] on p "Ajustar banner da versão mobile (540x320px)" at bounding box center [223, 195] width 365 height 9
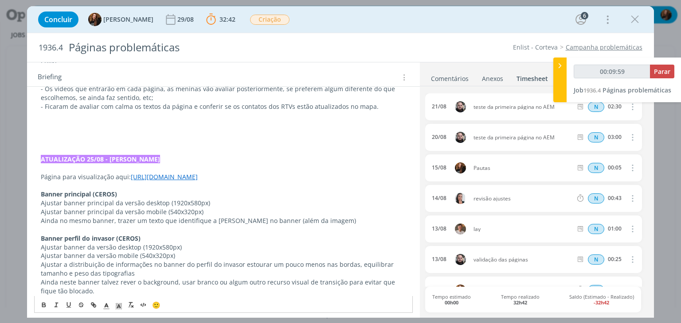
scroll to position [266, 0]
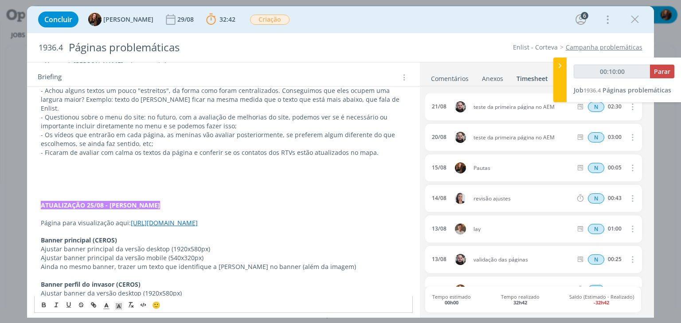
click at [159, 183] on p "dialog" at bounding box center [223, 187] width 365 height 9
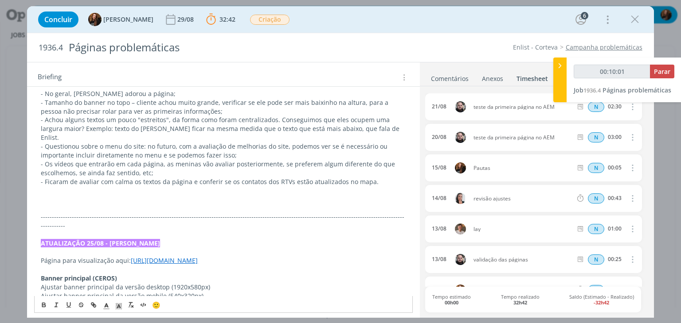
scroll to position [222, 0]
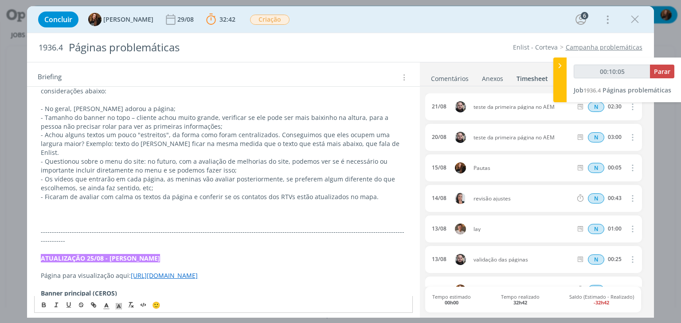
click at [378, 193] on p "- Ficaram de avaliar com calma os textos da página e conferir se os contatos do…" at bounding box center [223, 197] width 365 height 9
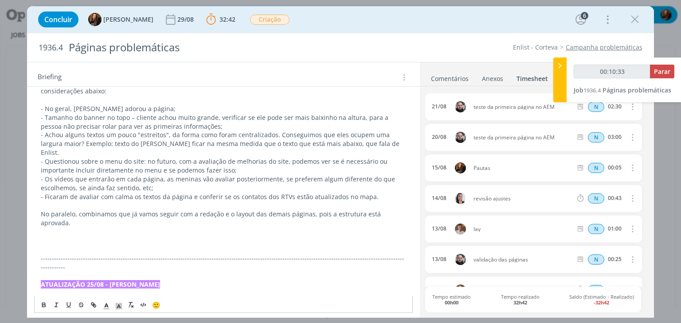
click at [329, 245] on p "dialog" at bounding box center [223, 249] width 365 height 9
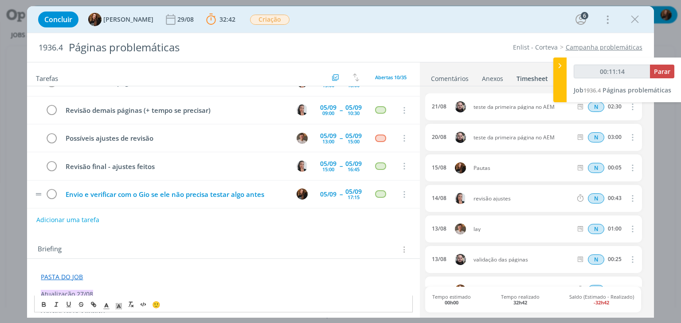
scroll to position [0, 0]
type input "00:11:15"
click at [666, 68] on span "Parar" at bounding box center [662, 71] width 16 height 8
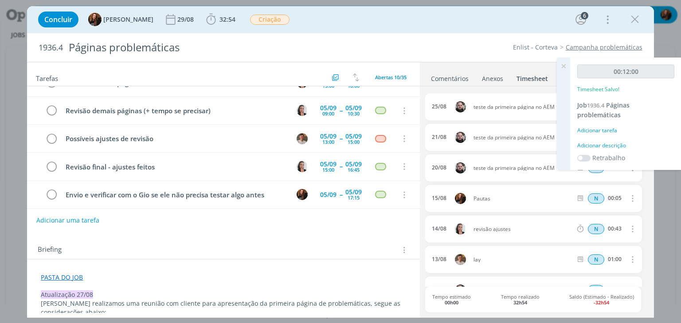
scroll to position [489, 0]
click at [597, 145] on div "Adicionar descrição" at bounding box center [625, 146] width 97 height 8
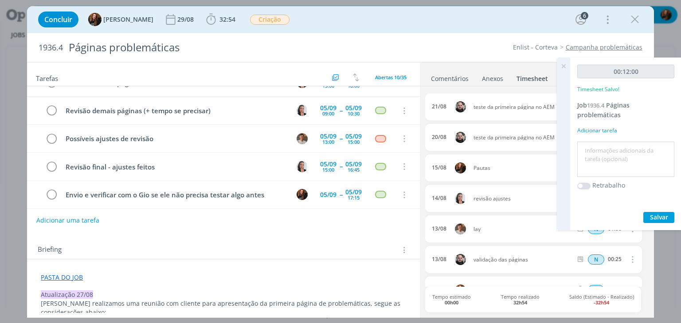
click at [599, 149] on textarea at bounding box center [625, 159] width 93 height 31
type textarea "Atualização briefing"
click at [658, 218] on span "Salvar" at bounding box center [659, 217] width 18 height 8
click at [666, 217] on span "Salvar" at bounding box center [659, 217] width 18 height 8
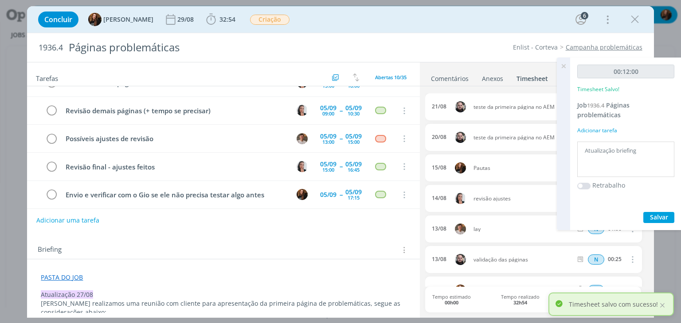
click at [562, 68] on icon at bounding box center [563, 66] width 16 height 17
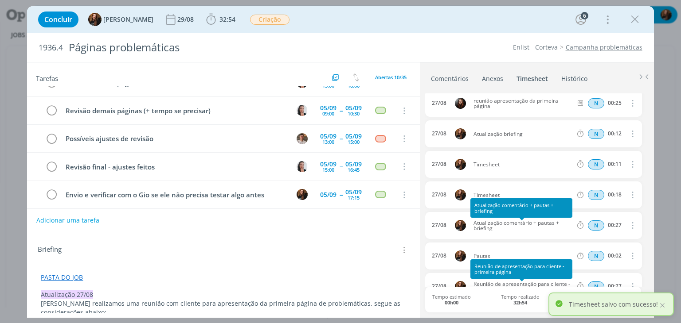
scroll to position [0, 0]
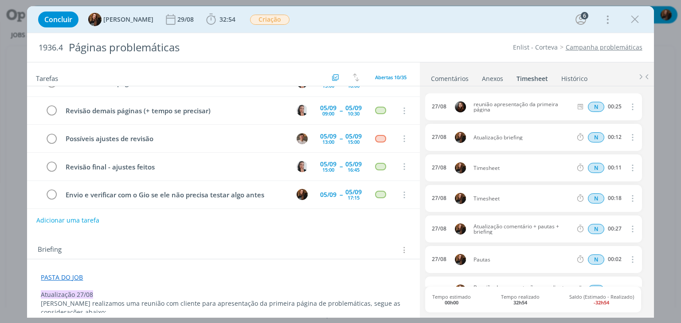
click at [630, 196] on icon "dialog" at bounding box center [631, 198] width 10 height 11
click at [586, 226] on link "Editar" at bounding box center [607, 228] width 70 height 14
drag, startPoint x: 501, startPoint y: 199, endPoint x: 471, endPoint y: 200, distance: 29.7
click at [471, 200] on span "Timesheet" at bounding box center [495, 199] width 51 height 10
click at [627, 197] on icon "dialog" at bounding box center [630, 198] width 7 height 7
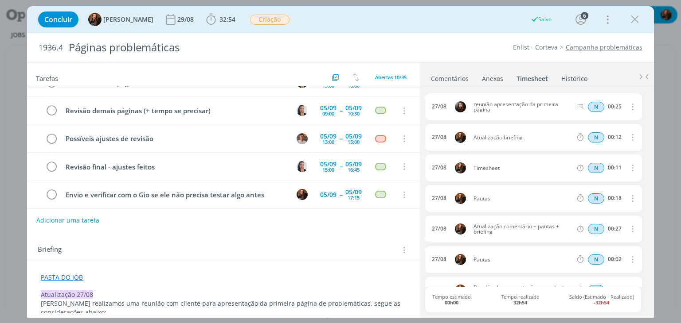
click at [629, 165] on icon "dialog" at bounding box center [631, 168] width 10 height 11
click at [580, 197] on link "Editar" at bounding box center [607, 197] width 70 height 14
drag, startPoint x: 498, startPoint y: 163, endPoint x: 468, endPoint y: 165, distance: 30.6
click at [468, 165] on div "27/08 16:33 Timesheet Selecione a tarefa N 00:11" at bounding box center [533, 168] width 216 height 27
click at [627, 167] on icon "dialog" at bounding box center [630, 168] width 7 height 7
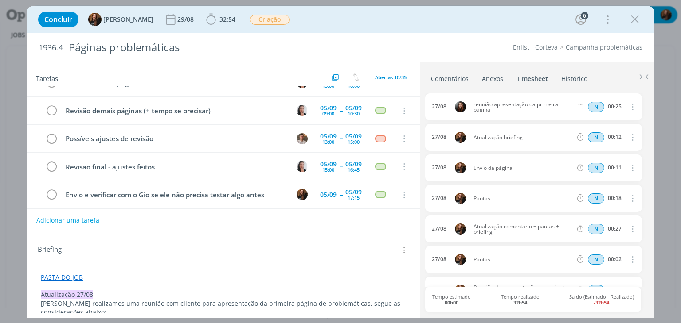
click at [445, 75] on link "Comentários" at bounding box center [449, 76] width 39 height 13
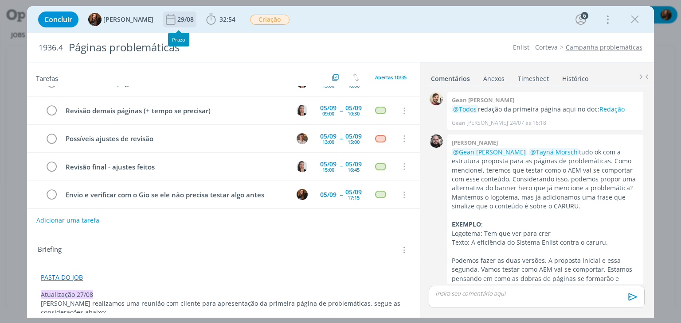
click at [180, 17] on div "29/08" at bounding box center [186, 19] width 18 height 6
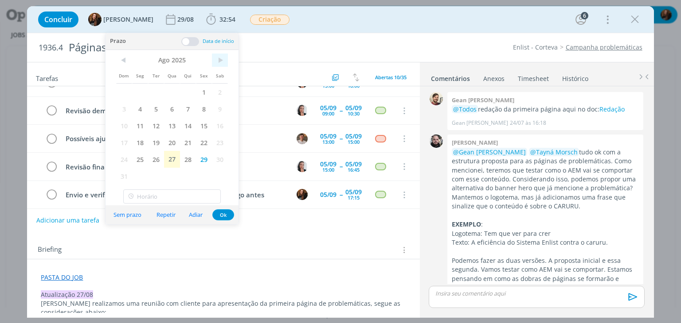
click at [219, 56] on span ">" at bounding box center [220, 60] width 16 height 13
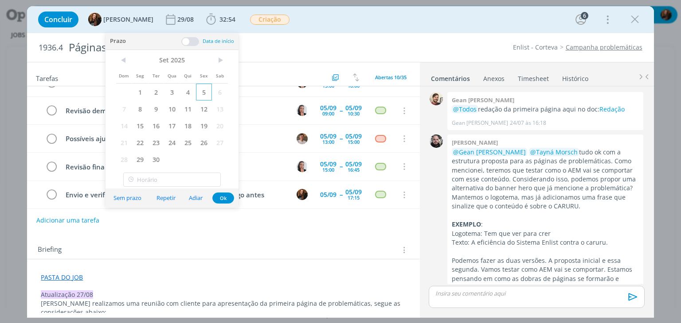
click at [204, 93] on span "5" at bounding box center [204, 92] width 16 height 17
click at [225, 195] on button "Ok" at bounding box center [223, 198] width 22 height 11
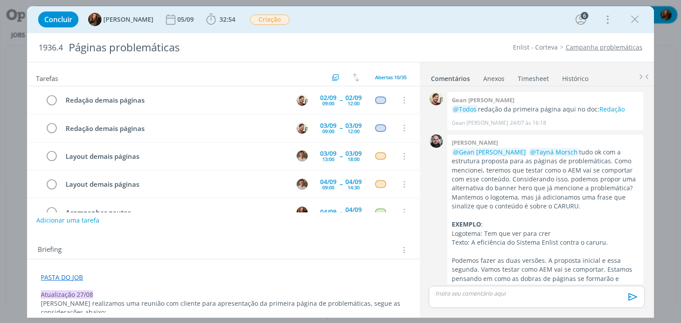
click at [589, 295] on p "dialog" at bounding box center [536, 294] width 201 height 8
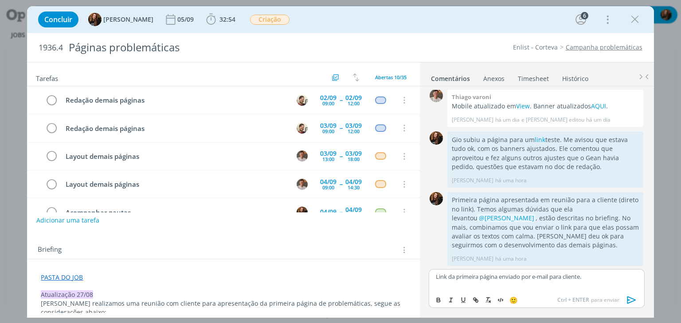
click at [635, 302] on icon "dialog" at bounding box center [631, 300] width 13 height 13
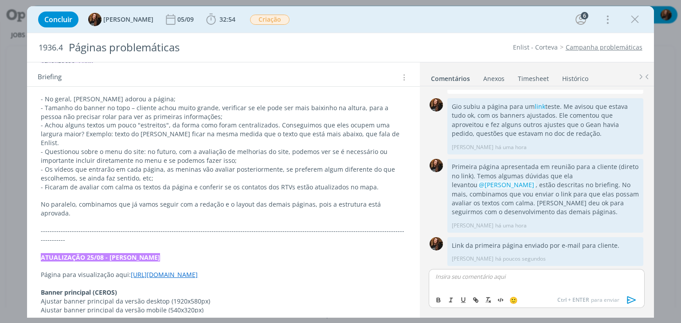
scroll to position [177, 0]
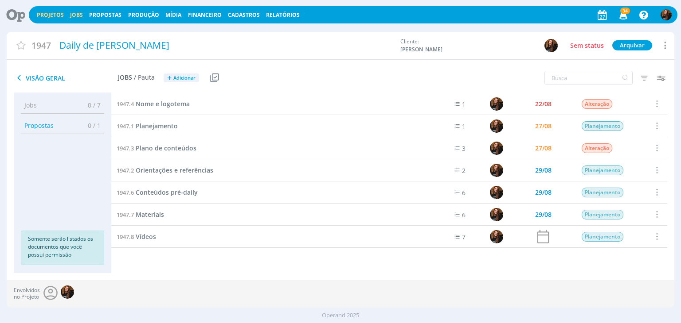
click at [82, 17] on link "Jobs" at bounding box center [76, 15] width 13 height 8
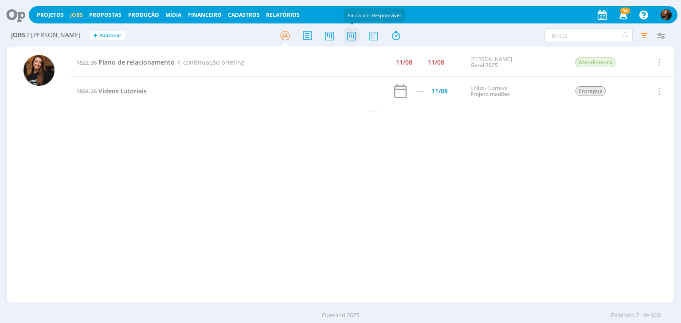
click at [349, 31] on icon at bounding box center [351, 35] width 16 height 17
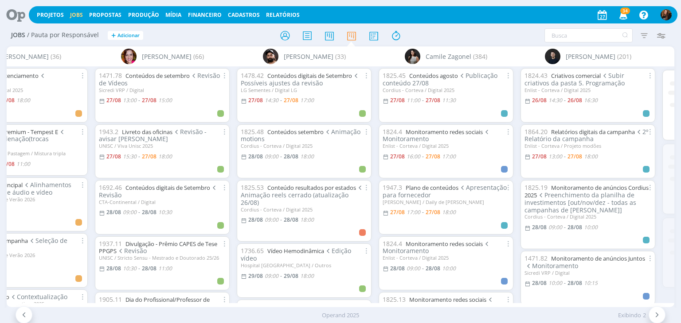
scroll to position [0, 64]
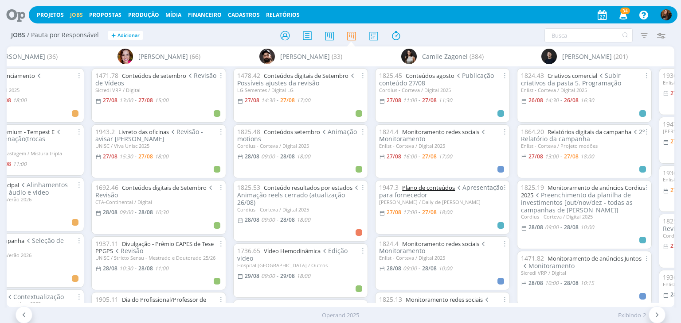
click at [445, 190] on link "Plano de conteúdos" at bounding box center [428, 188] width 53 height 8
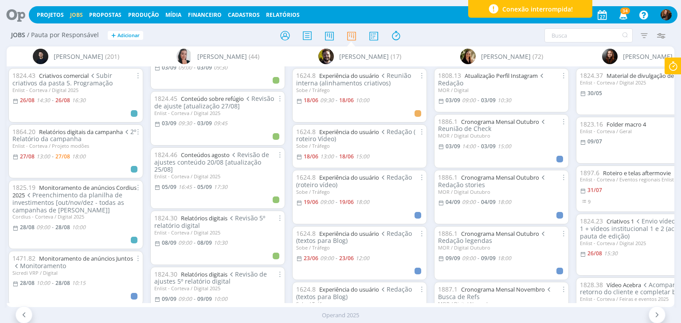
scroll to position [1241, 0]
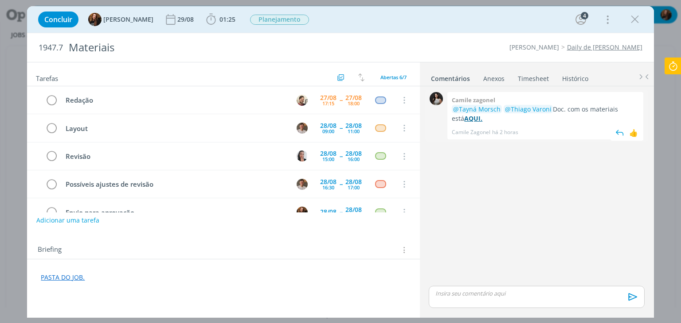
click at [464, 119] on strong "AQUI." at bounding box center [473, 118] width 18 height 8
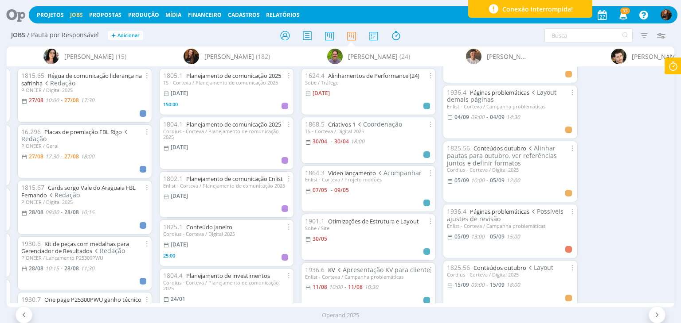
scroll to position [0, 2443]
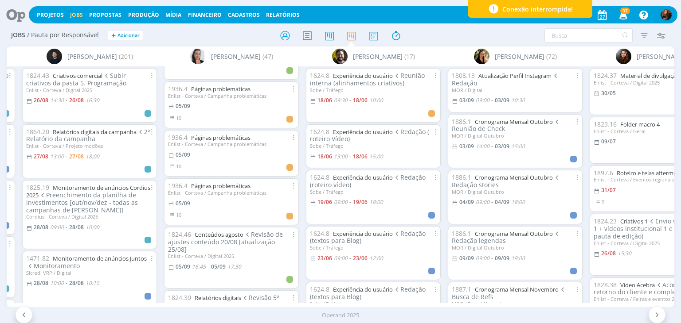
scroll to position [0, 640]
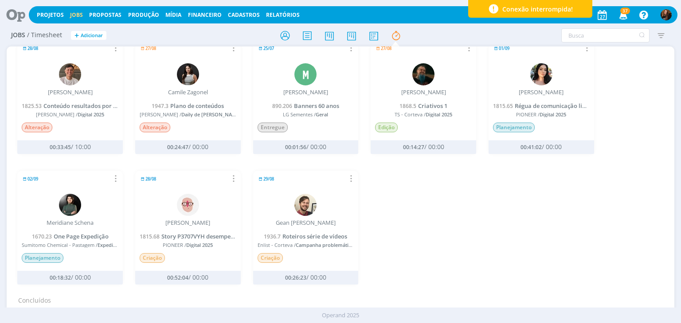
scroll to position [310, 0]
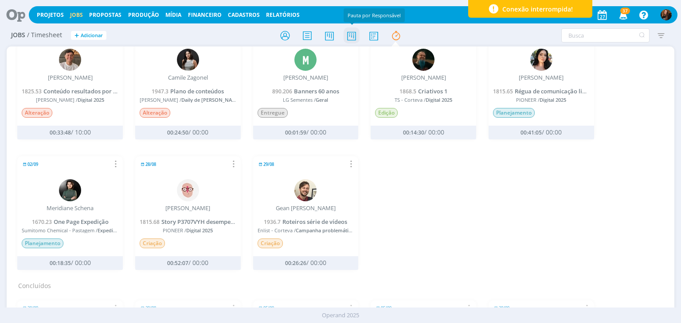
click at [354, 34] on icon at bounding box center [351, 35] width 16 height 17
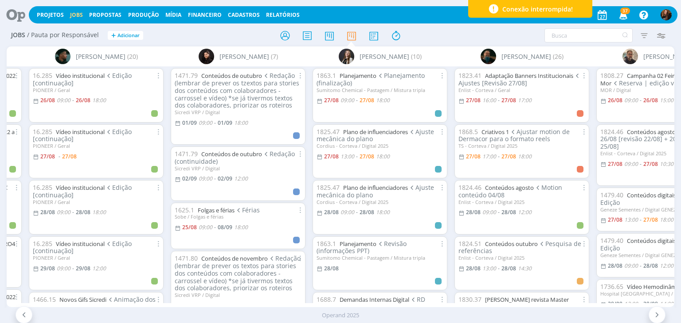
scroll to position [0, 1830]
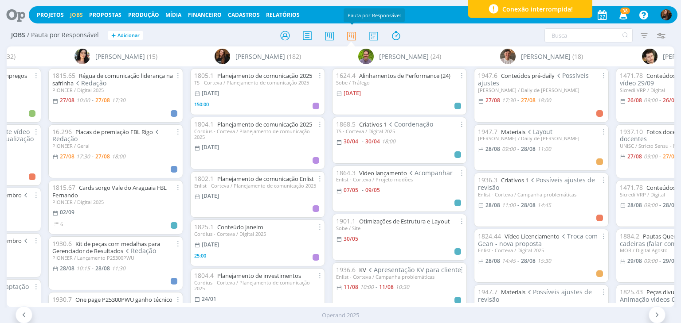
scroll to position [0, 2522]
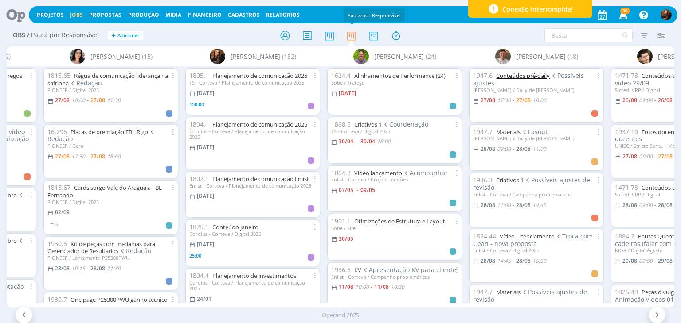
click at [543, 76] on link "Conteúdos pré-daily" at bounding box center [523, 76] width 54 height 8
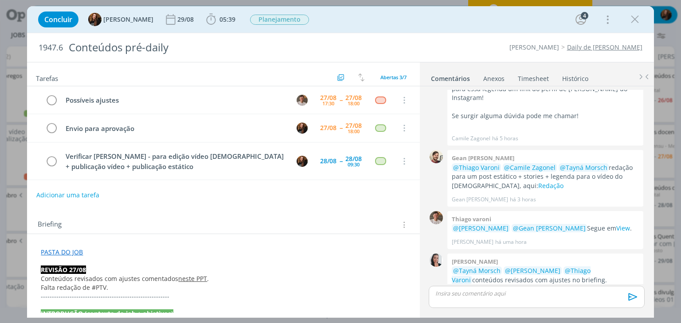
click at [196, 280] on link "neste PPT" at bounding box center [192, 279] width 29 height 8
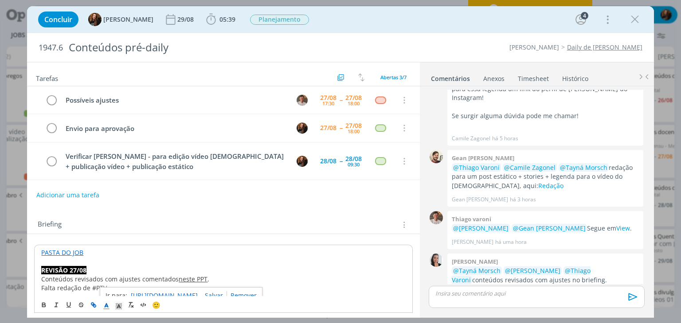
click at [195, 291] on link "https://sobeae.sharepoint.com/:p:/s/SOBEAE/EYmm79Bx3o9NhH8ngmg90oEBD8-lFBU7fwoJ…" at bounding box center [164, 296] width 67 height 12
click at [364, 29] on div "Concluir Tayná Morsch 29/08 05:39 Iniciar Apontar Data * 27/08/2025 Horas * 00:…" at bounding box center [340, 19] width 613 height 21
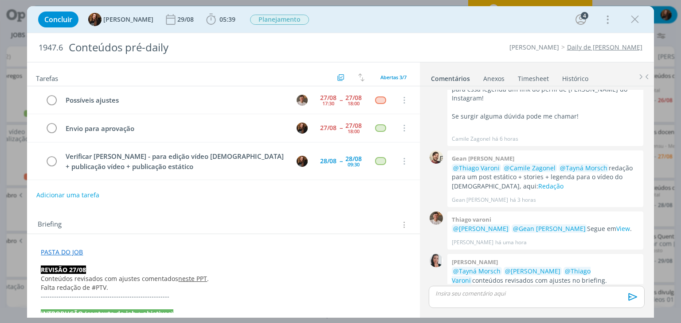
drag, startPoint x: 533, startPoint y: 73, endPoint x: 526, endPoint y: 77, distance: 7.9
click at [534, 73] on link "Timesheet" at bounding box center [533, 76] width 32 height 13
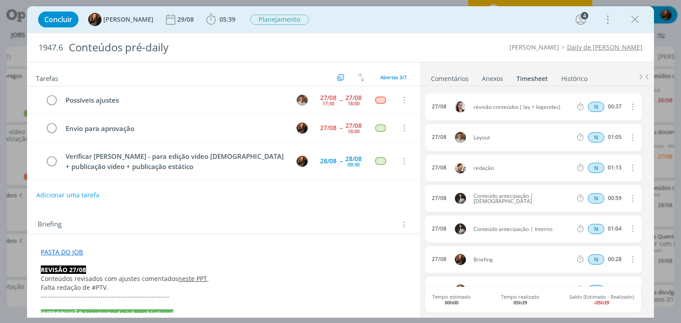
click at [459, 78] on link "Comentários" at bounding box center [449, 76] width 39 height 13
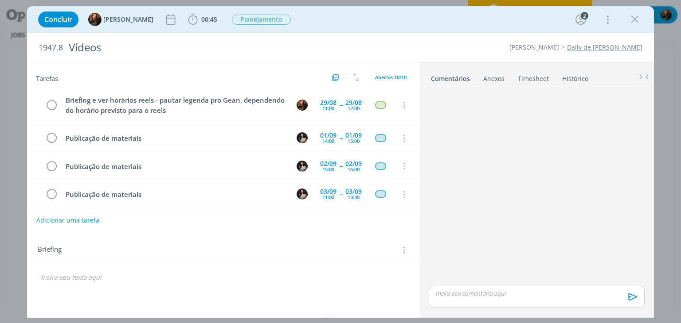
click at [528, 78] on link "Timesheet" at bounding box center [533, 76] width 32 height 13
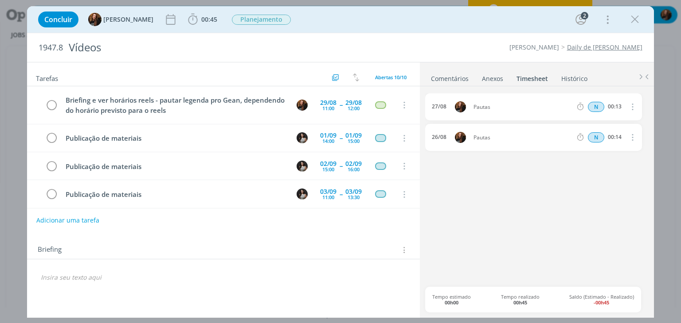
click at [447, 71] on link "Comentários" at bounding box center [449, 76] width 39 height 13
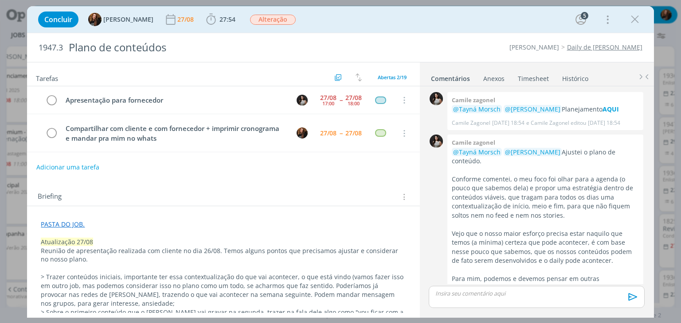
scroll to position [673, 0]
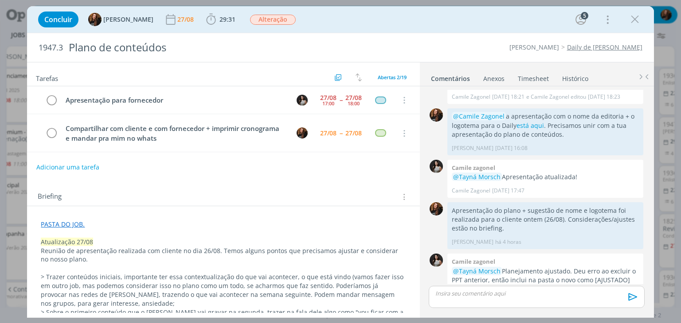
click at [273, 193] on div "Briefing Briefings Predefinidos Versões do Briefing Ver Briefing do Projeto" at bounding box center [224, 197] width 373 height 12
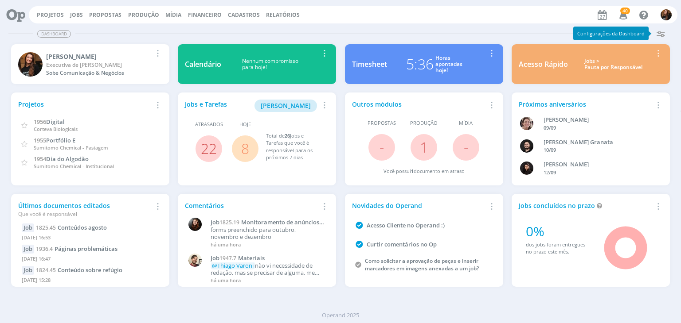
click at [590, 64] on div "Jobs > Pauta por Responsável" at bounding box center [613, 64] width 78 height 13
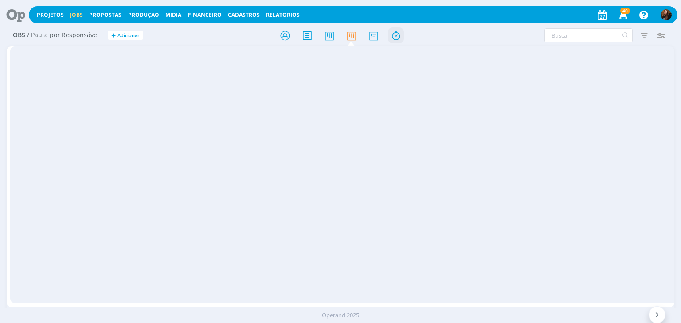
click at [393, 34] on icon at bounding box center [396, 35] width 16 height 17
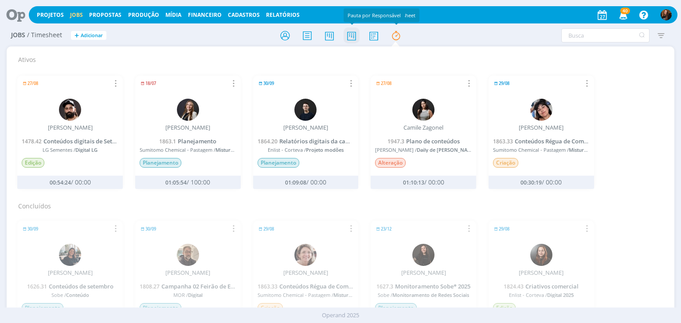
click at [354, 35] on icon at bounding box center [351, 35] width 16 height 17
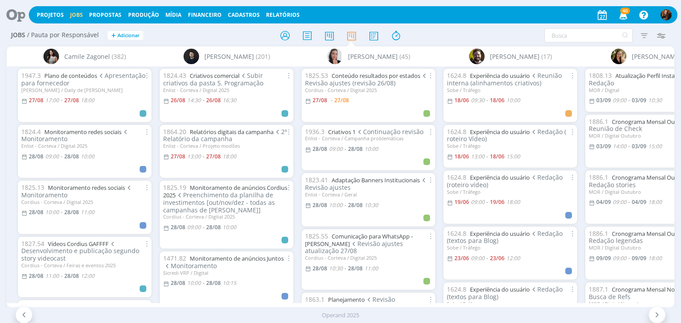
scroll to position [0, 500]
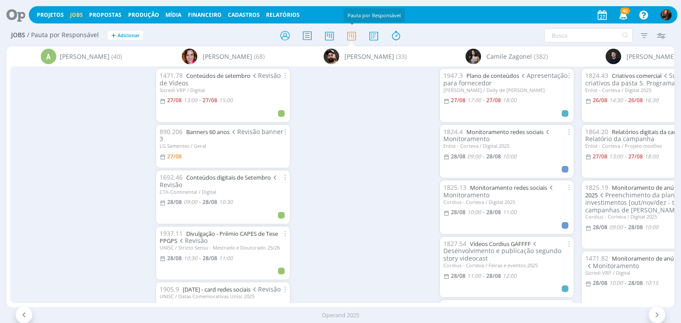
scroll to position [0, 500]
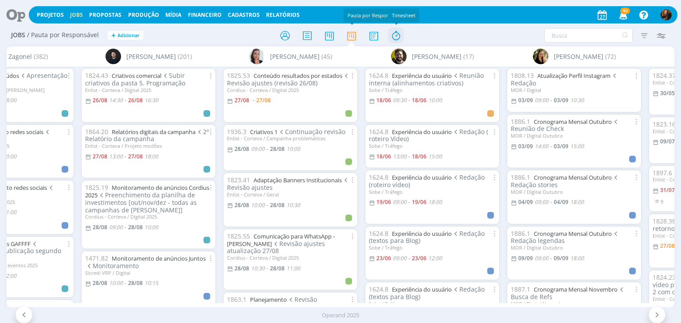
click at [398, 38] on icon at bounding box center [396, 35] width 16 height 17
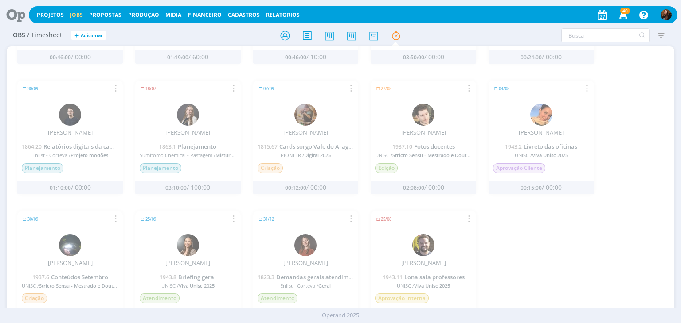
scroll to position [926, 0]
click at [46, 16] on link "Projetos" at bounding box center [50, 15] width 27 height 8
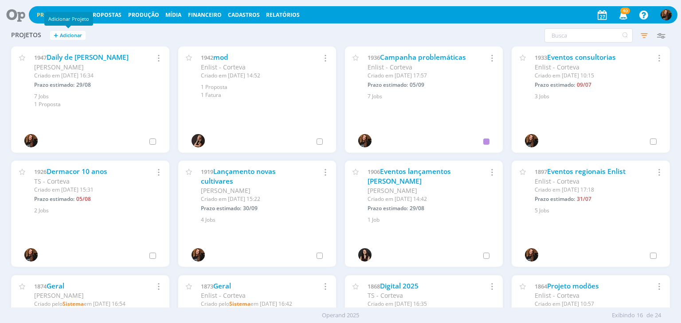
click at [76, 34] on span "Adicionar" at bounding box center [71, 36] width 22 height 6
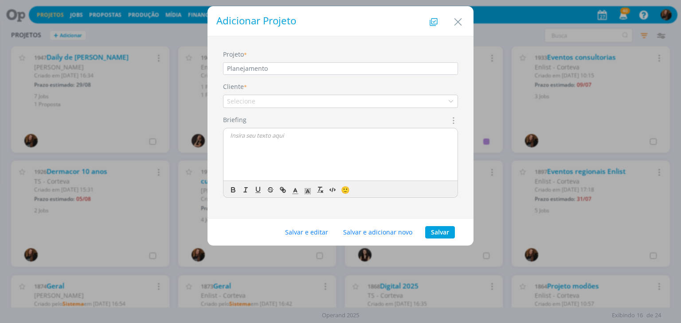
type input "Planejamento"
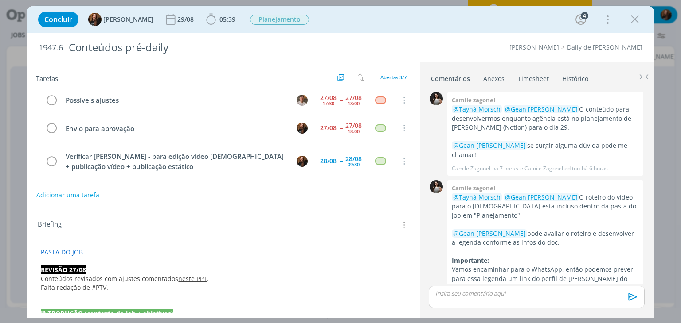
scroll to position [190, 0]
